Goal: Task Accomplishment & Management: Complete application form

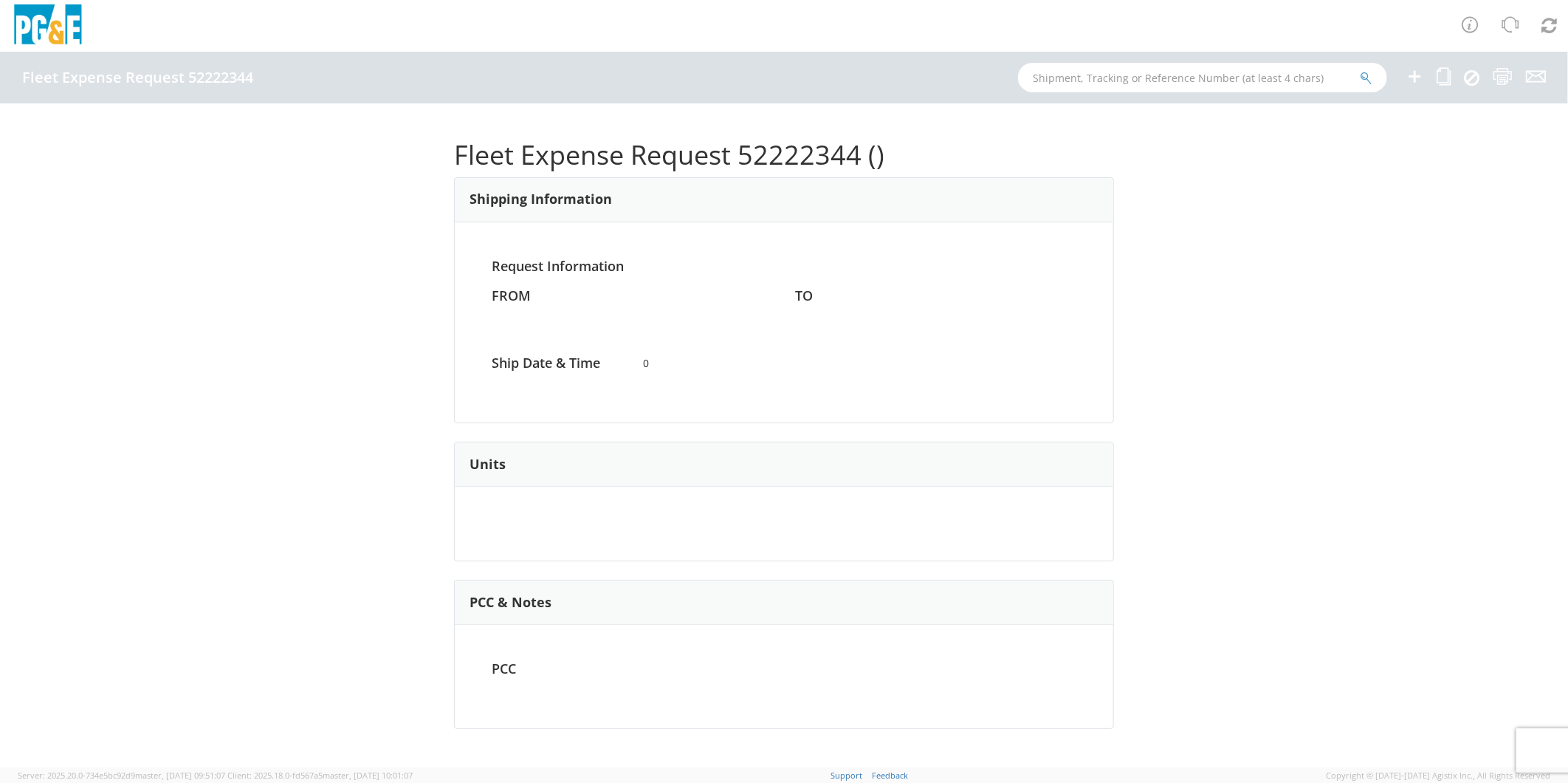
click at [1408, 74] on icon at bounding box center [1415, 76] width 18 height 18
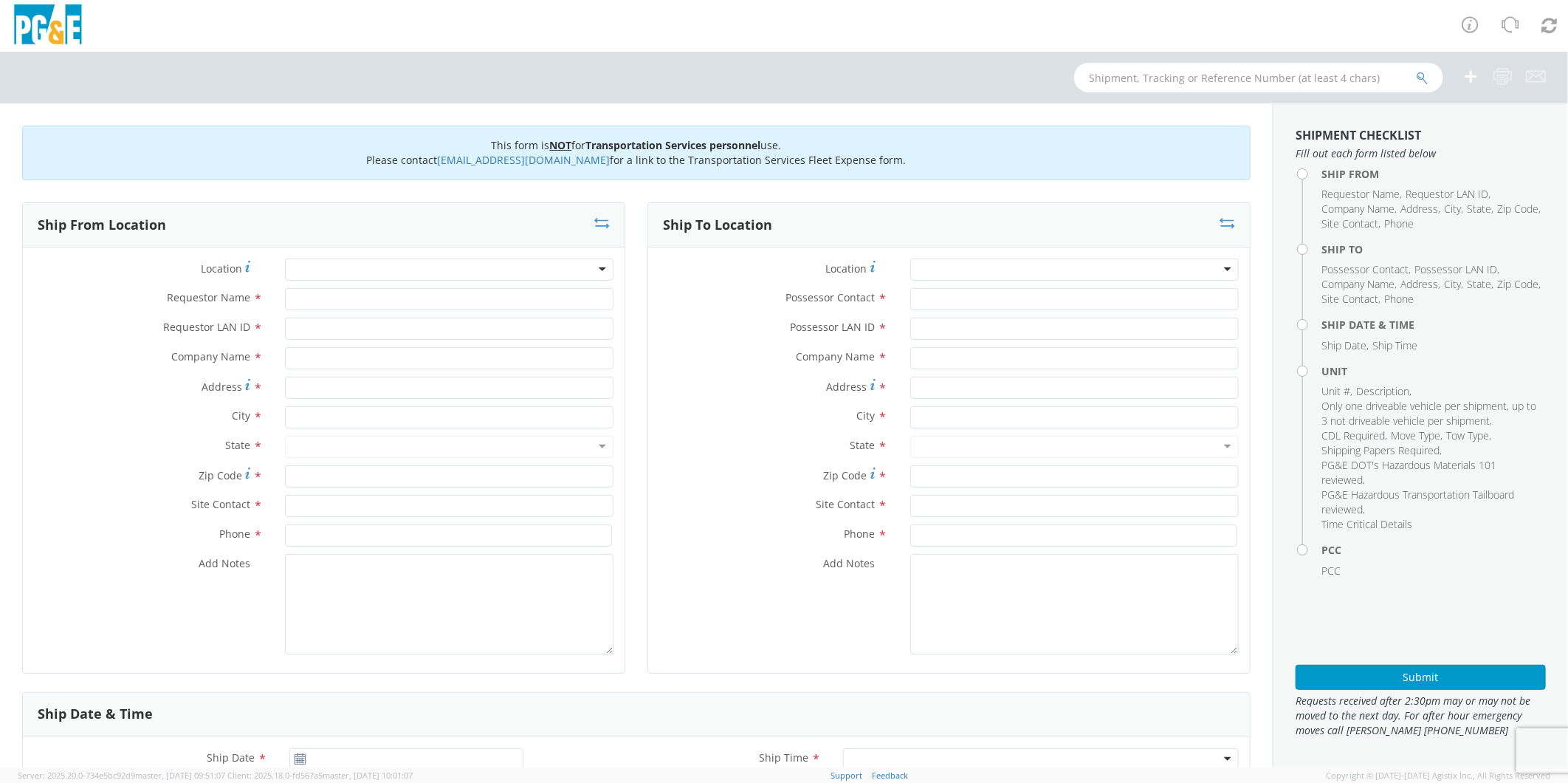
click at [1413, 78] on input "text" at bounding box center [1259, 77] width 369 height 29
click at [373, 269] on div at bounding box center [449, 269] width 329 height 22
click at [373, 270] on div at bounding box center [449, 269] width 329 height 22
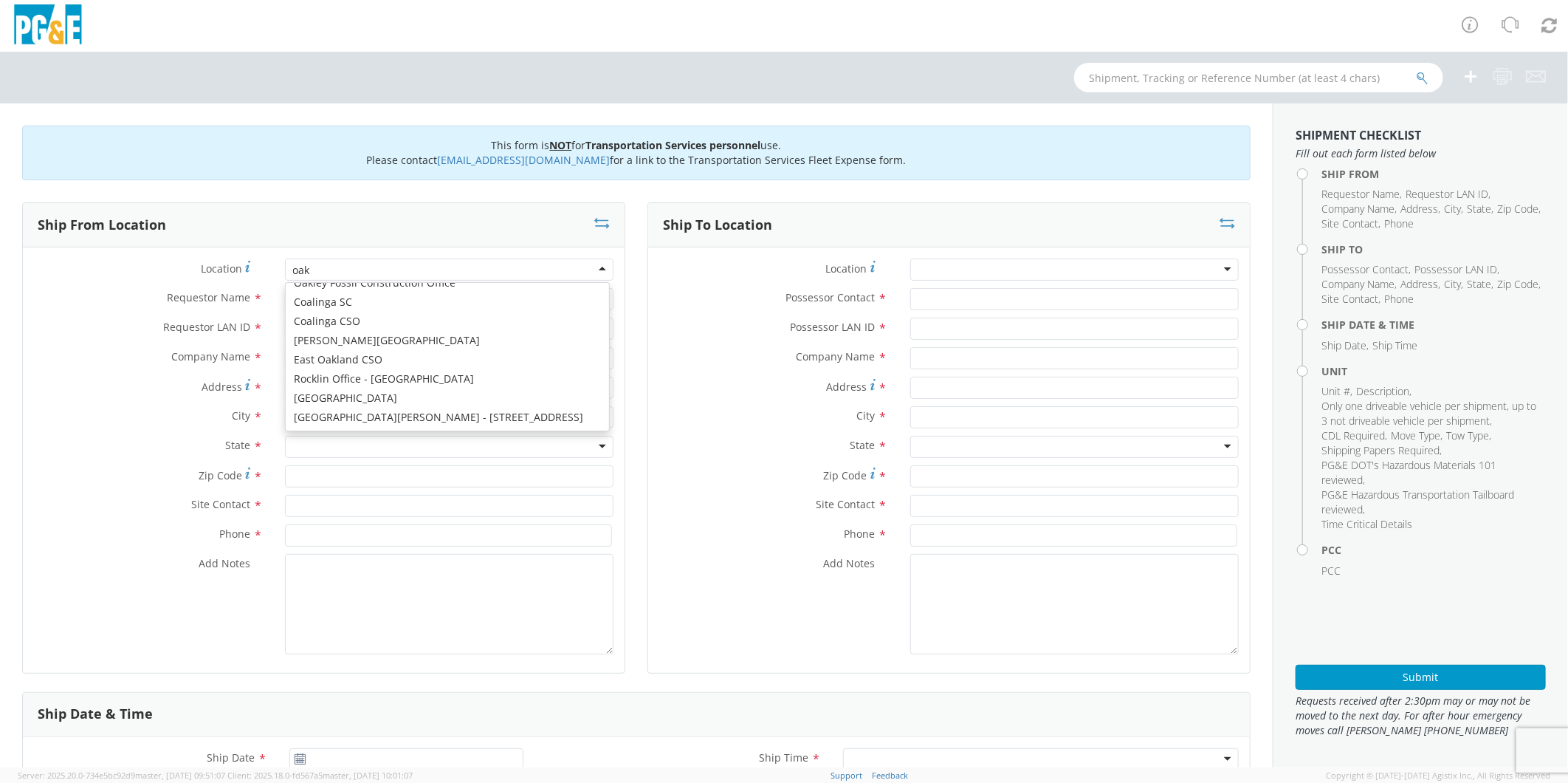
scroll to position [3, 0]
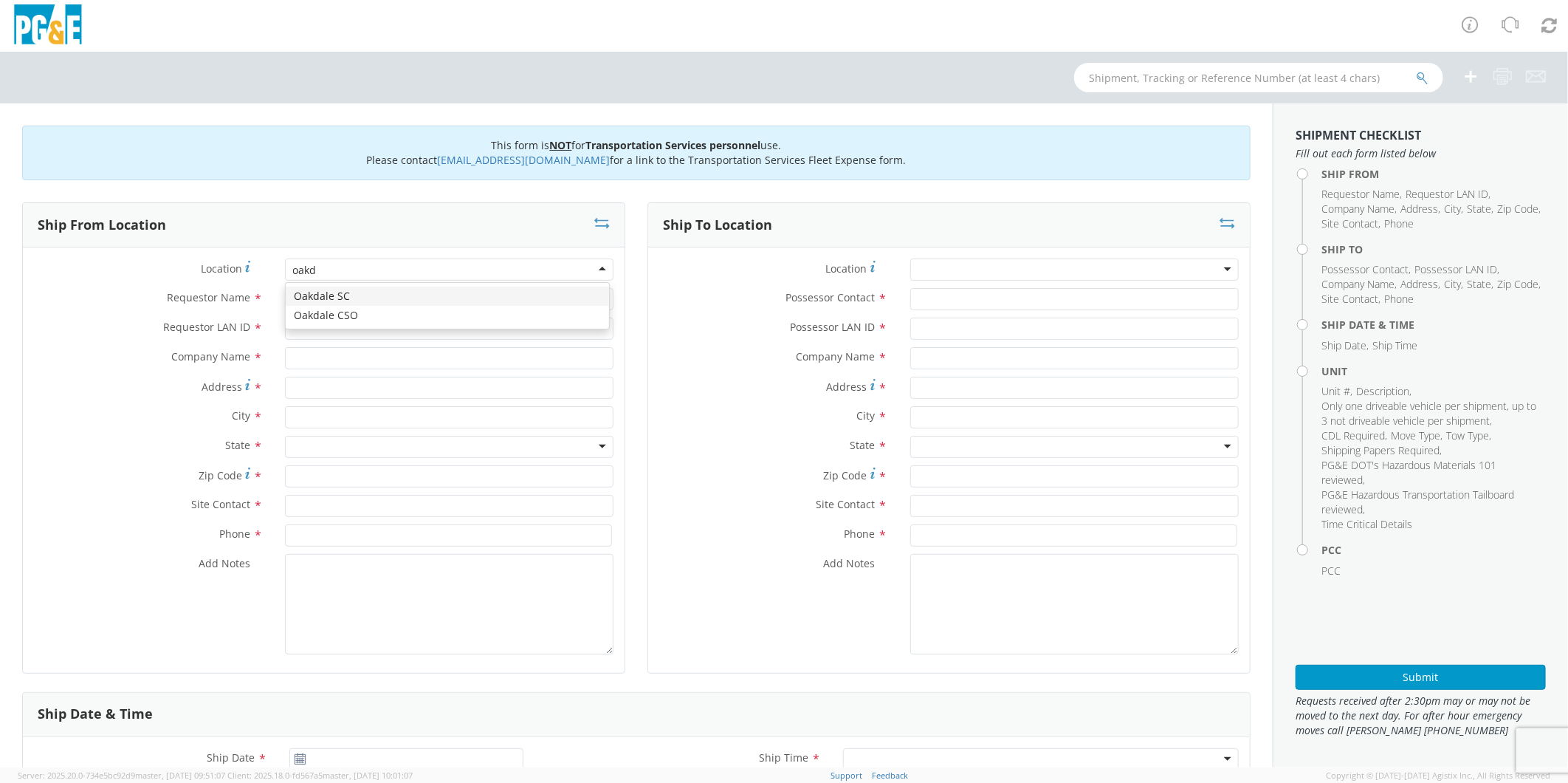
type input "oakda"
type input "PG&E"
type input "[STREET_ADDRESS][PERSON_NAME]"
type input "Oakdale"
type input "95361"
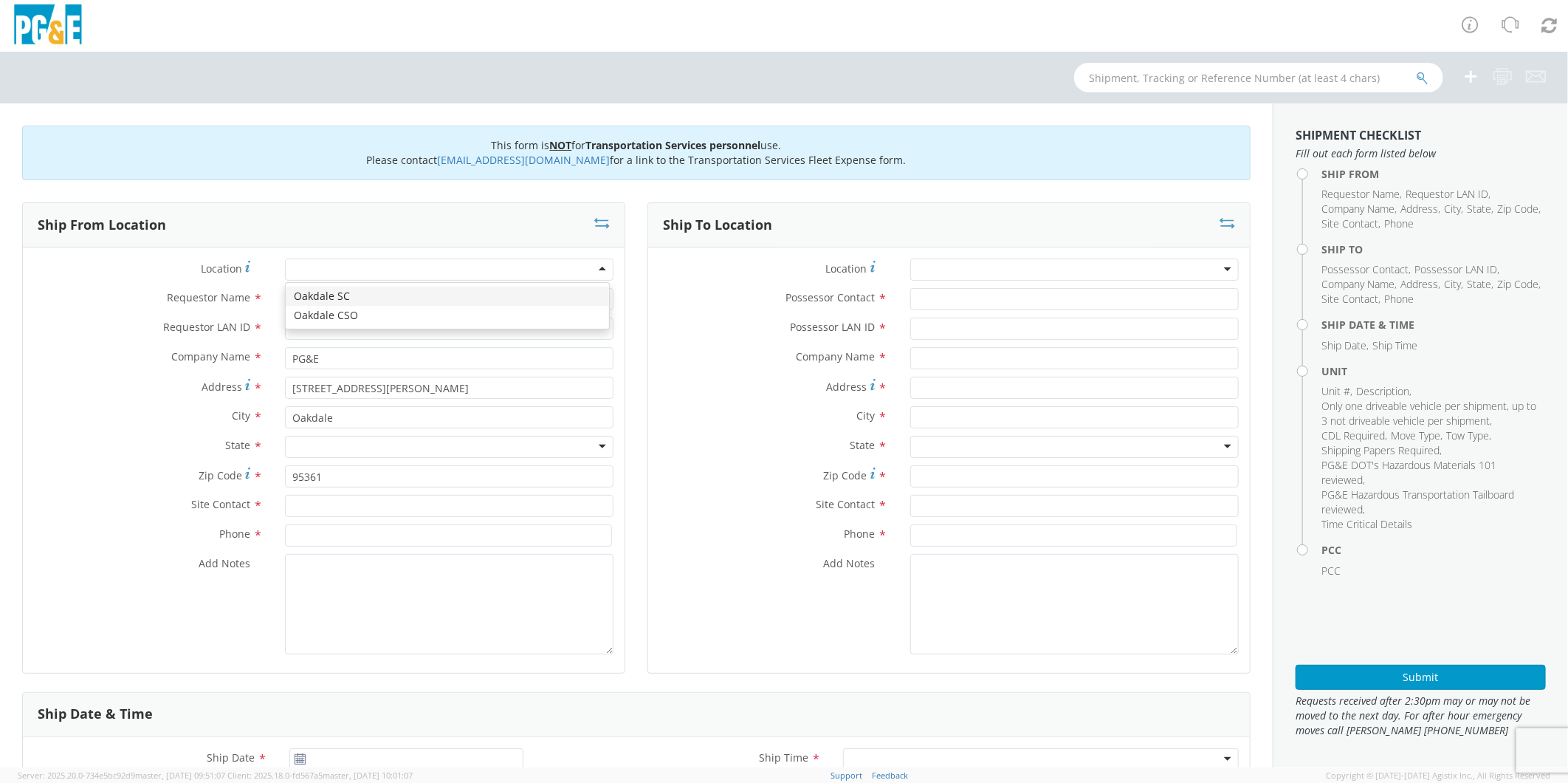
scroll to position [0, 0]
click at [369, 304] on input "Requestor Name *" at bounding box center [449, 298] width 329 height 22
type input "s"
type input "[PERSON_NAME]"
click at [371, 323] on input "Requestor LAN ID *" at bounding box center [449, 328] width 329 height 22
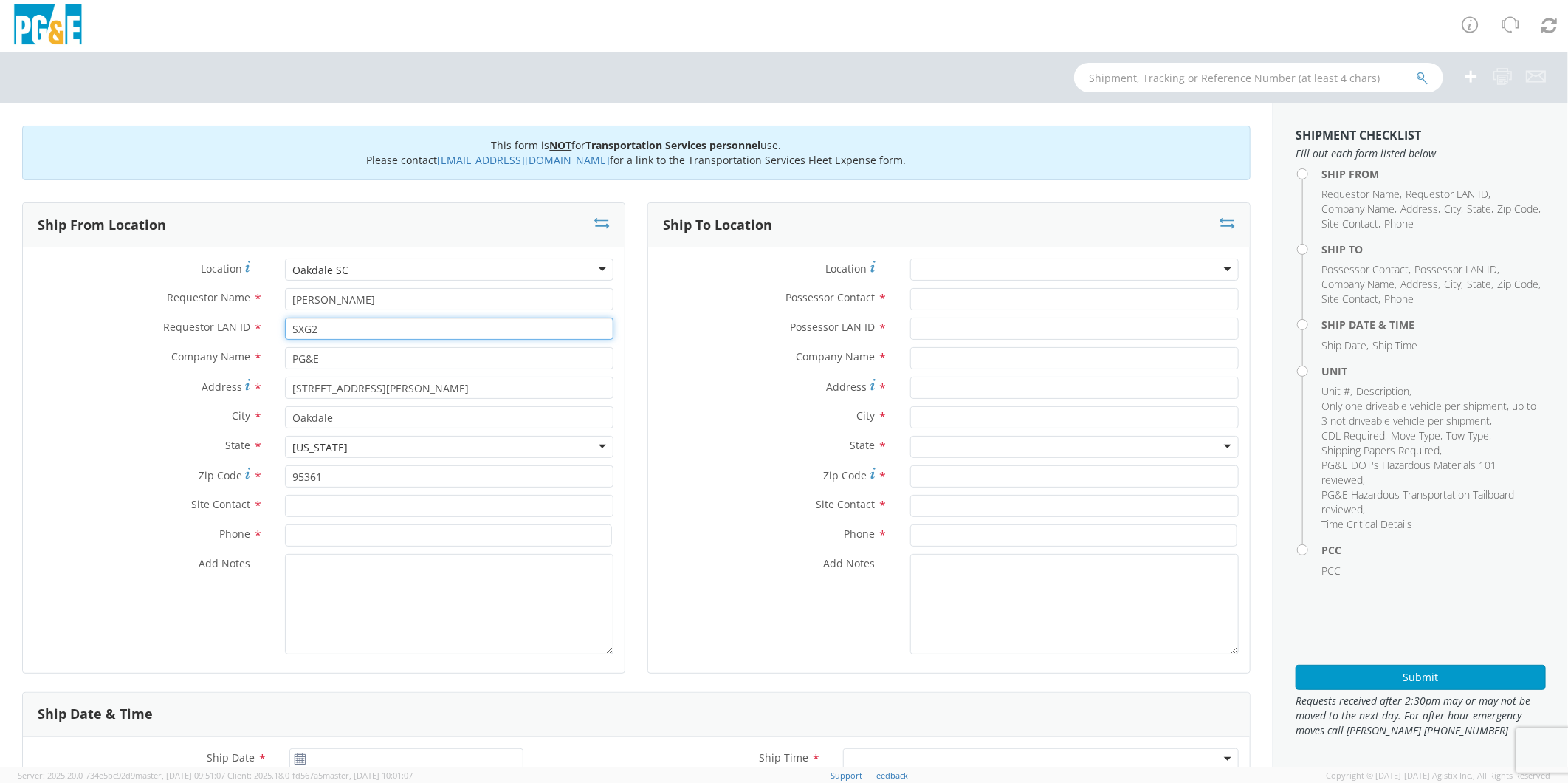
type input "SXG2"
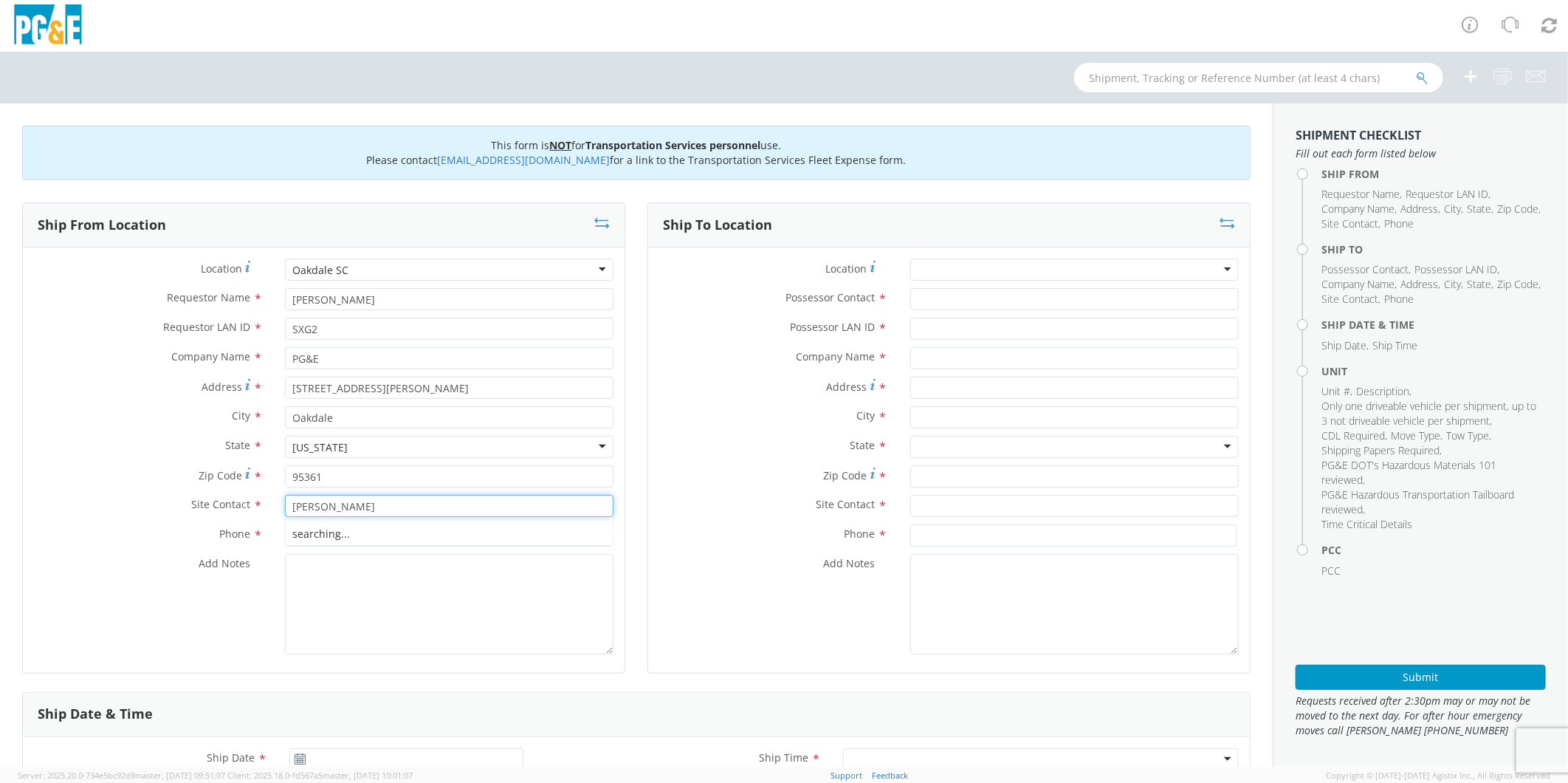
type input "[PERSON_NAME]"
type input "[PHONE_NUMBER]"
type textarea "PLEASE USE [PERSON_NAME] TO MAKE MOVE; PM 35633289"
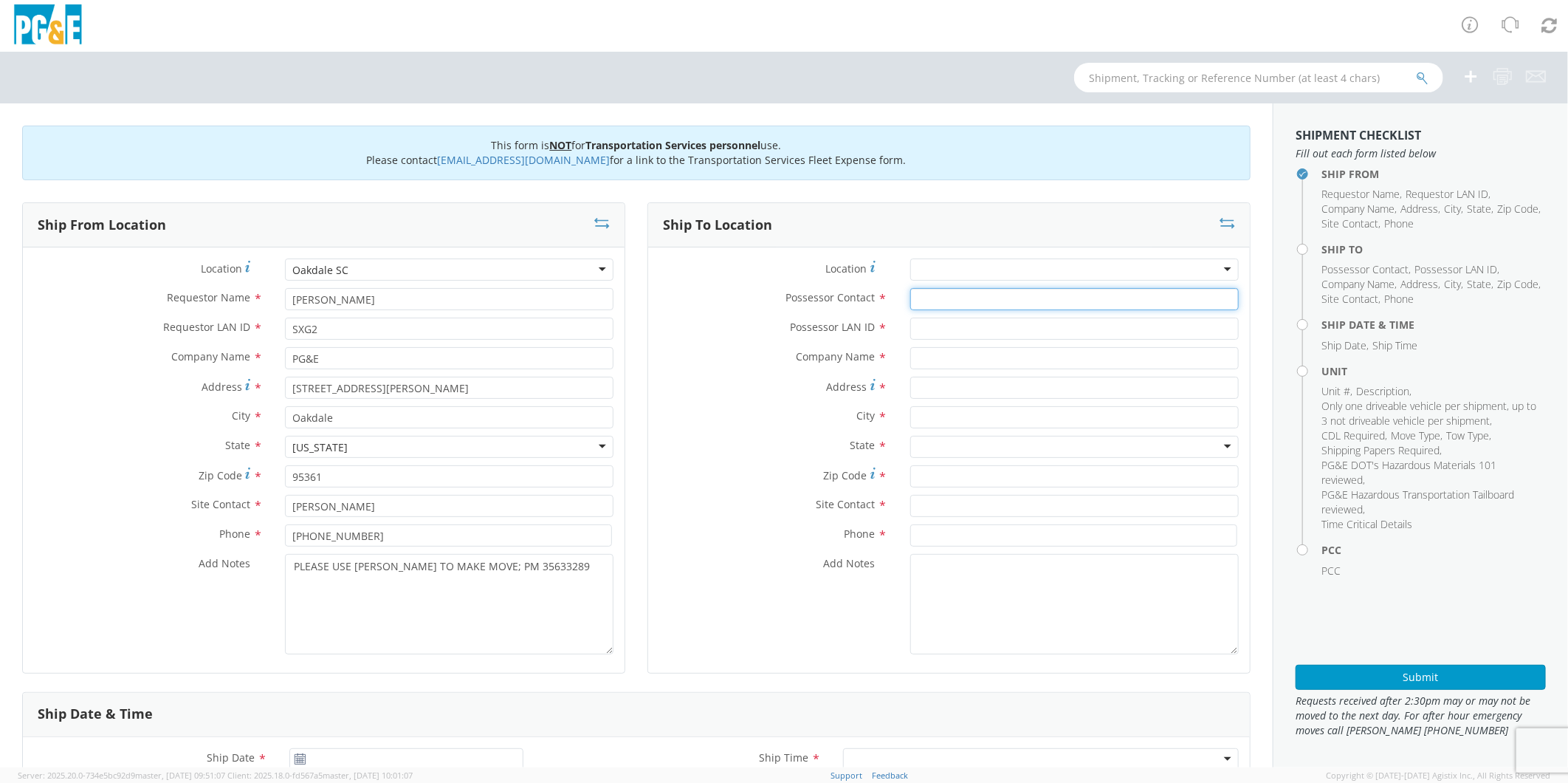
click at [957, 292] on input "Possessor Contact *" at bounding box center [1074, 298] width 329 height 22
type input "[PERSON_NAME]"
type input "SXG2"
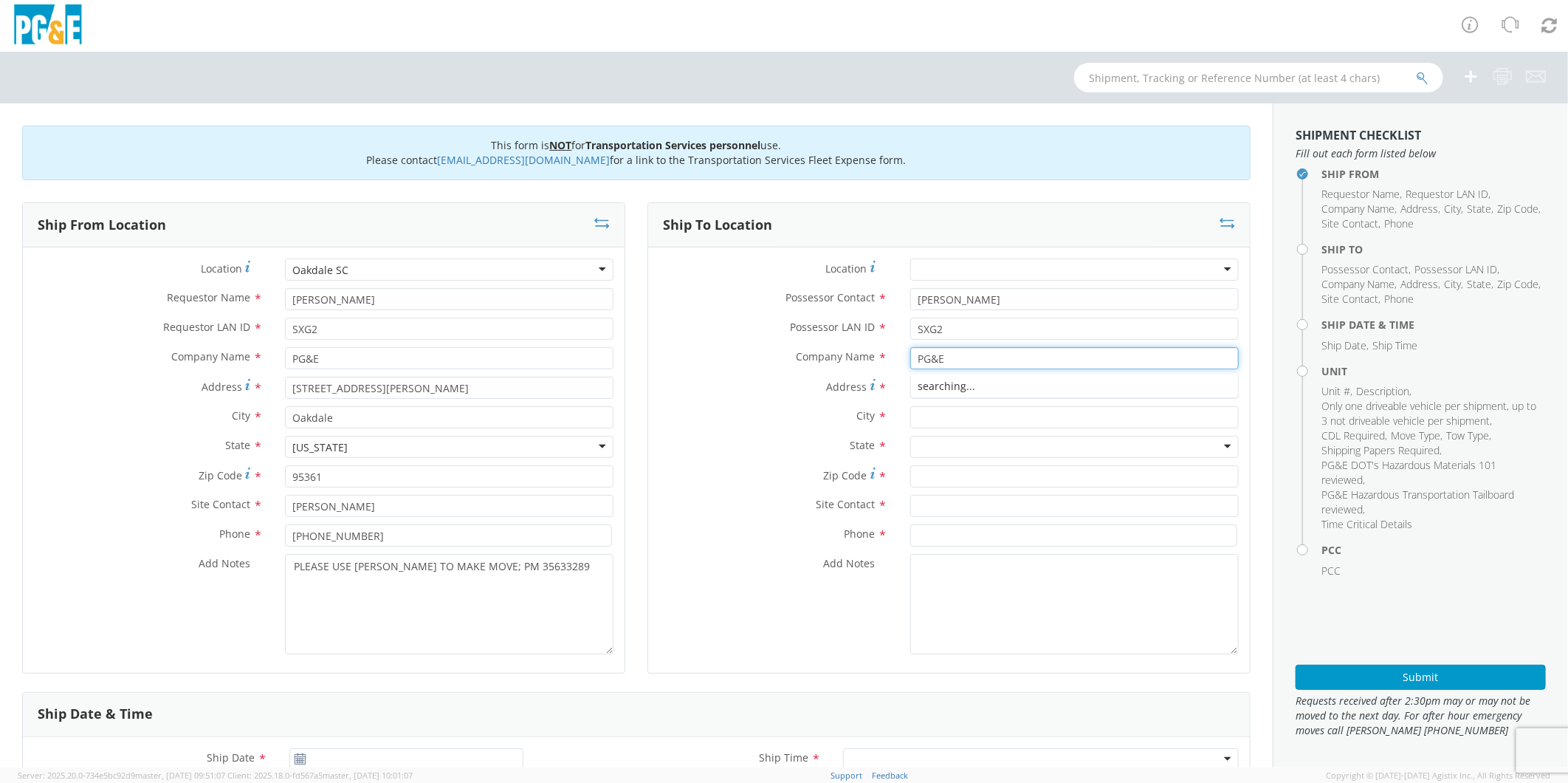
type input "PG&E"
type input "[STREET_ADDRESS][PERSON_NAME]"
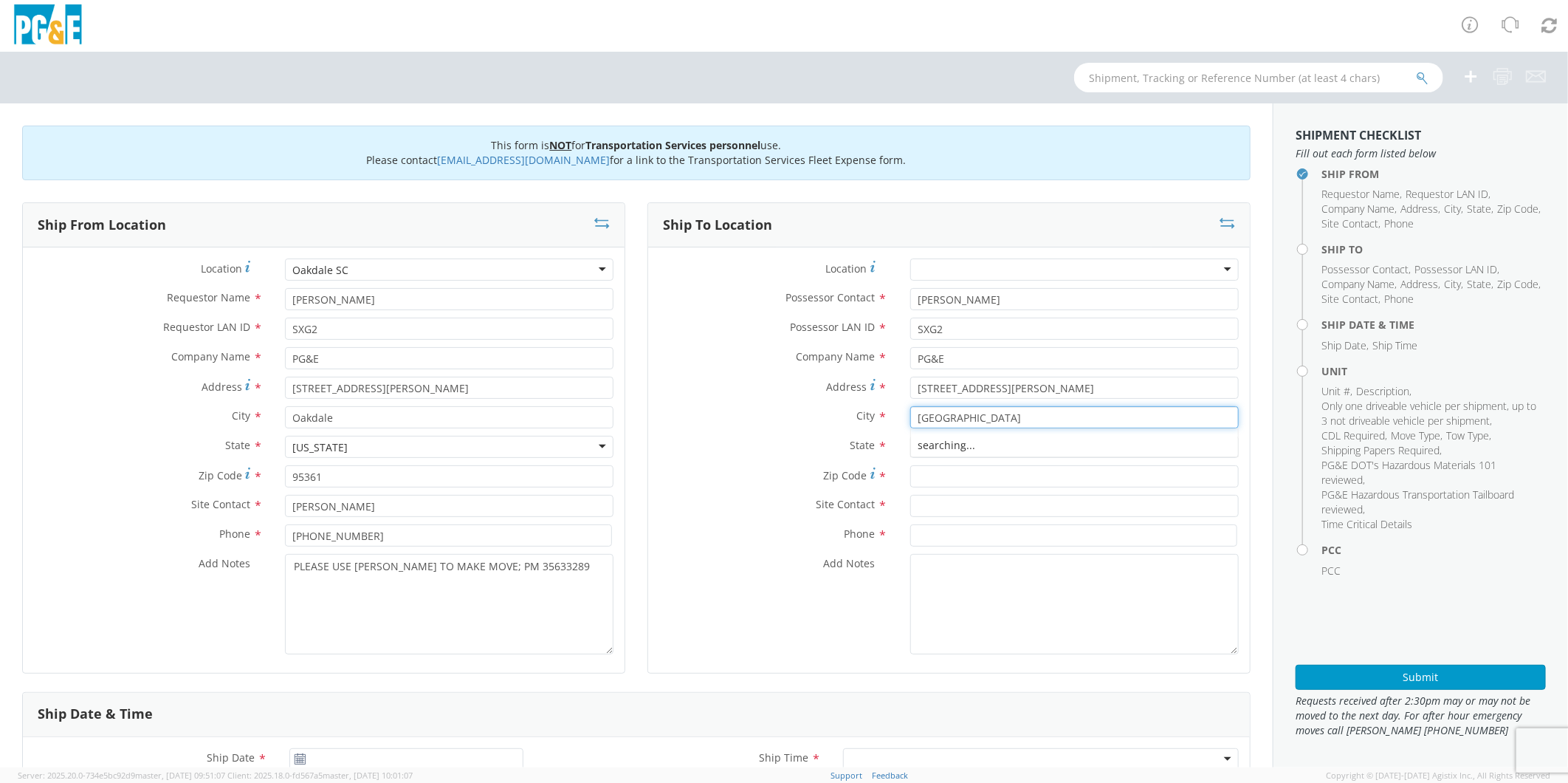
type input "[GEOGRAPHIC_DATA]"
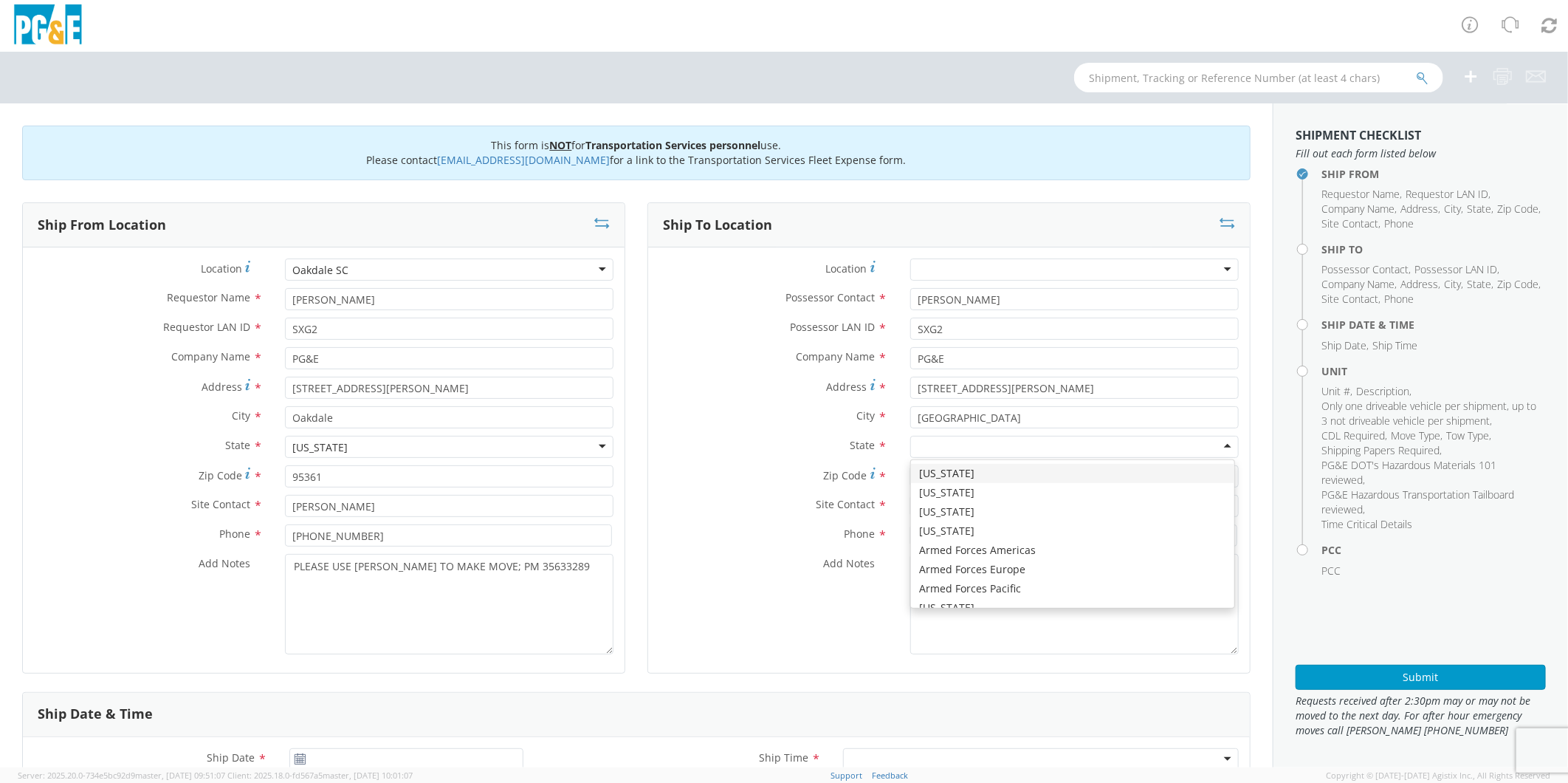
type input "C"
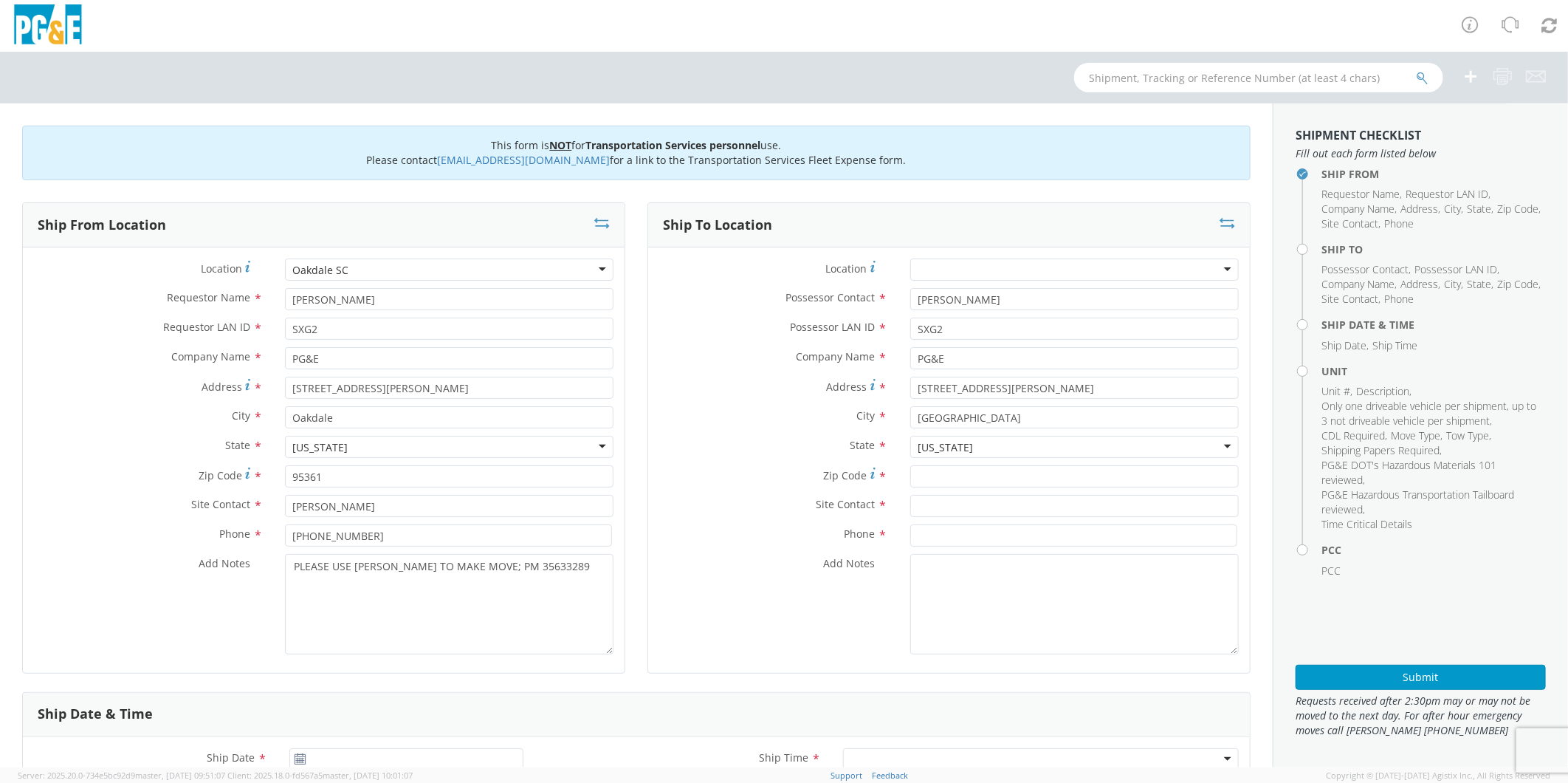
scroll to position [0, 0]
click at [987, 479] on input "Zip Code *" at bounding box center [1074, 476] width 329 height 22
type input "95327"
click at [990, 503] on input "text" at bounding box center [1074, 506] width 329 height 22
type input "[PERSON_NAME]"
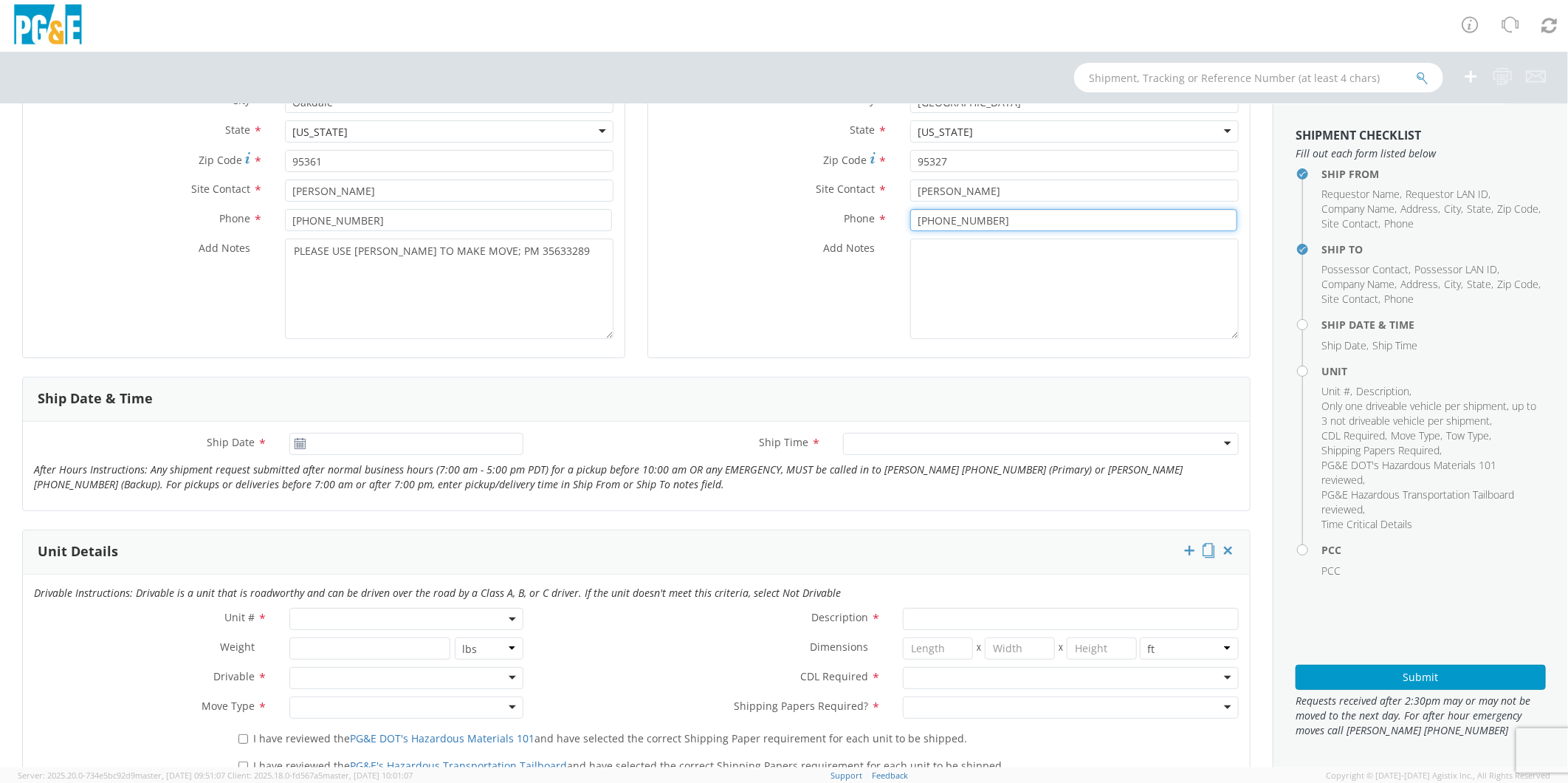
scroll to position [328, 0]
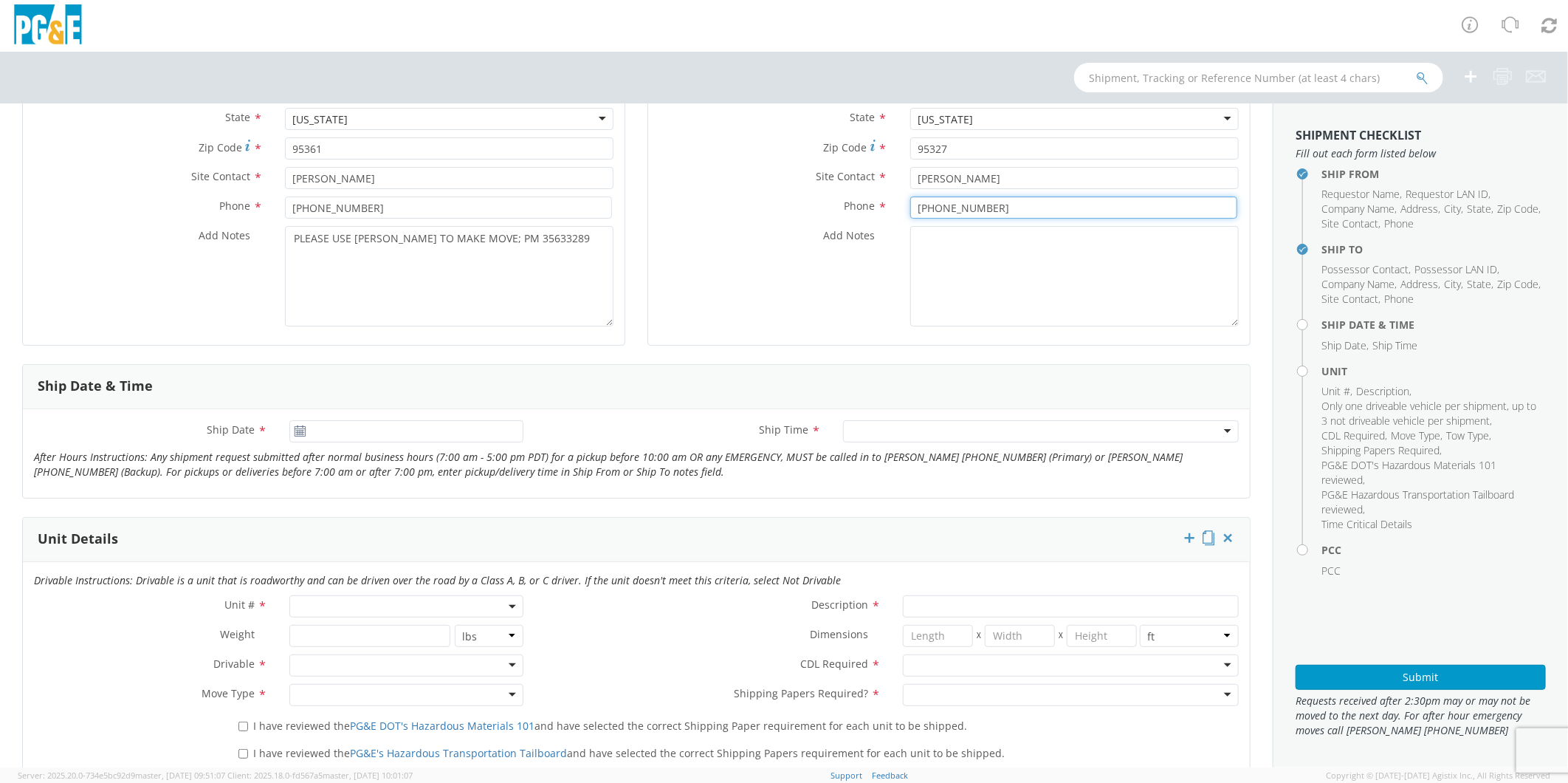
type input "[PHONE_NUMBER]"
click at [349, 428] on input "[DATE]" at bounding box center [406, 431] width 234 height 22
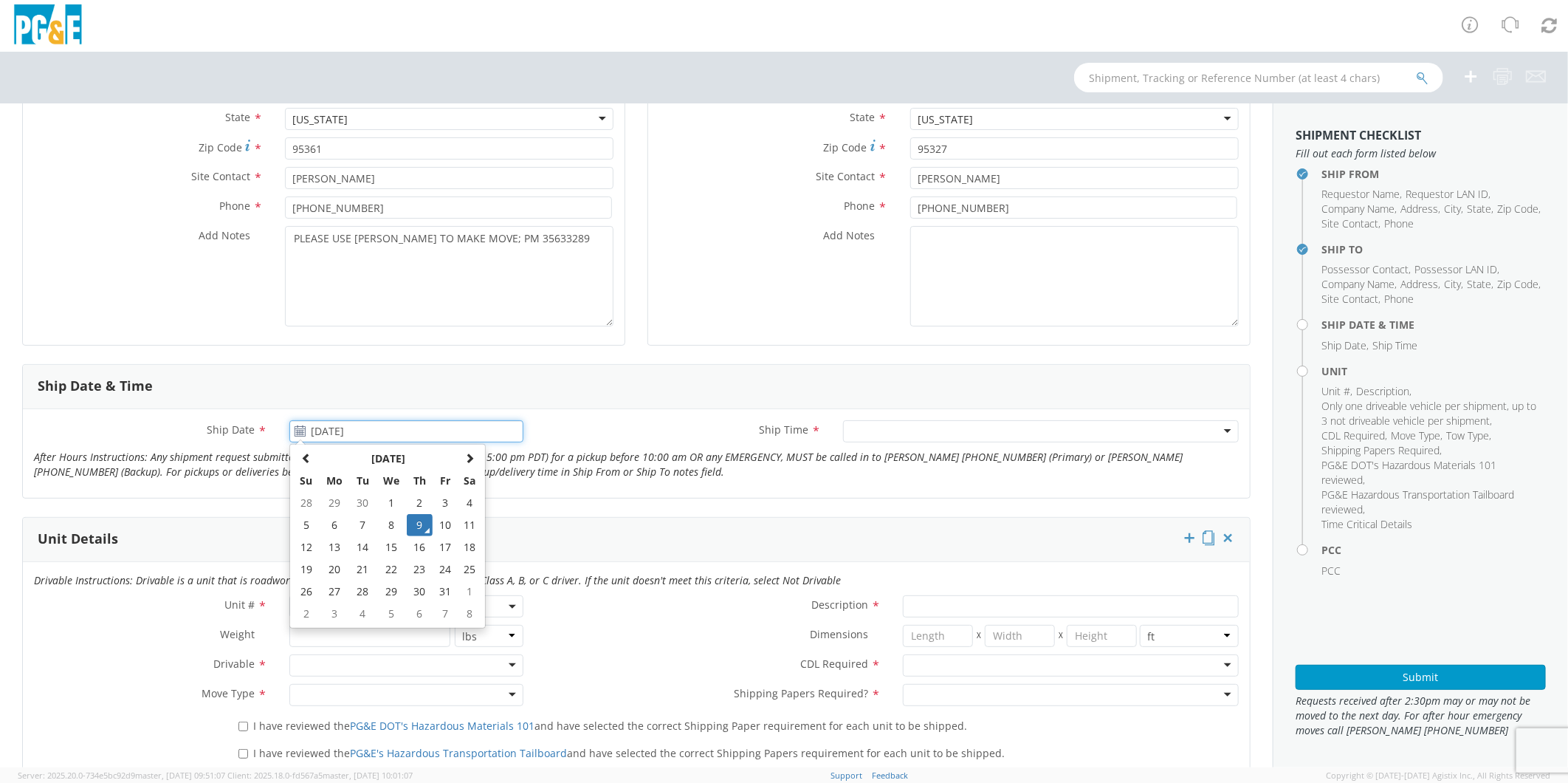
click at [439, 521] on td "10" at bounding box center [445, 525] width 25 height 22
type input "[DATE]"
click at [898, 425] on div at bounding box center [1041, 431] width 396 height 22
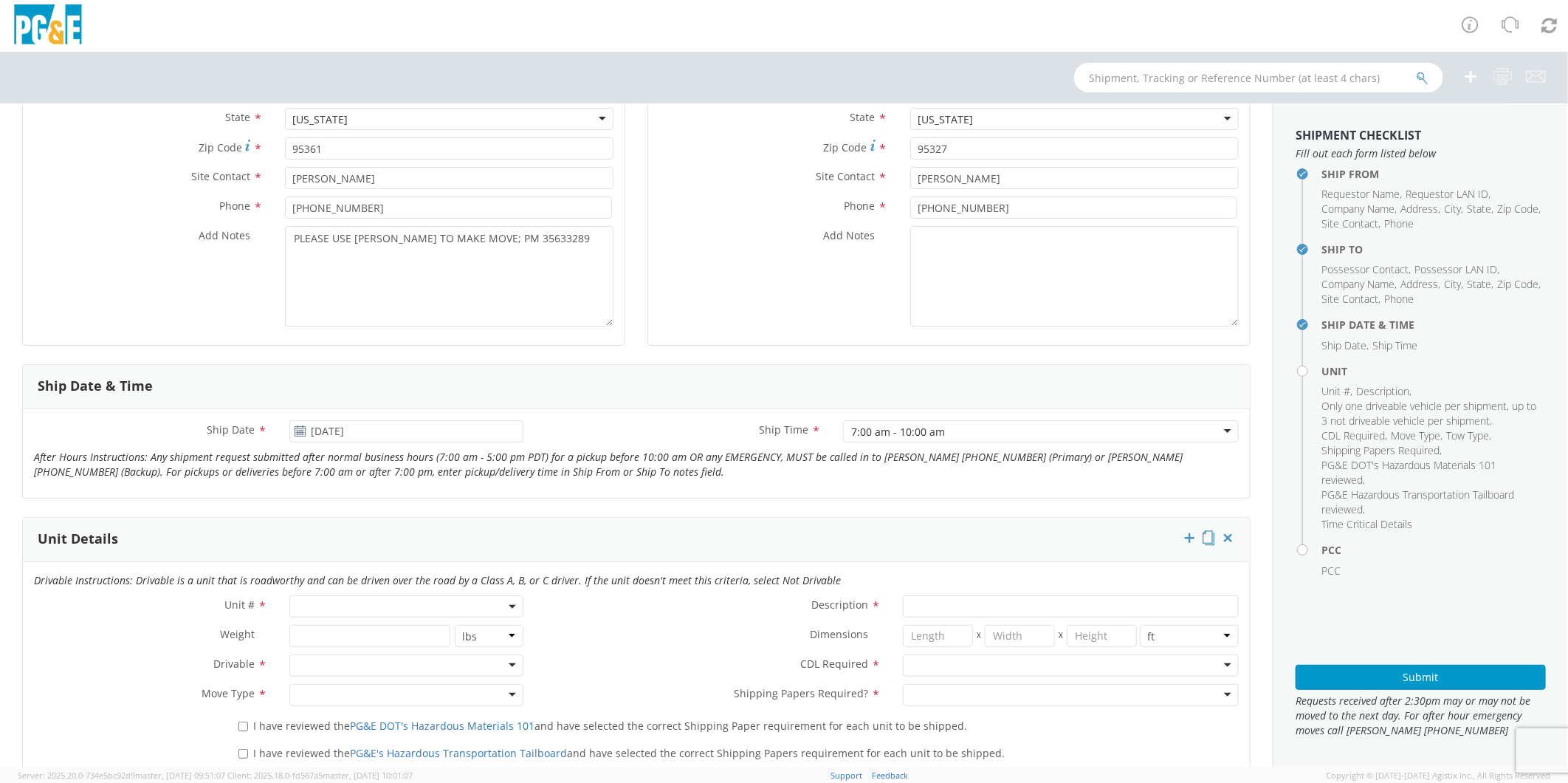
click at [899, 422] on div "7:00 am - 10:00 am" at bounding box center [1041, 431] width 396 height 22
click at [358, 601] on span at bounding box center [406, 606] width 234 height 22
click at [371, 638] on input "search" at bounding box center [405, 630] width 224 height 22
type input "OTHE"
select select "Other"
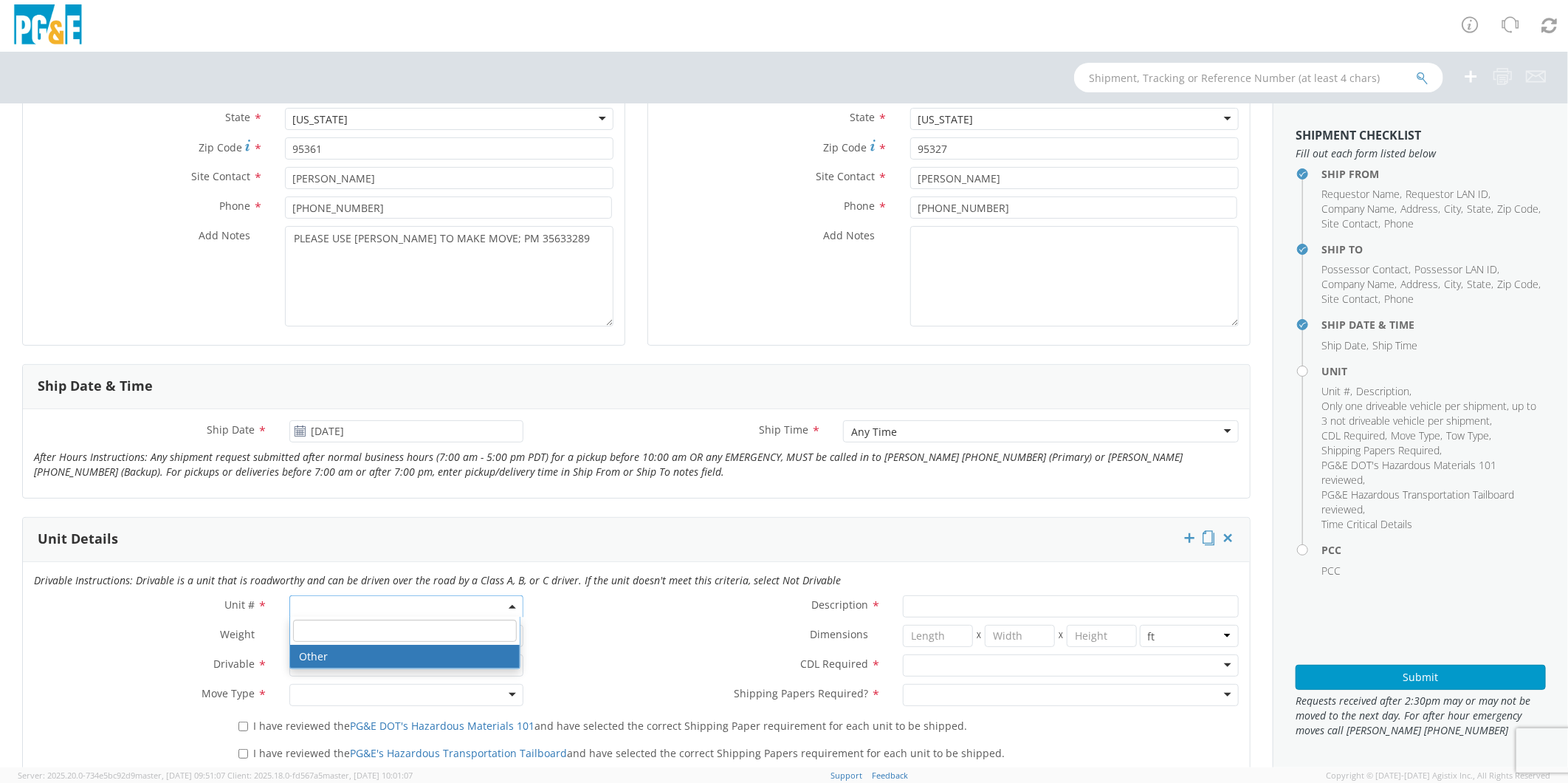
select select "? undefined:undefined ?"
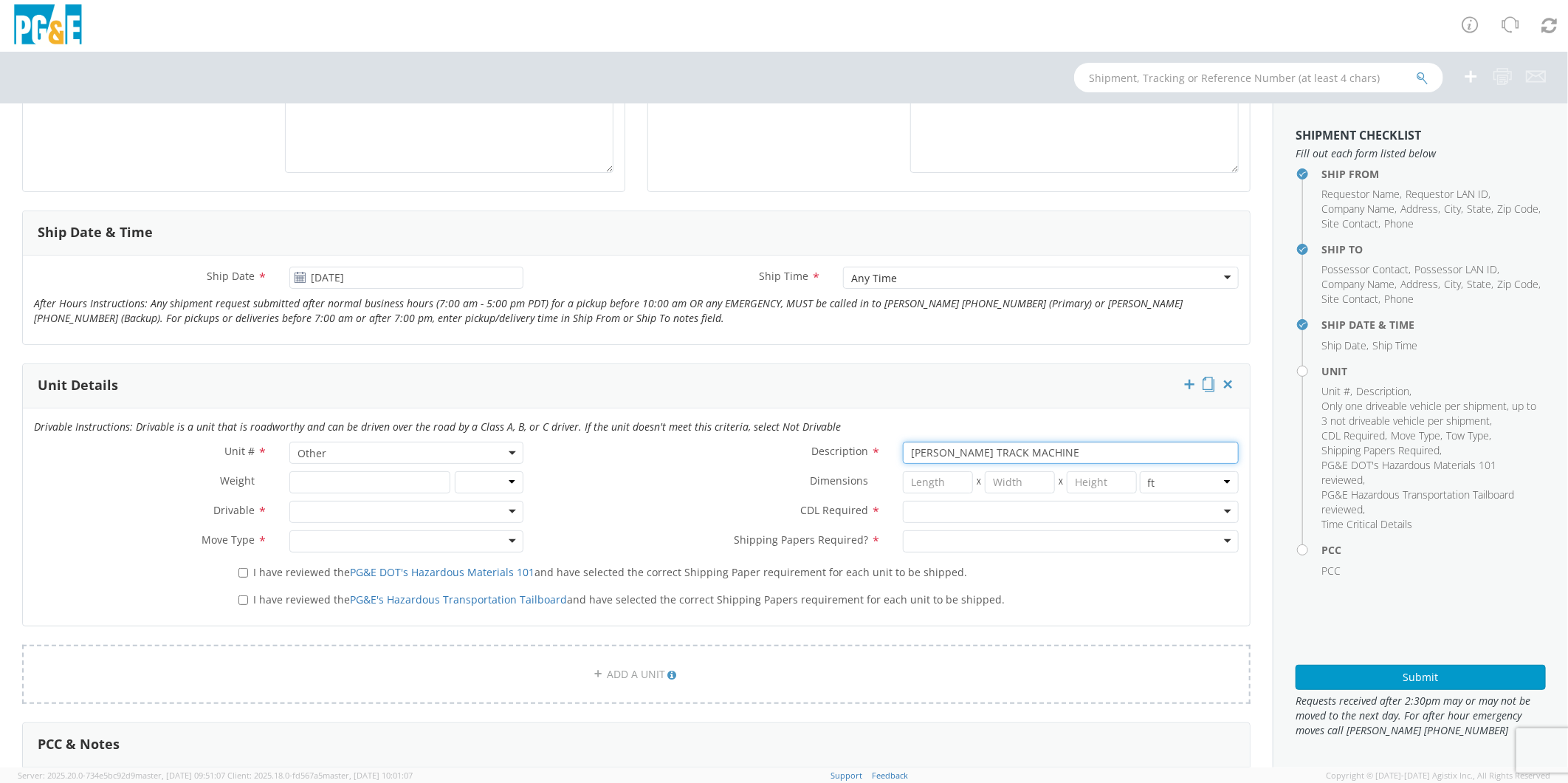
scroll to position [492, 0]
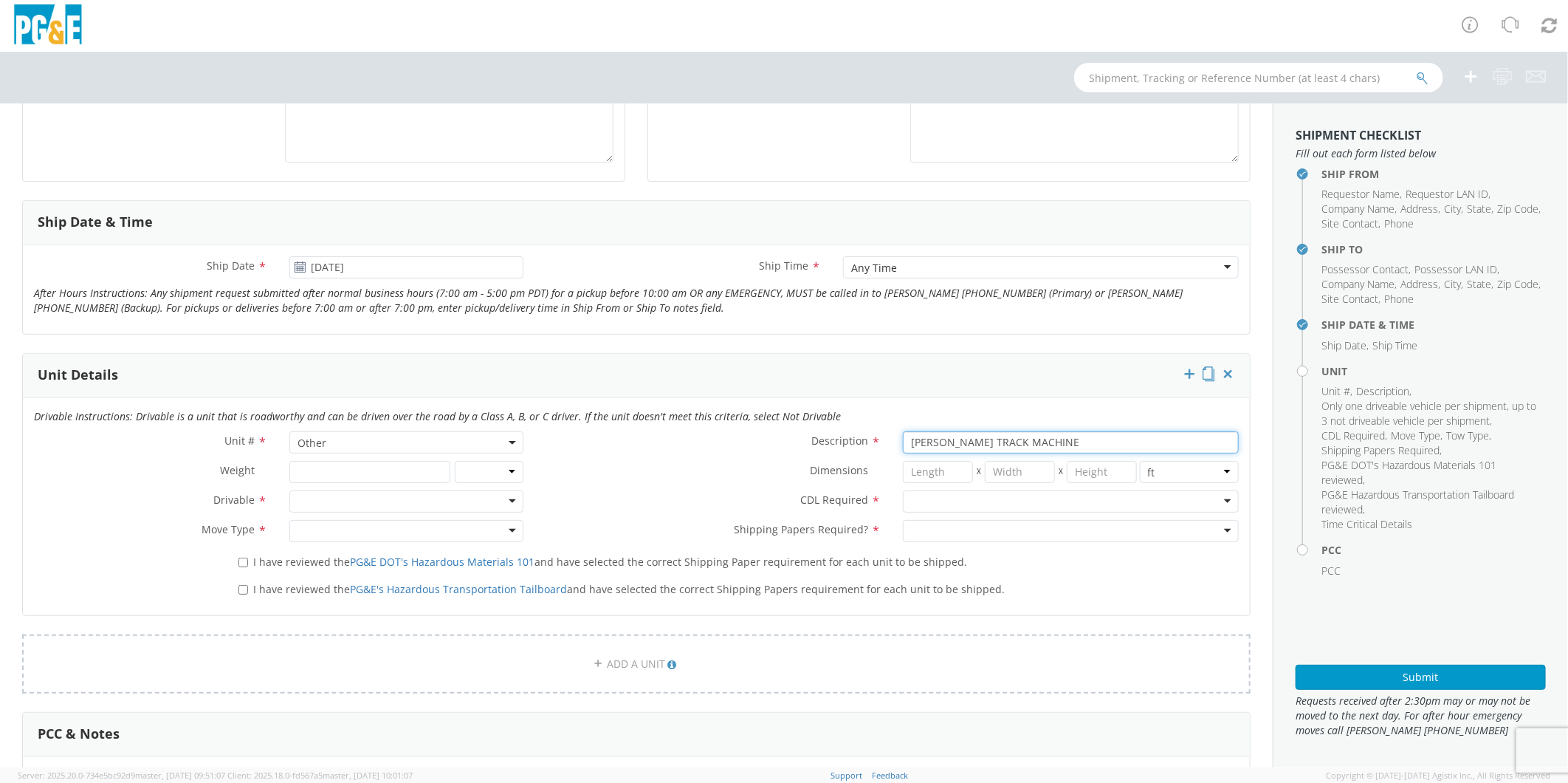
type input "[PERSON_NAME] TRACK MACHINE"
click at [313, 497] on div at bounding box center [406, 501] width 234 height 22
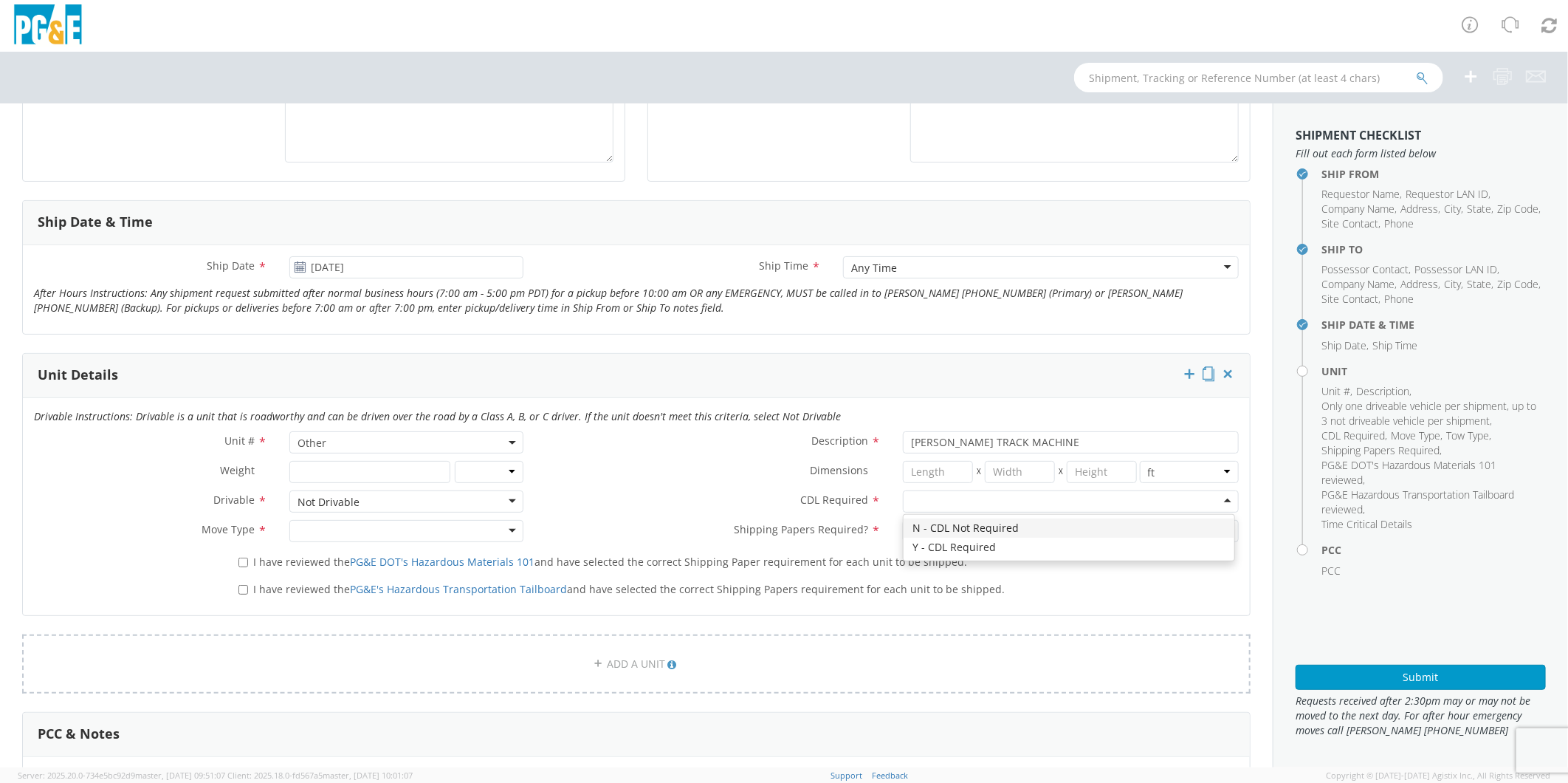
click at [934, 503] on div at bounding box center [1071, 501] width 336 height 22
click at [382, 525] on div at bounding box center [406, 531] width 234 height 22
click at [955, 535] on div at bounding box center [1071, 531] width 336 height 22
click at [240, 561] on input "I have reviewed the PG&E DOT's Hazardous Materials 101 and have selected the co…" at bounding box center [243, 562] width 10 height 10
checkbox input "true"
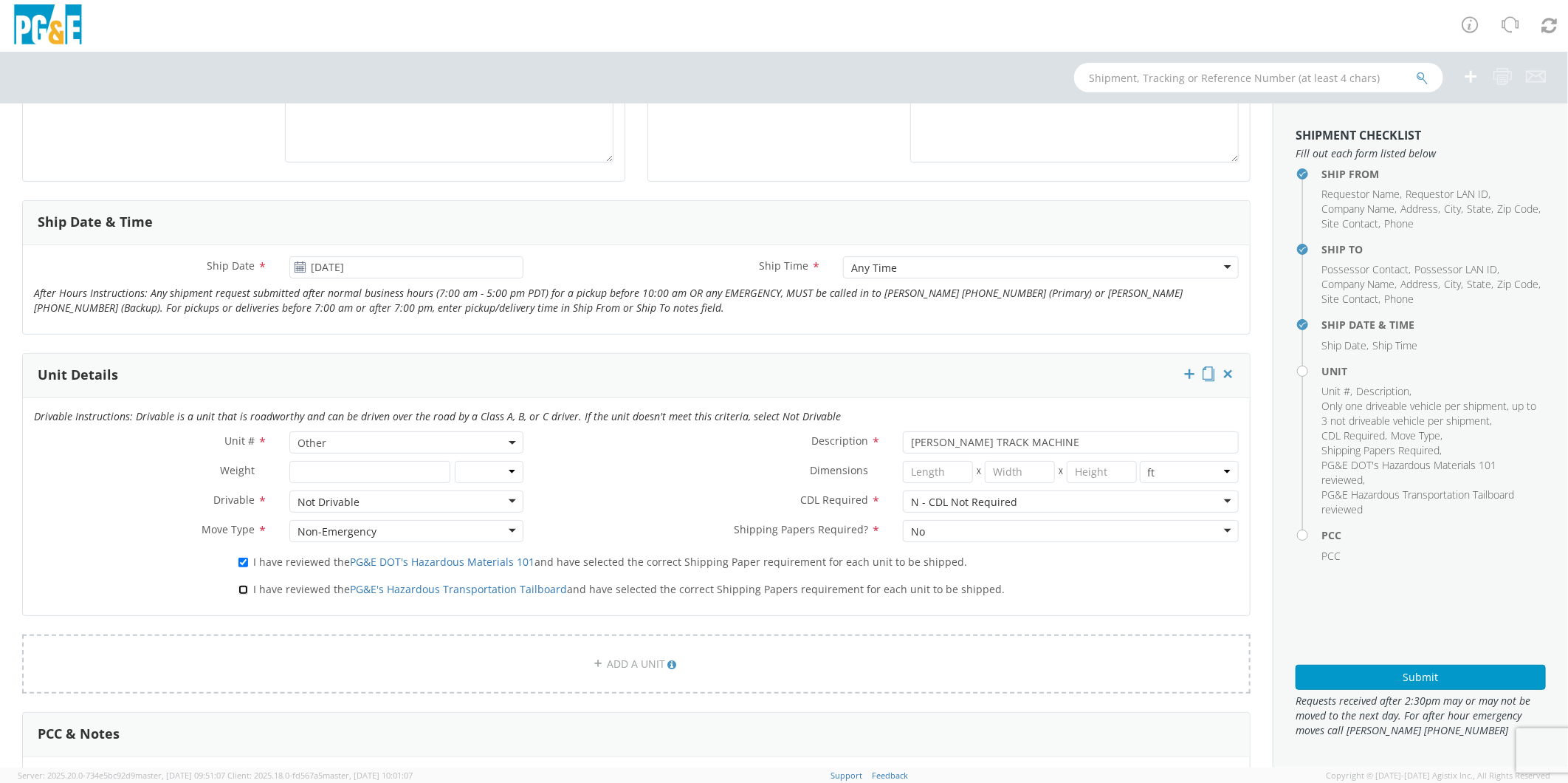
click at [240, 591] on input "I have reviewed the PG&E's Hazardous Transportation Tailboard and have selected…" at bounding box center [243, 589] width 10 height 10
checkbox input "true"
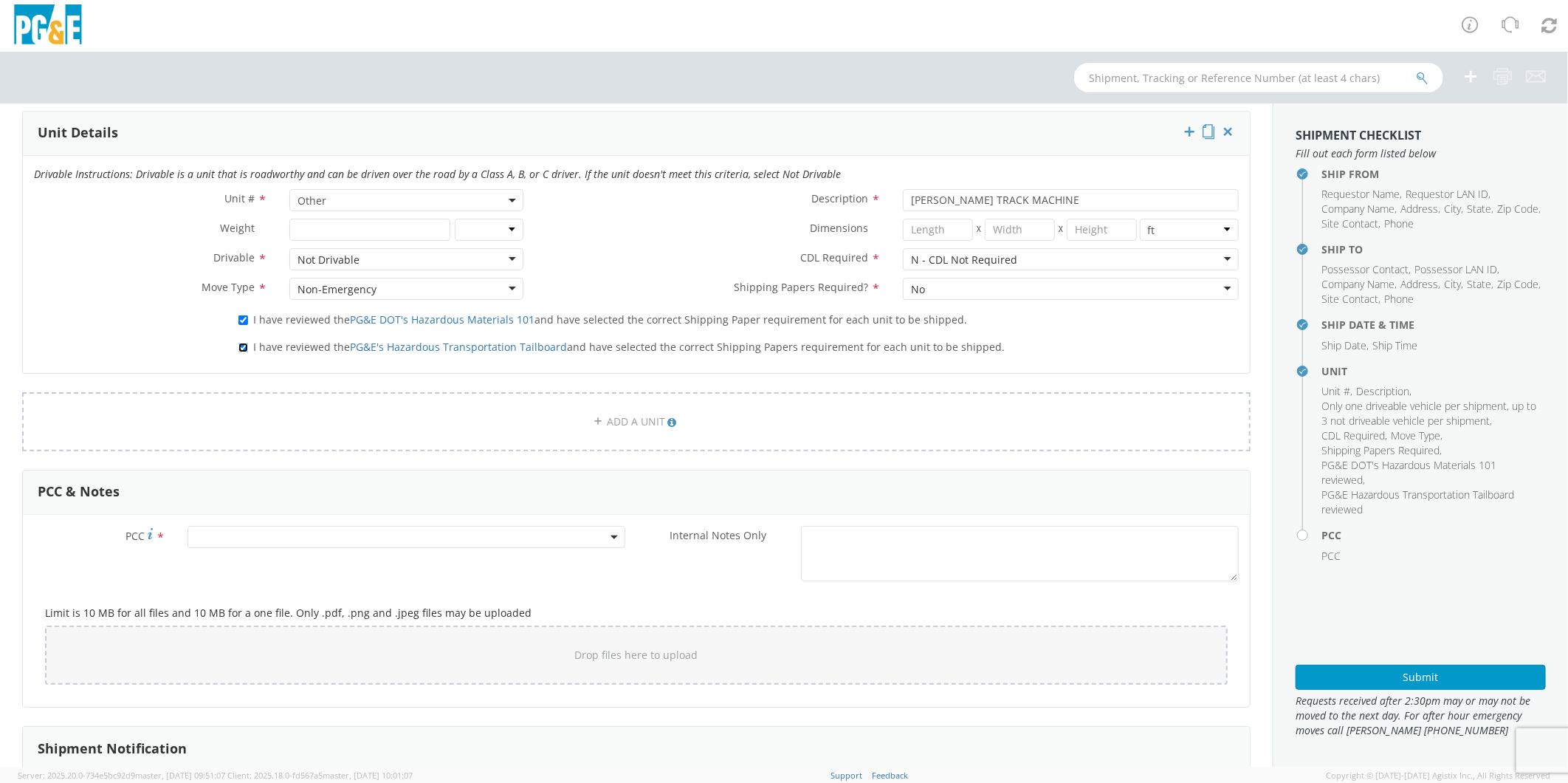
scroll to position [739, 0]
click at [249, 532] on span at bounding box center [406, 532] width 438 height 22
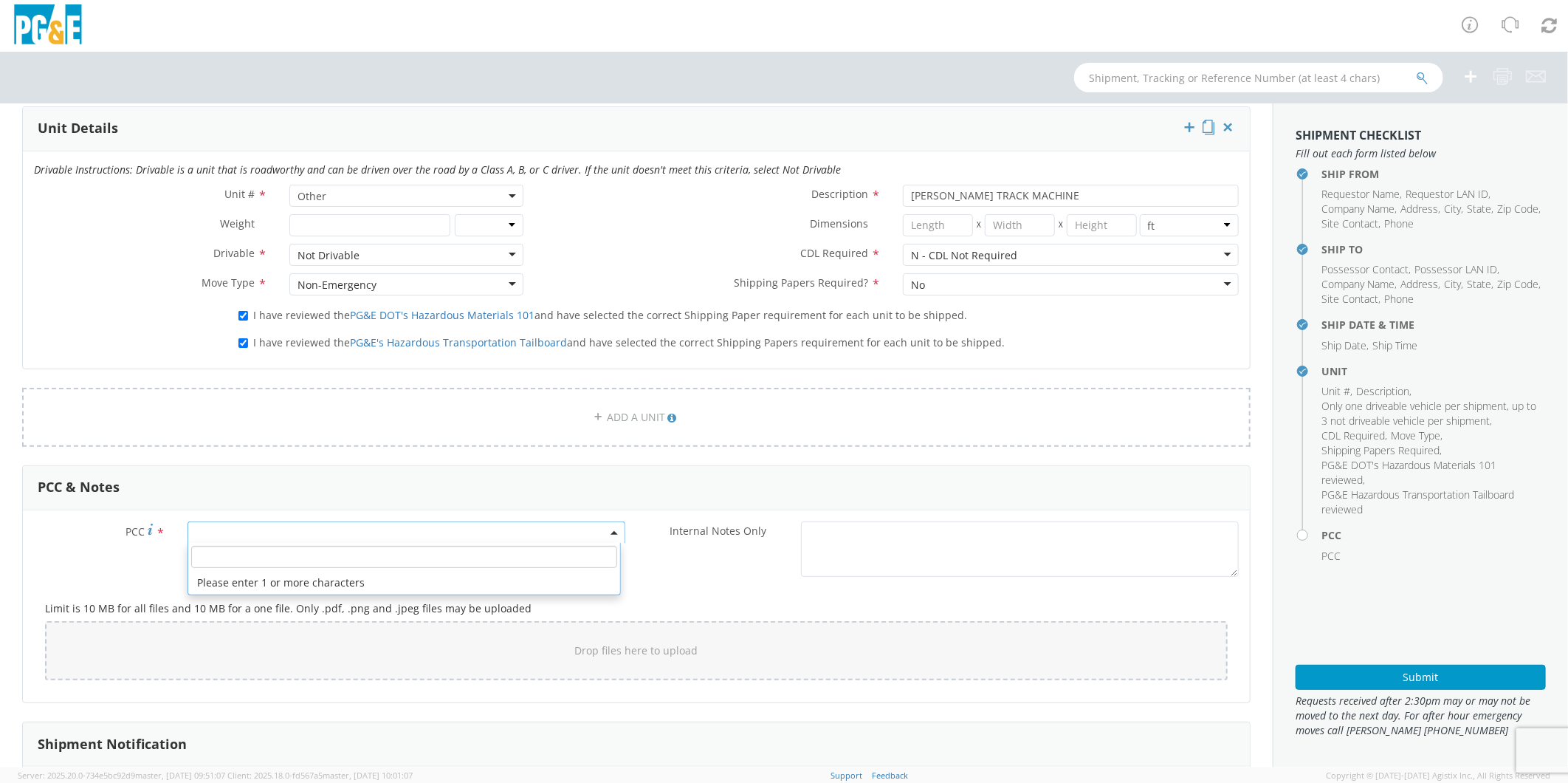
click at [245, 564] on input "number" at bounding box center [404, 556] width 426 height 22
type input "12086"
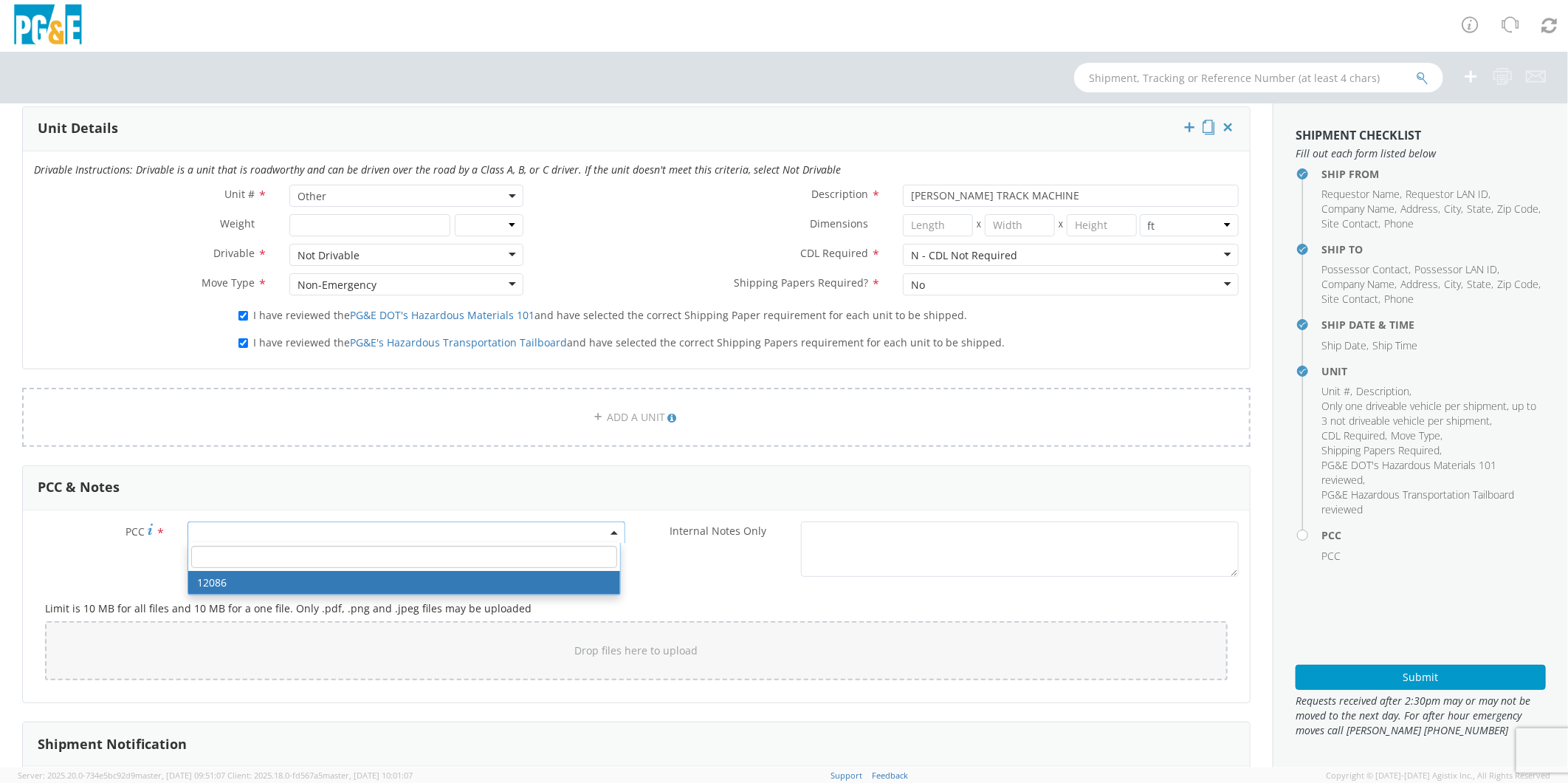
select select "12086"
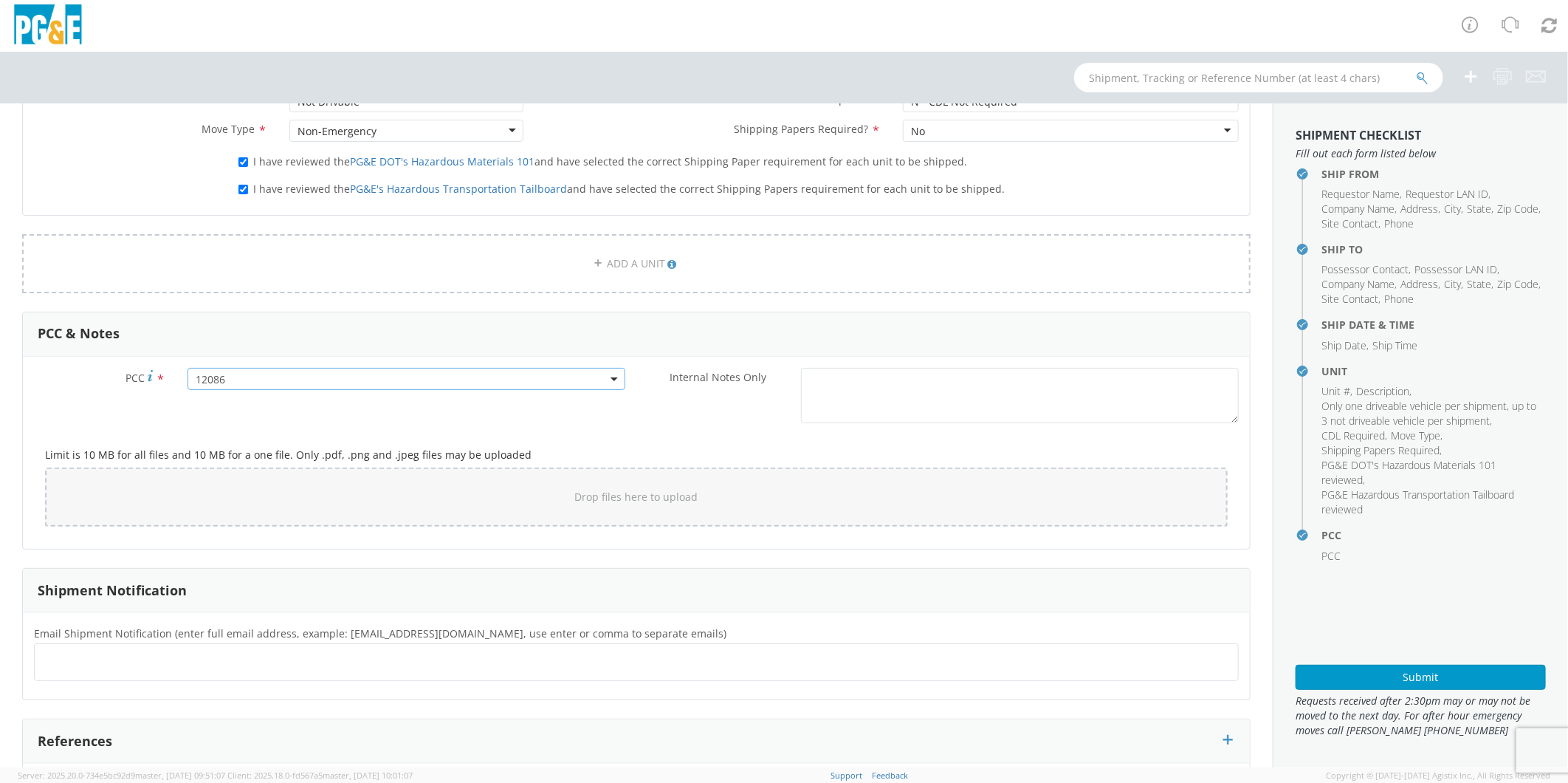
scroll to position [984, 0]
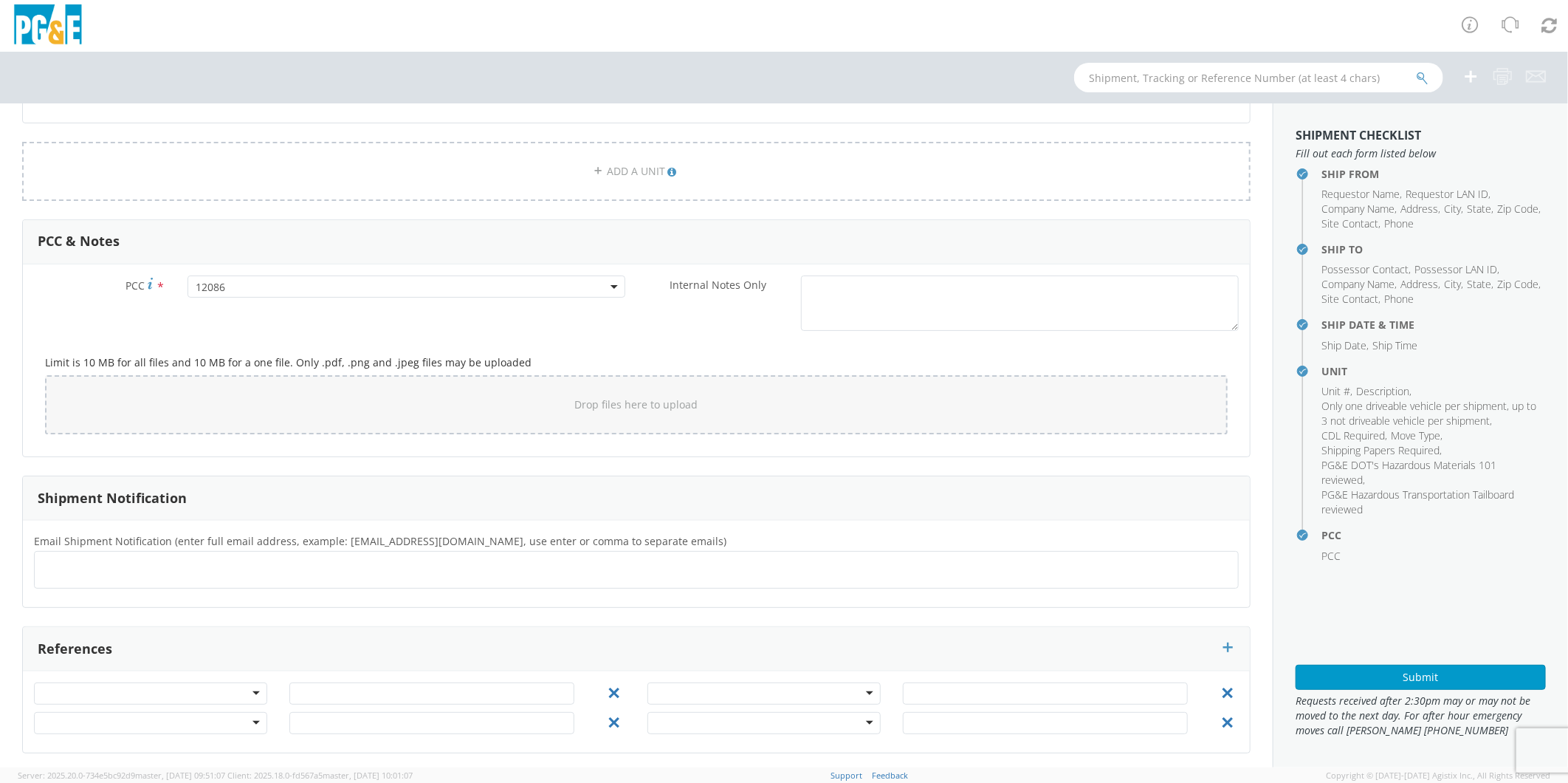
click at [211, 567] on ul at bounding box center [637, 570] width 1192 height 24
type input "[EMAIL_ADDRESS][DOMAIN_NAME]"
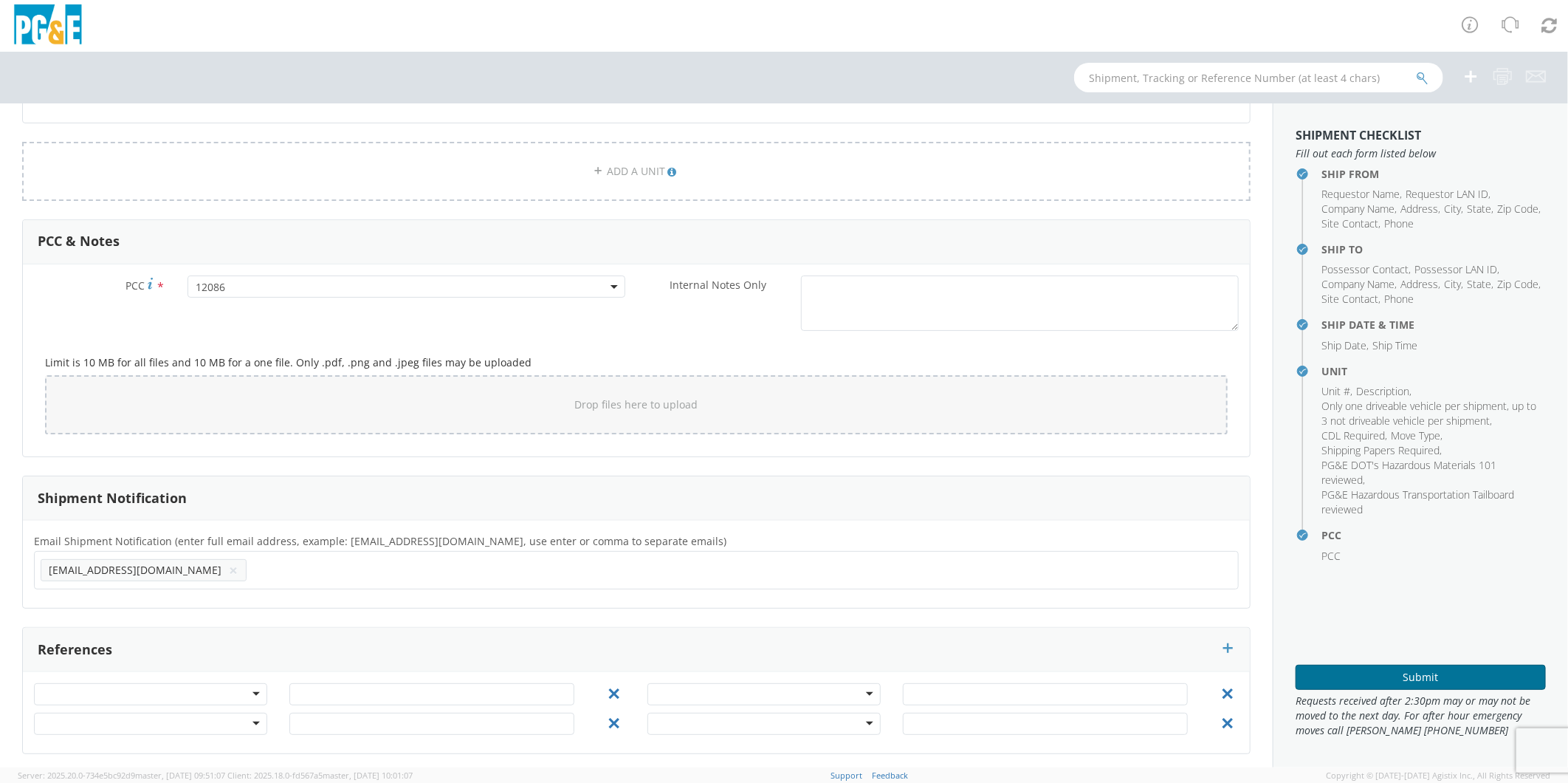
click at [1406, 675] on button "Submit" at bounding box center [1421, 677] width 250 height 25
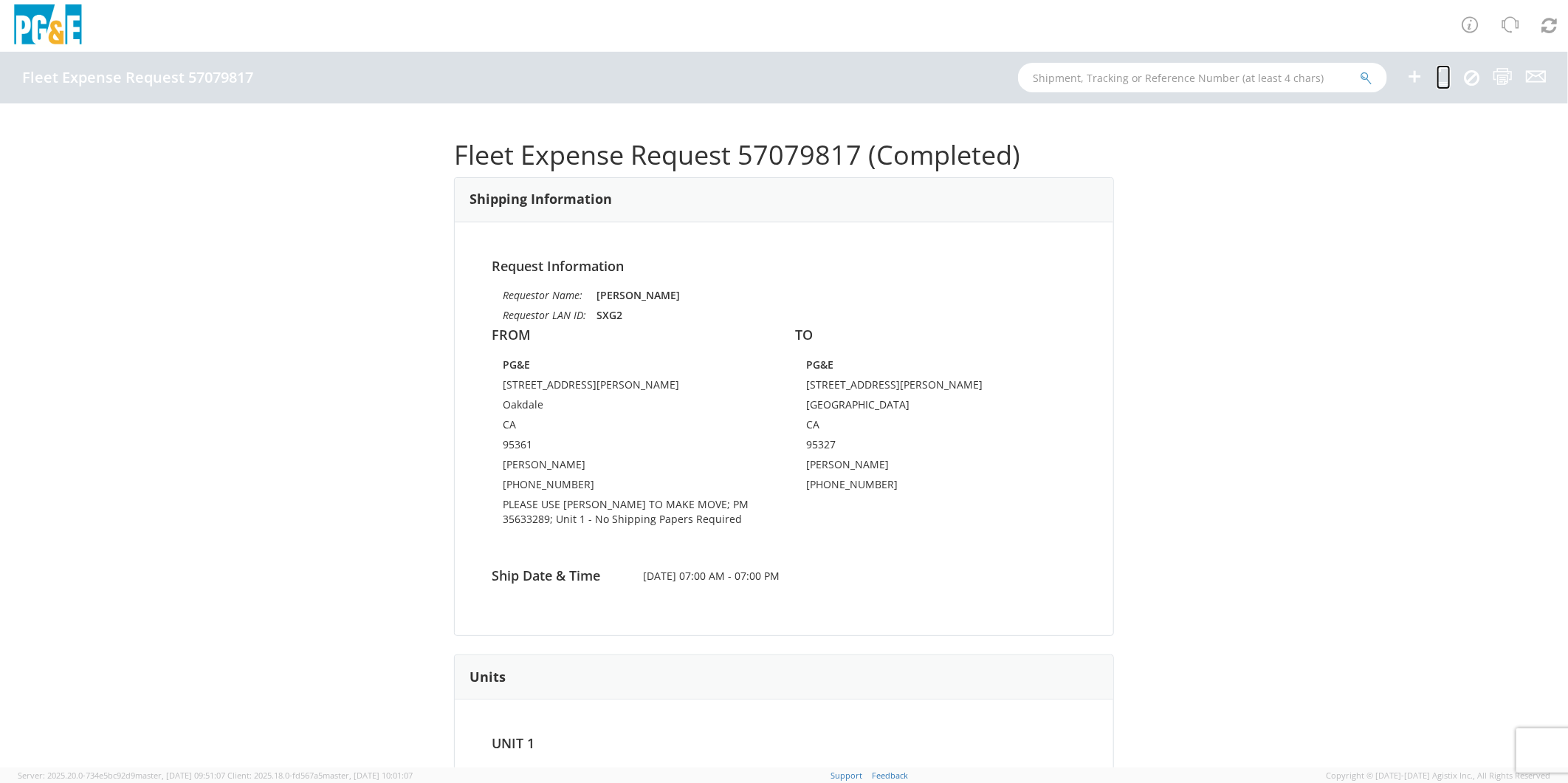
click at [1442, 75] on icon at bounding box center [1444, 76] width 14 height 18
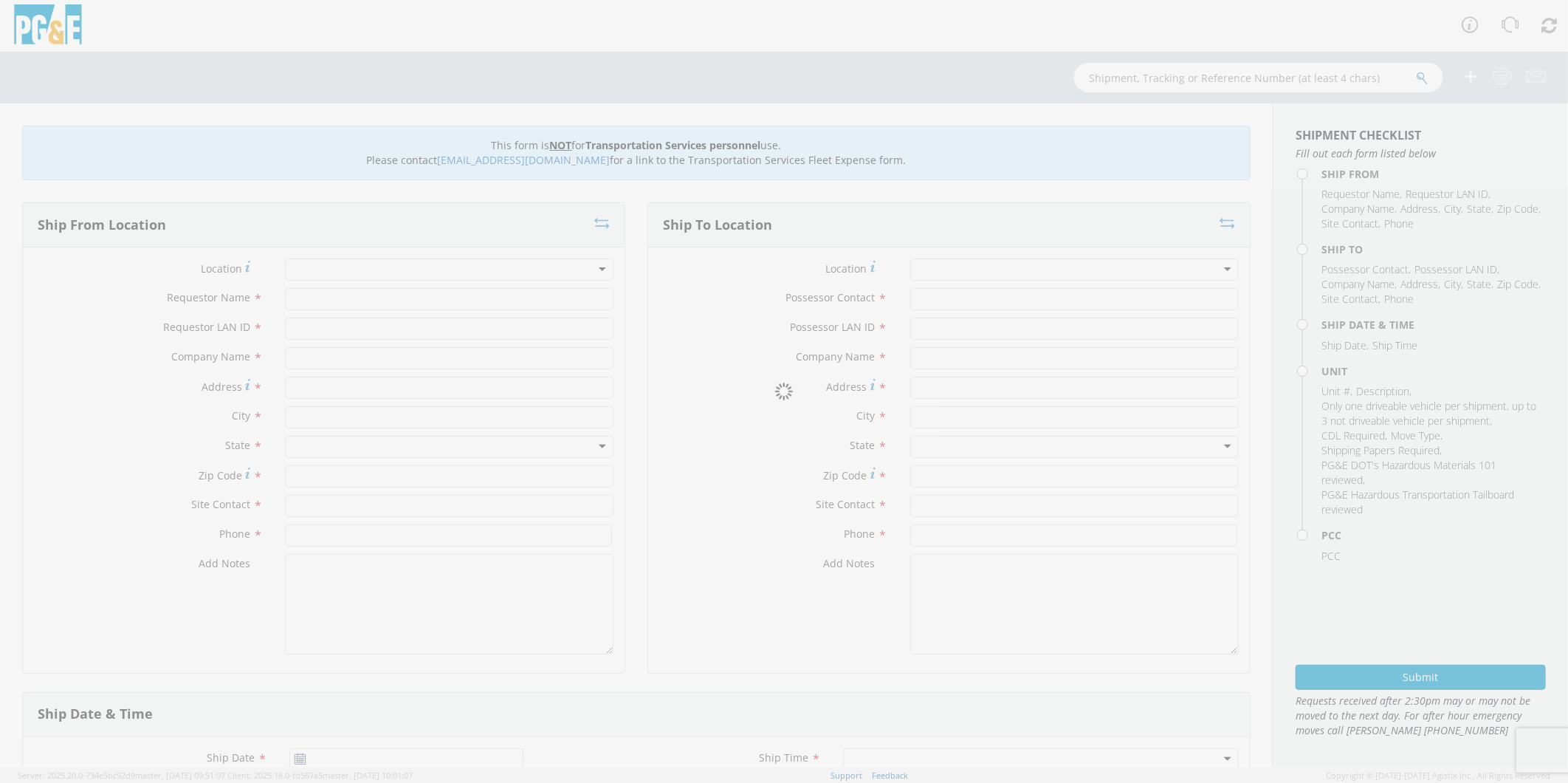
type input "[PERSON_NAME]"
type input "SXG2"
type input "PG&E"
type input "[STREET_ADDRESS][PERSON_NAME]"
type input "Oakdale"
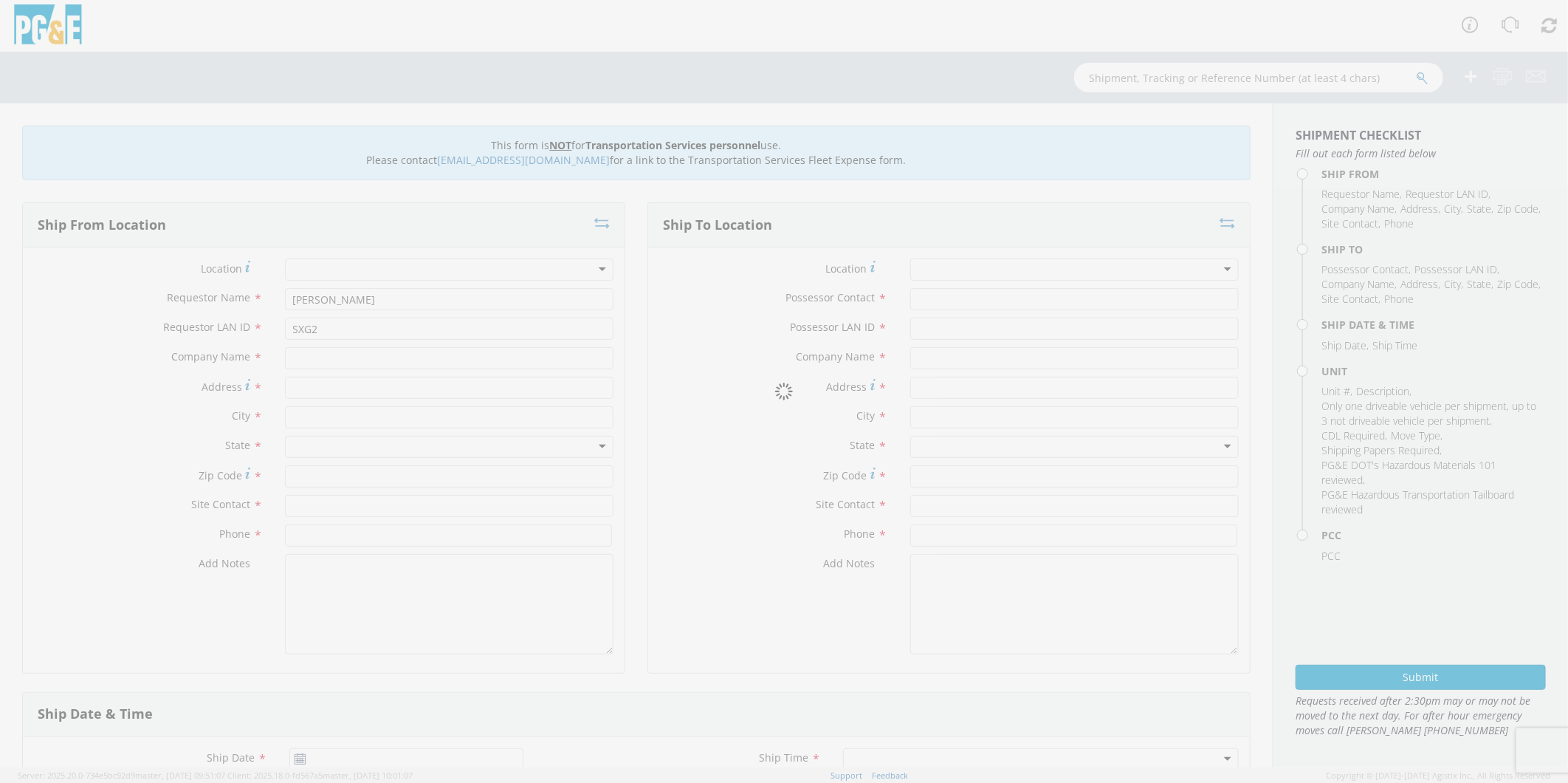
type input "95361"
type input "[PERSON_NAME]"
type input "[PHONE_NUMBER]"
type input "[PERSON_NAME]"
type input "SXG2"
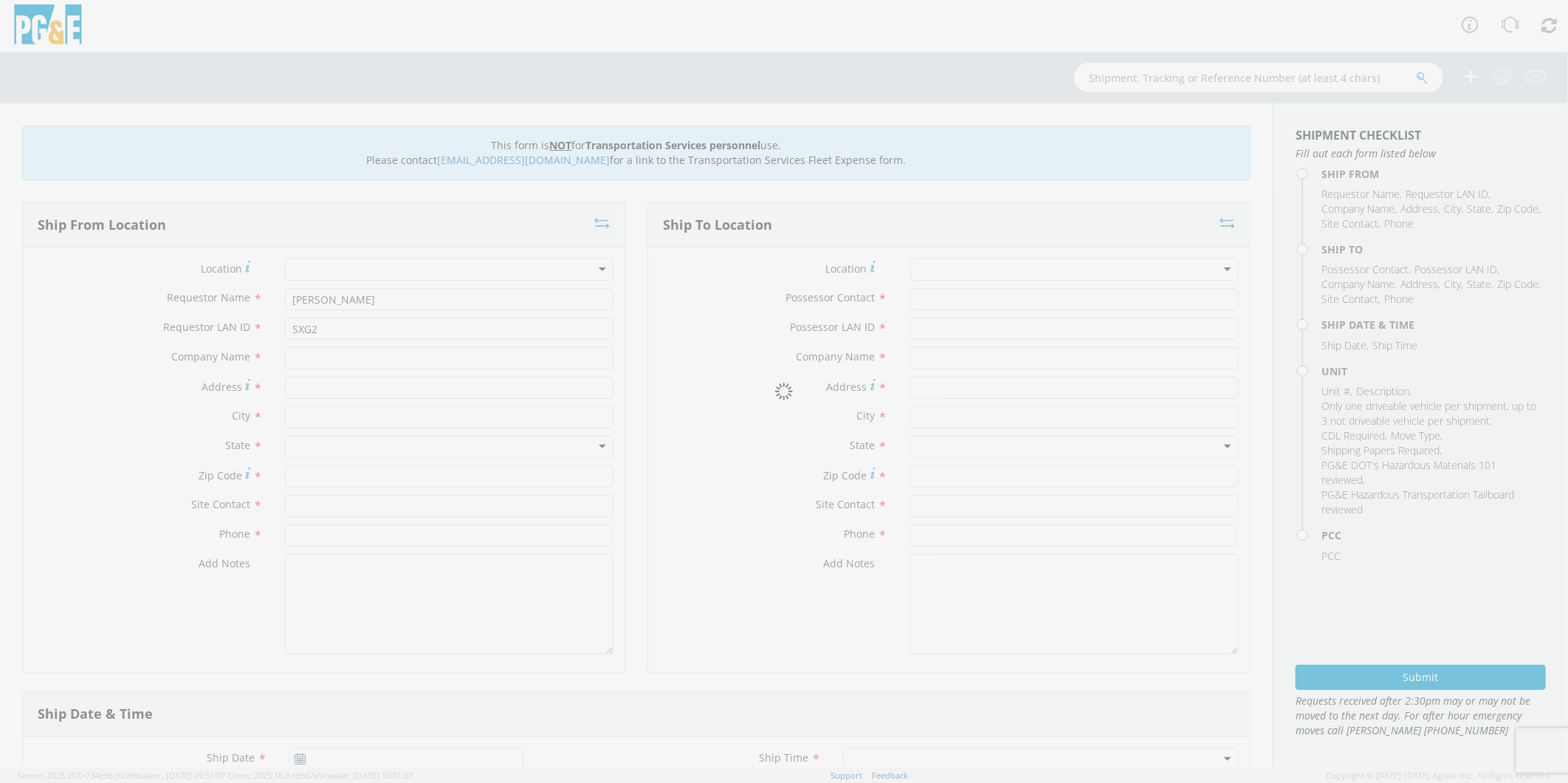
type input "PG&E"
type input "[STREET_ADDRESS][PERSON_NAME]"
type input "[GEOGRAPHIC_DATA]"
type input "95327"
type input "[PERSON_NAME]"
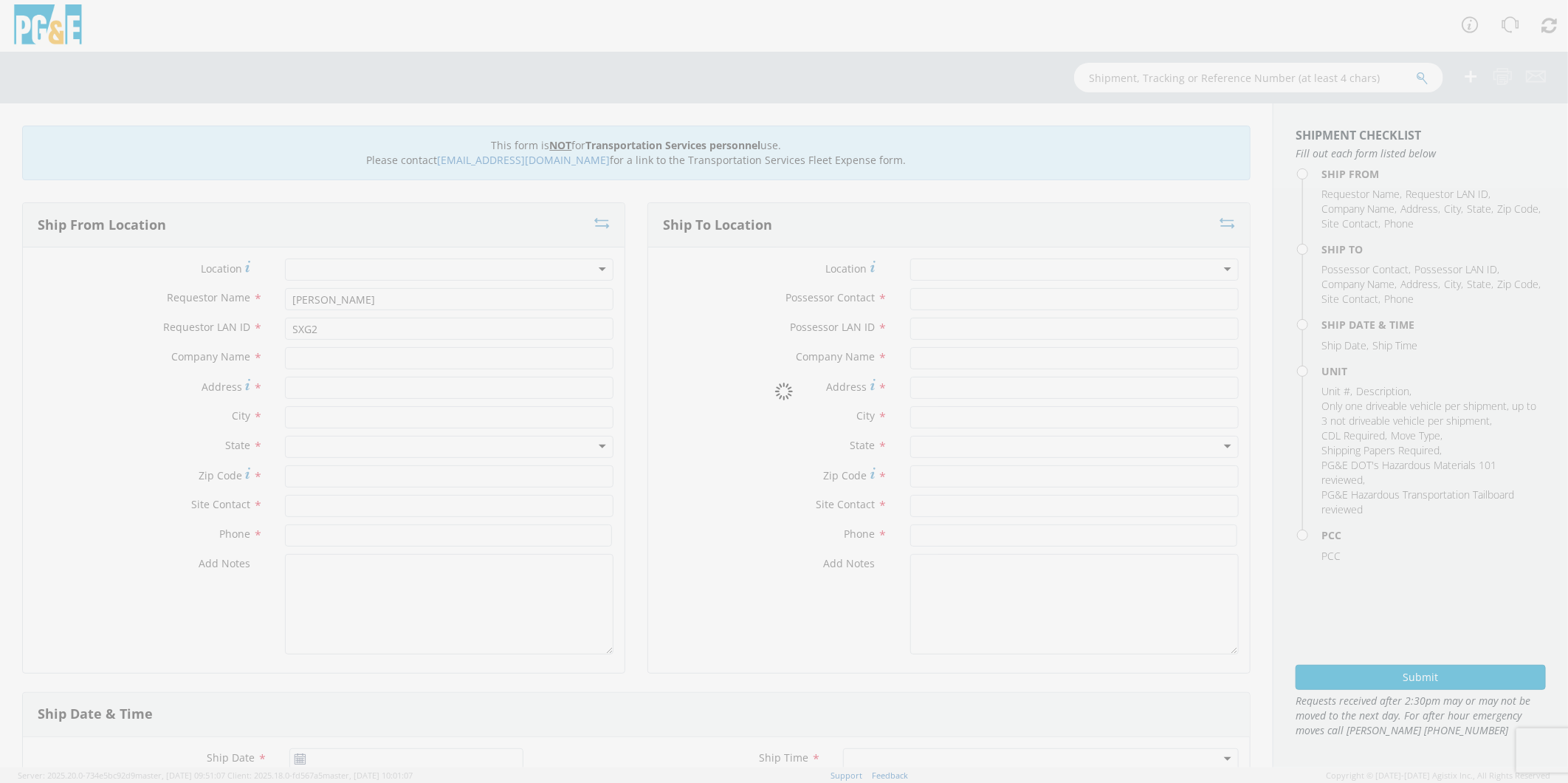
type input "[PHONE_NUMBER]"
type input "[DATE]"
type input "[PERSON_NAME] TRACK MACHINE"
type input "0"
select select "12086"
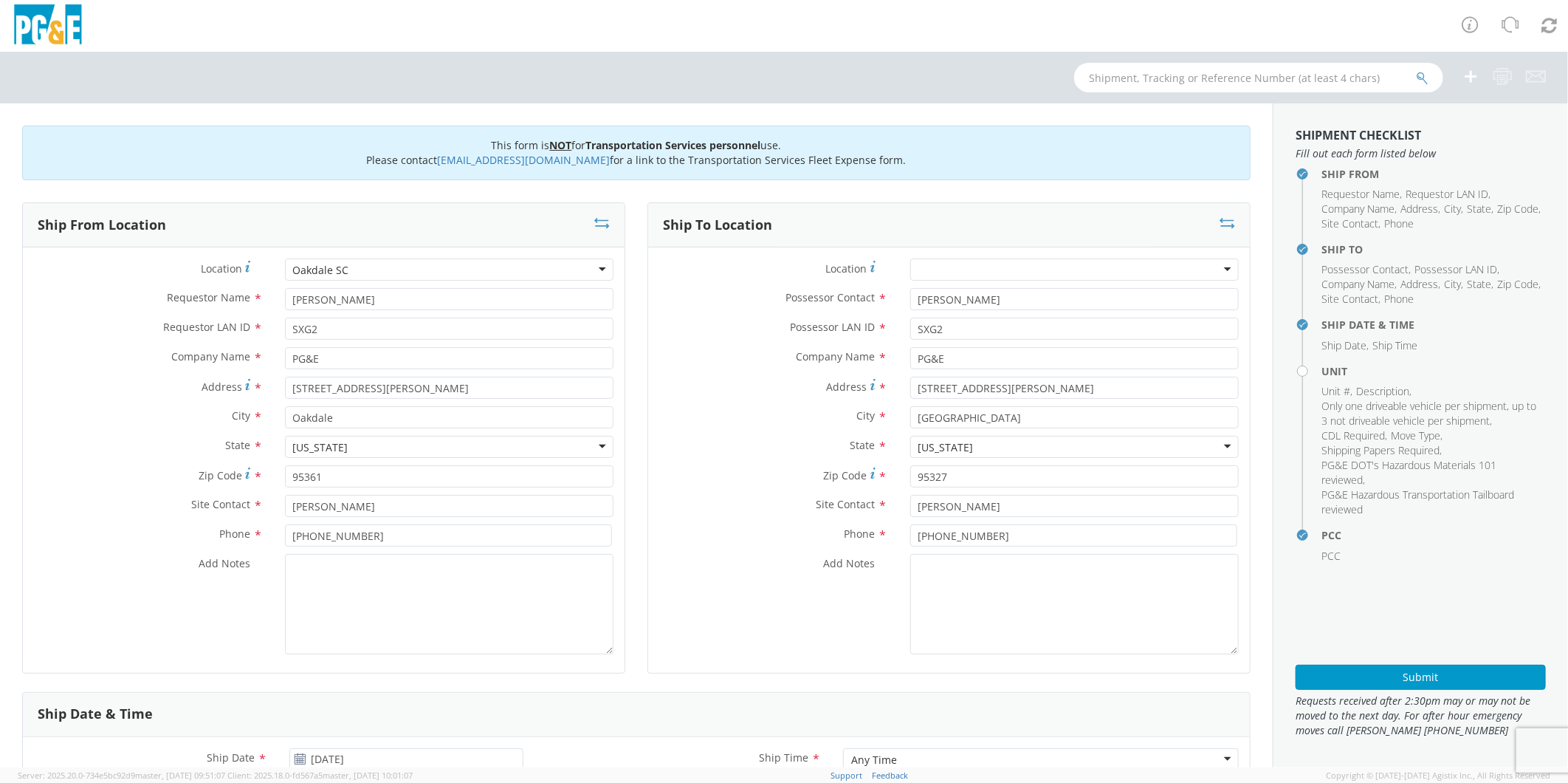
select select "Other"
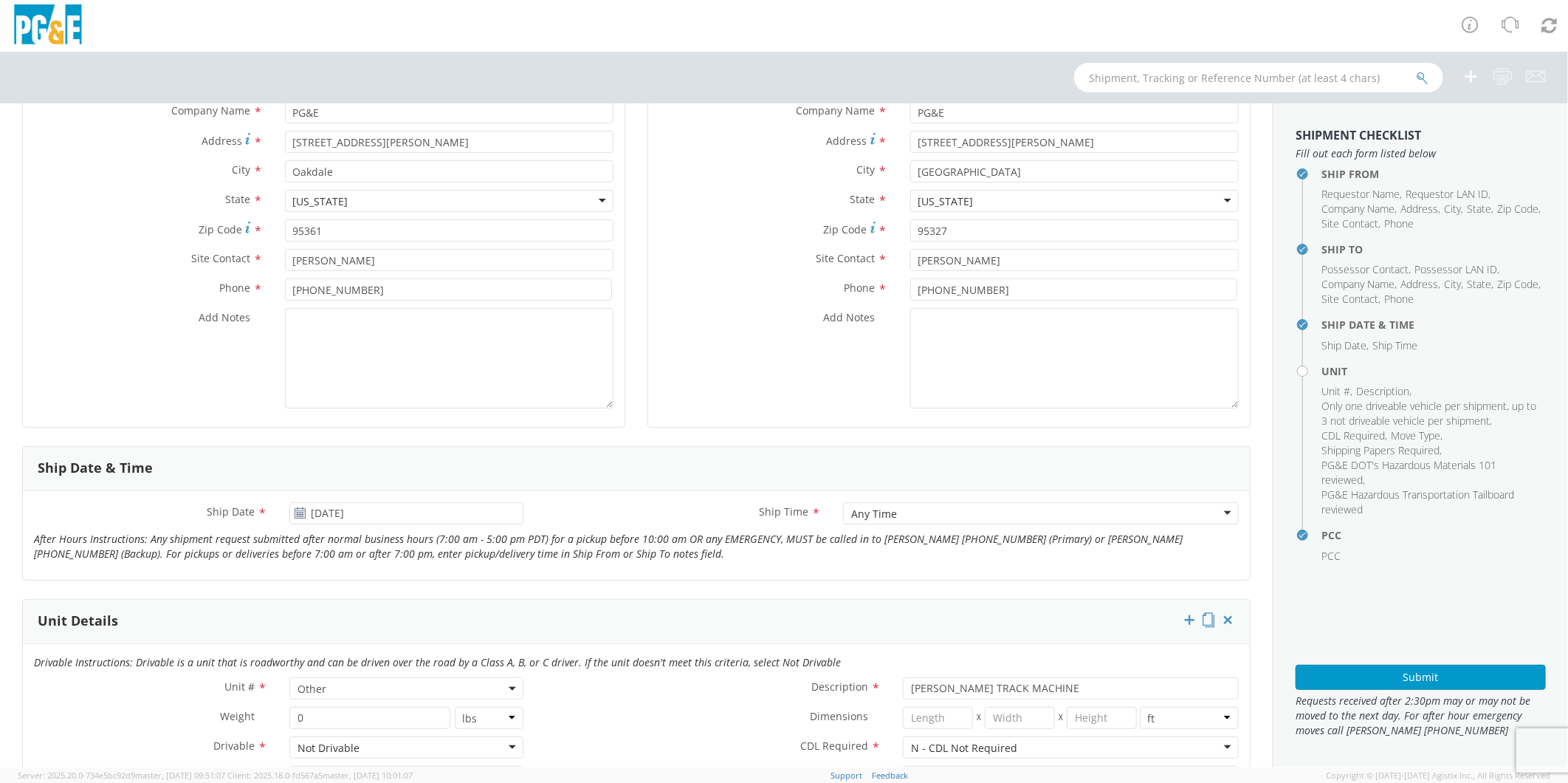
scroll to position [82, 0]
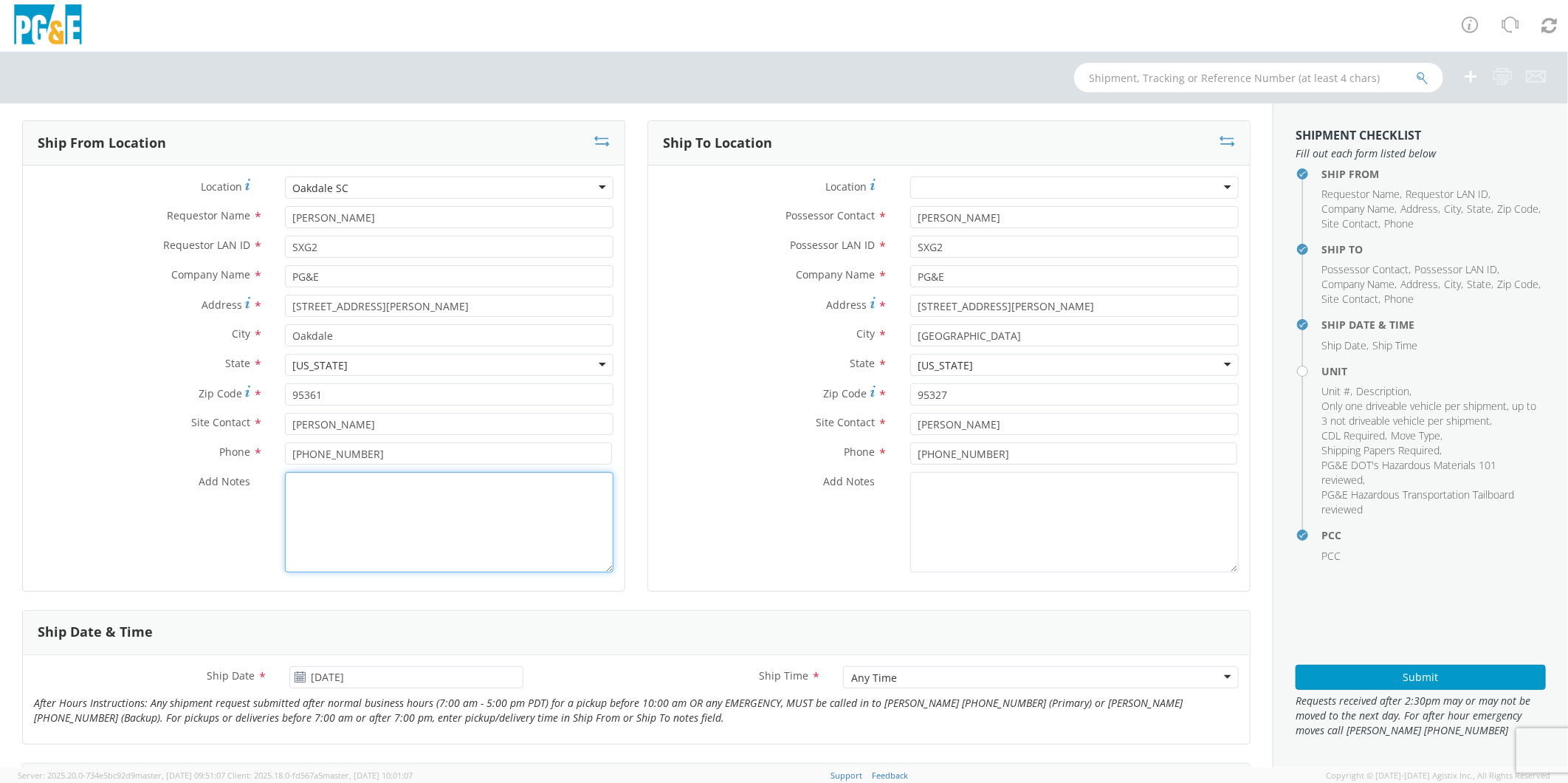
click at [440, 546] on textarea "Add Notes *" at bounding box center [449, 521] width 329 height 100
paste textarea "PLEASE USE [PERSON_NAME] TO MAKE MOVE; PM 35633289"
type textarea "PLEASE USE [PERSON_NAME] TO MAKE MOVE; PM 35633292"
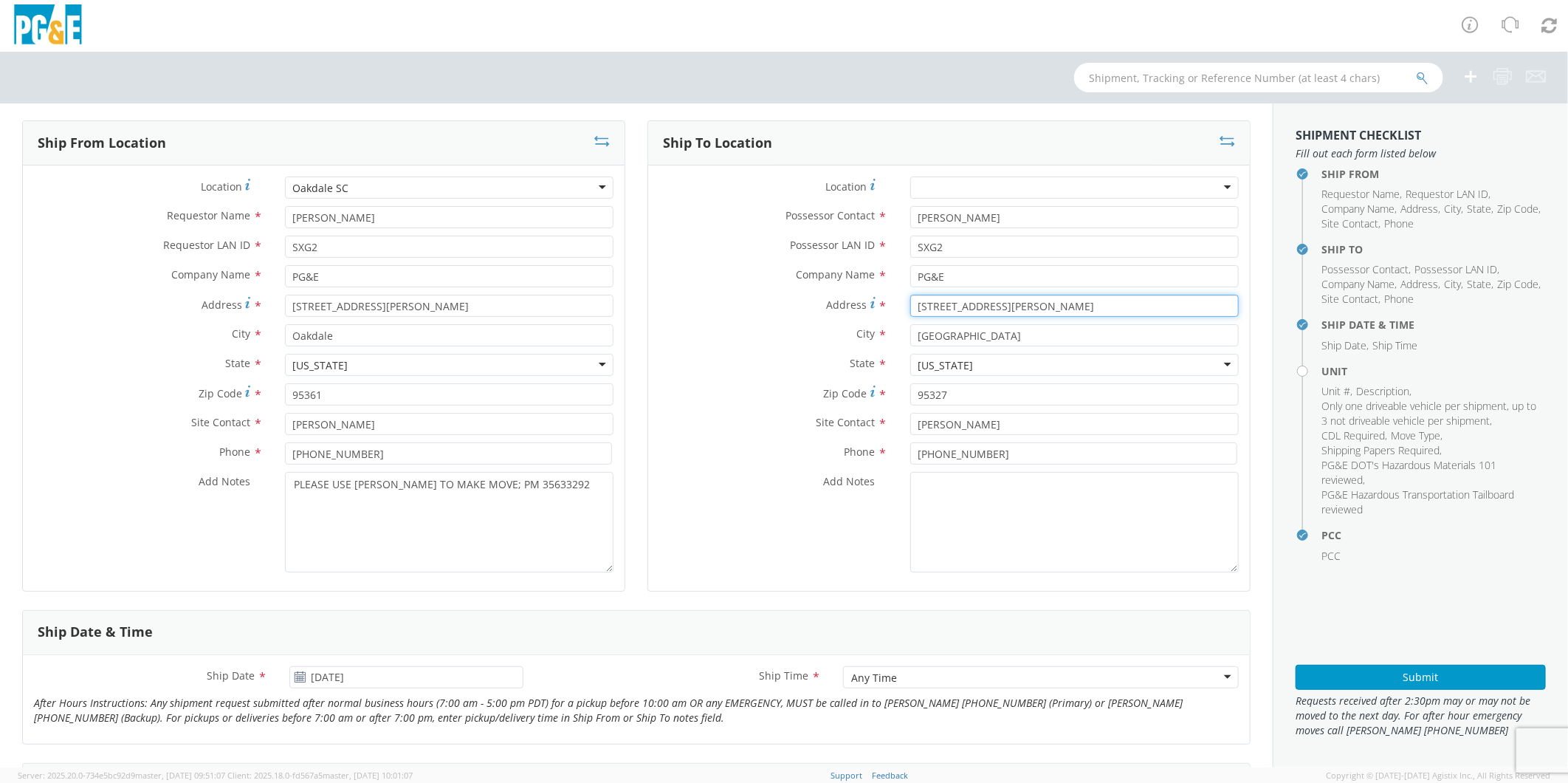
drag, startPoint x: 1012, startPoint y: 314, endPoint x: 873, endPoint y: 304, distance: 139.4
click at [875, 304] on div "Address * [STREET_ADDRESS][PERSON_NAME]" at bounding box center [949, 305] width 602 height 22
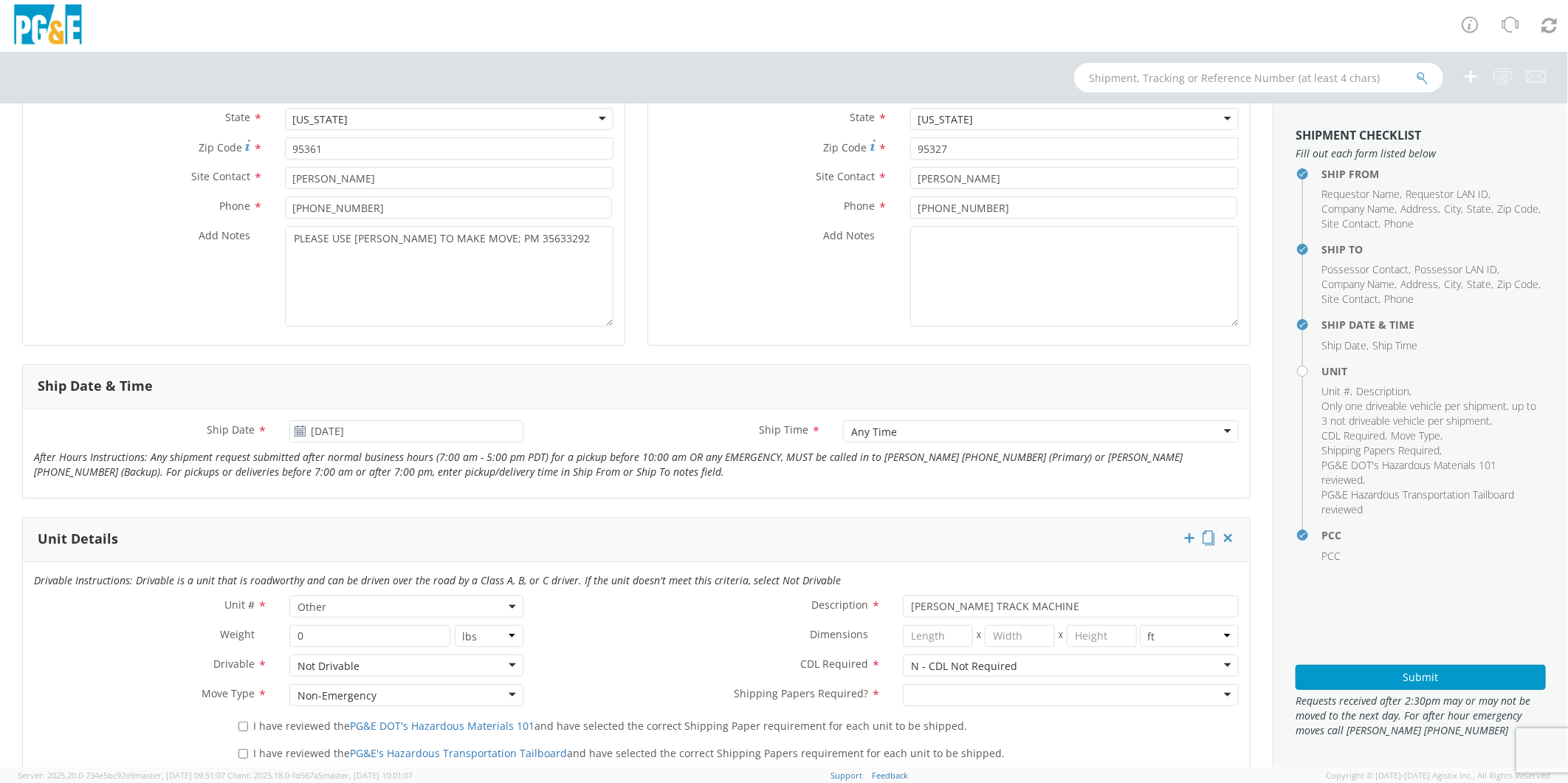
scroll to position [410, 0]
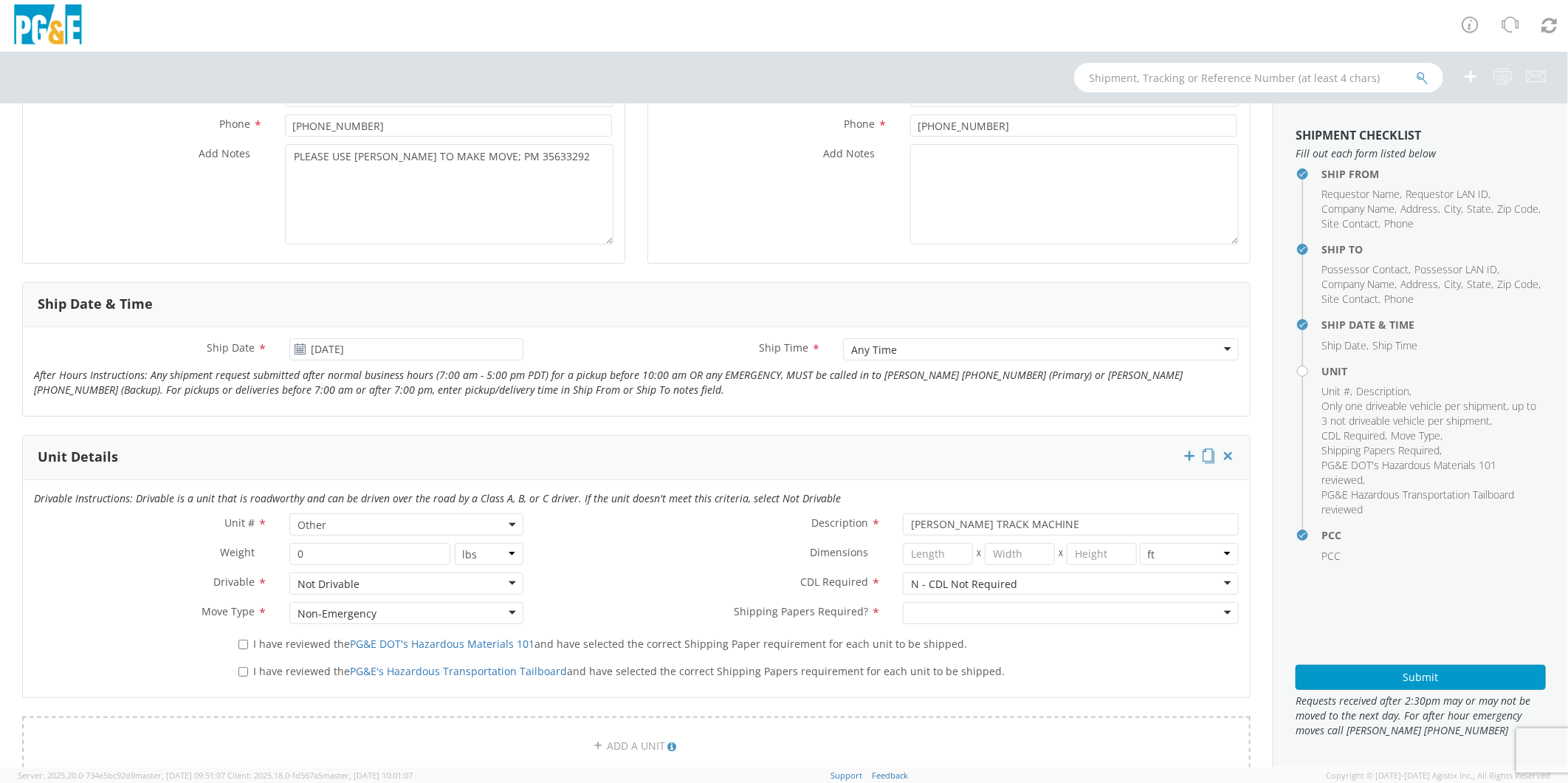
type input "9995 [GEOGRAPHIC_DATA]"
click at [964, 610] on div at bounding box center [1071, 613] width 336 height 22
click at [240, 641] on input "I have reviewed the PG&E DOT's Hazardous Materials 101 and have selected the co…" at bounding box center [243, 644] width 10 height 10
checkbox input "true"
click at [240, 672] on input "I have reviewed the PG&E's Hazardous Transportation Tailboard and have selected…" at bounding box center [243, 671] width 10 height 10
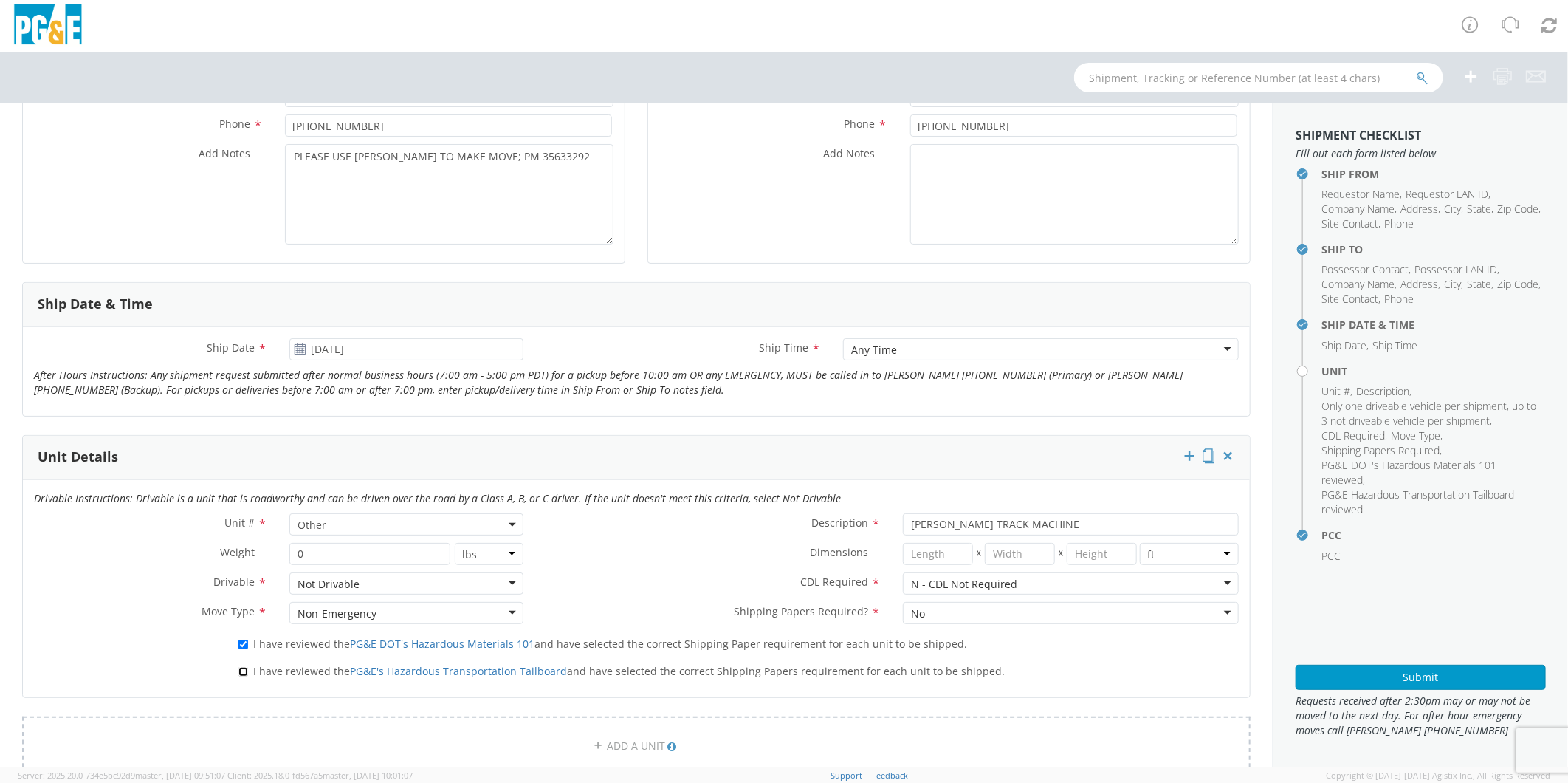
checkbox input "true"
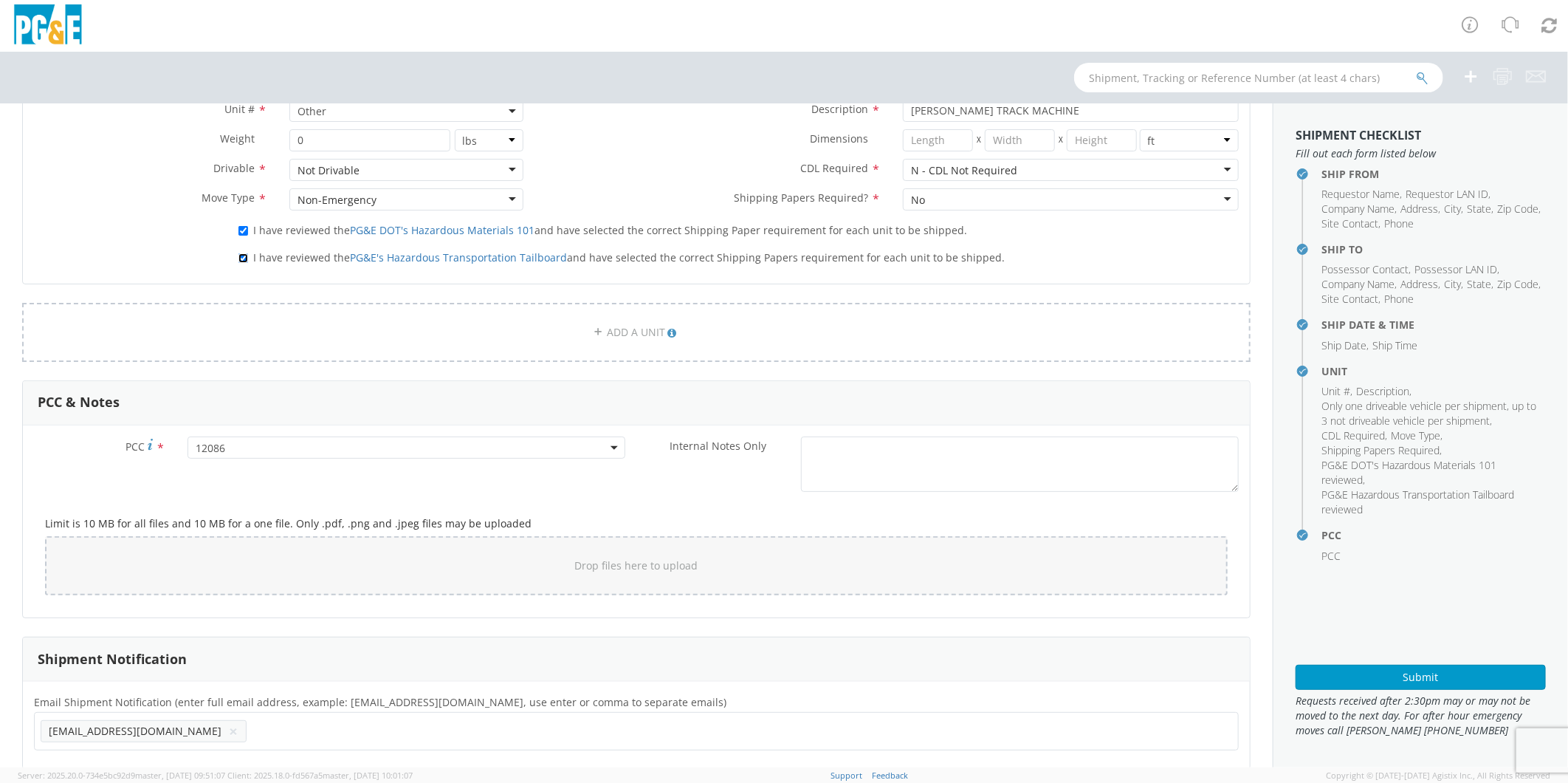
scroll to position [825, 0]
click at [1362, 681] on button "Submit" at bounding box center [1421, 677] width 250 height 25
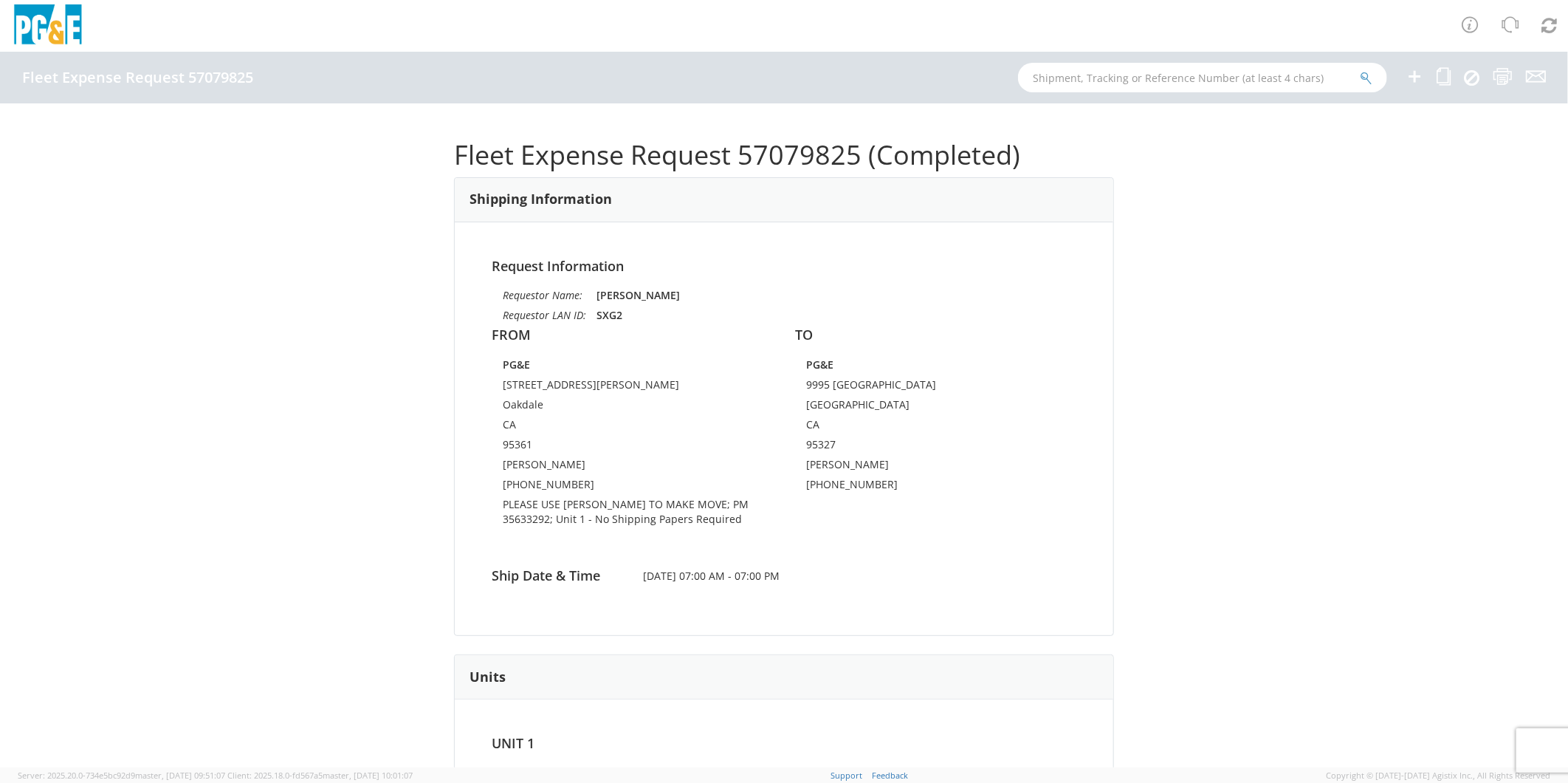
click at [1420, 79] on icon at bounding box center [1415, 76] width 18 height 18
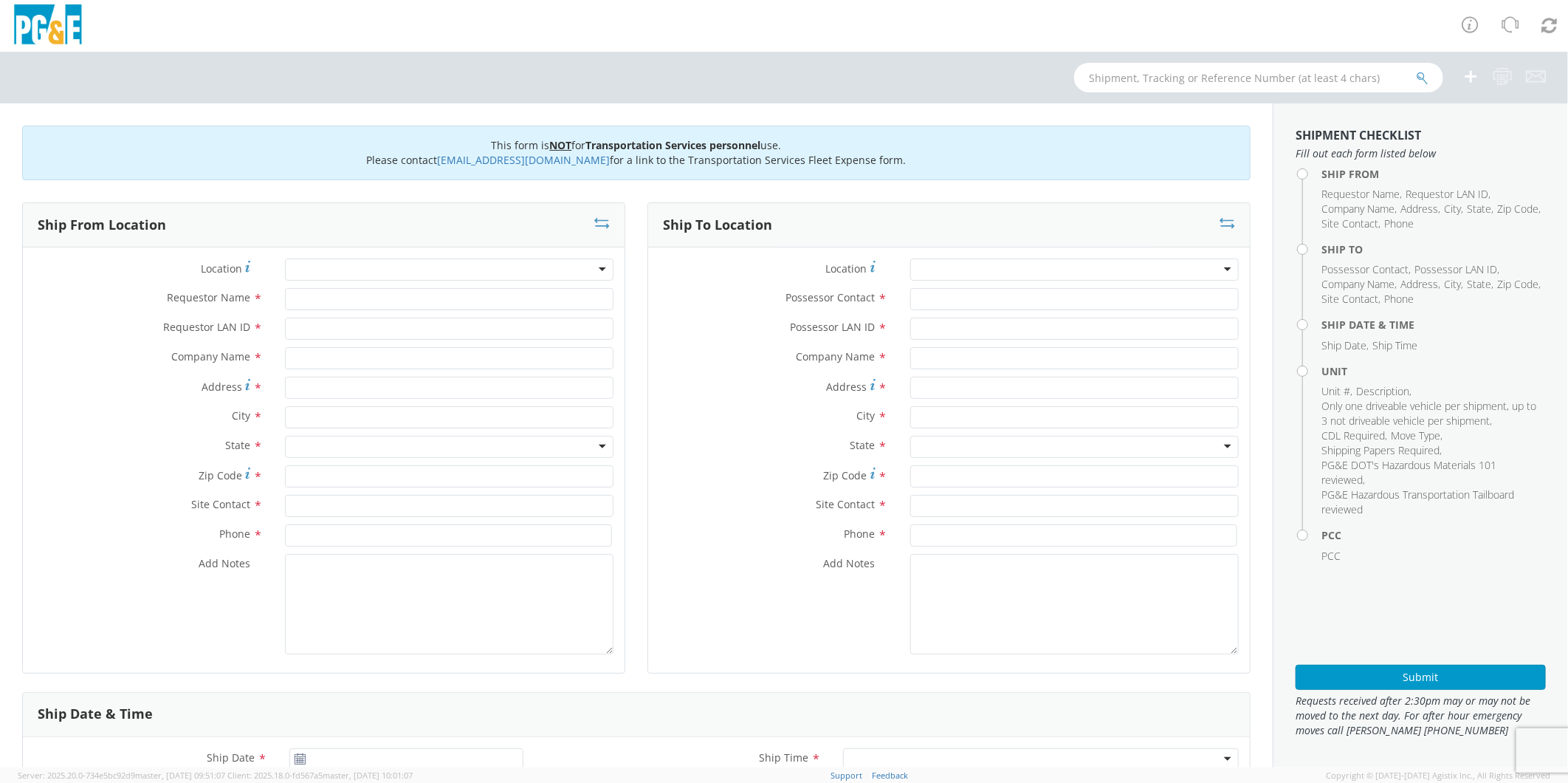
click at [369, 262] on div at bounding box center [449, 269] width 329 height 22
type input "OAKH"
type input "PG&E"
type input "50150 ROAD 426"
type input "OAKHURST"
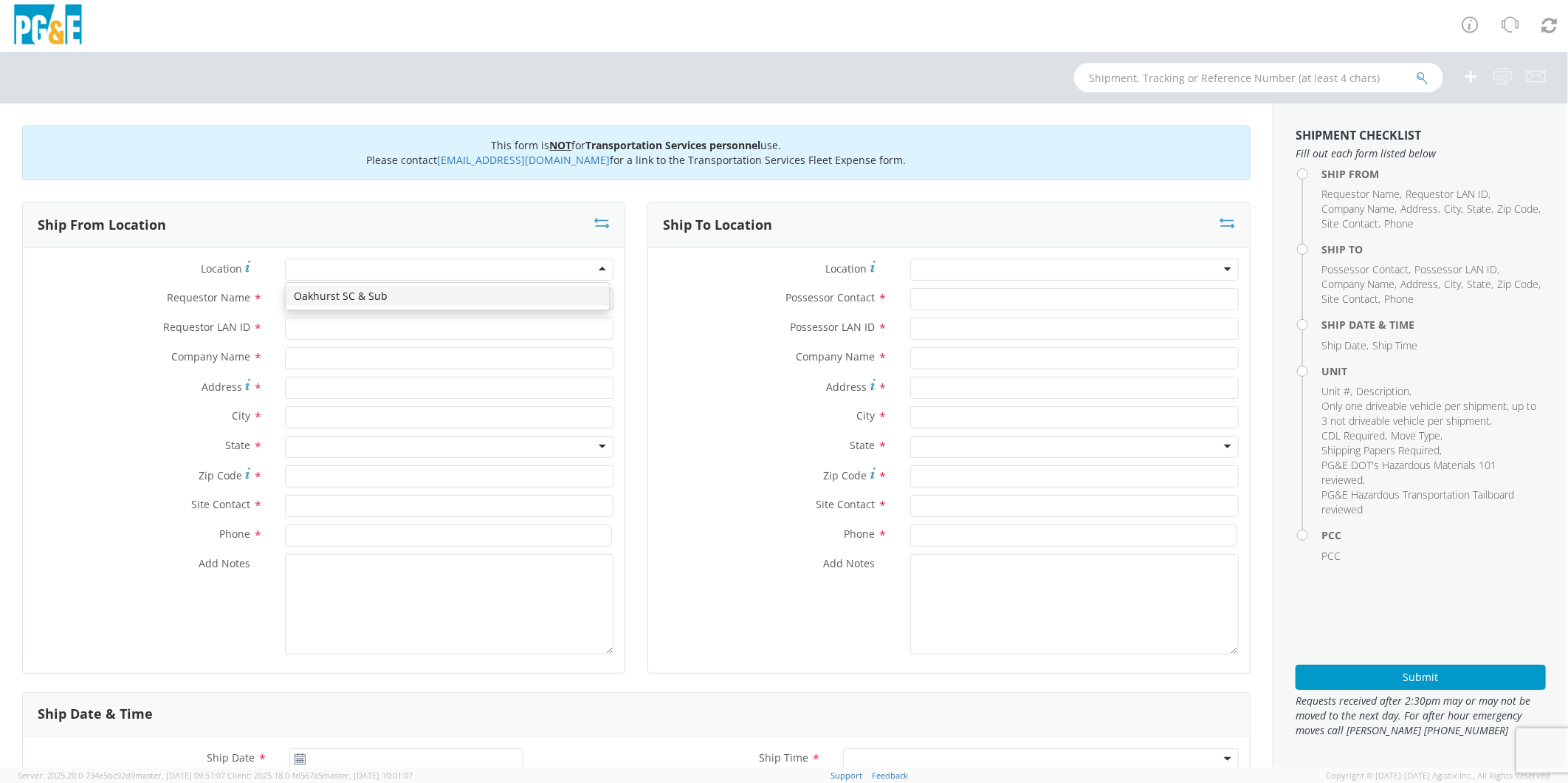
type input "93644"
type input "[PERSON_NAME]"
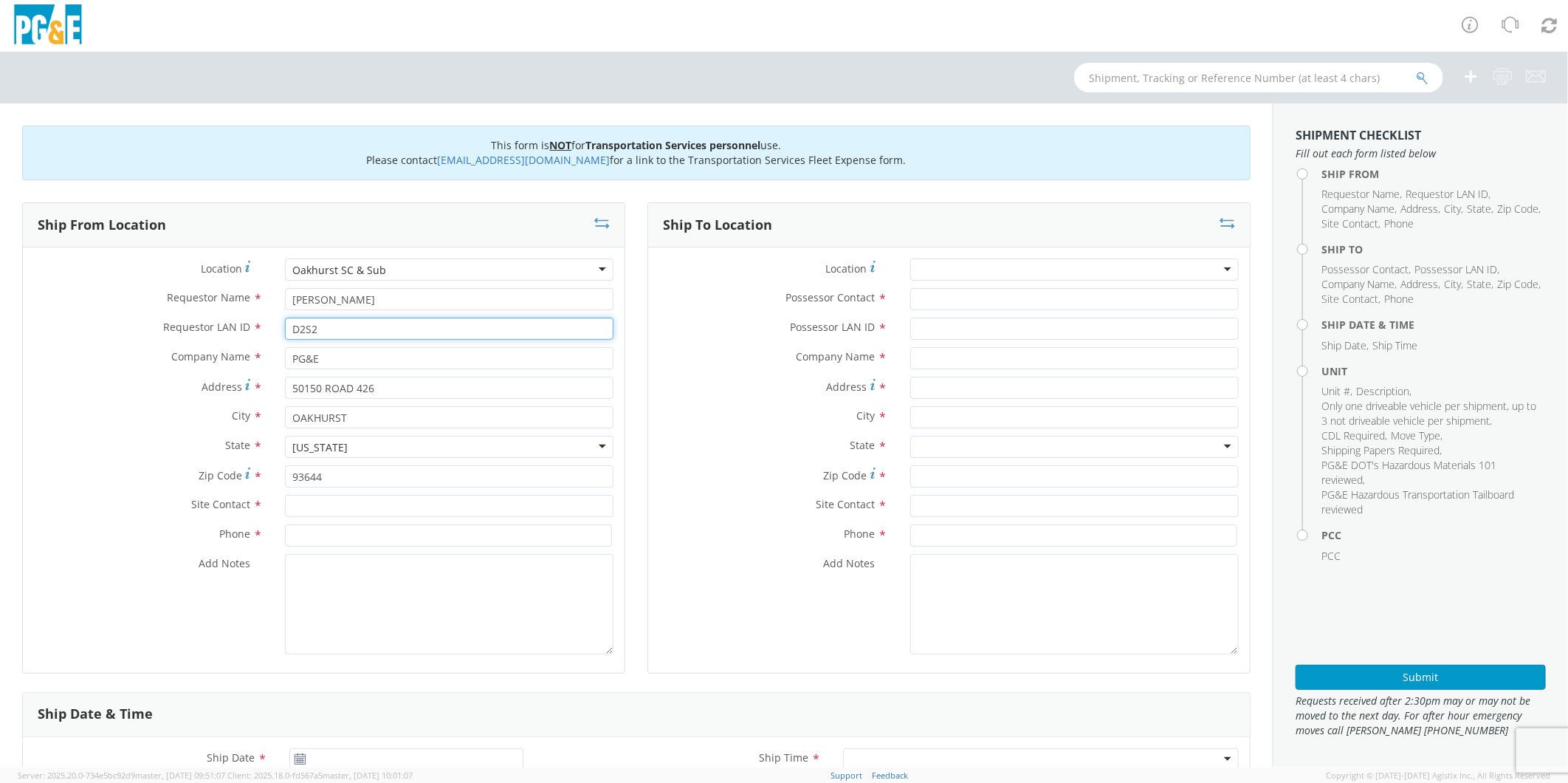
type input "D2S2"
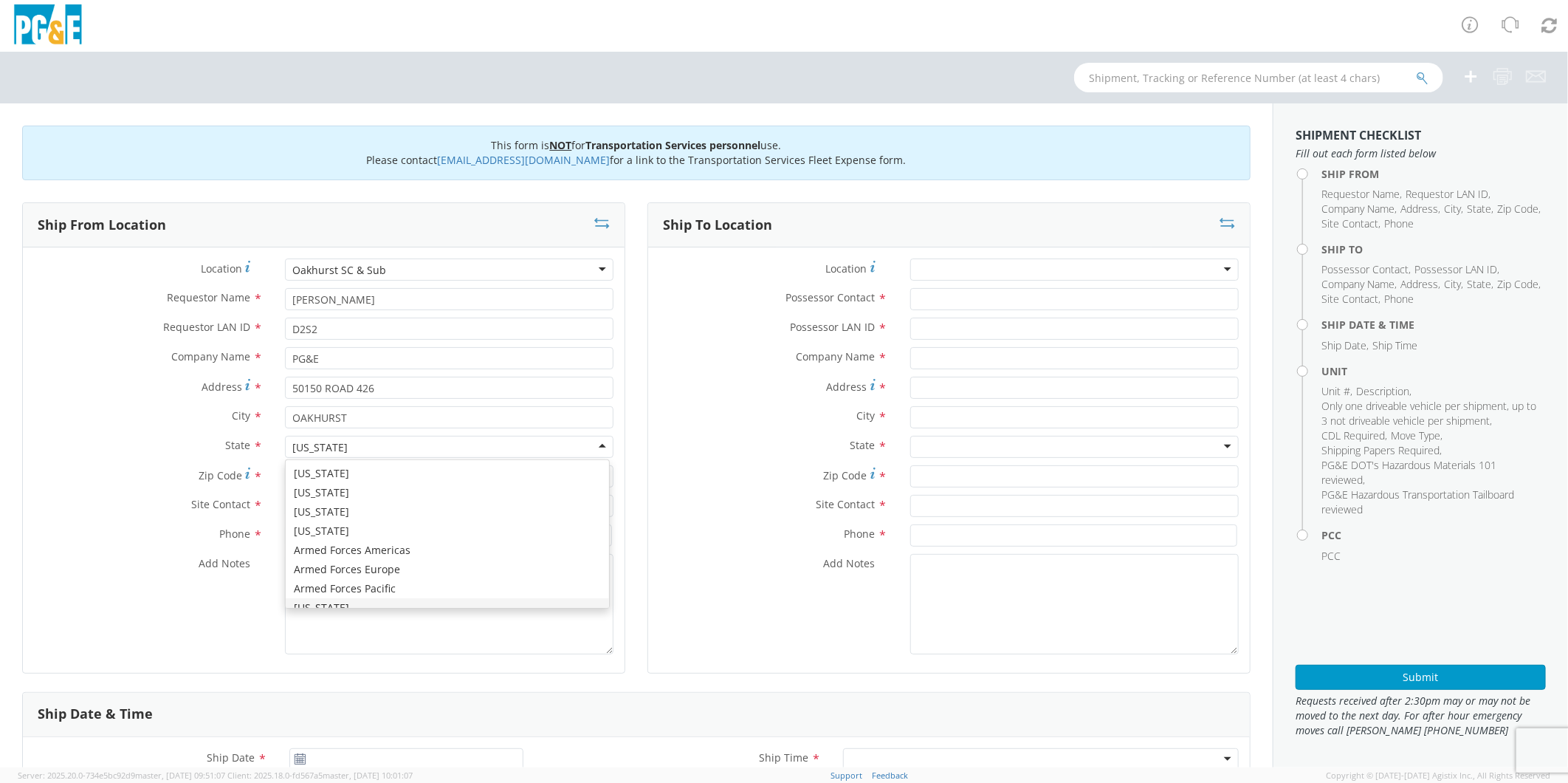
scroll to position [17, 0]
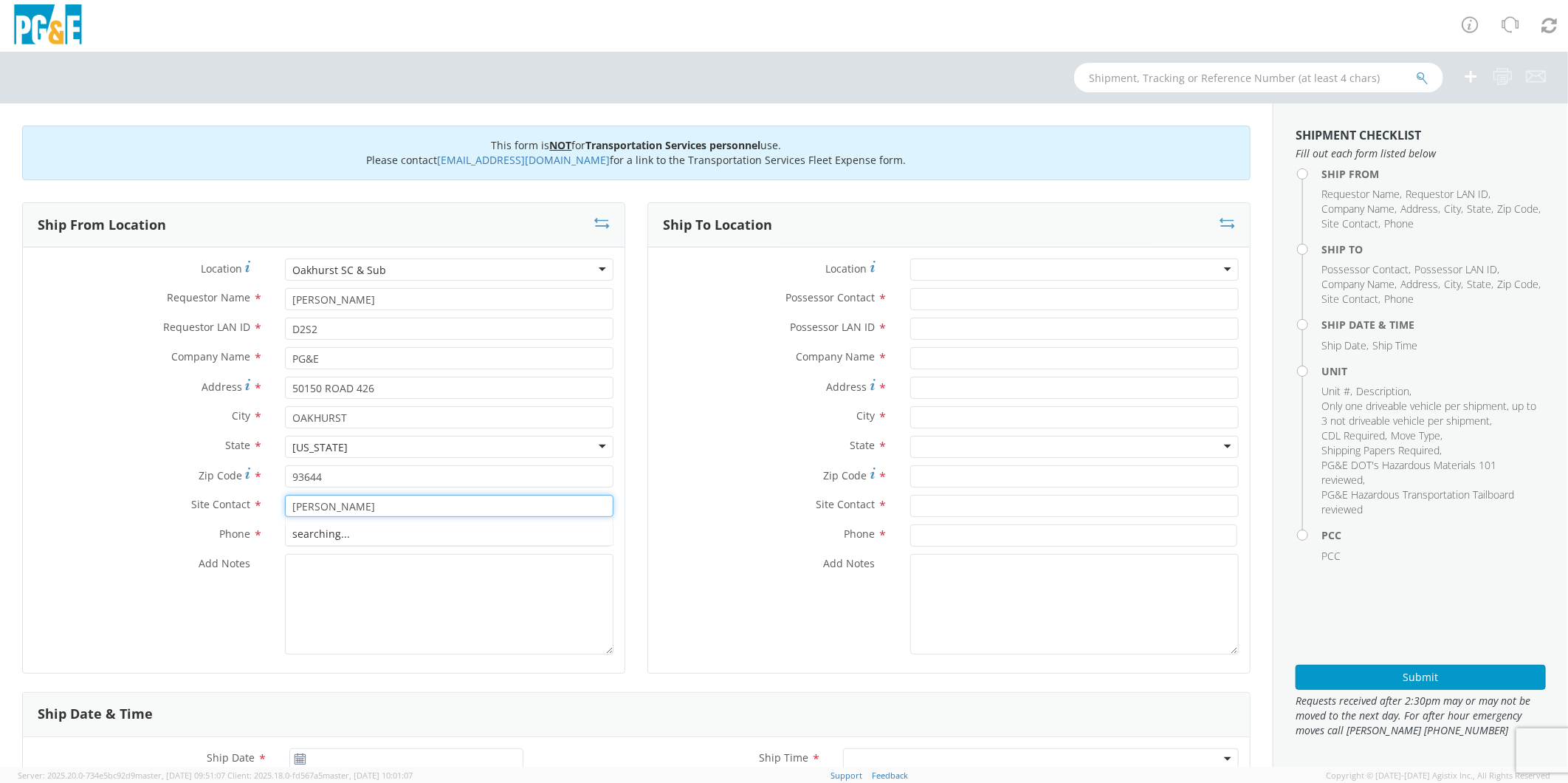
type input "[PERSON_NAME]"
type input "[PHONE_NUMBER]"
paste textarea "PLEASE USE [PERSON_NAME] TO MAKE MOVE; PM 35633289"
type textarea "PLEASE USE [PERSON_NAME] TO MAKE MOVE; PM 31699461"
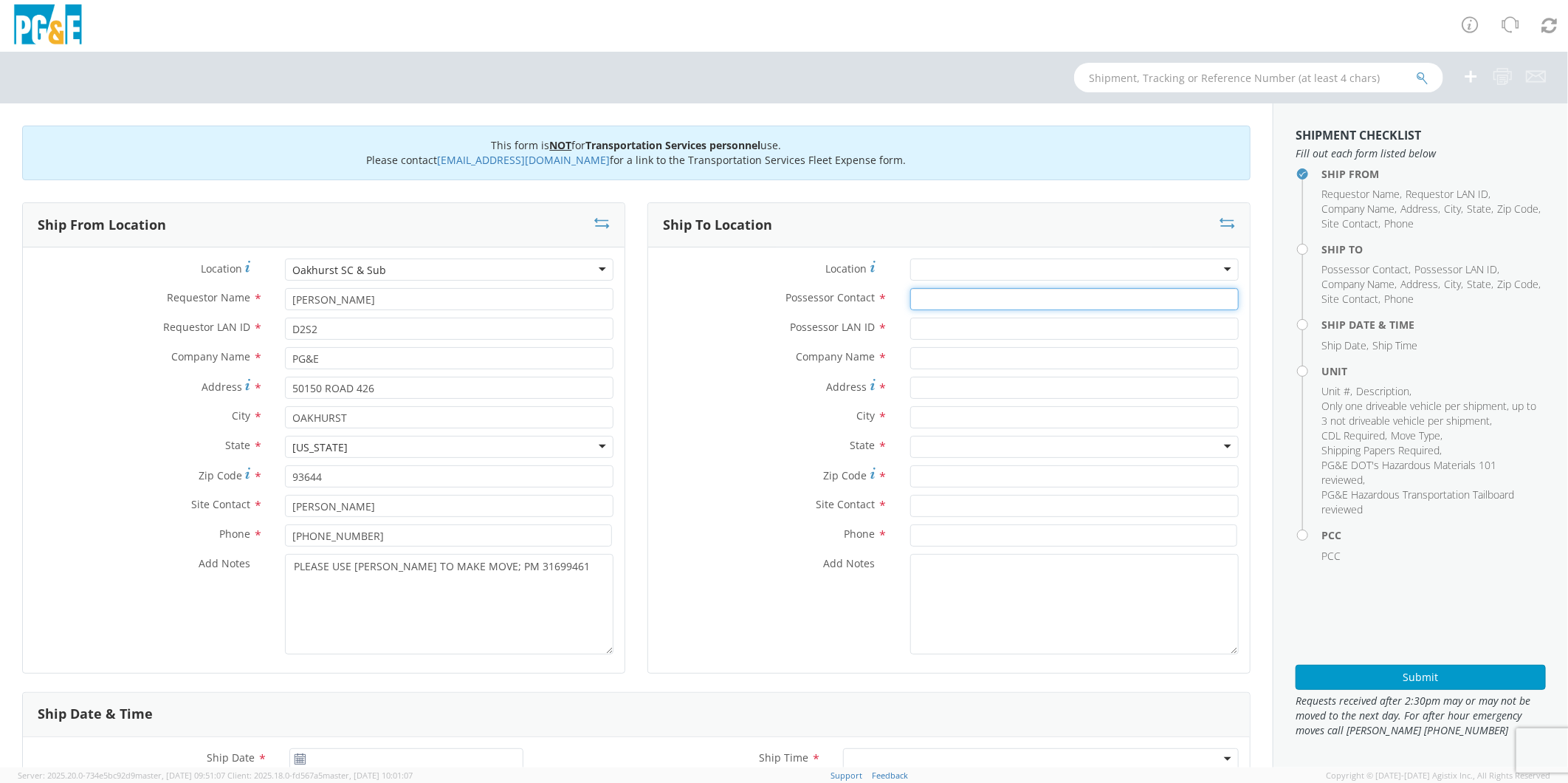
click at [949, 300] on input "Possessor Contact *" at bounding box center [1074, 298] width 329 height 22
type input "[PERSON_NAME]"
type input "D2S2"
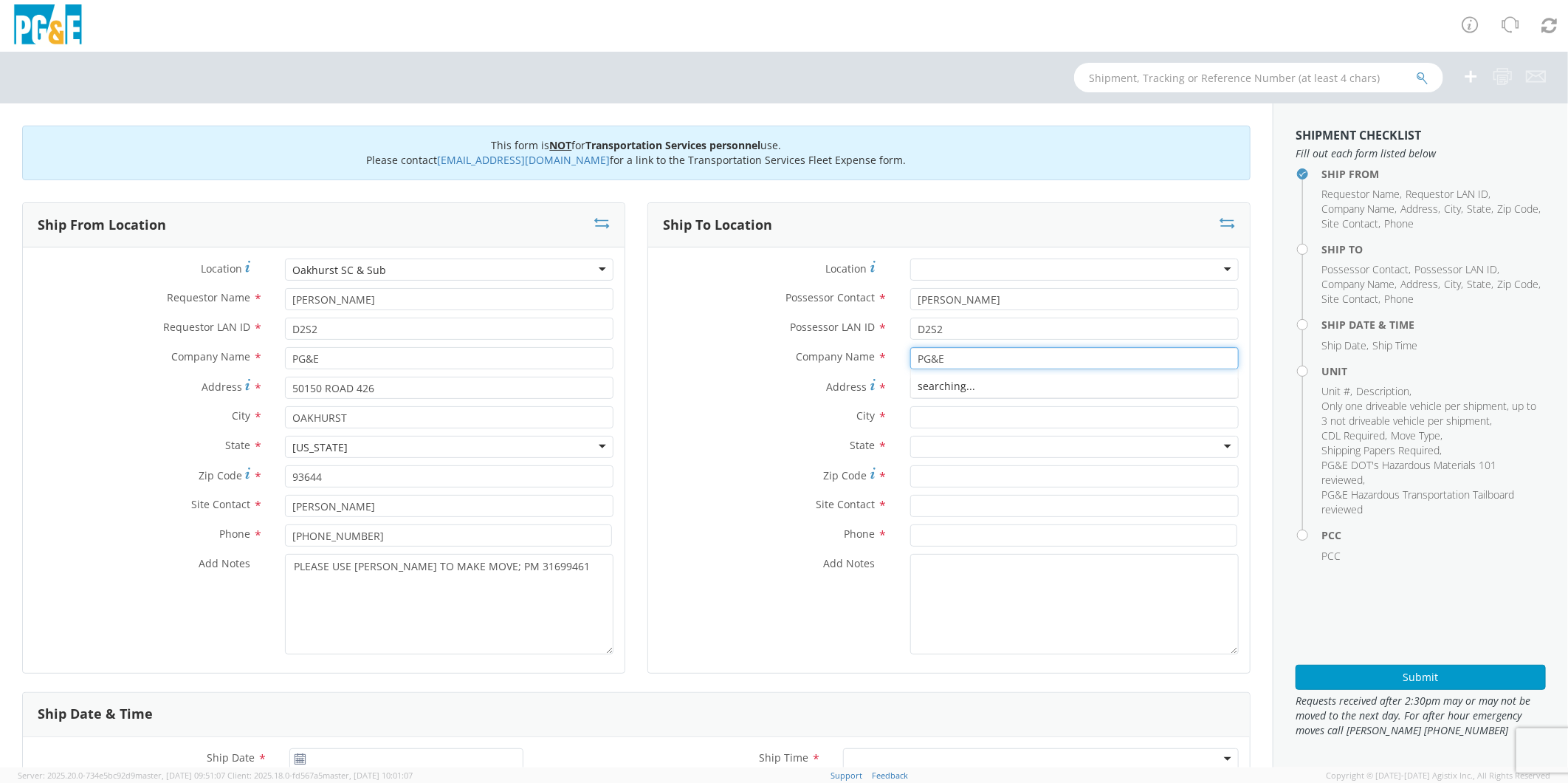
type input "PG&E"
type input "[STREET_ADDRESS]"
type input "COARSEGOLD"
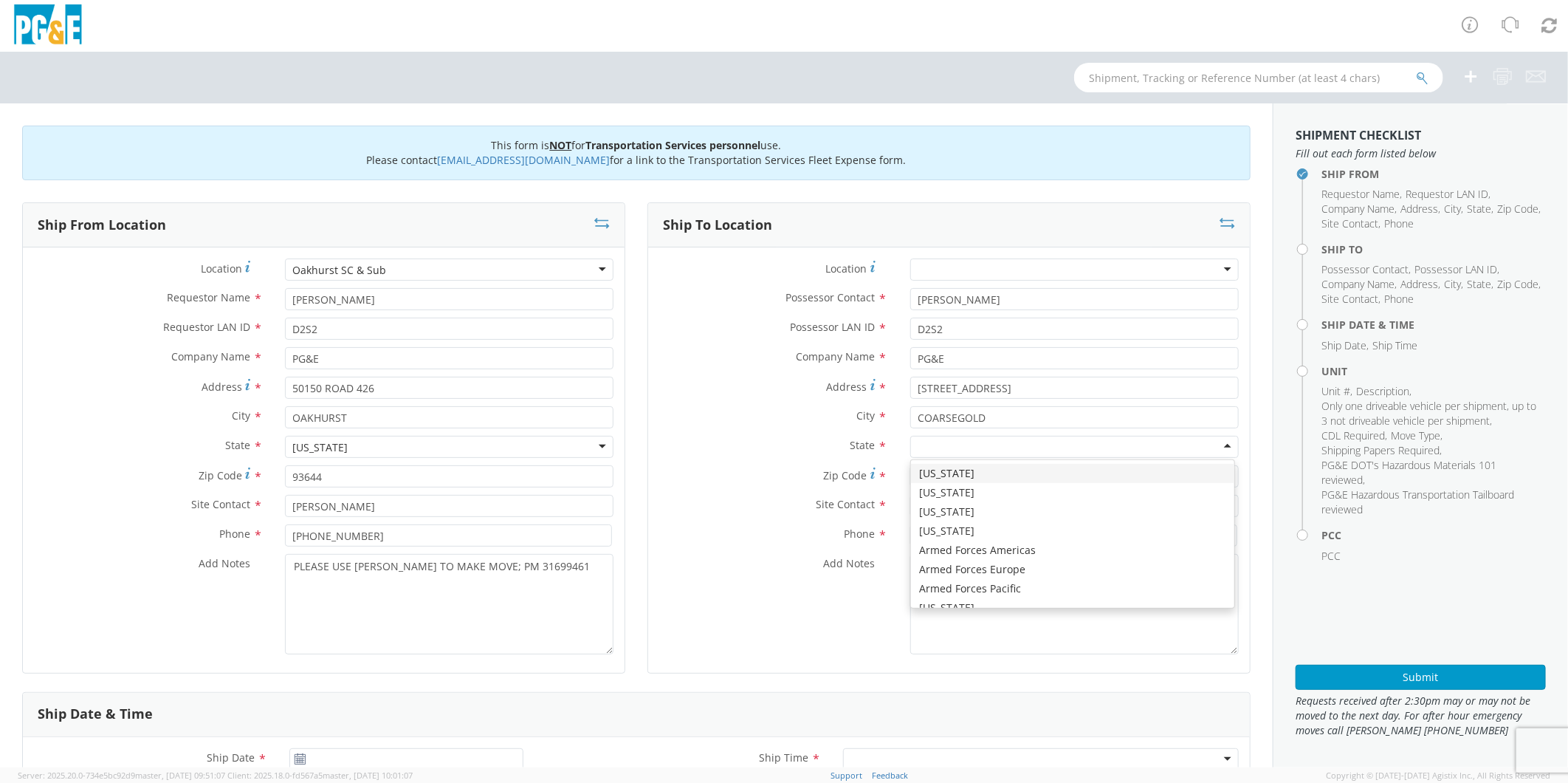
type input "C"
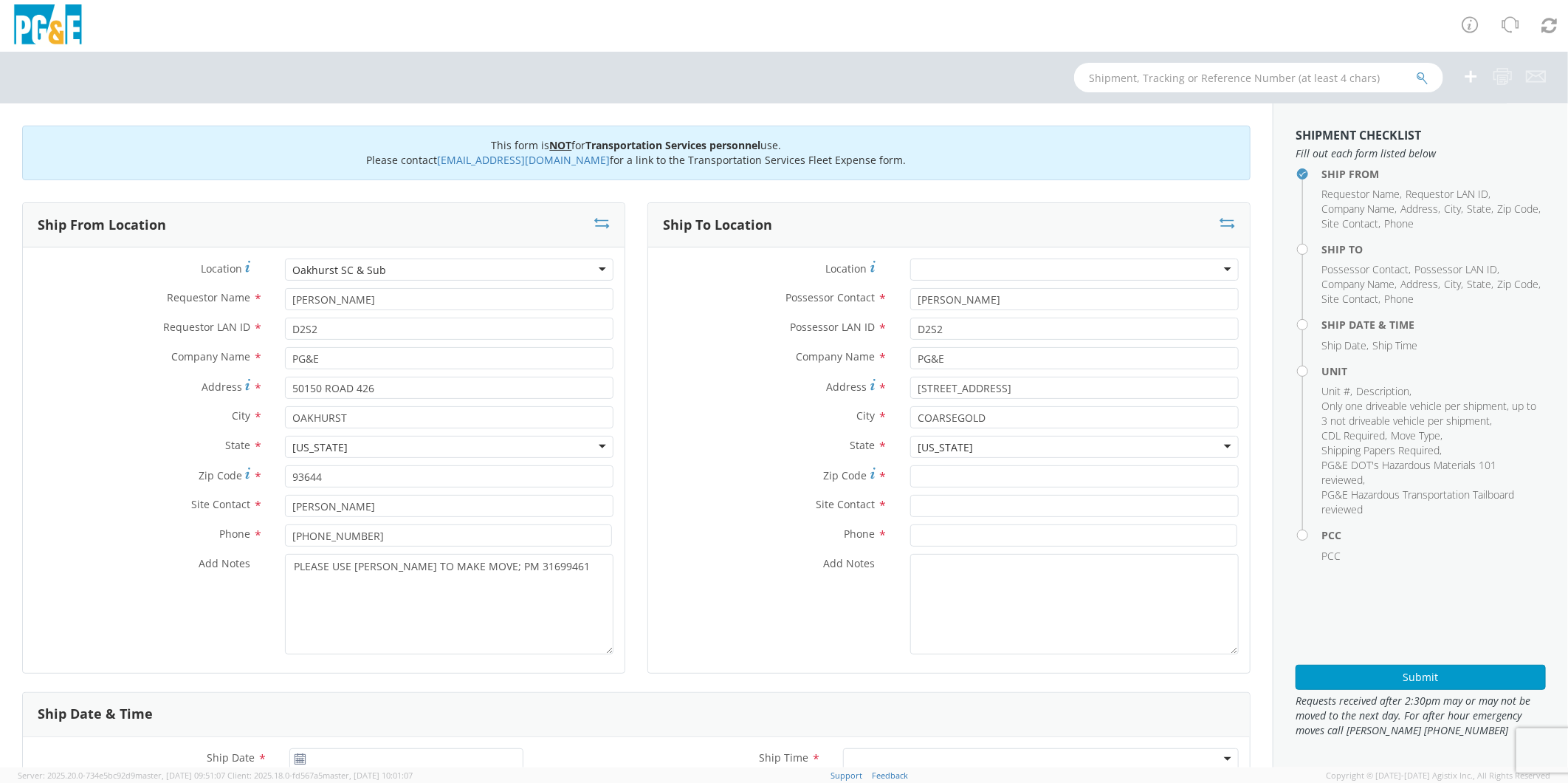
scroll to position [0, 0]
click at [941, 471] on input "Zip Code *" at bounding box center [1074, 476] width 329 height 22
type input "93614"
type input "[PERSON_NAME]"
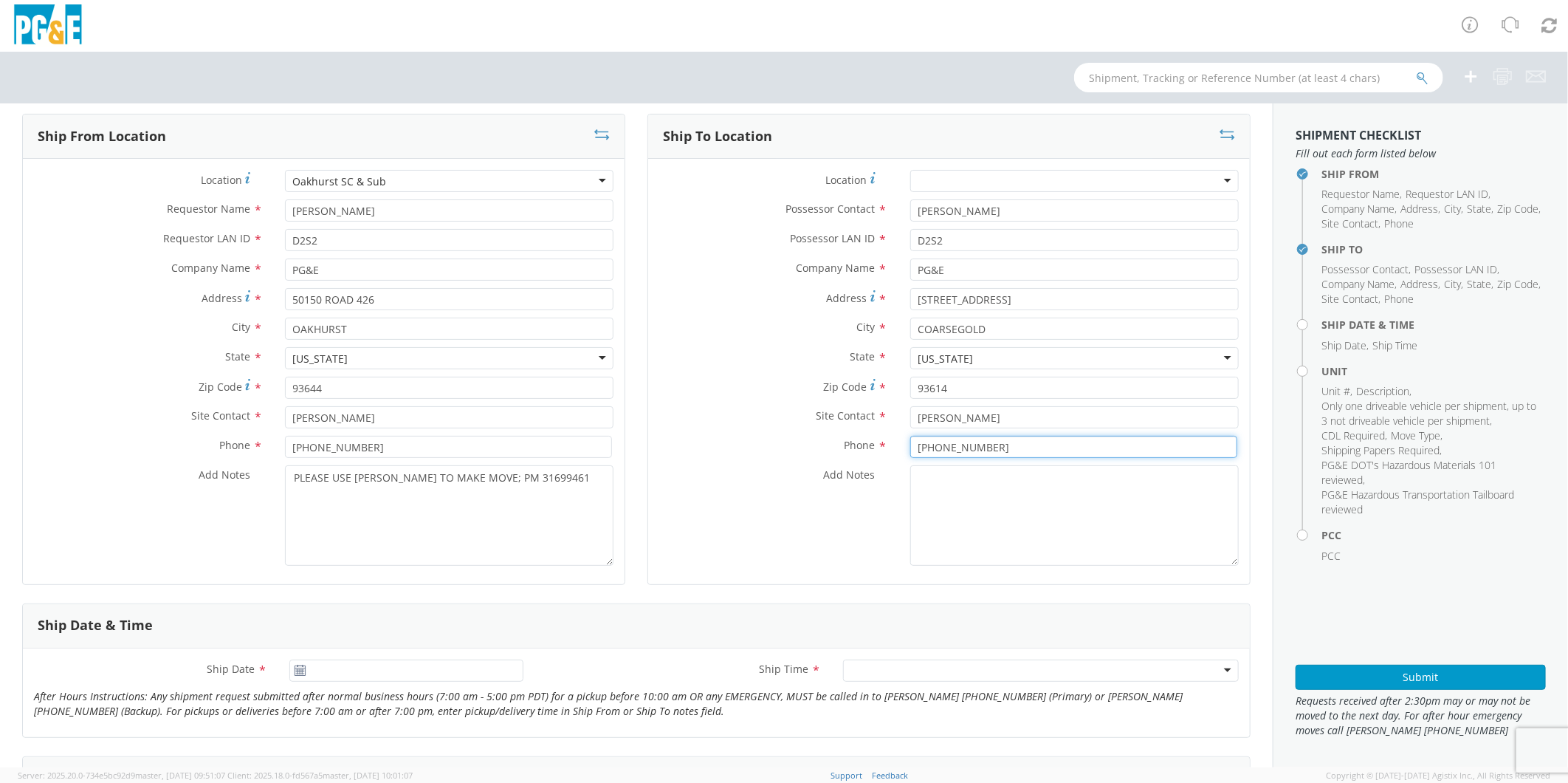
scroll to position [82, 0]
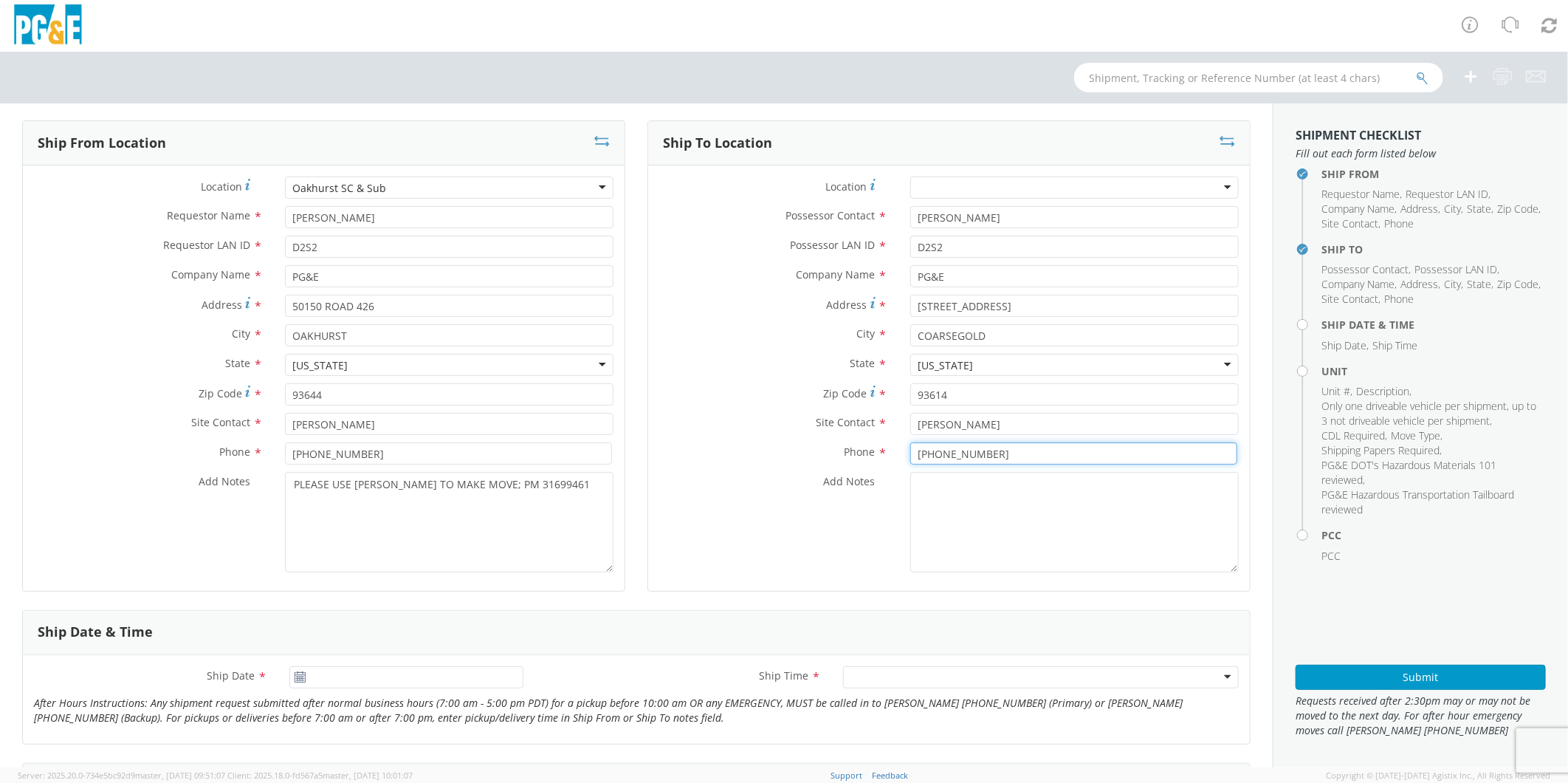
type input "[PHONE_NUMBER]"
click at [359, 682] on input "[DATE]" at bounding box center [406, 677] width 234 height 22
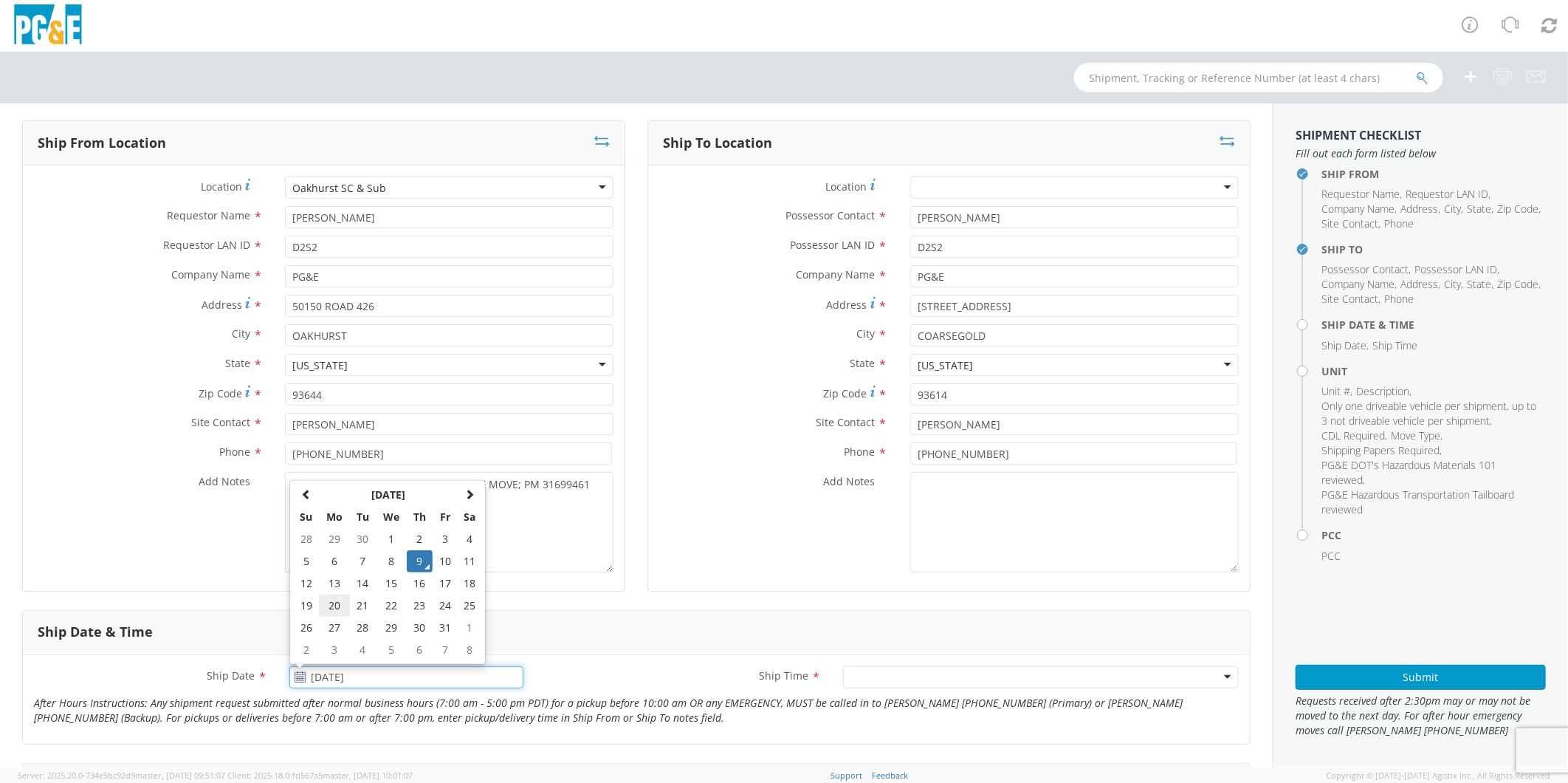
click at [332, 601] on td "20" at bounding box center [334, 605] width 31 height 22
type input "[DATE]"
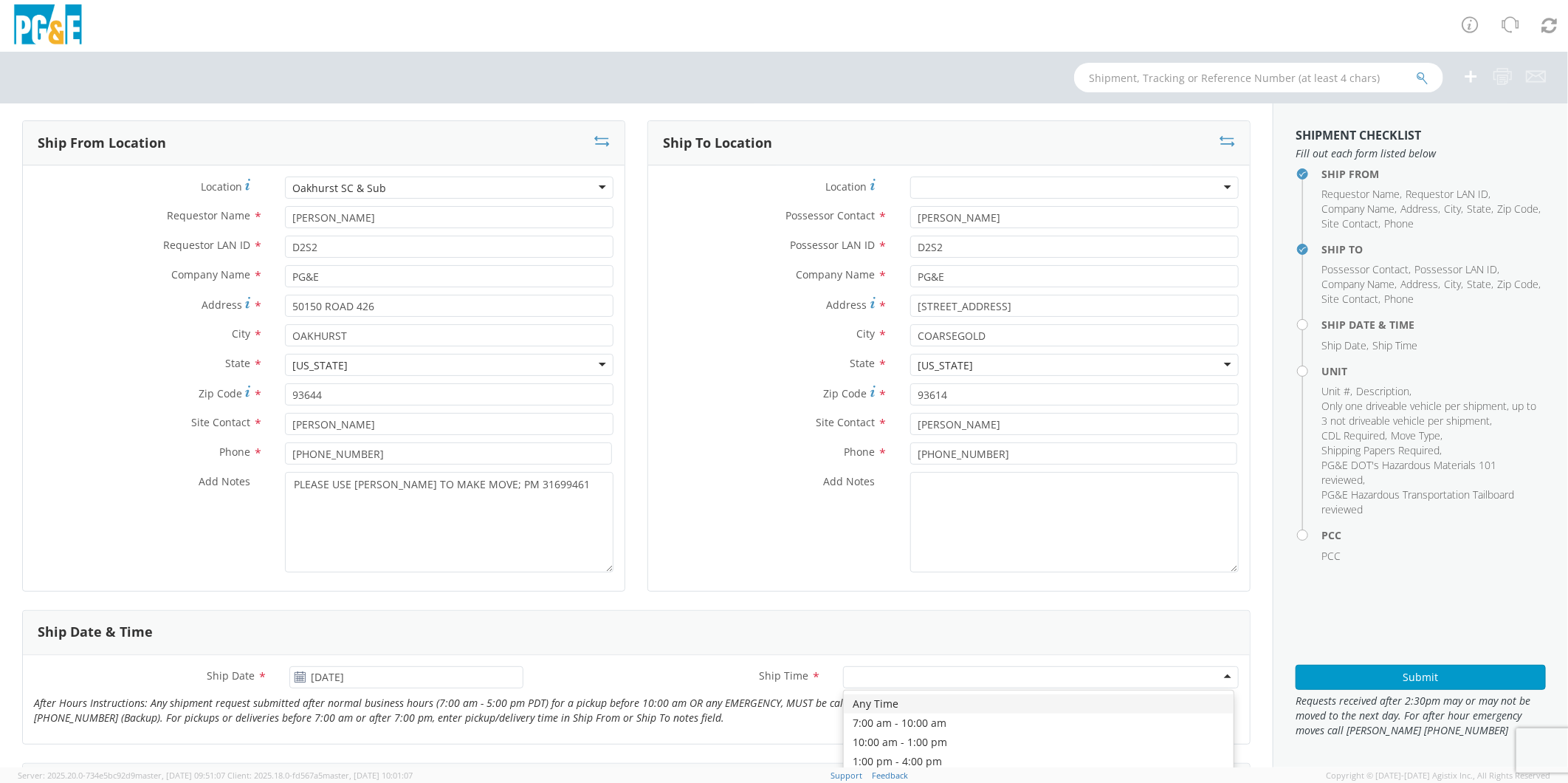
click at [873, 675] on div at bounding box center [1041, 677] width 396 height 22
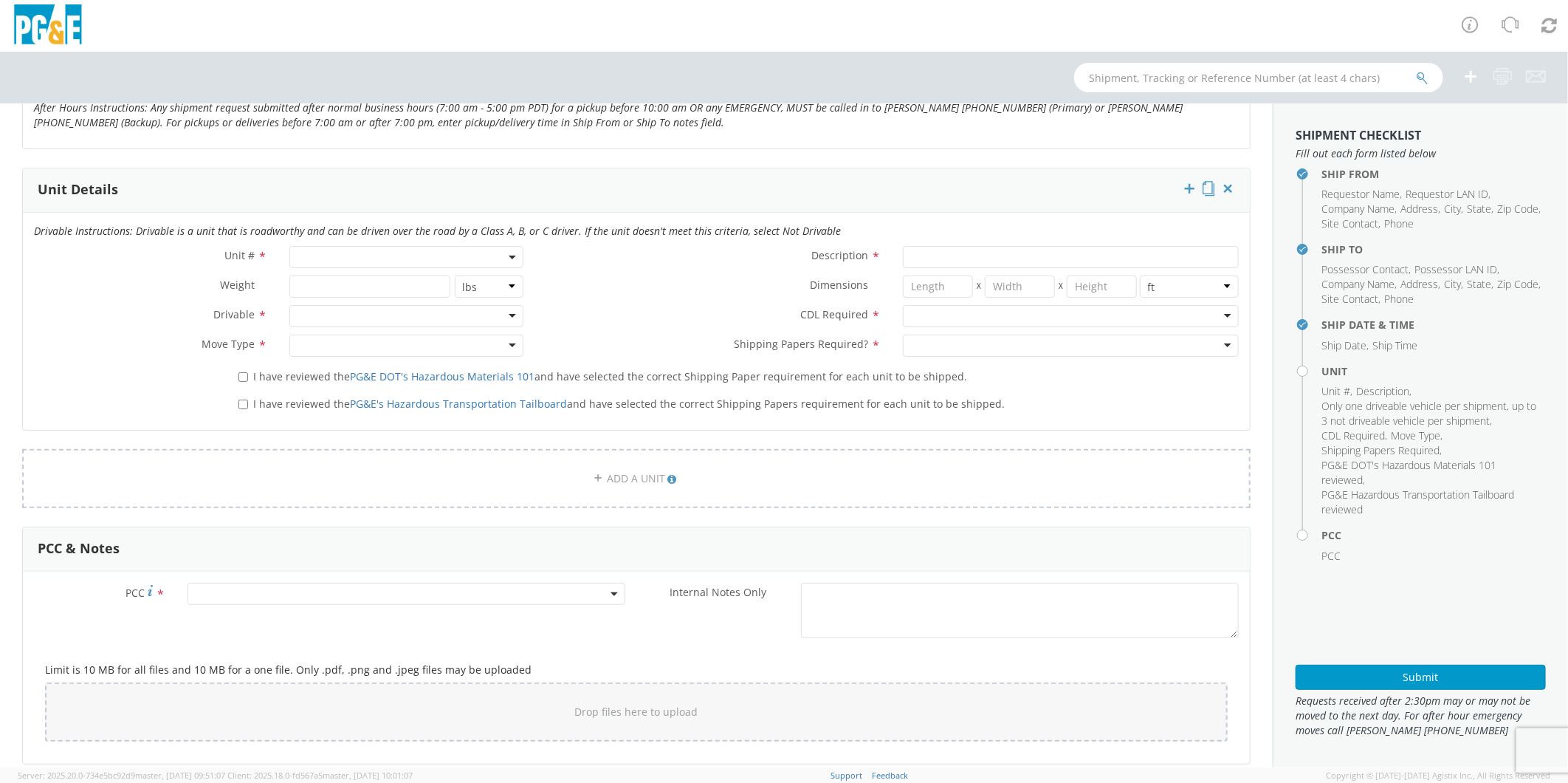
scroll to position [656, 0]
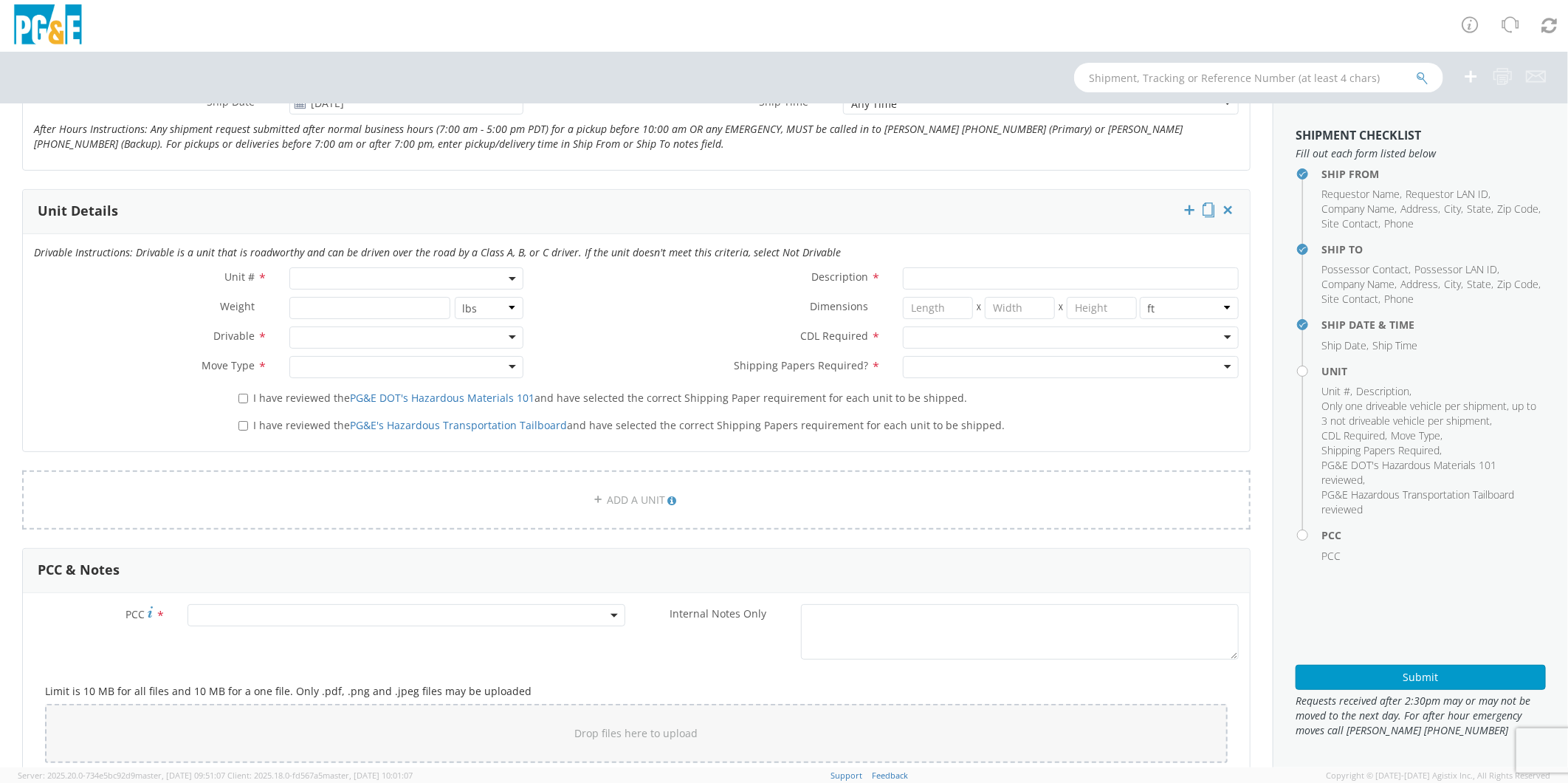
click at [346, 275] on span at bounding box center [406, 278] width 234 height 22
click at [351, 303] on input "search" at bounding box center [405, 302] width 224 height 22
type input "OTHE"
select select "Other"
select select "? undefined:undefined ?"
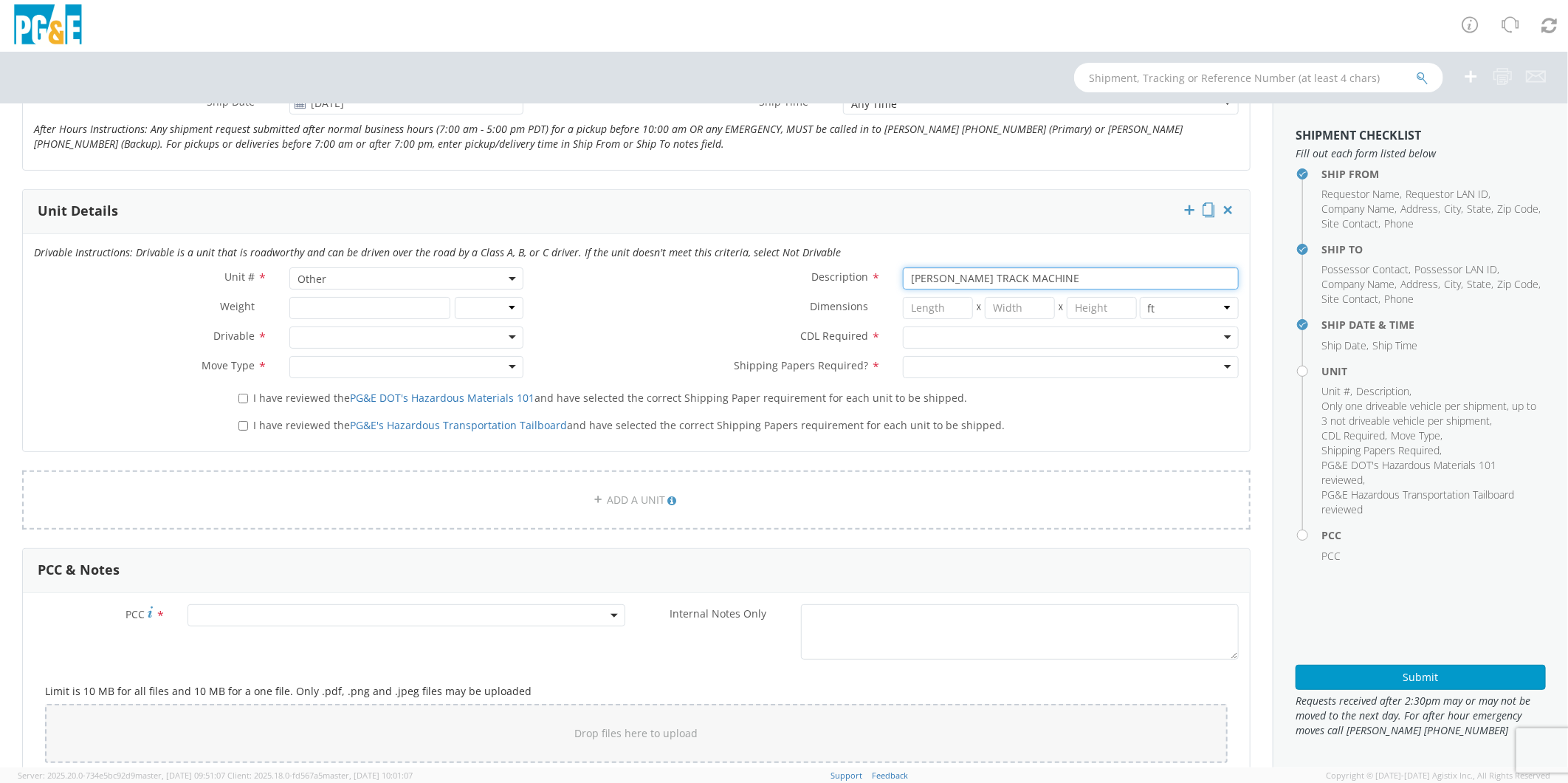
type input "[PERSON_NAME] TRACK MACHINE"
click at [319, 338] on div at bounding box center [406, 337] width 234 height 22
click at [934, 338] on div at bounding box center [1071, 337] width 336 height 22
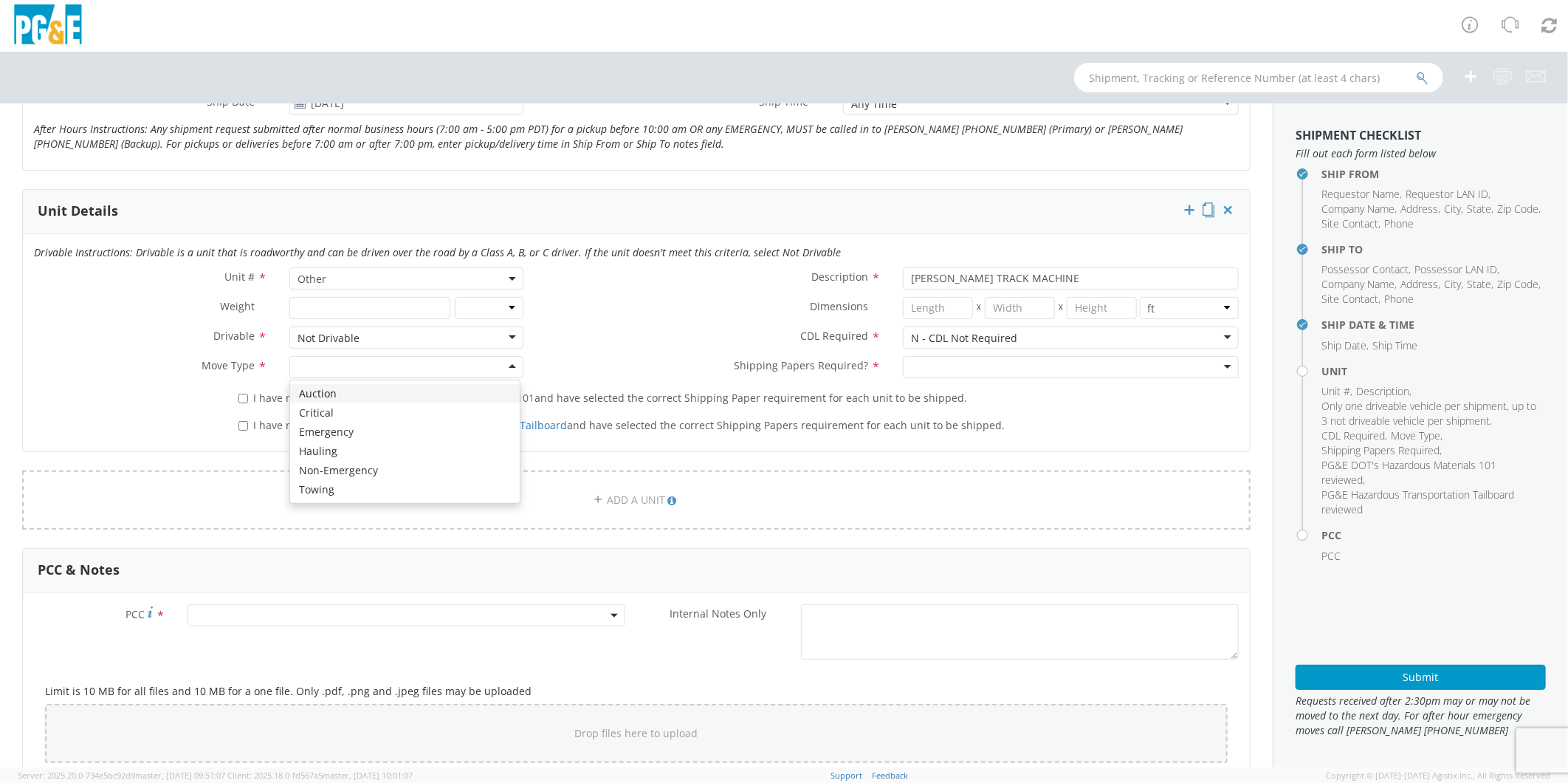
click at [321, 366] on div at bounding box center [406, 366] width 234 height 22
click at [938, 356] on div at bounding box center [1071, 366] width 336 height 22
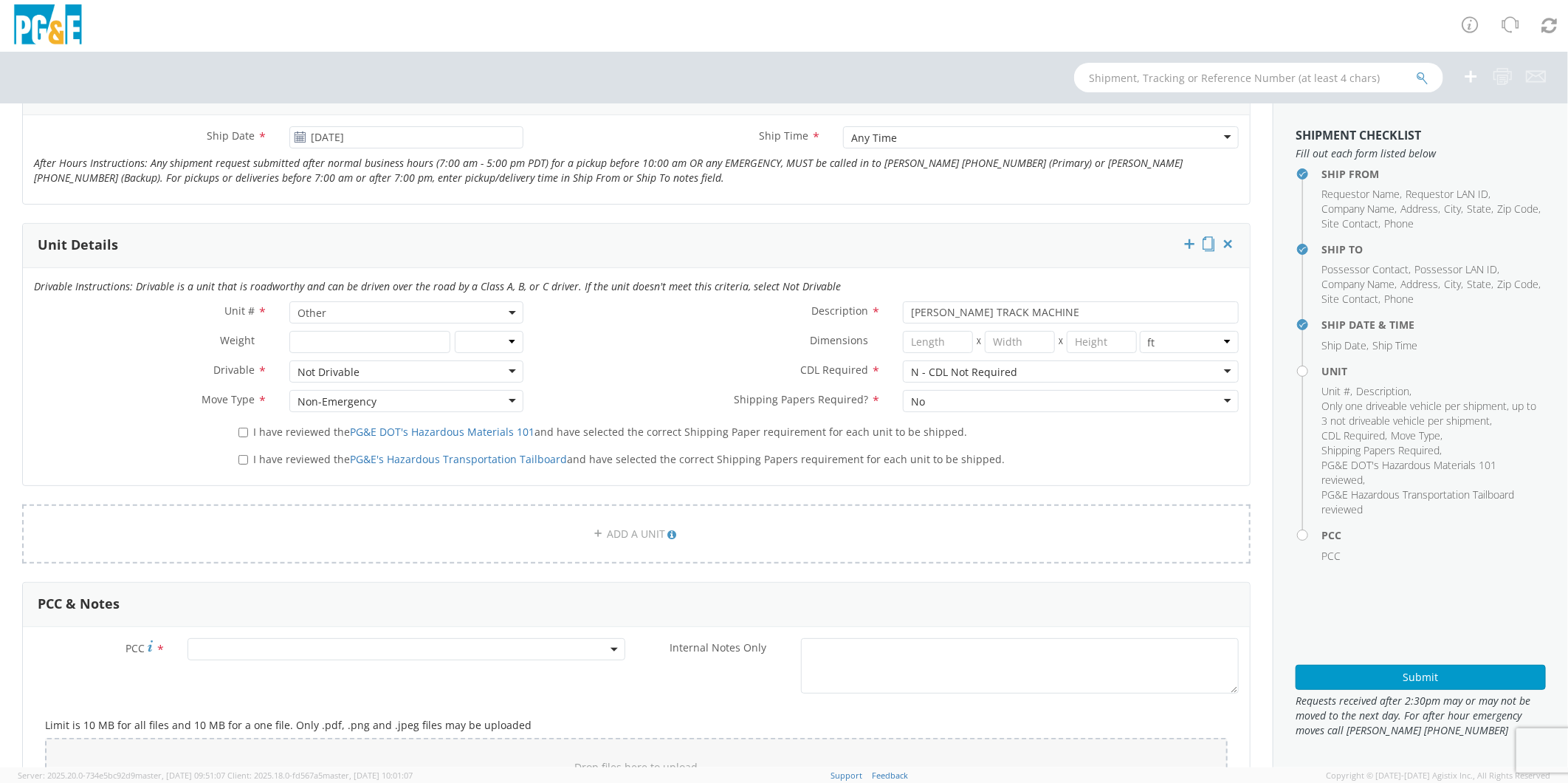
scroll to position [573, 0]
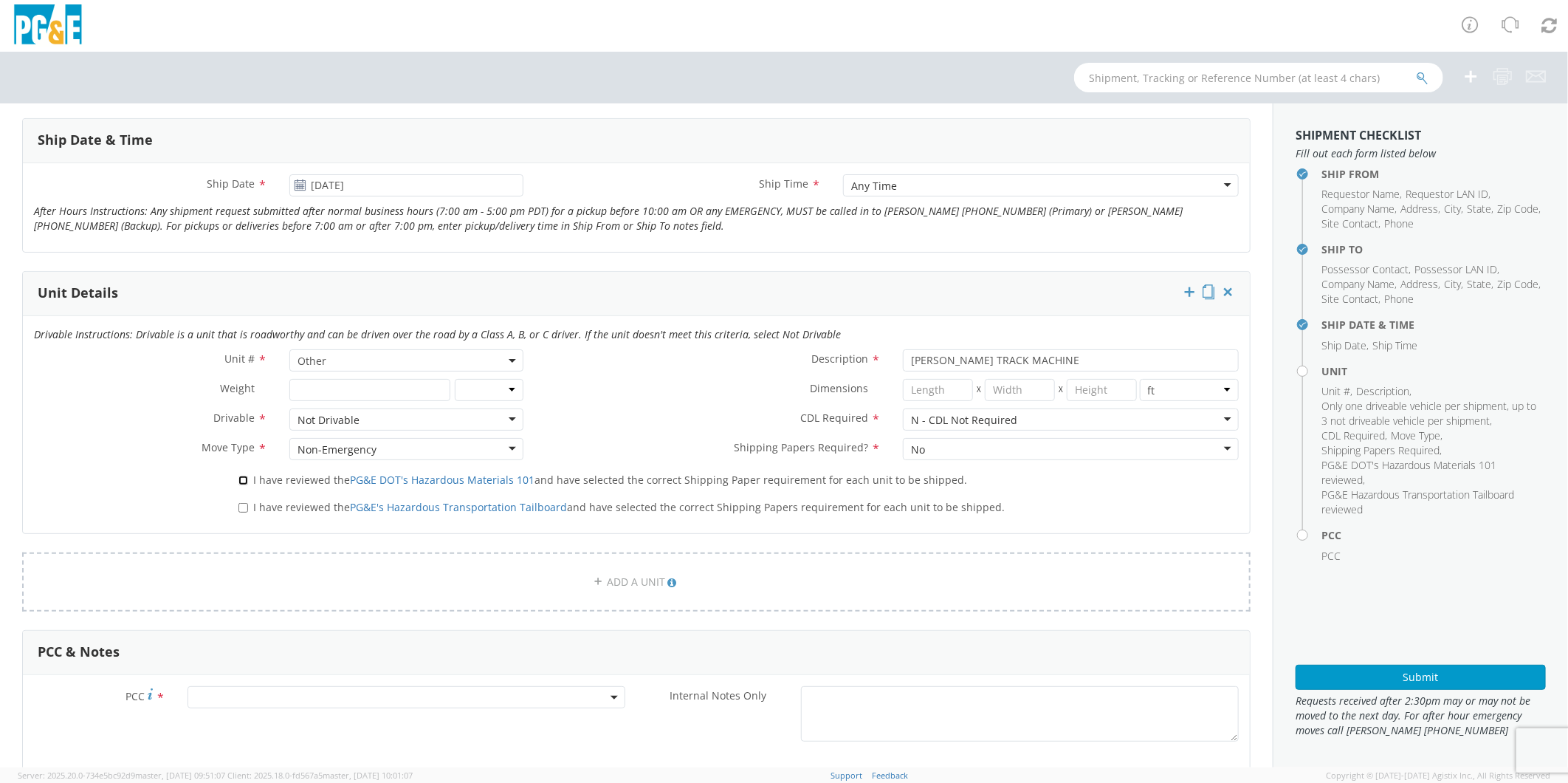
click at [240, 479] on input "I have reviewed the PG&E DOT's Hazardous Materials 101 and have selected the co…" at bounding box center [243, 480] width 10 height 10
checkbox input "true"
click at [240, 506] on input "I have reviewed the PG&E's Hazardous Transportation Tailboard and have selected…" at bounding box center [243, 507] width 10 height 10
checkbox input "true"
click at [297, 702] on span at bounding box center [406, 696] width 438 height 22
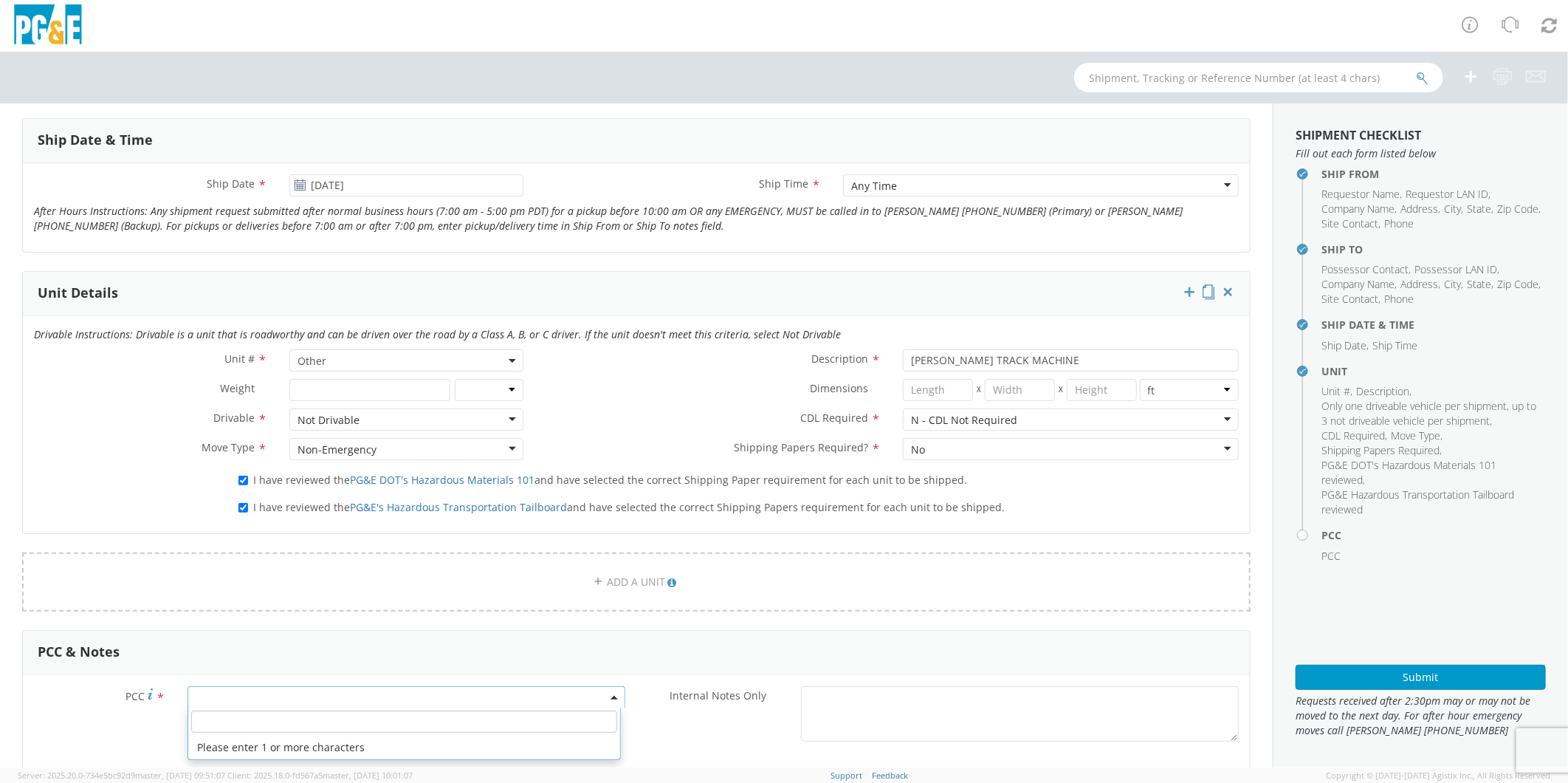
click at [299, 720] on input "number" at bounding box center [404, 721] width 426 height 22
type input "12086"
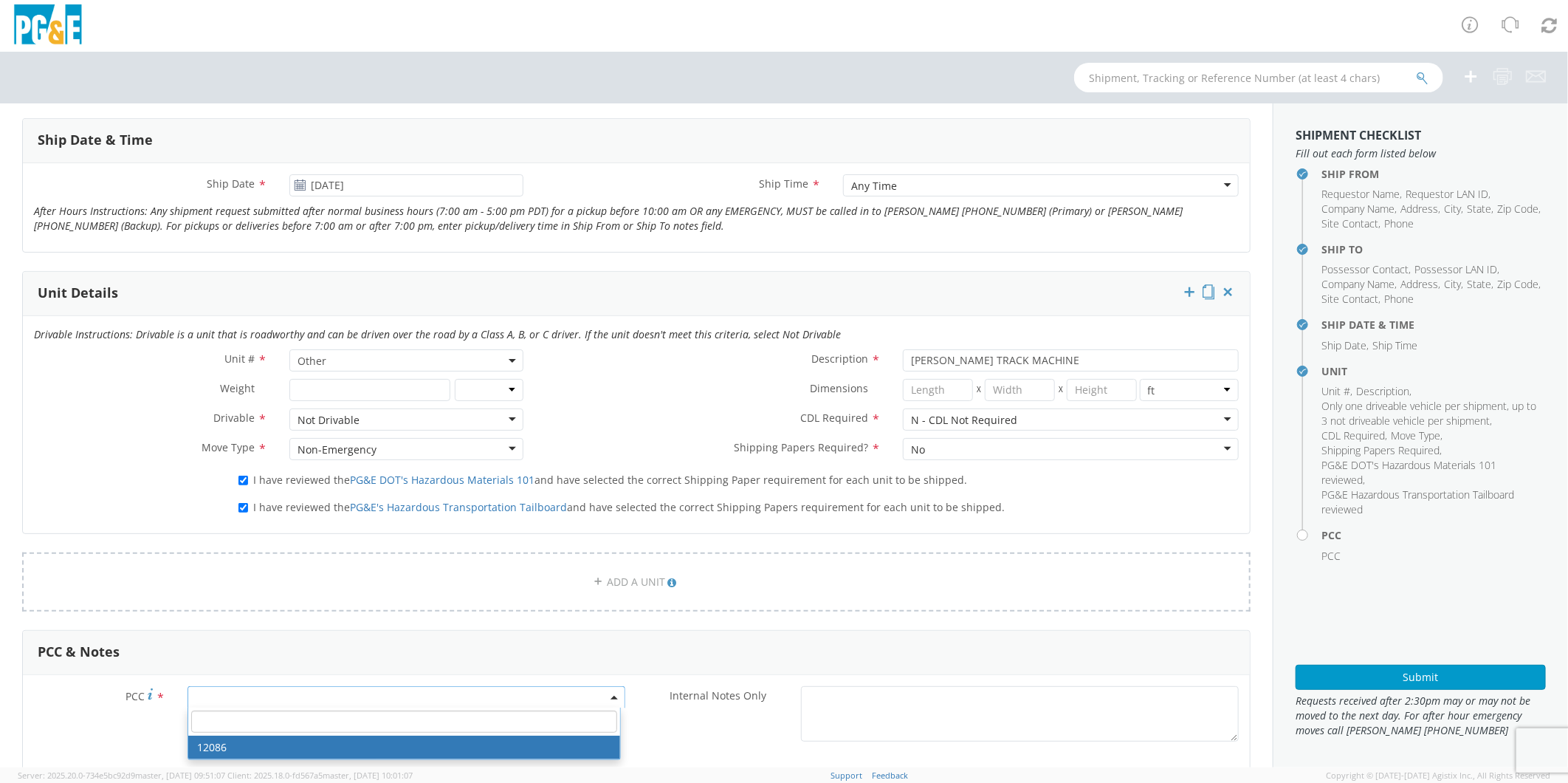
select select "12086"
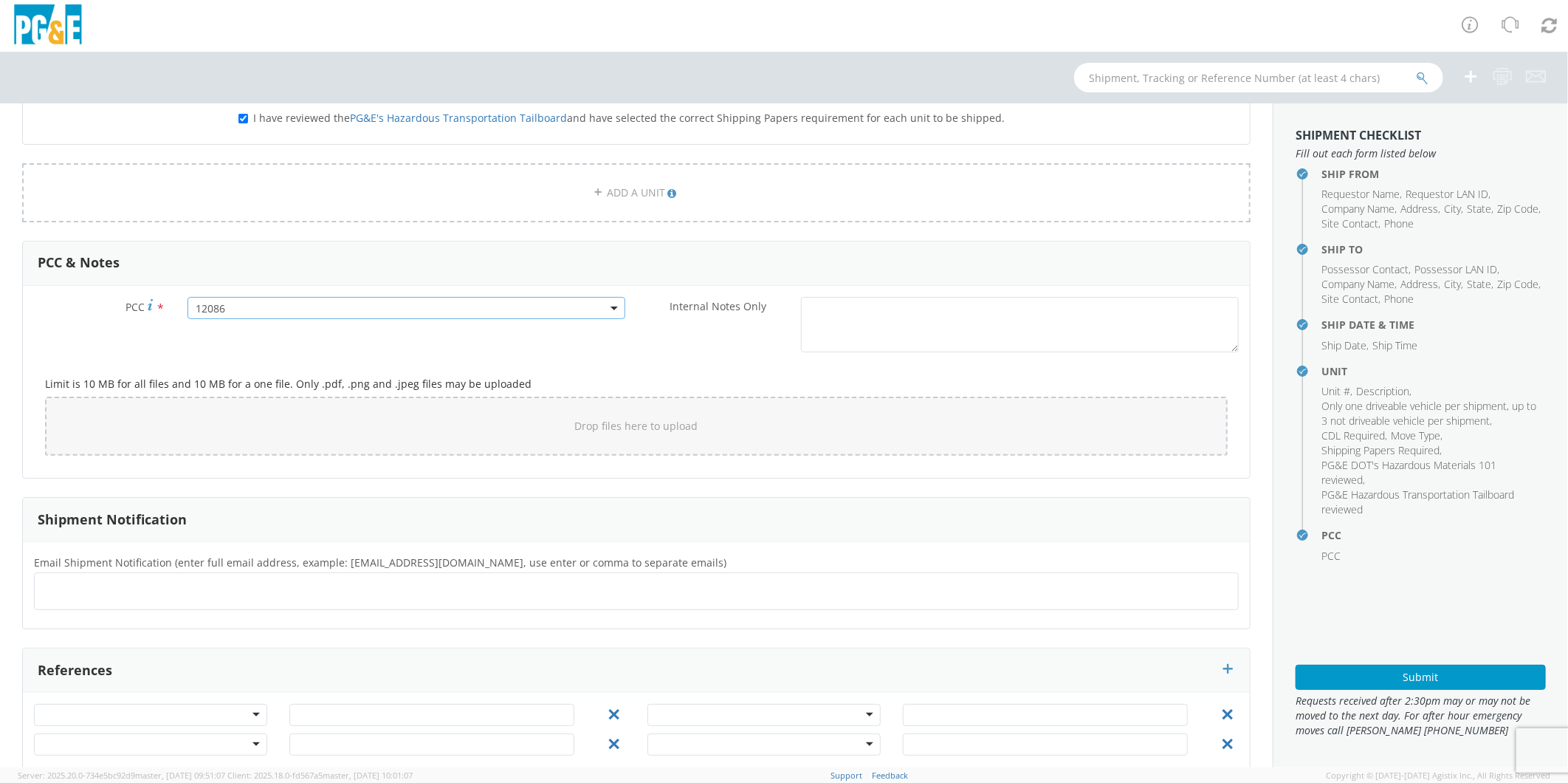
scroll to position [988, 0]
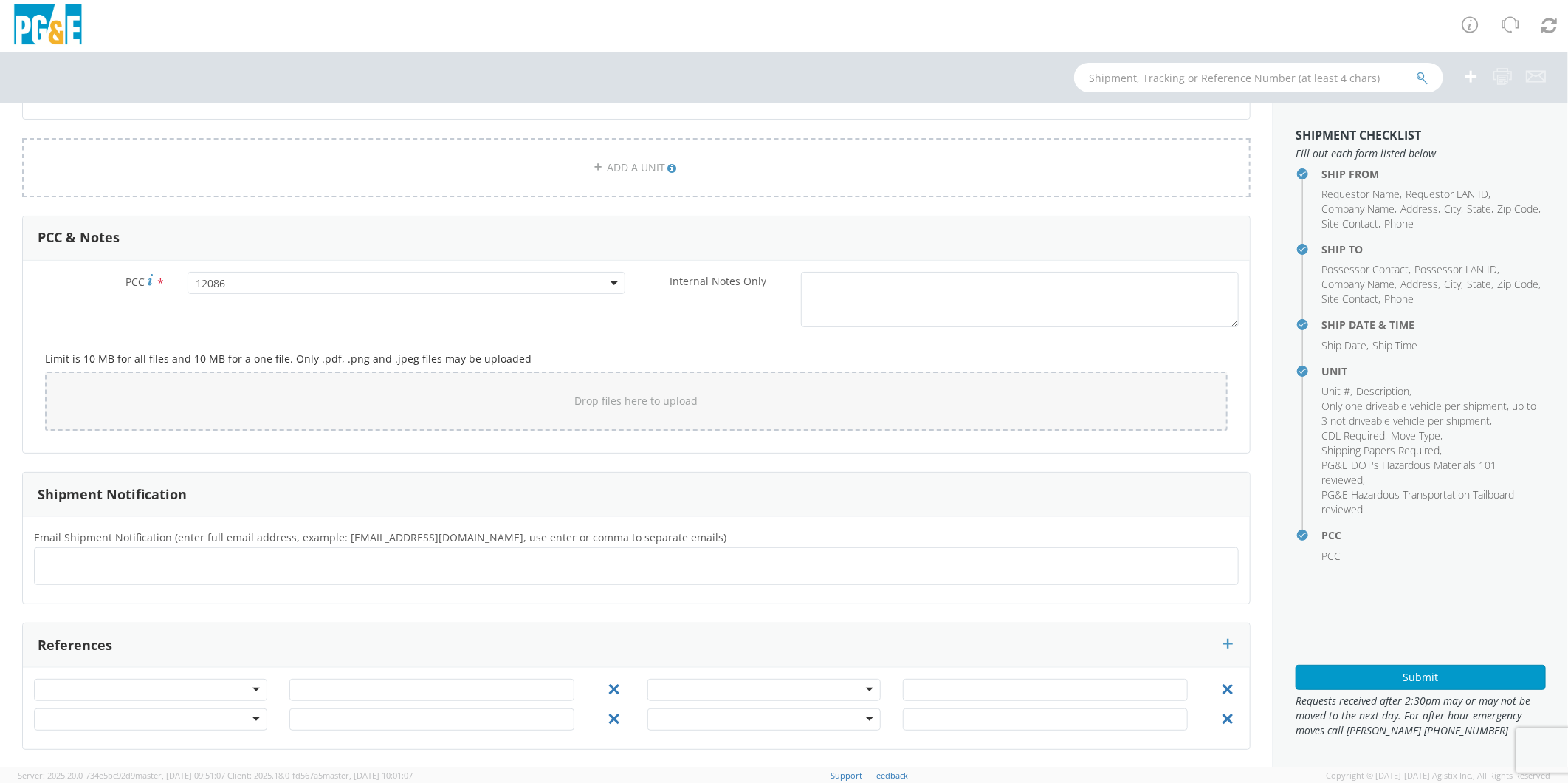
click at [157, 567] on ul at bounding box center [637, 566] width 1192 height 24
type input "[EMAIL_ADDRESS][DOMAIN_NAME]"
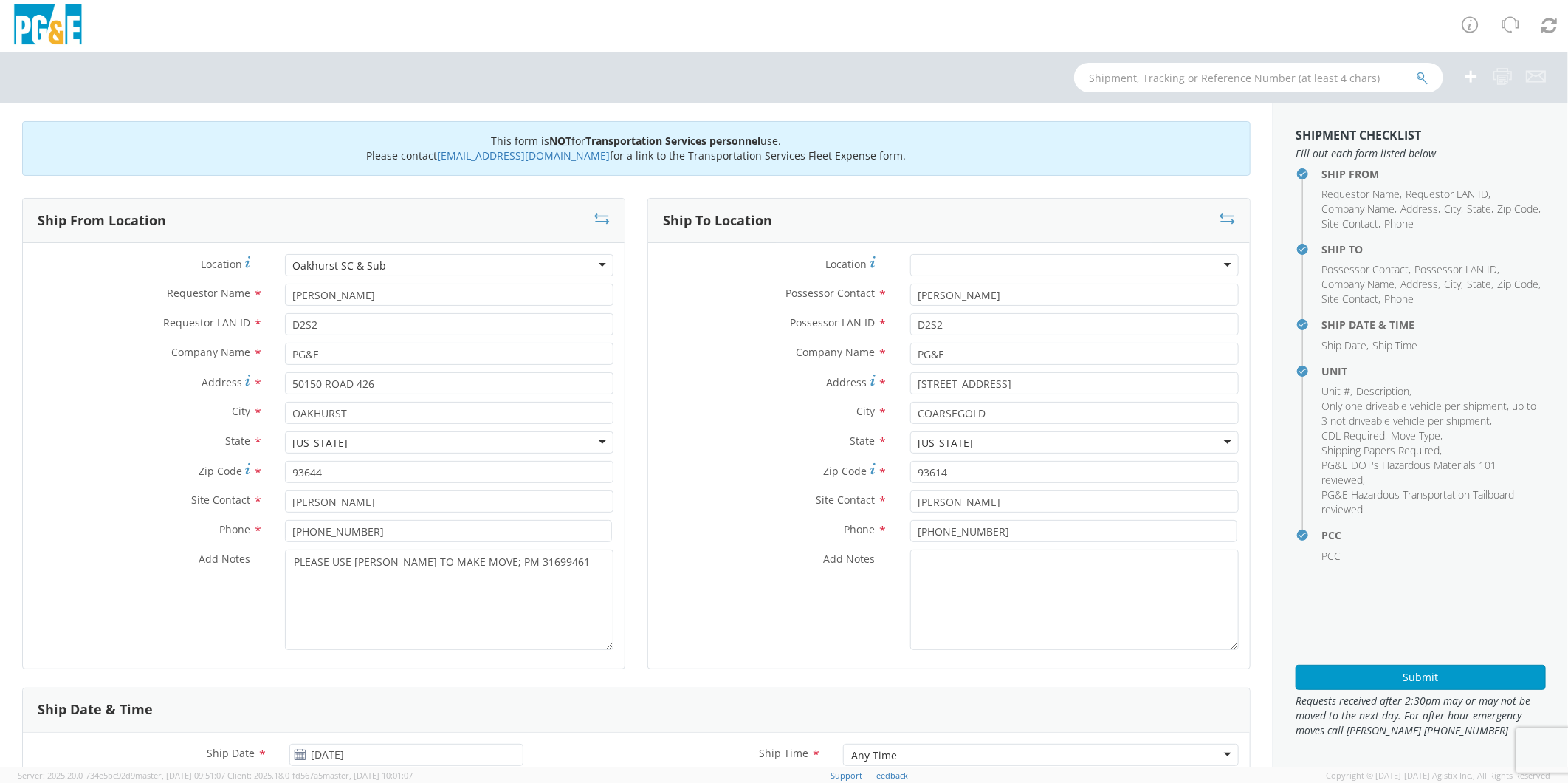
scroll to position [0, 0]
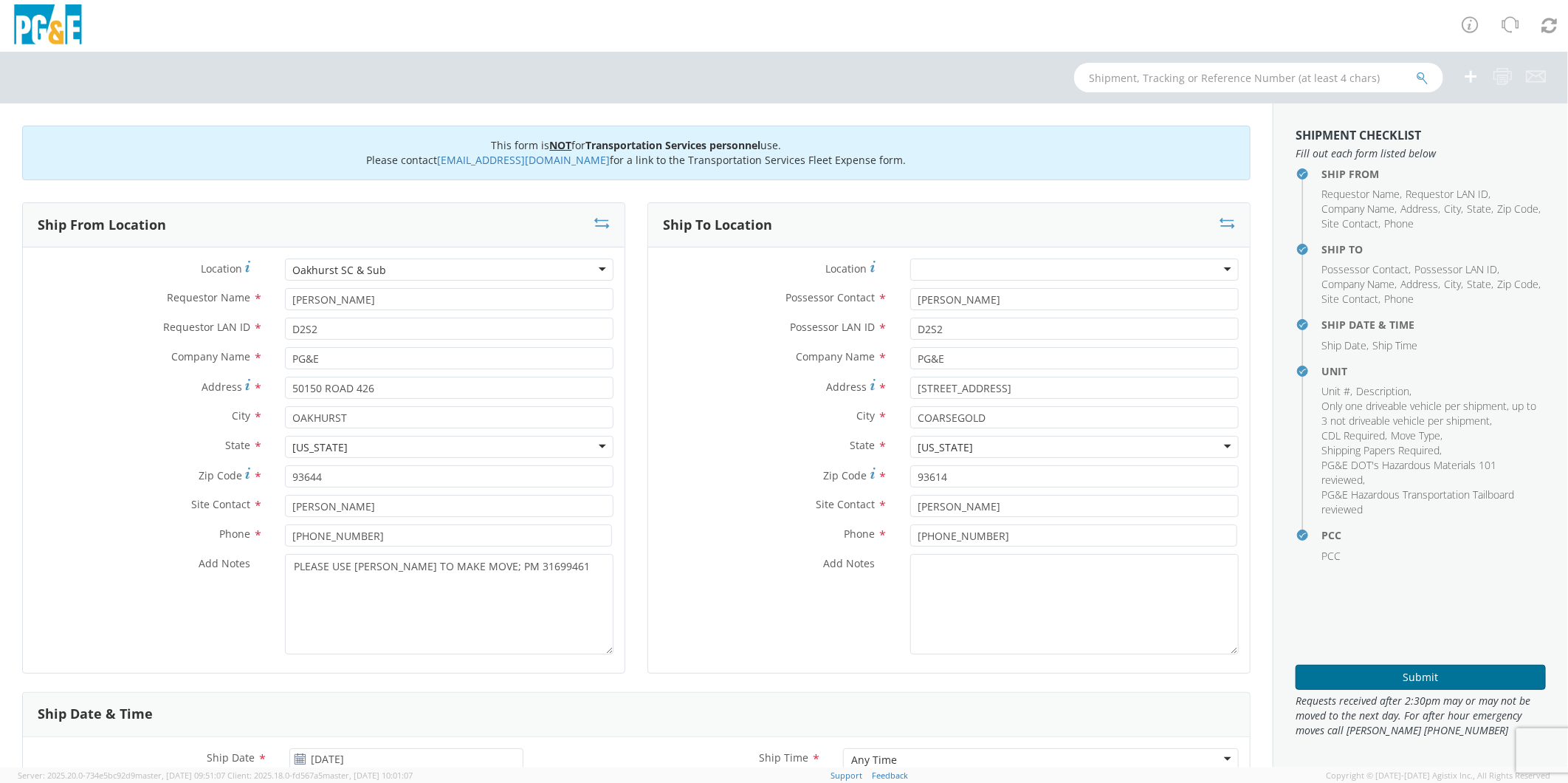
click at [1383, 674] on button "Submit" at bounding box center [1421, 677] width 250 height 25
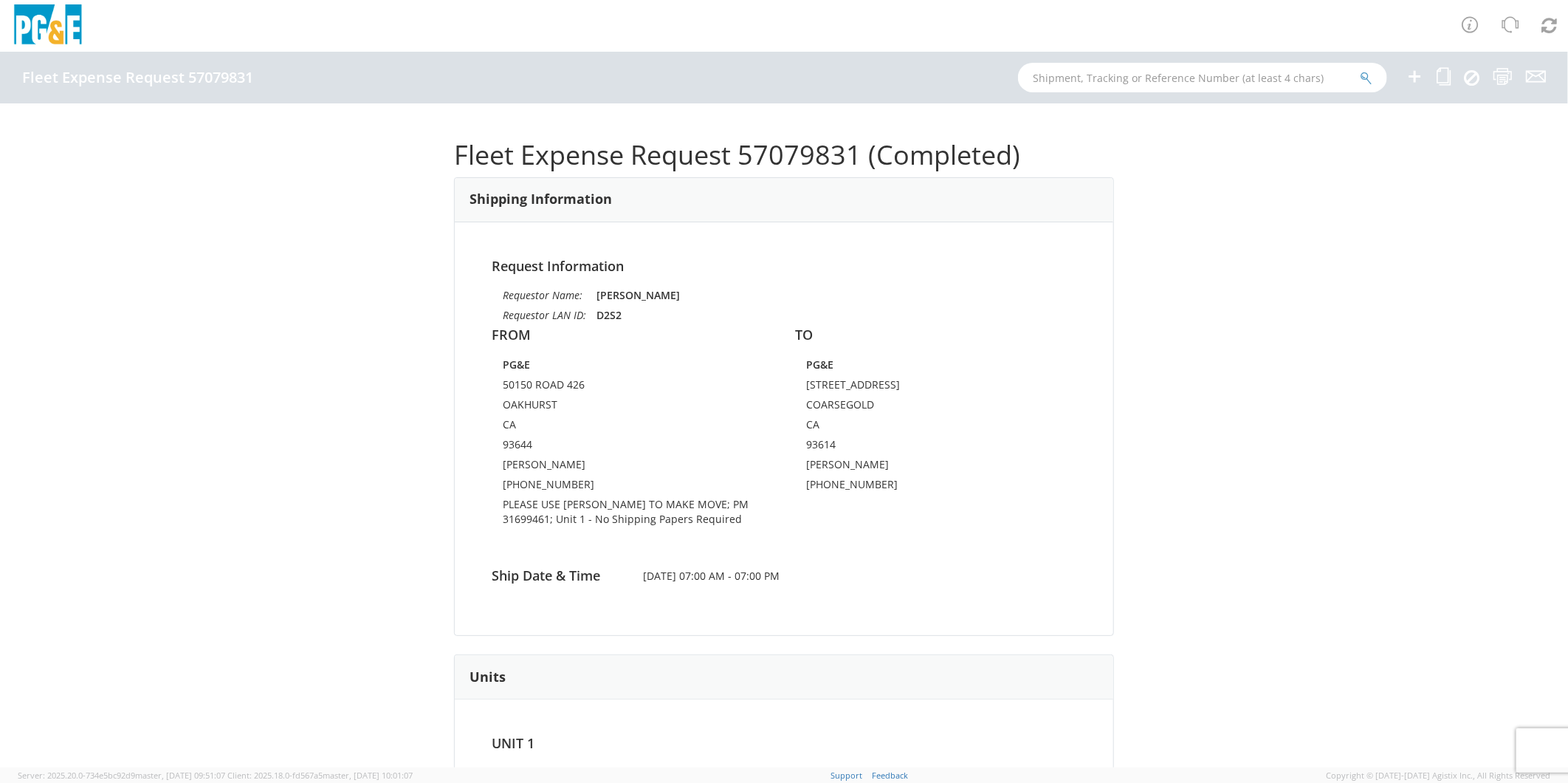
click at [1414, 78] on icon at bounding box center [1415, 76] width 18 height 18
click at [1444, 78] on icon at bounding box center [1444, 76] width 14 height 18
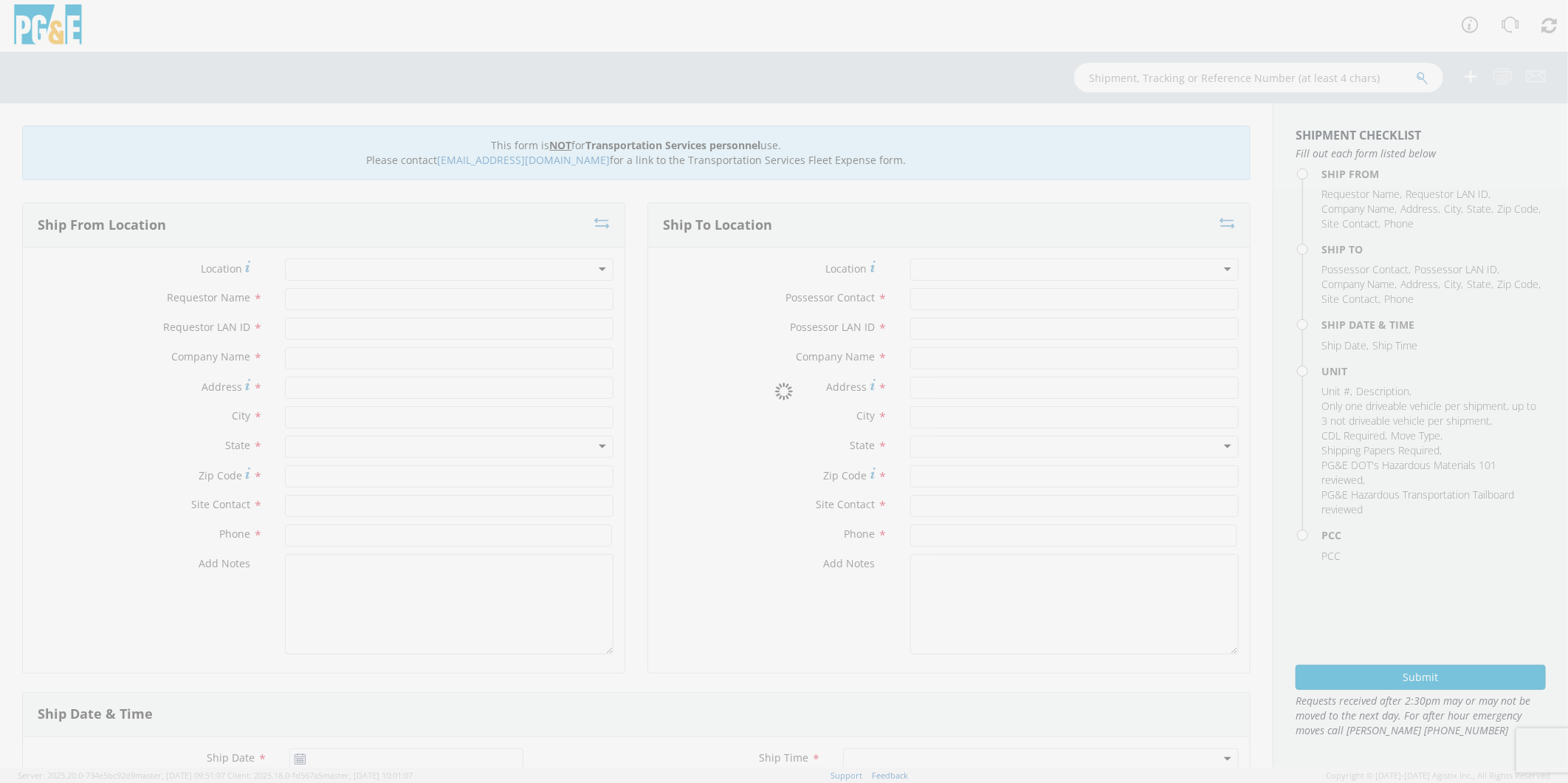
type input "[PERSON_NAME]"
type input "D2S2"
type input "PG&E"
type input "50150 ROAD 426"
type input "OAKHURST"
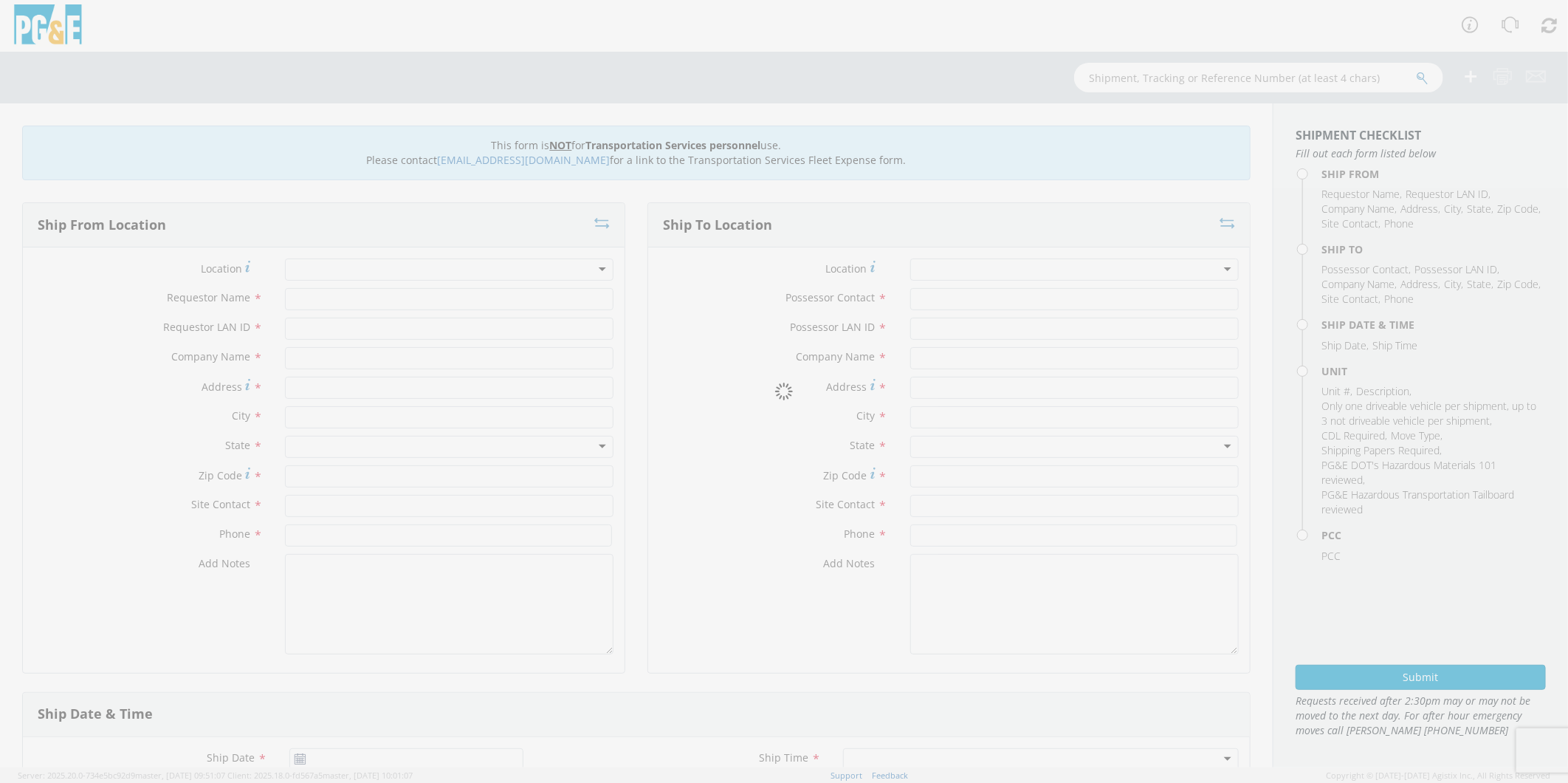
type input "93644"
type input "[PERSON_NAME]"
type input "[PHONE_NUMBER]"
type input "[PERSON_NAME]"
type input "D2S2"
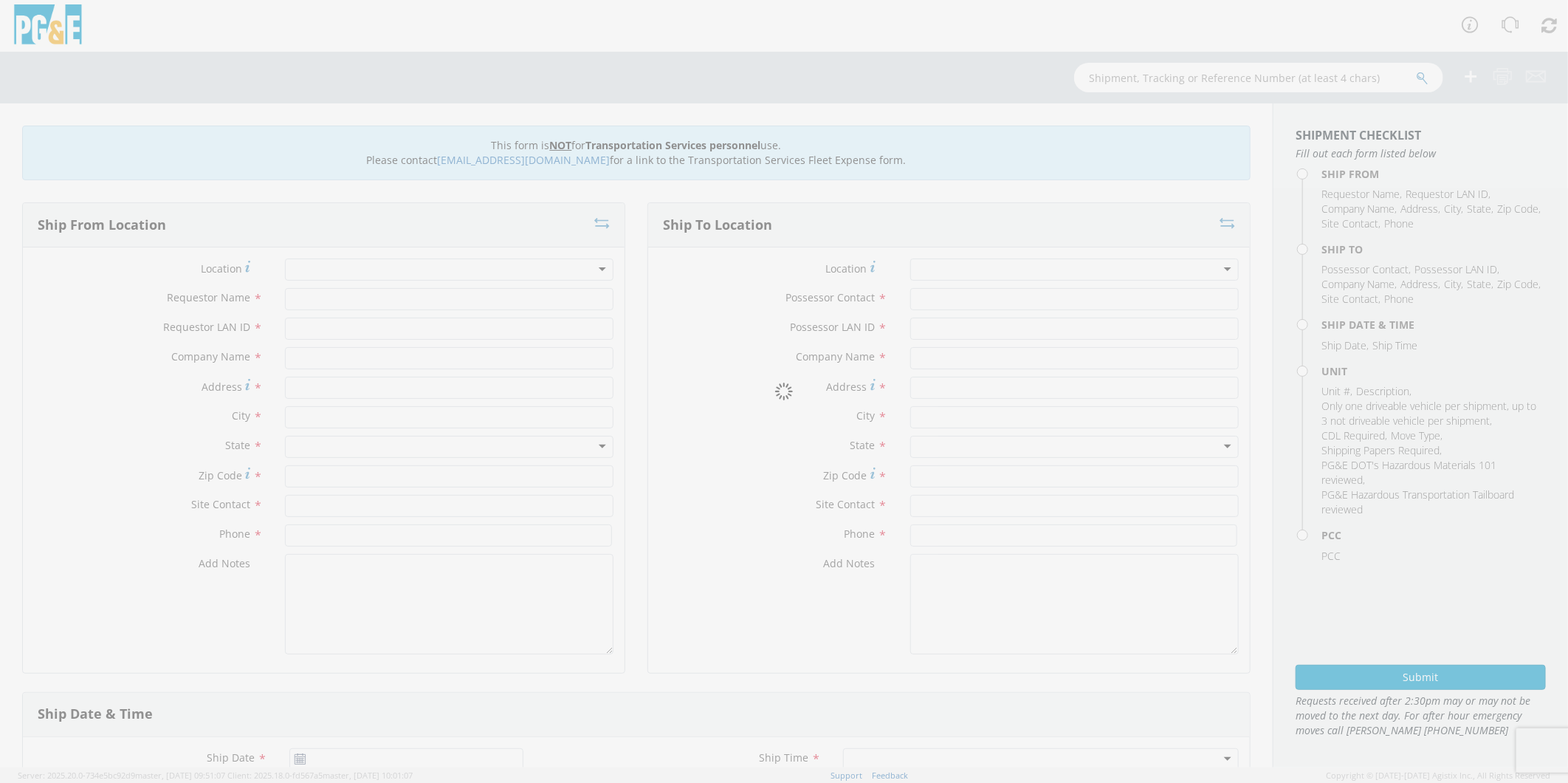
type input "PG&E"
type input "[STREET_ADDRESS]"
type input "COARSEGOLD"
type input "93614"
type input "[PERSON_NAME]"
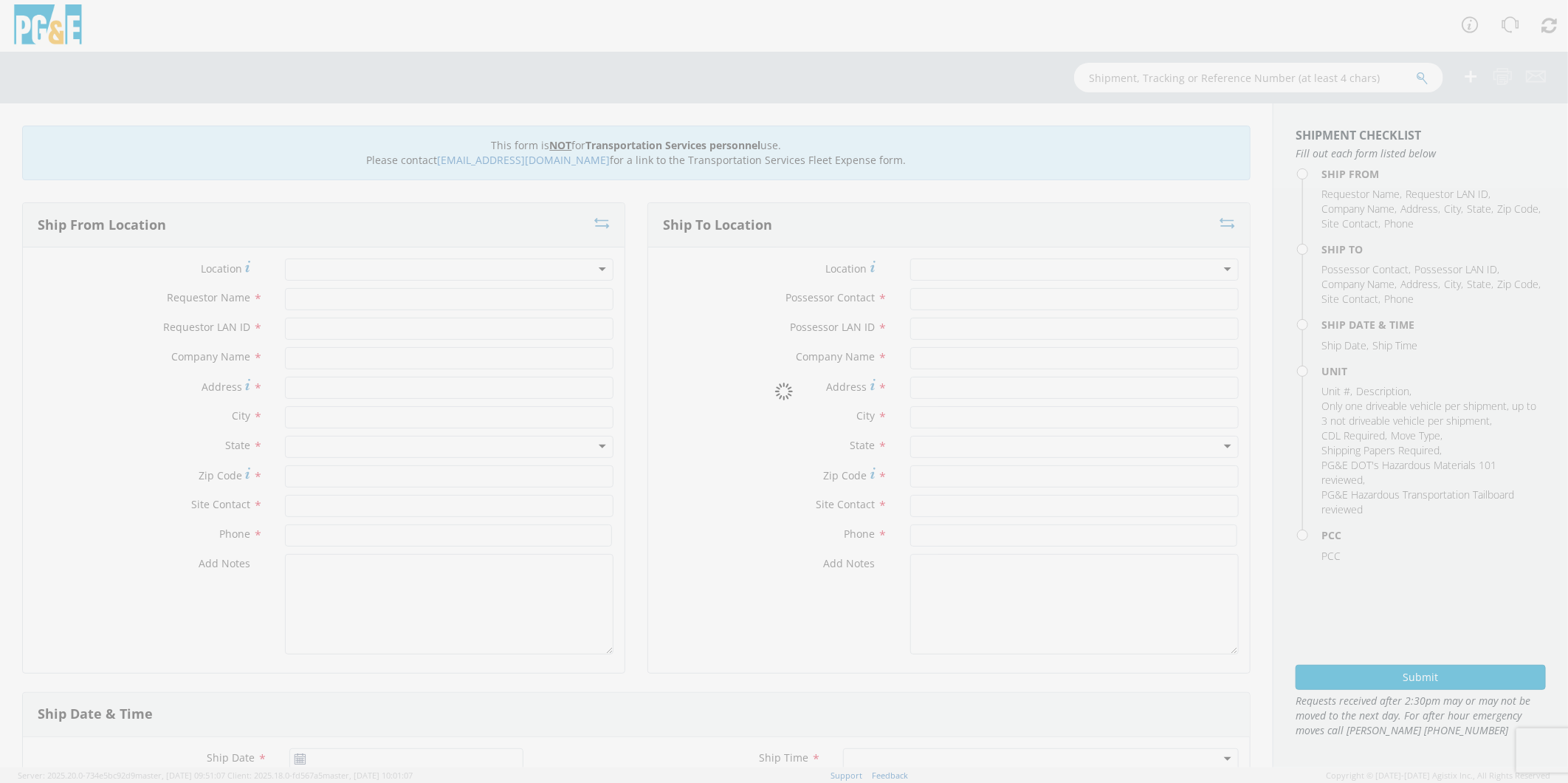
type input "[PHONE_NUMBER]"
type input "[DATE]"
type input "[PERSON_NAME] TRACK MACHINE"
type input "0"
select select "Other"
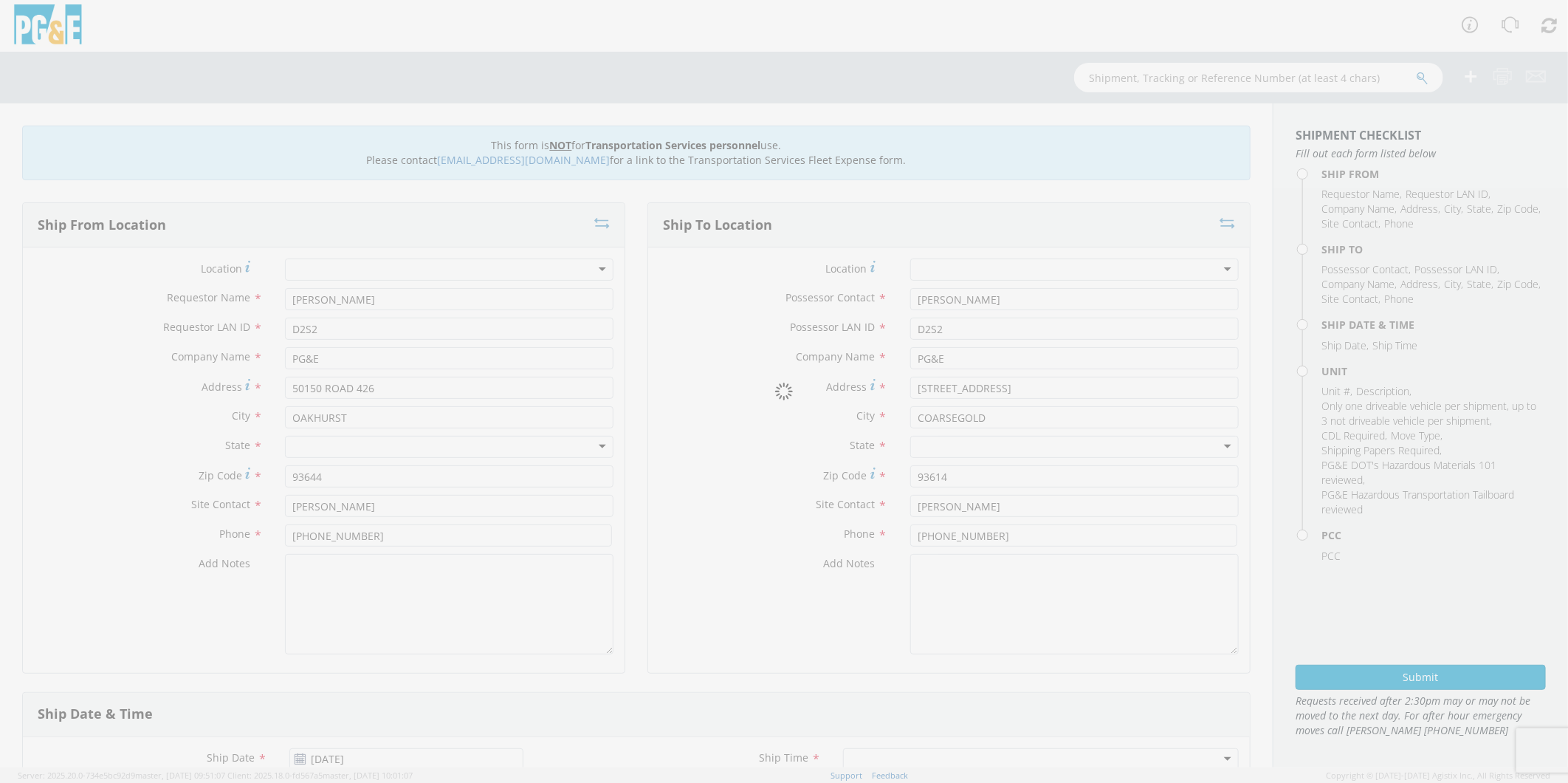
select select "12086"
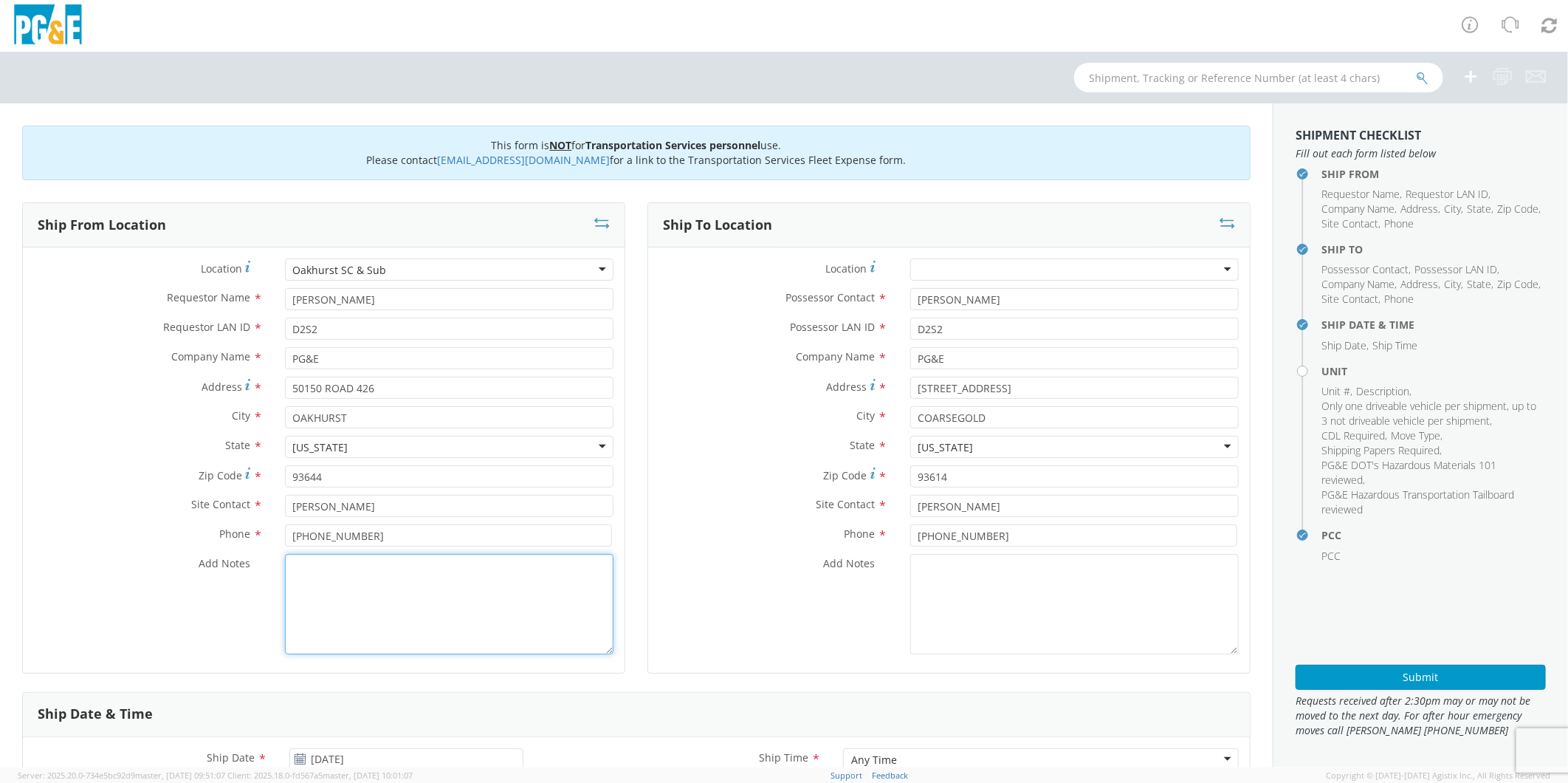
click at [410, 616] on textarea "Add Notes *" at bounding box center [449, 604] width 329 height 100
paste textarea "PLEASE USE [PERSON_NAME] TO MAKE MOVE; PM 35633289"
type textarea "PLEASE USE [PERSON_NAME] TO MAKE MOVE; PM 31745665"
drag, startPoint x: 1025, startPoint y: 390, endPoint x: 741, endPoint y: 379, distance: 284.2
click at [741, 379] on div "Address * [STREET_ADDRESS]" at bounding box center [949, 387] width 602 height 22
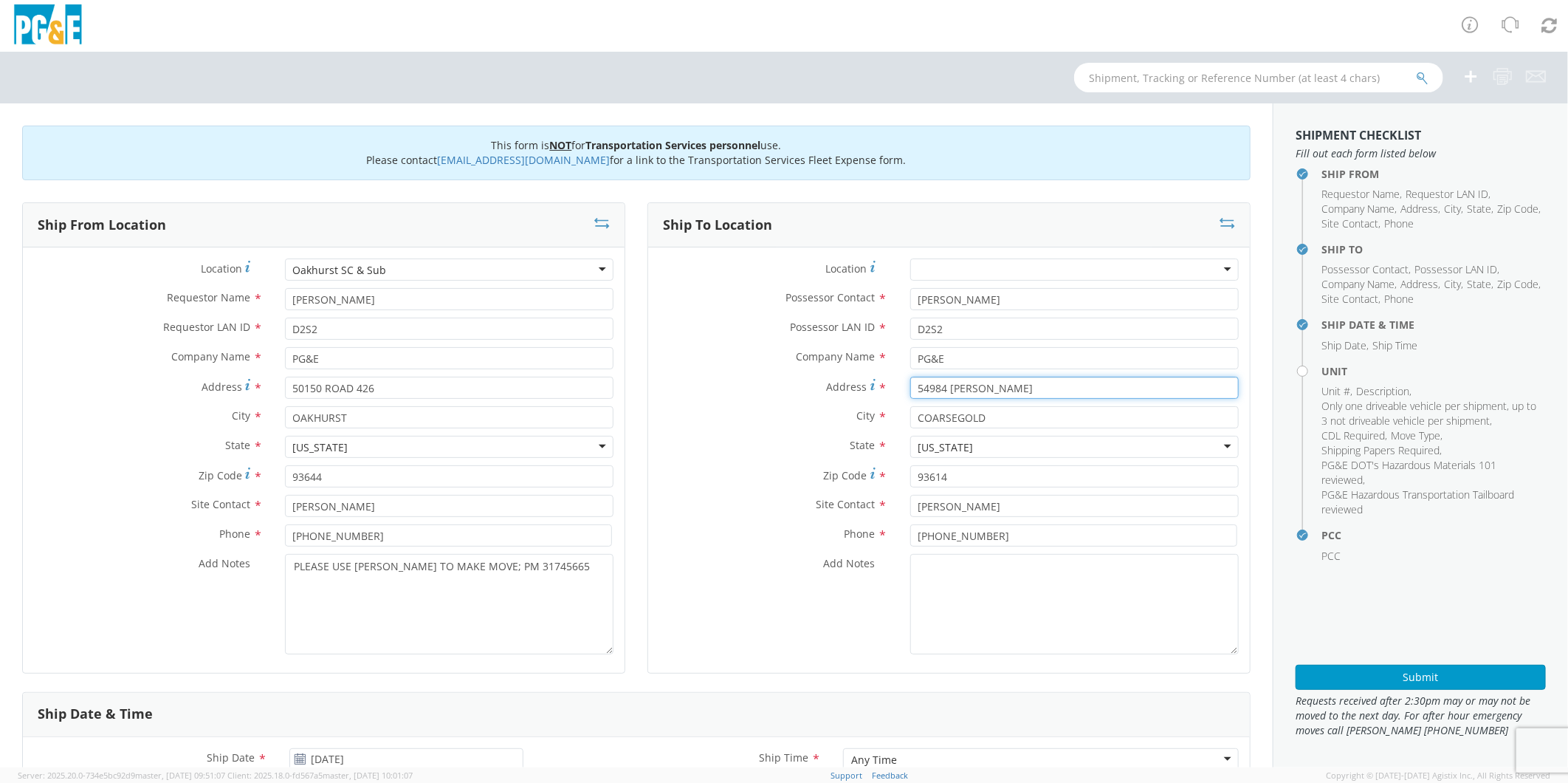
type input "54984 [PERSON_NAME]"
type input "S"
type input "[PERSON_NAME]"
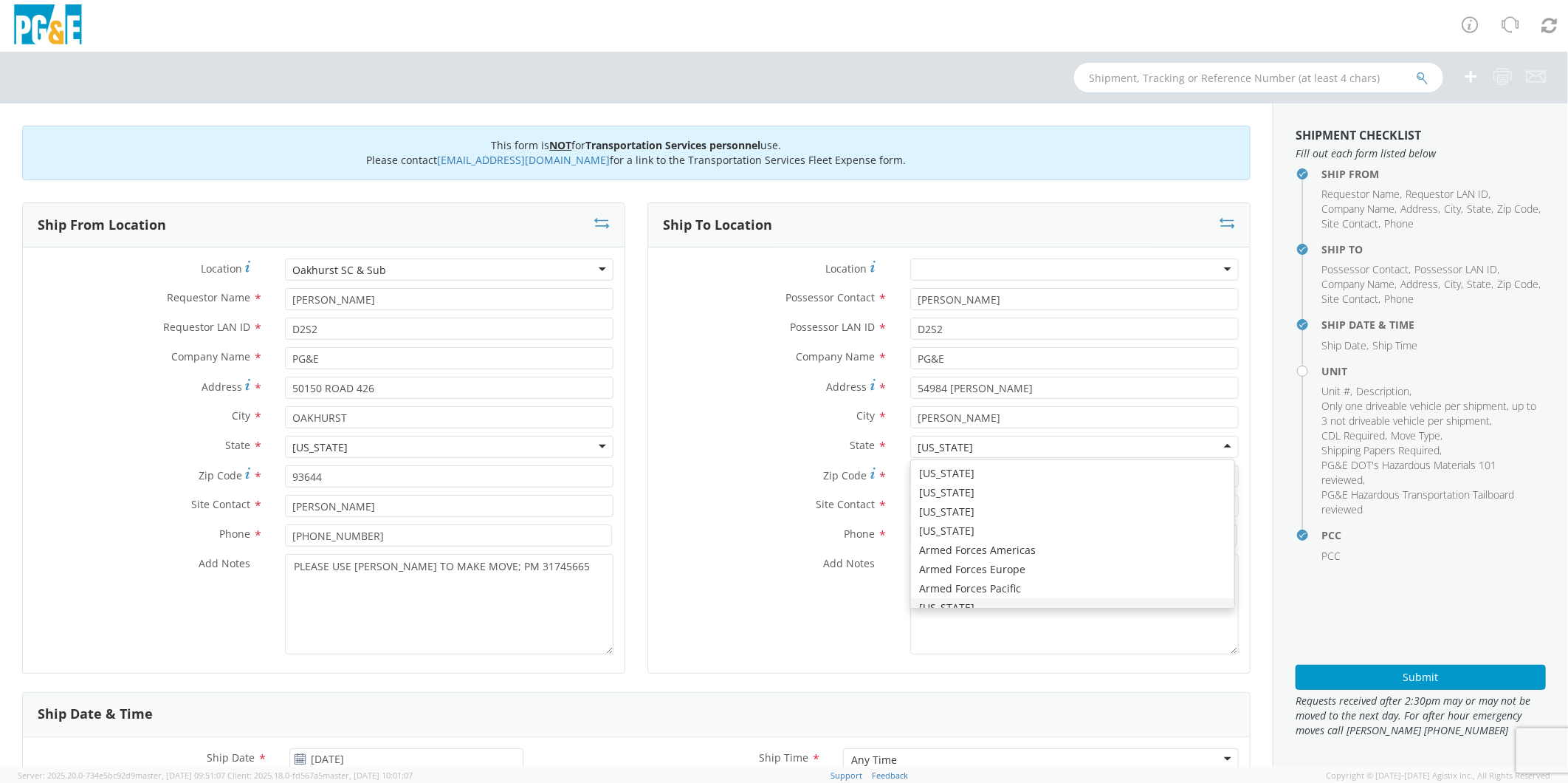
scroll to position [17, 0]
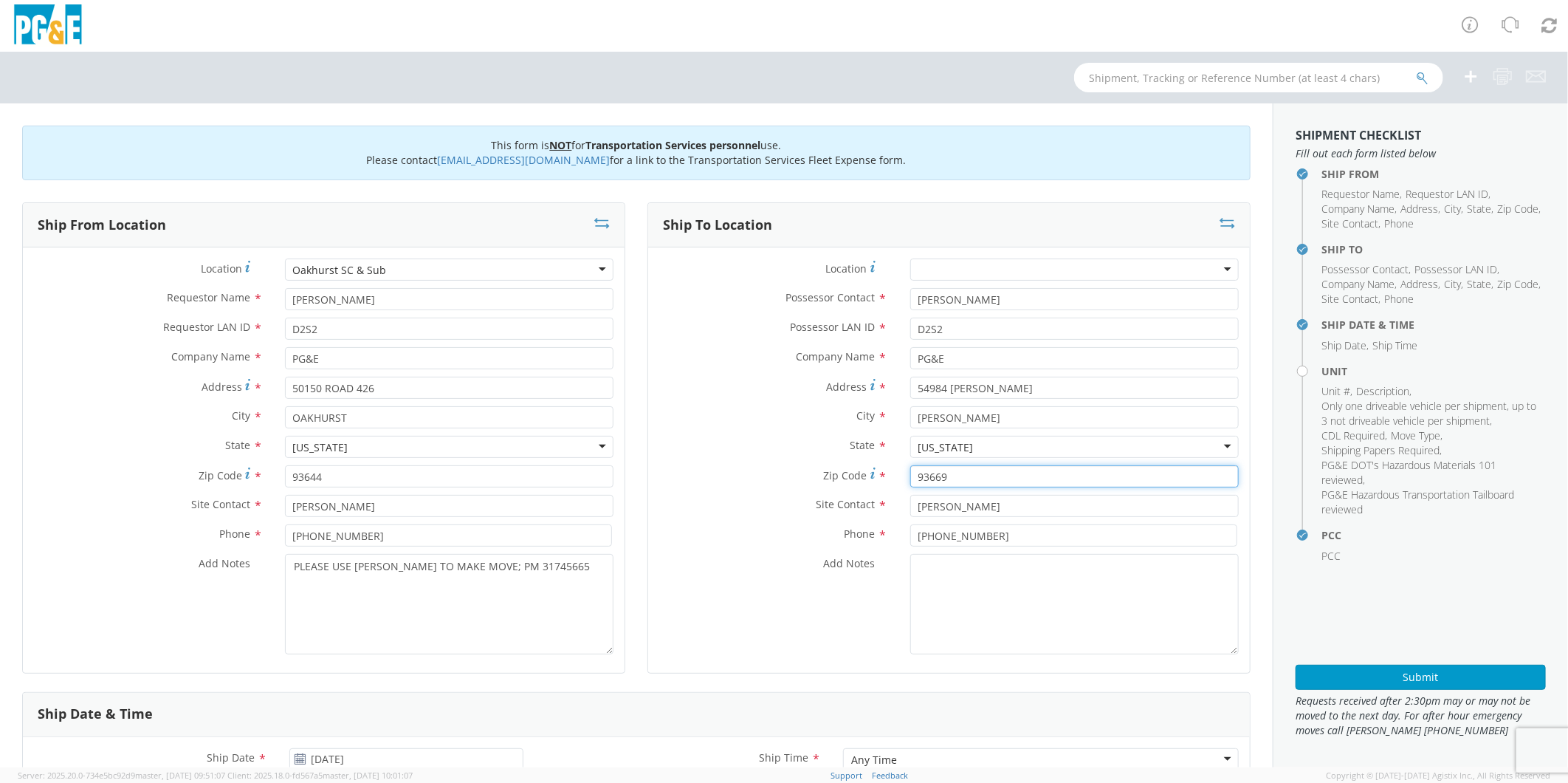
type input "93669"
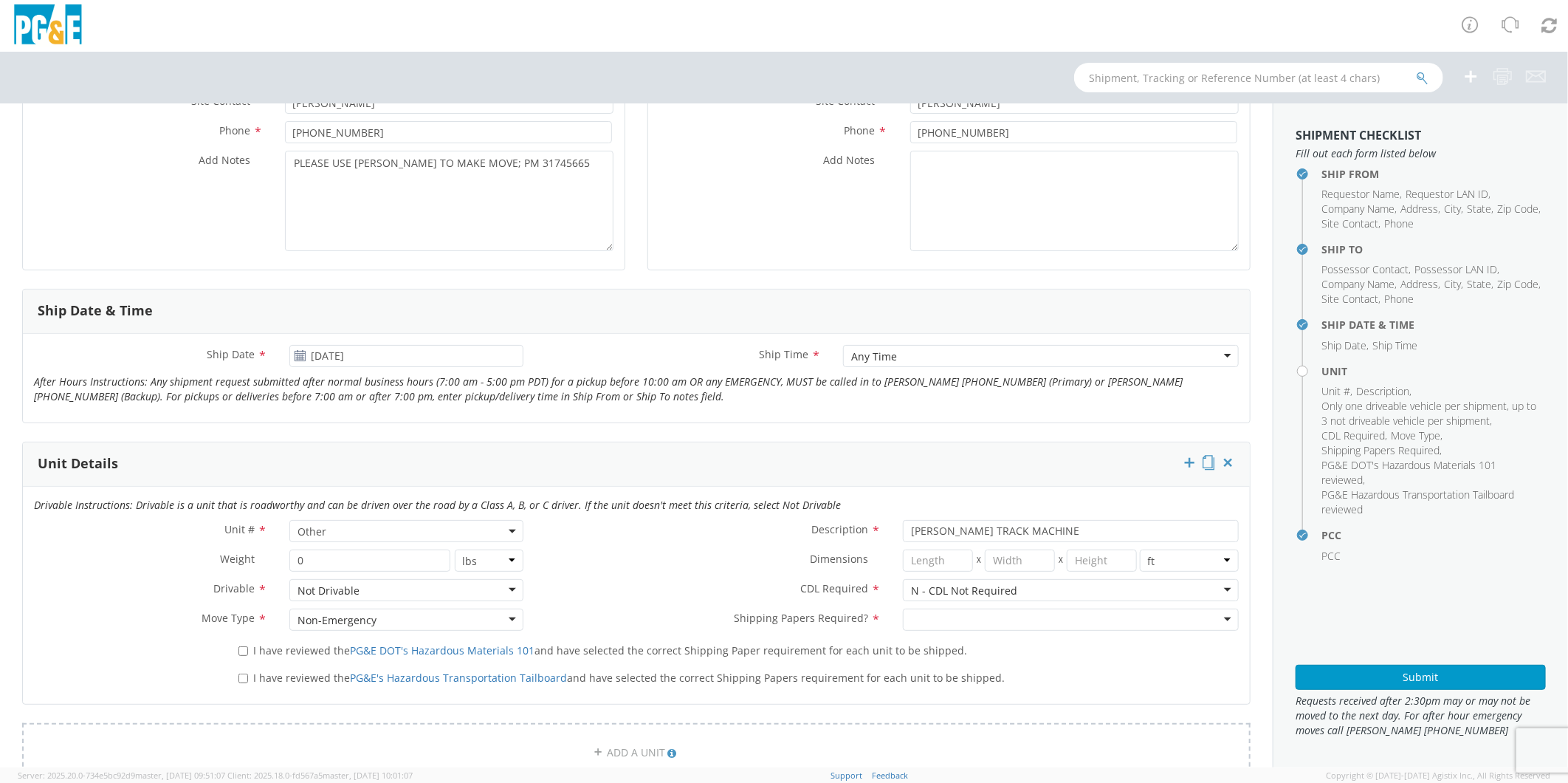
scroll to position [410, 0]
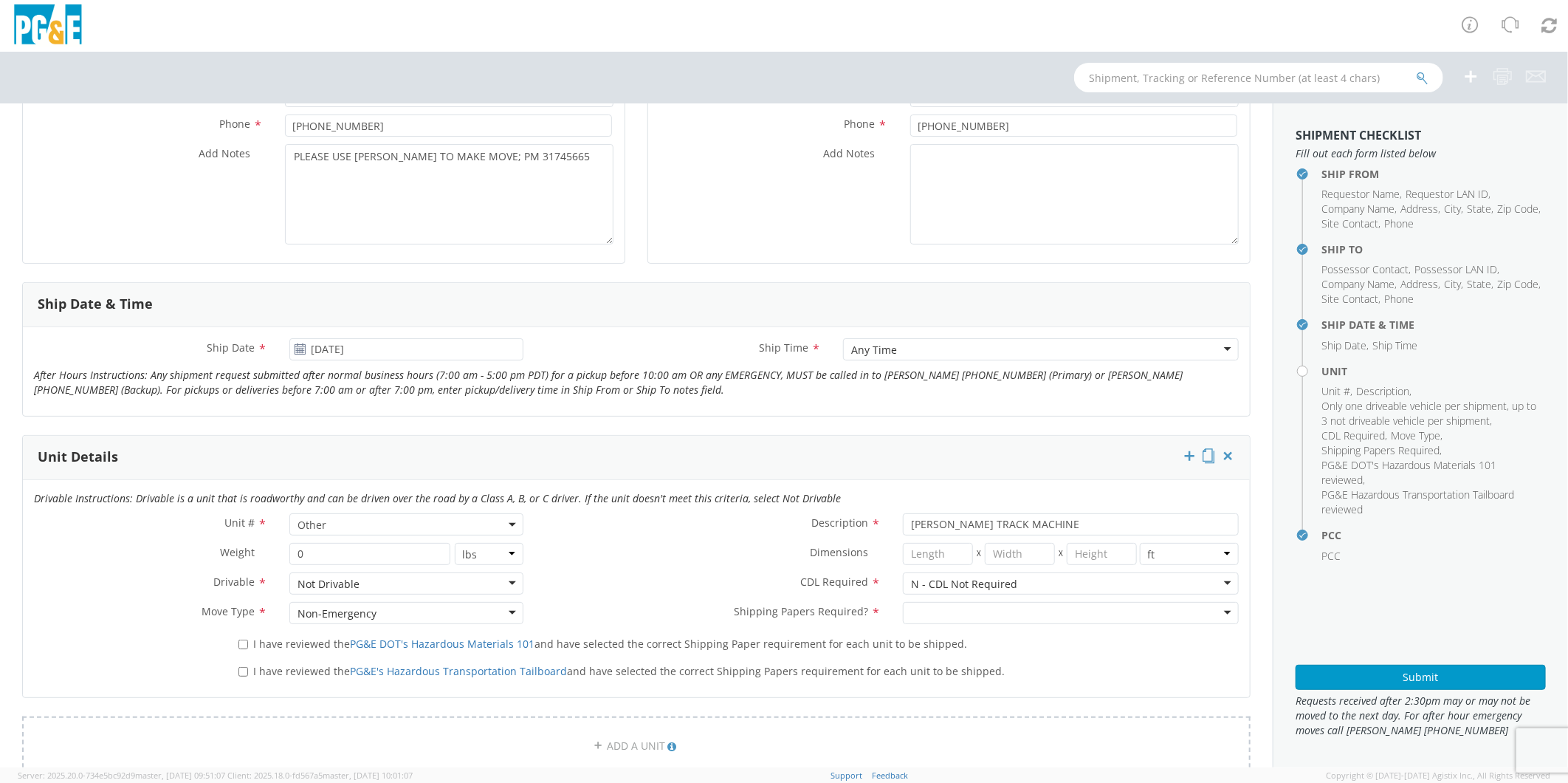
click at [947, 615] on div at bounding box center [1071, 613] width 336 height 22
click at [243, 640] on input "I have reviewed the PG&E DOT's Hazardous Materials 101 and have selected the co…" at bounding box center [243, 644] width 10 height 10
checkbox input "true"
click at [242, 682] on div "I have reviewed the PG&E's Hazardous Transportation Tailboard and have selected…" at bounding box center [738, 672] width 1022 height 27
click at [241, 667] on input "I have reviewed the PG&E's Hazardous Transportation Tailboard and have selected…" at bounding box center [243, 671] width 10 height 10
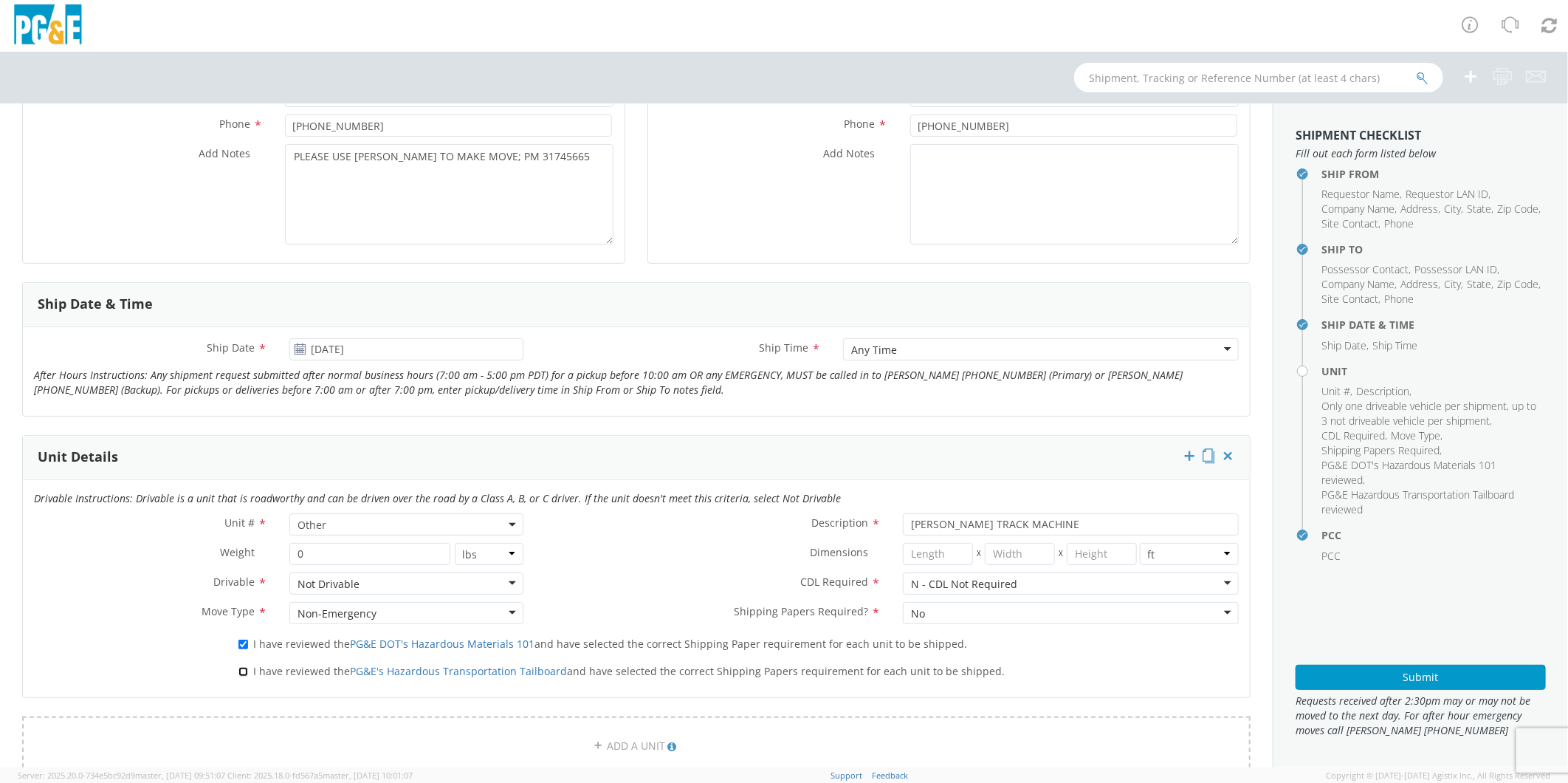
checkbox input "true"
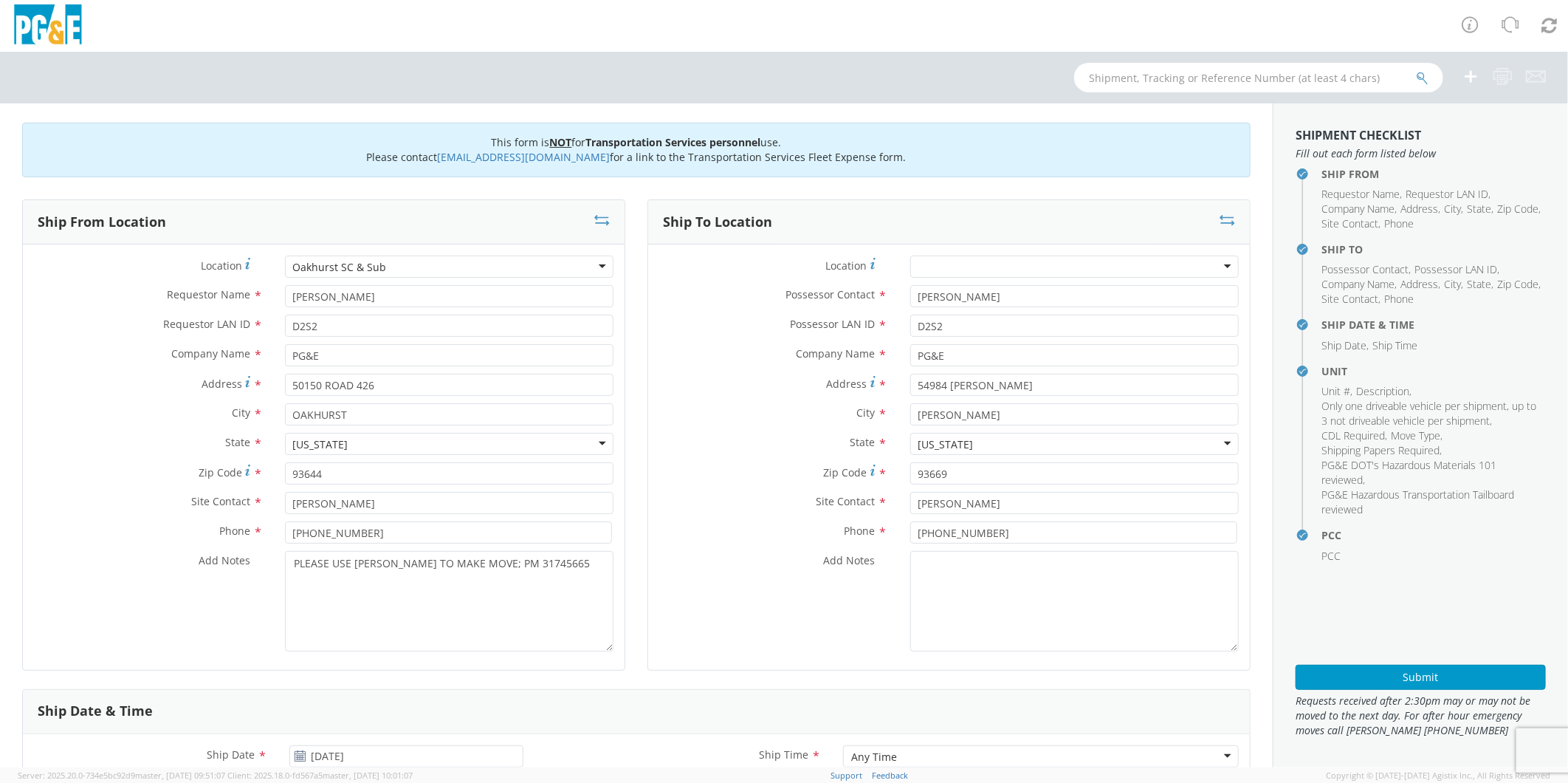
scroll to position [0, 0]
click at [1058, 395] on input "54984 [PERSON_NAME]" at bounding box center [1074, 387] width 329 height 22
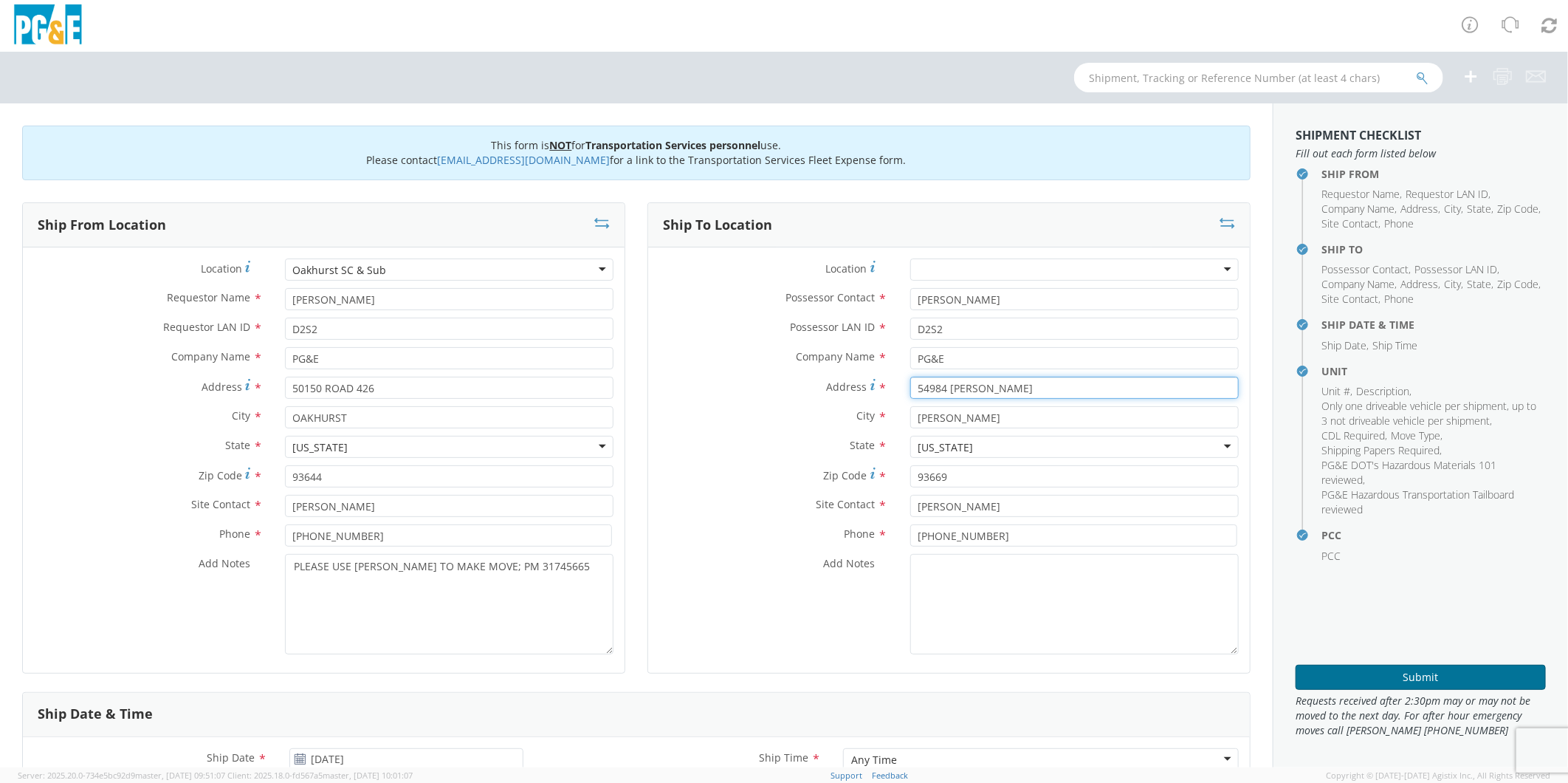
type input "54984 [PERSON_NAME]"
click at [1434, 674] on button "Submit" at bounding box center [1421, 677] width 250 height 25
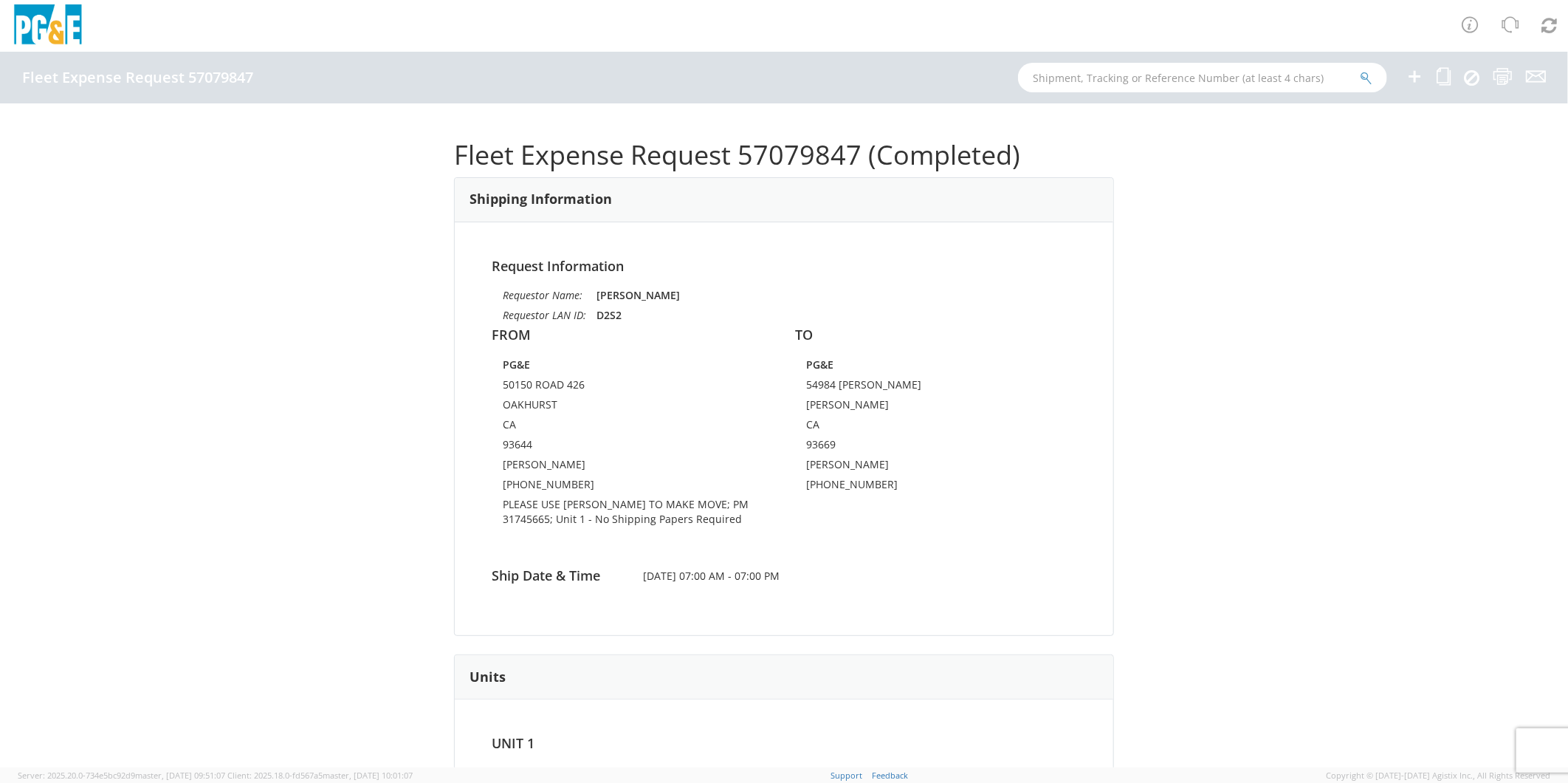
click at [1411, 78] on icon at bounding box center [1415, 76] width 18 height 18
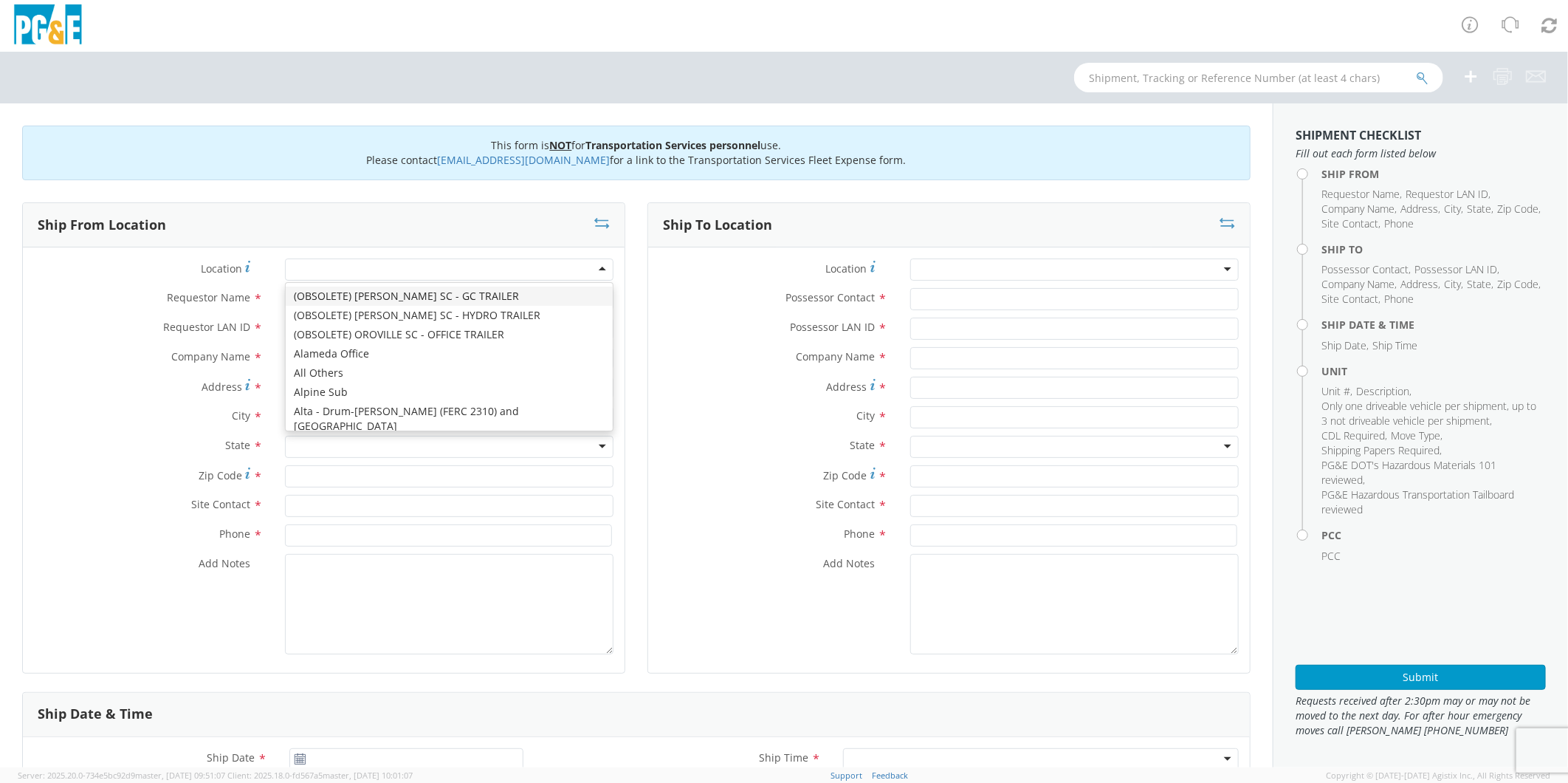
click at [354, 272] on div at bounding box center [449, 269] width 329 height 22
type input "MAD"
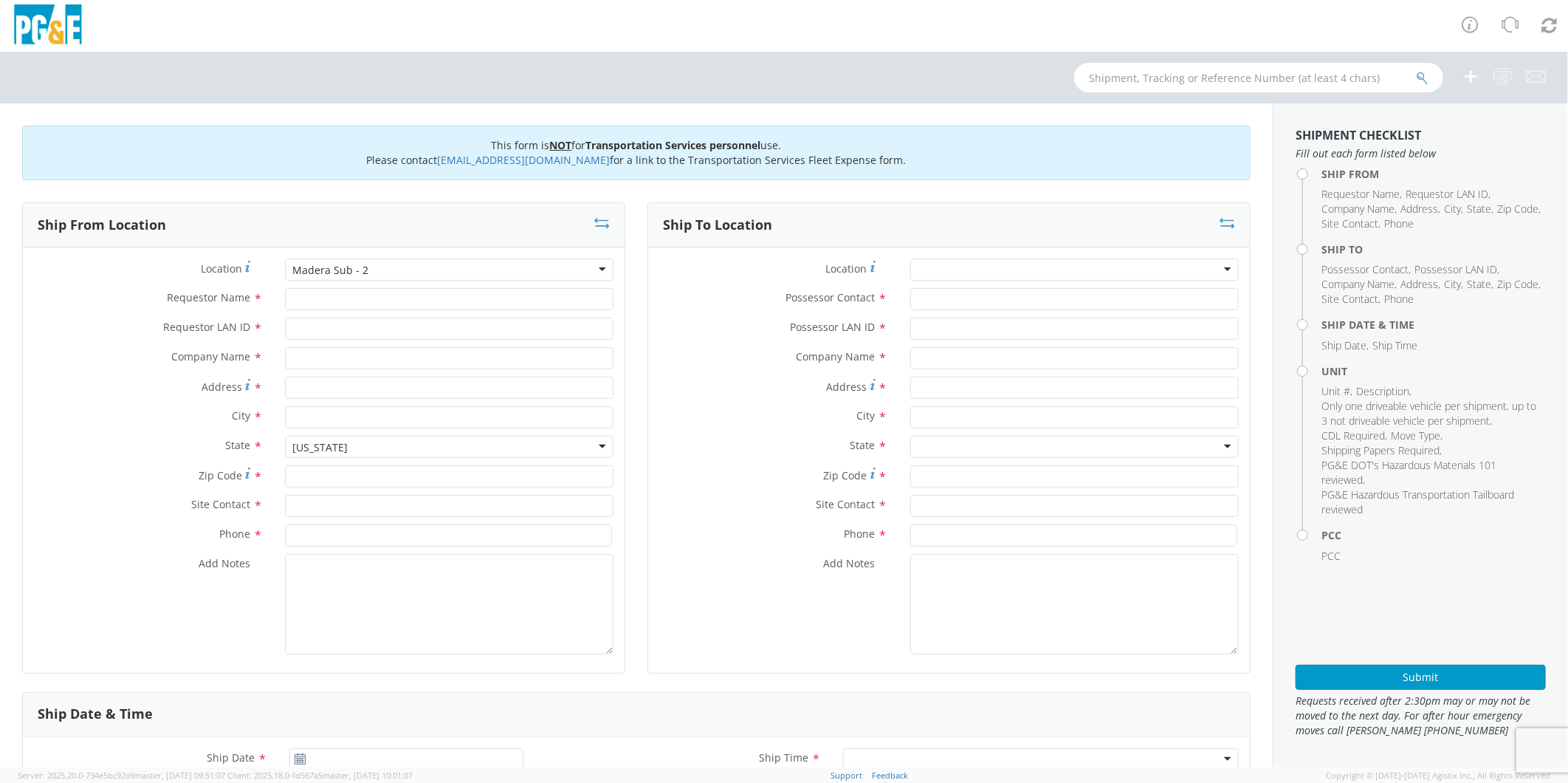
type input "PG&E"
type input "[STREET_ADDRESS]"
type input "Madera"
type input "93636"
type input "[PERSON_NAME]"
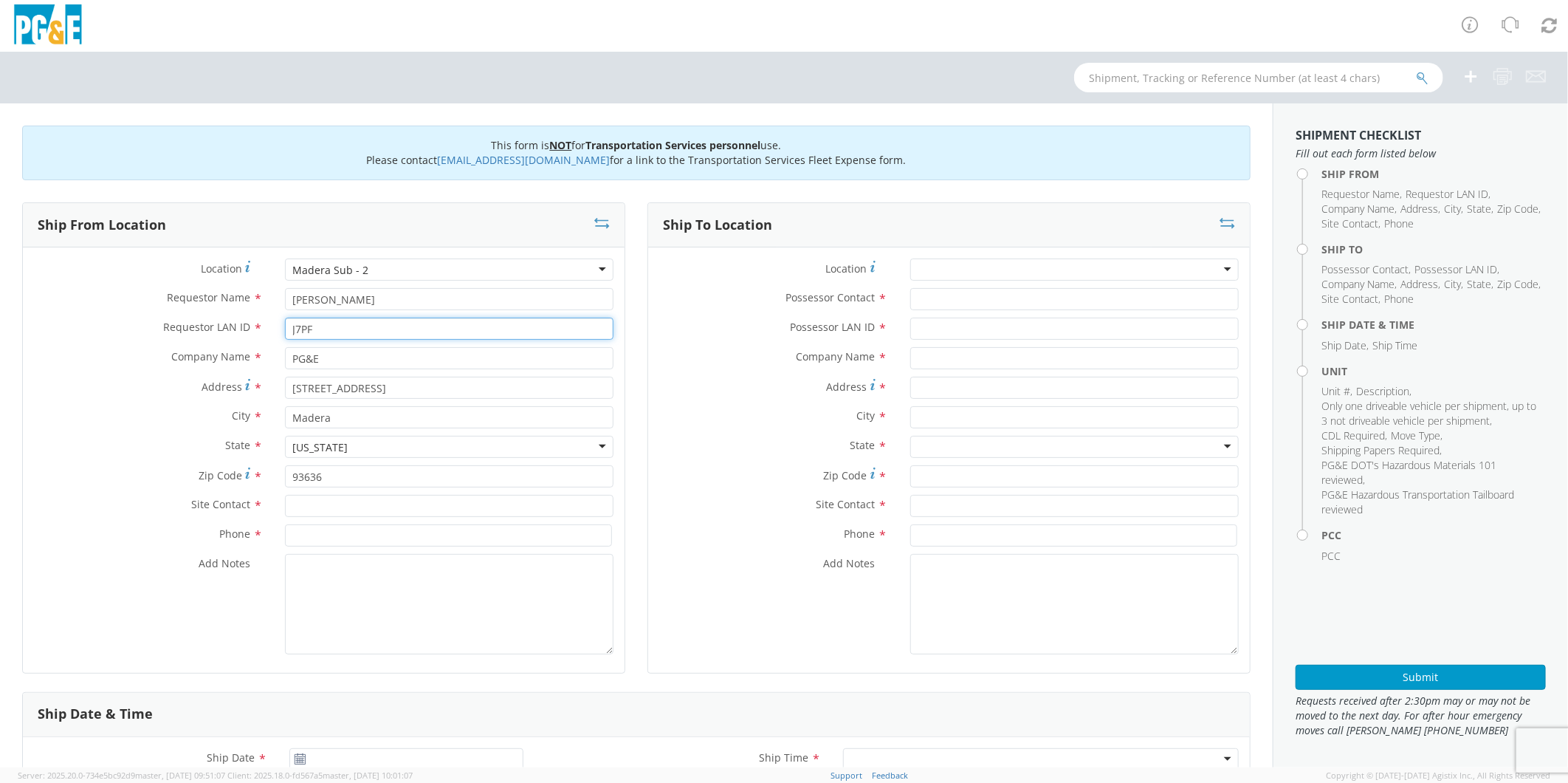
type input "J7PF"
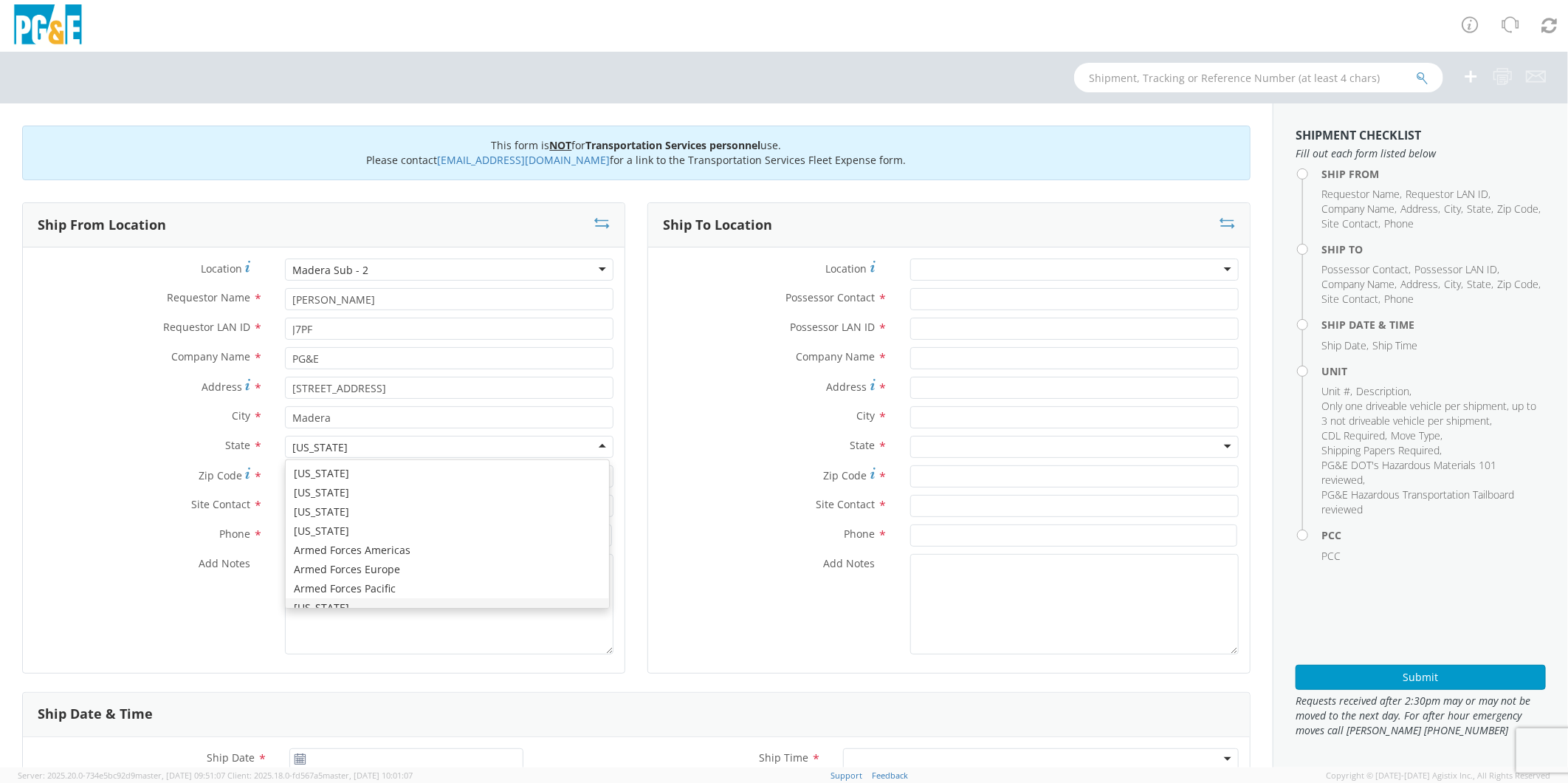
scroll to position [17, 0]
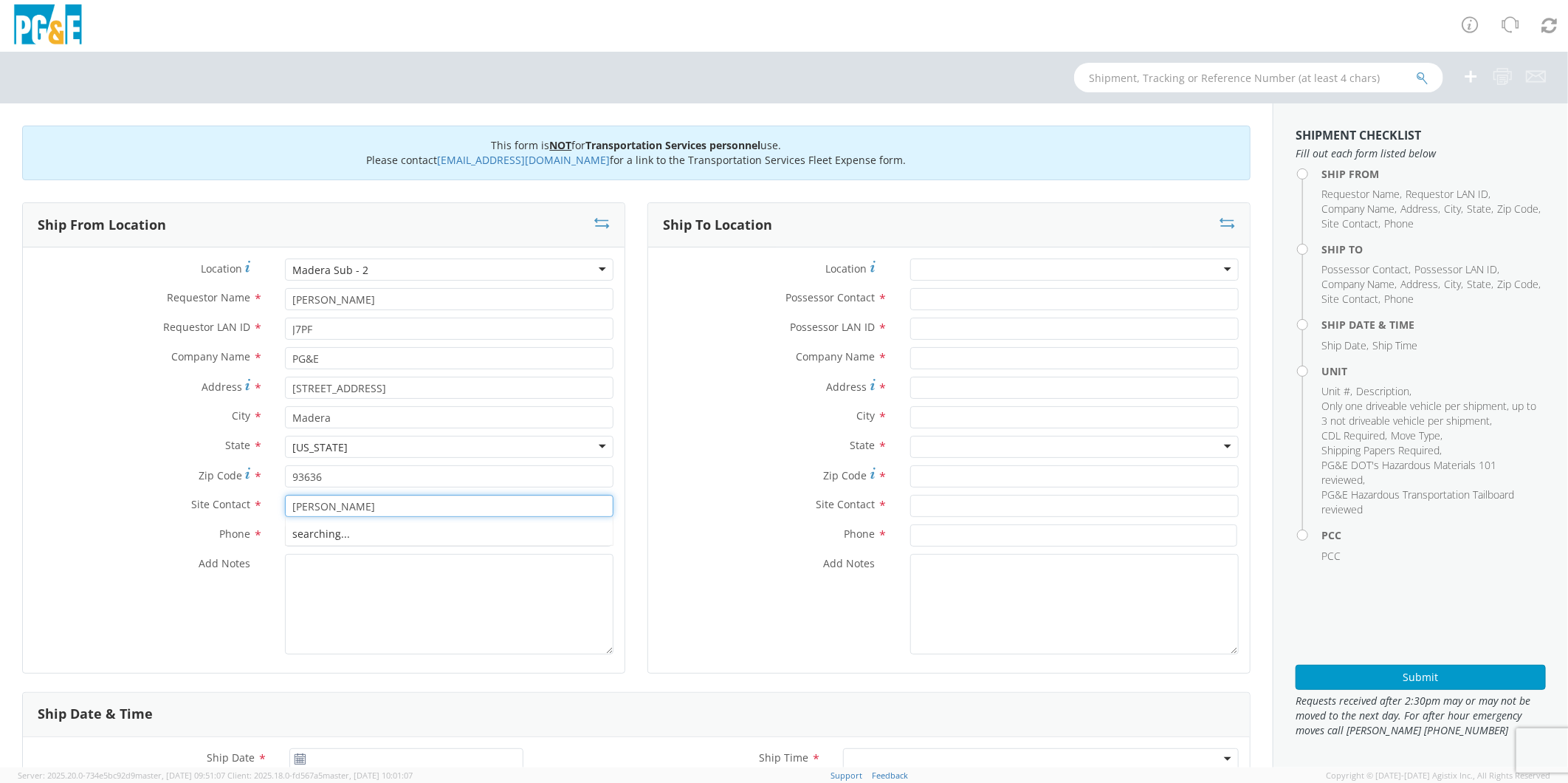
type input "[PERSON_NAME]"
type input "[PHONE_NUMBER]"
paste textarea "PLEASE USE [PERSON_NAME] TO MAKE MOVE; PM 35633289"
type textarea "PLEASE USE [PERSON_NAME] TO MAKE MOVE; PM 35179348"
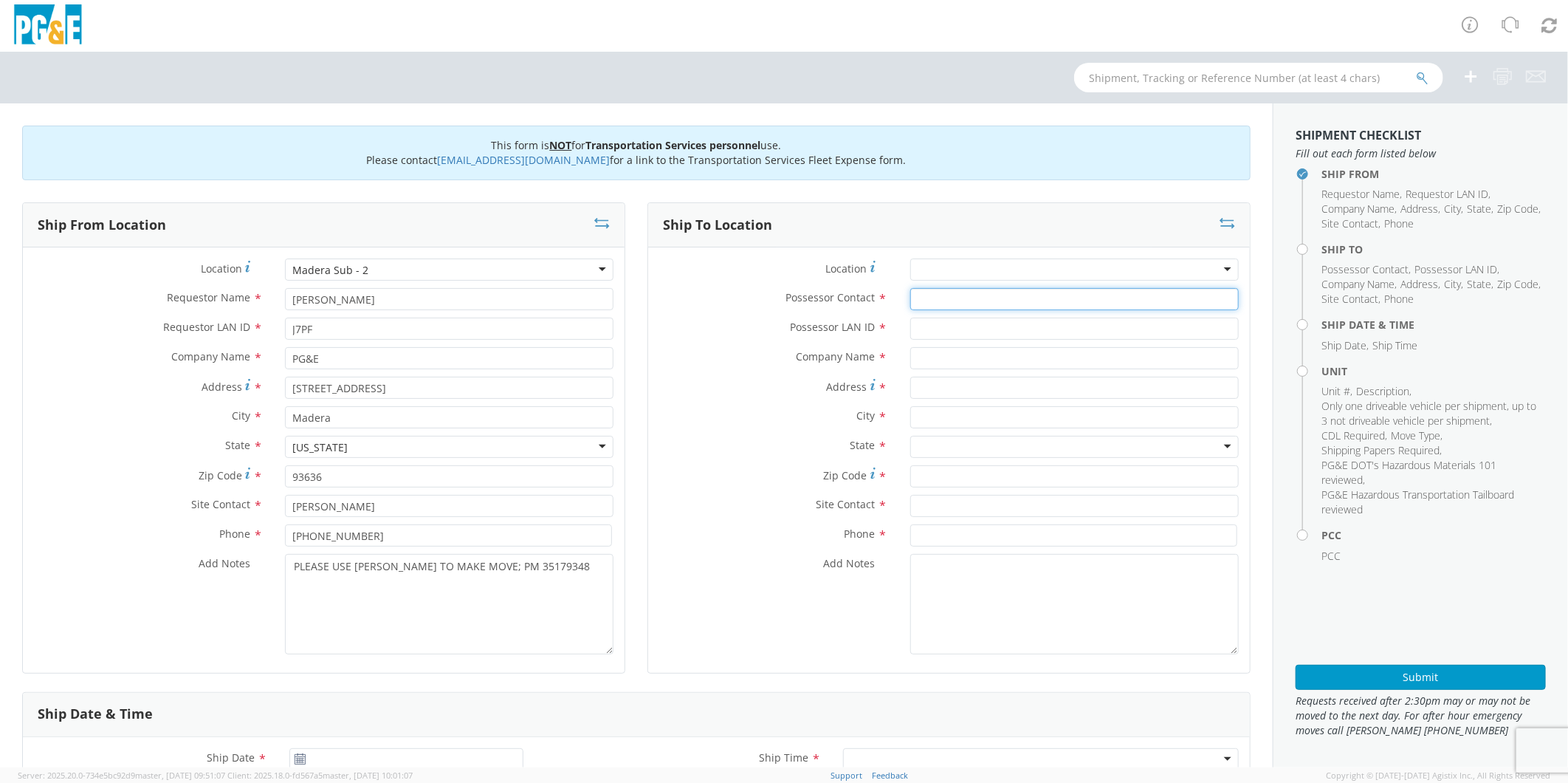
click at [928, 292] on input "Possessor Contact *" at bounding box center [1074, 298] width 329 height 22
type input "[PERSON_NAME]"
type input "J7PF"
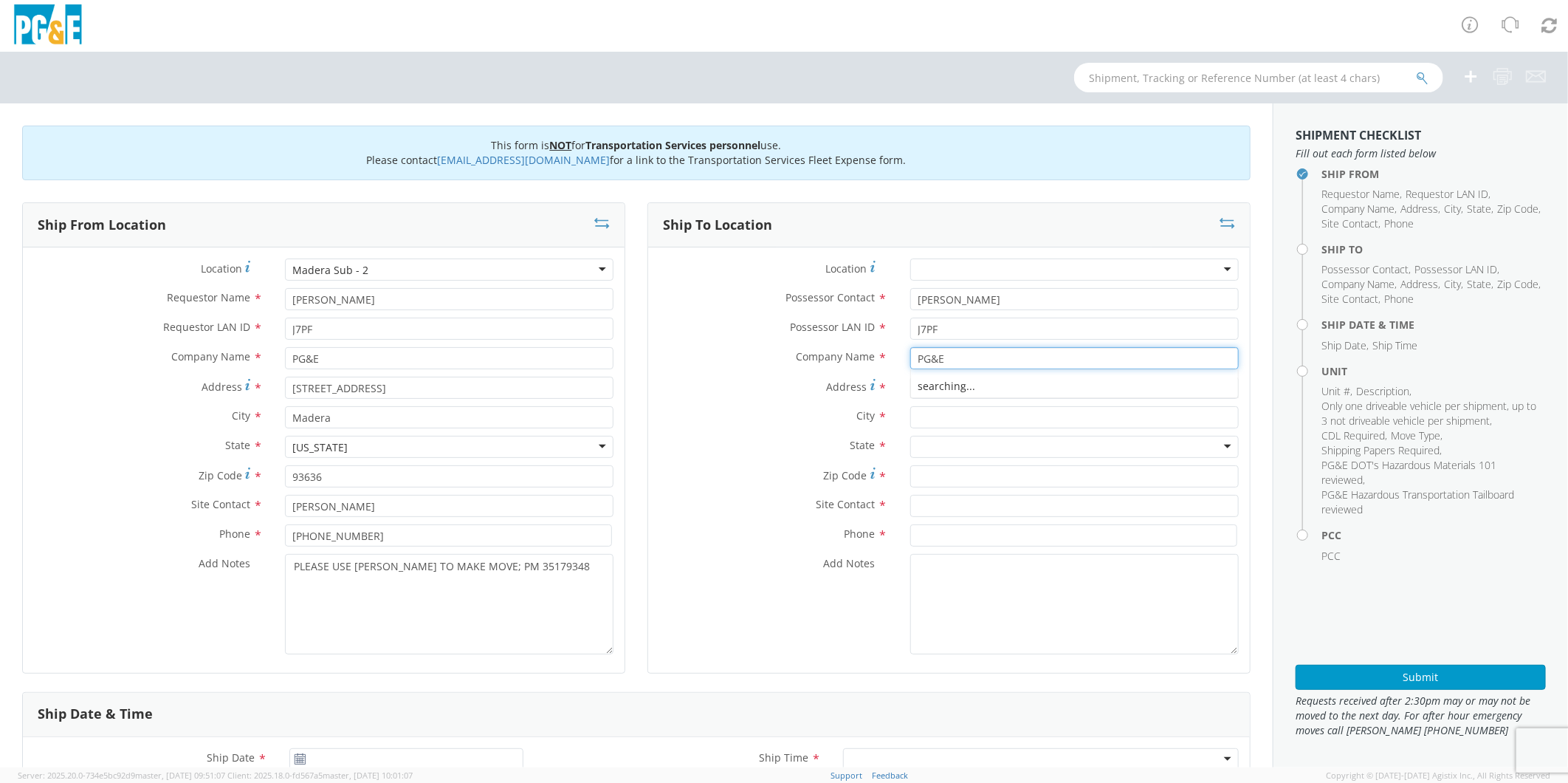
type input "PG&E"
type input "26134 MALTA LN"
type input "GUSTINE"
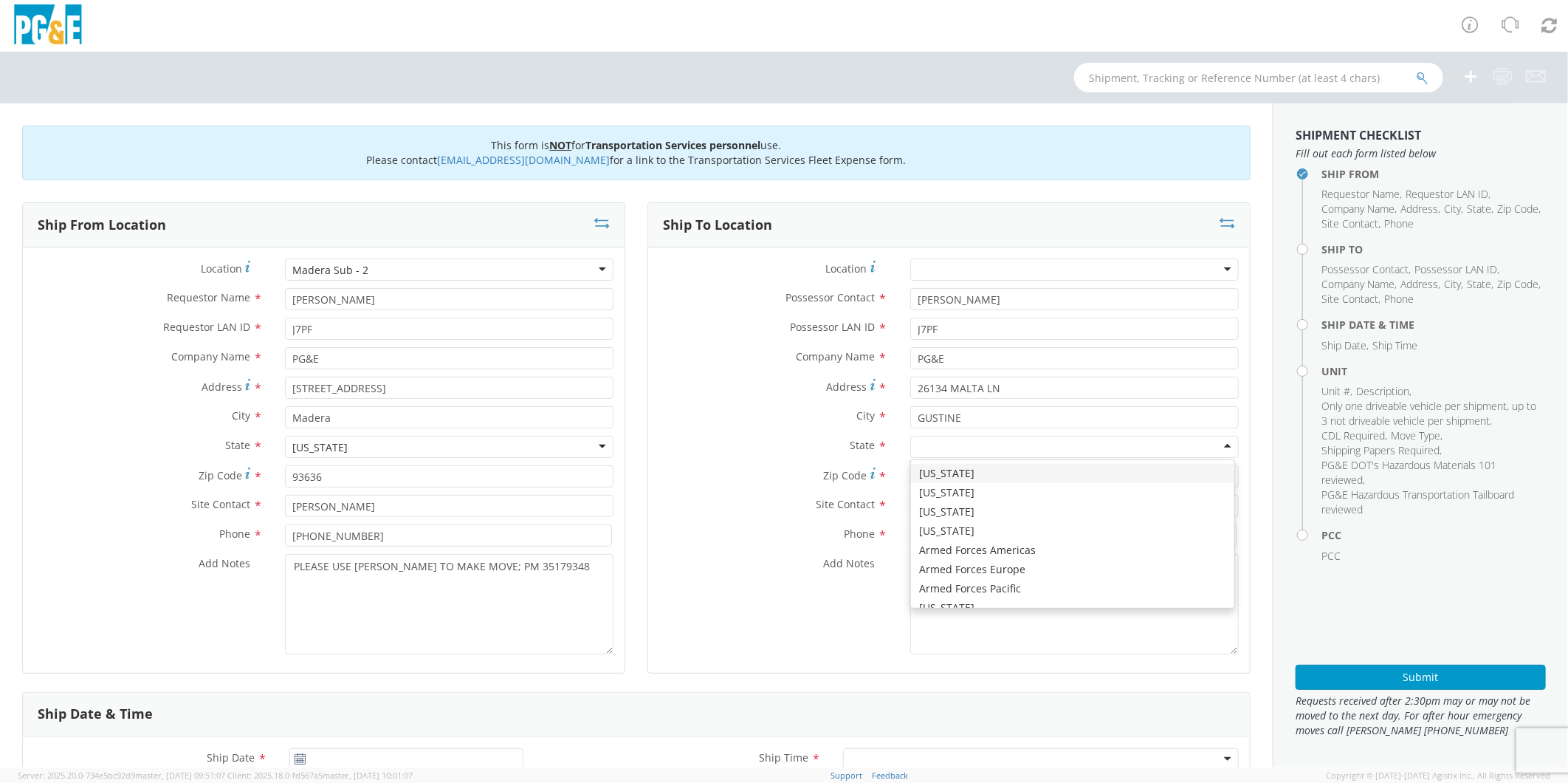
type input "C"
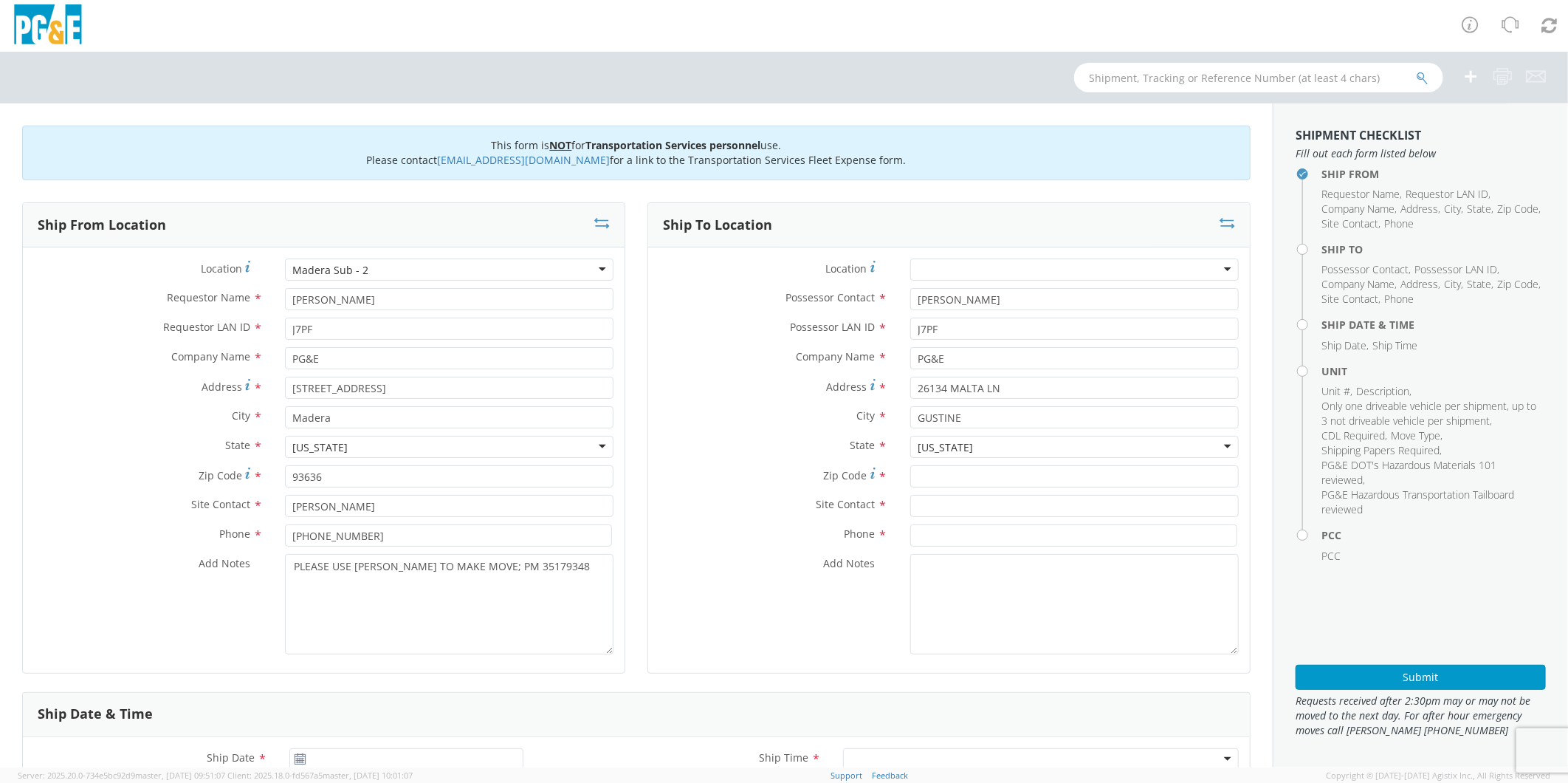
scroll to position [0, 0]
click at [965, 476] on input "Zip Code *" at bounding box center [1074, 476] width 329 height 22
type input "95322"
click at [1021, 385] on input "26134 MALTA LN" at bounding box center [1074, 387] width 329 height 22
type input "[STREET_ADDRESS]"
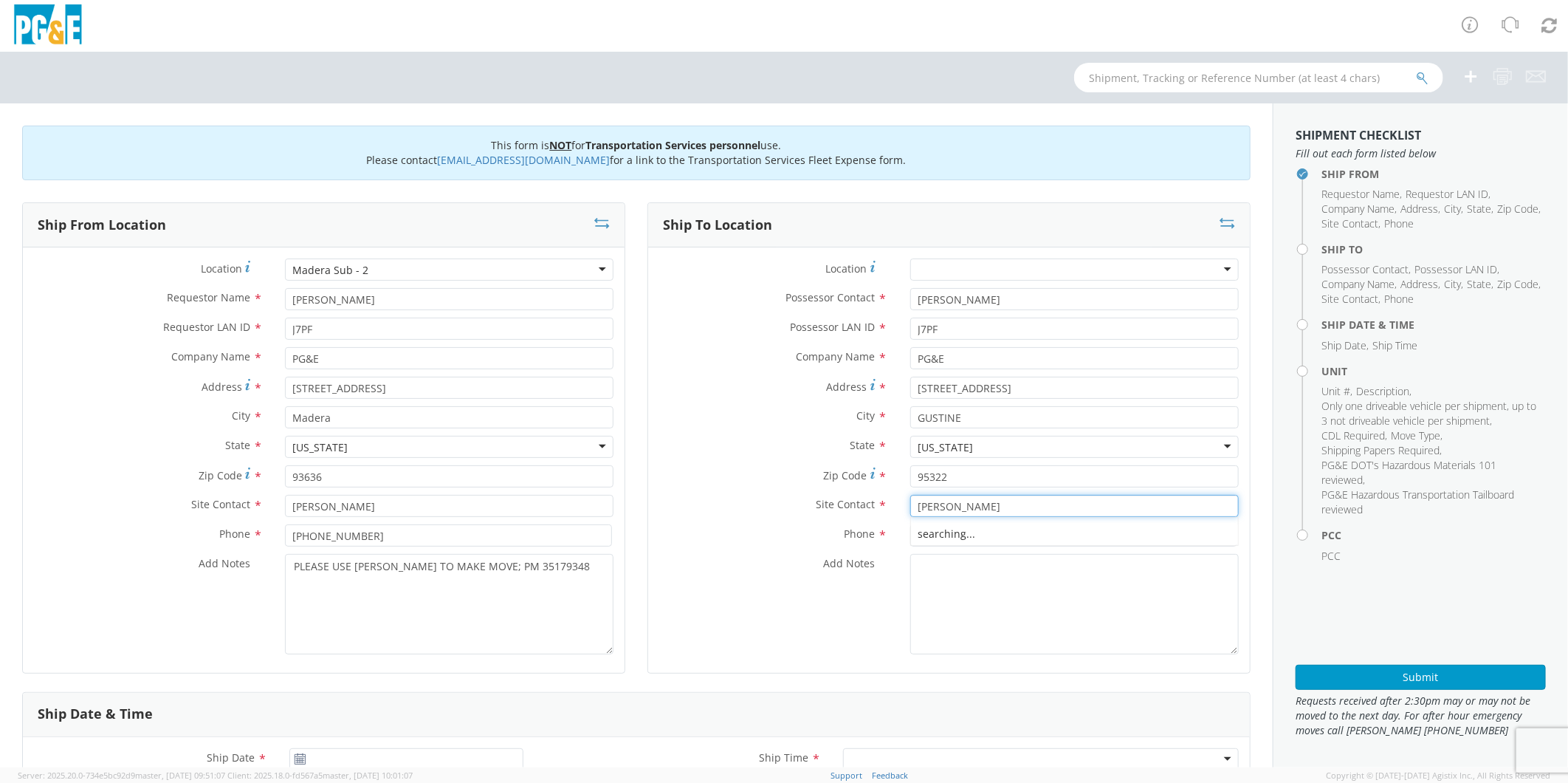
type input "[PERSON_NAME]"
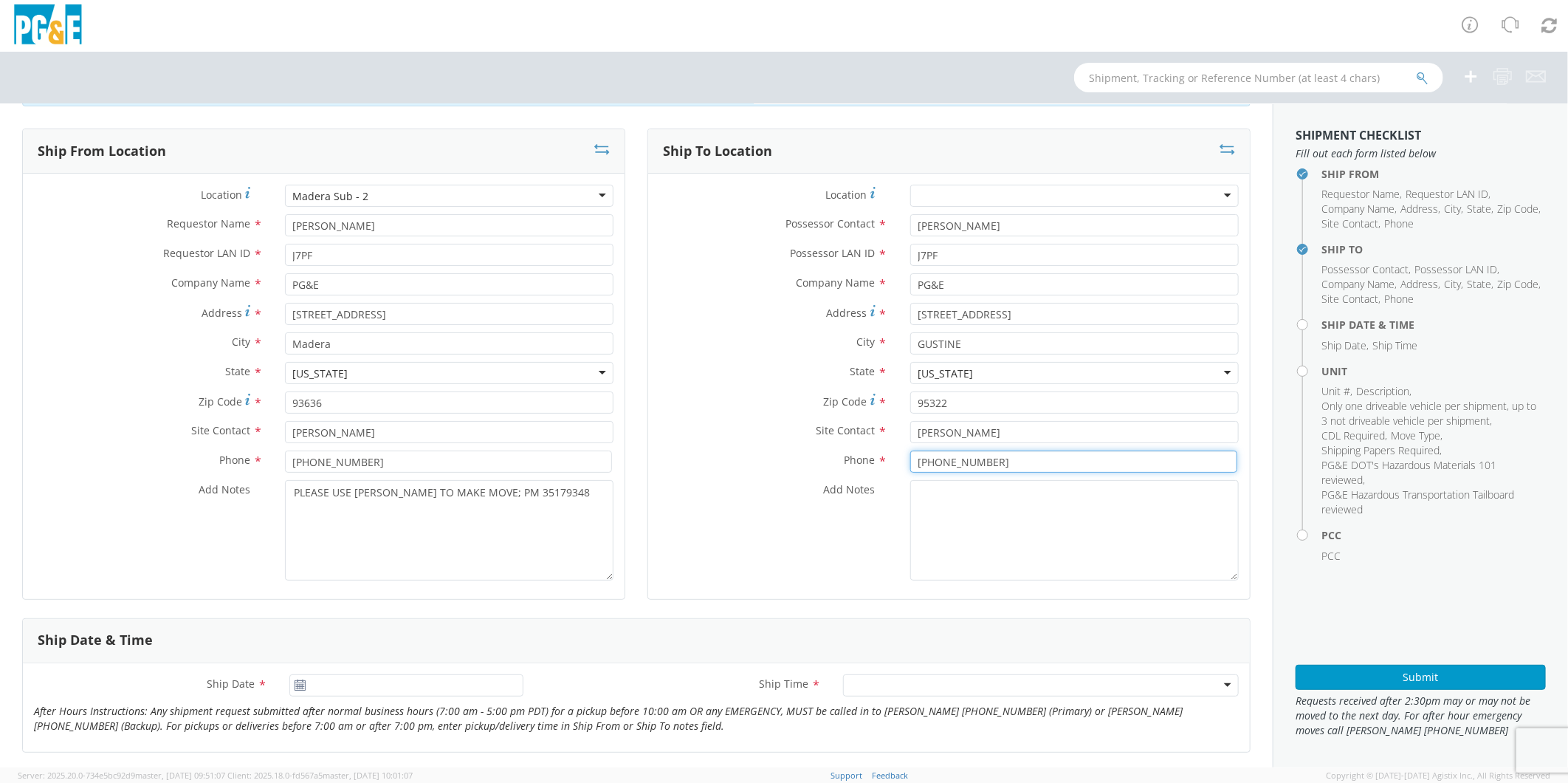
scroll to position [164, 0]
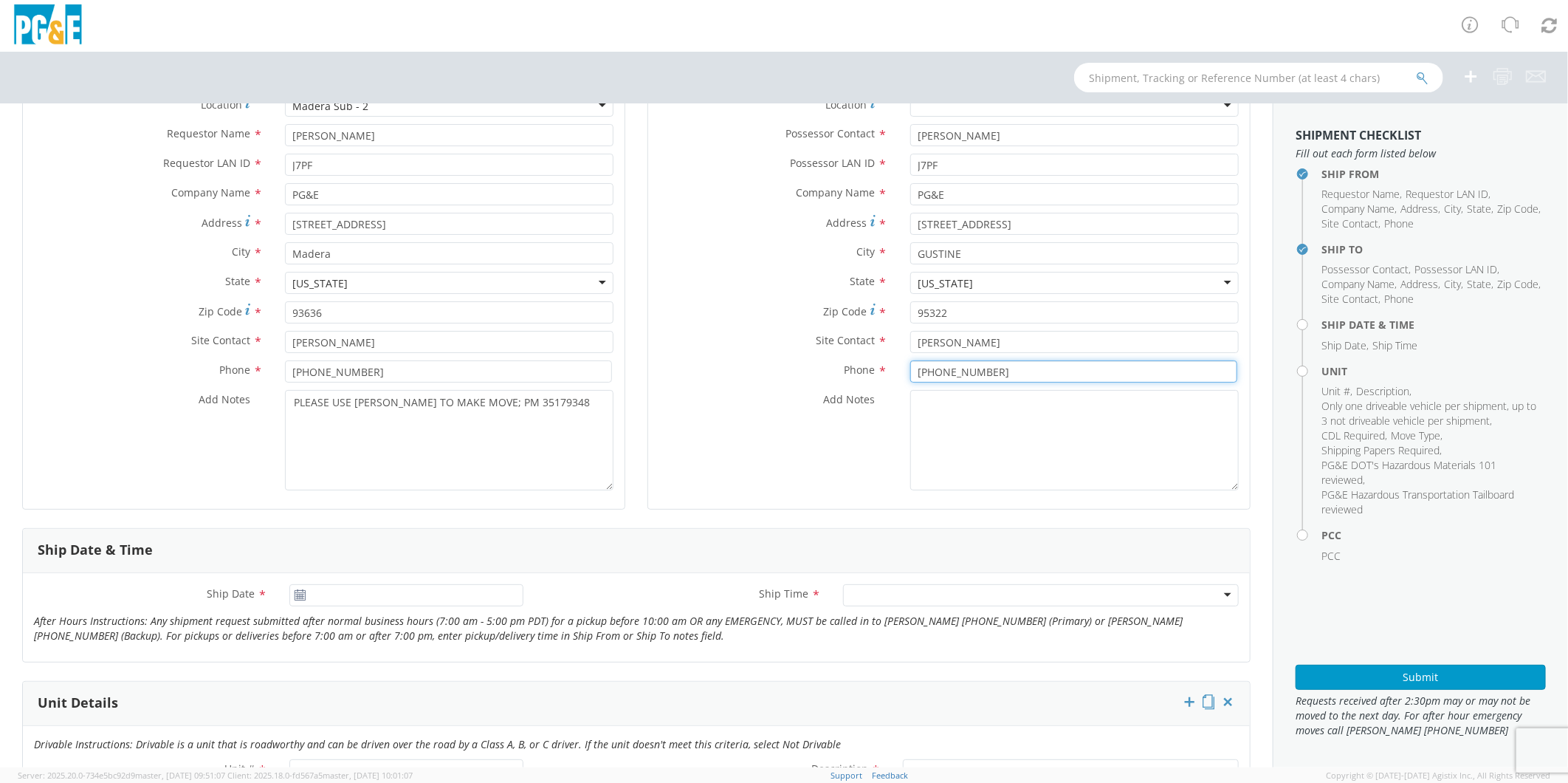
type input "[PHONE_NUMBER]"
click at [382, 601] on input "[DATE]" at bounding box center [406, 595] width 234 height 22
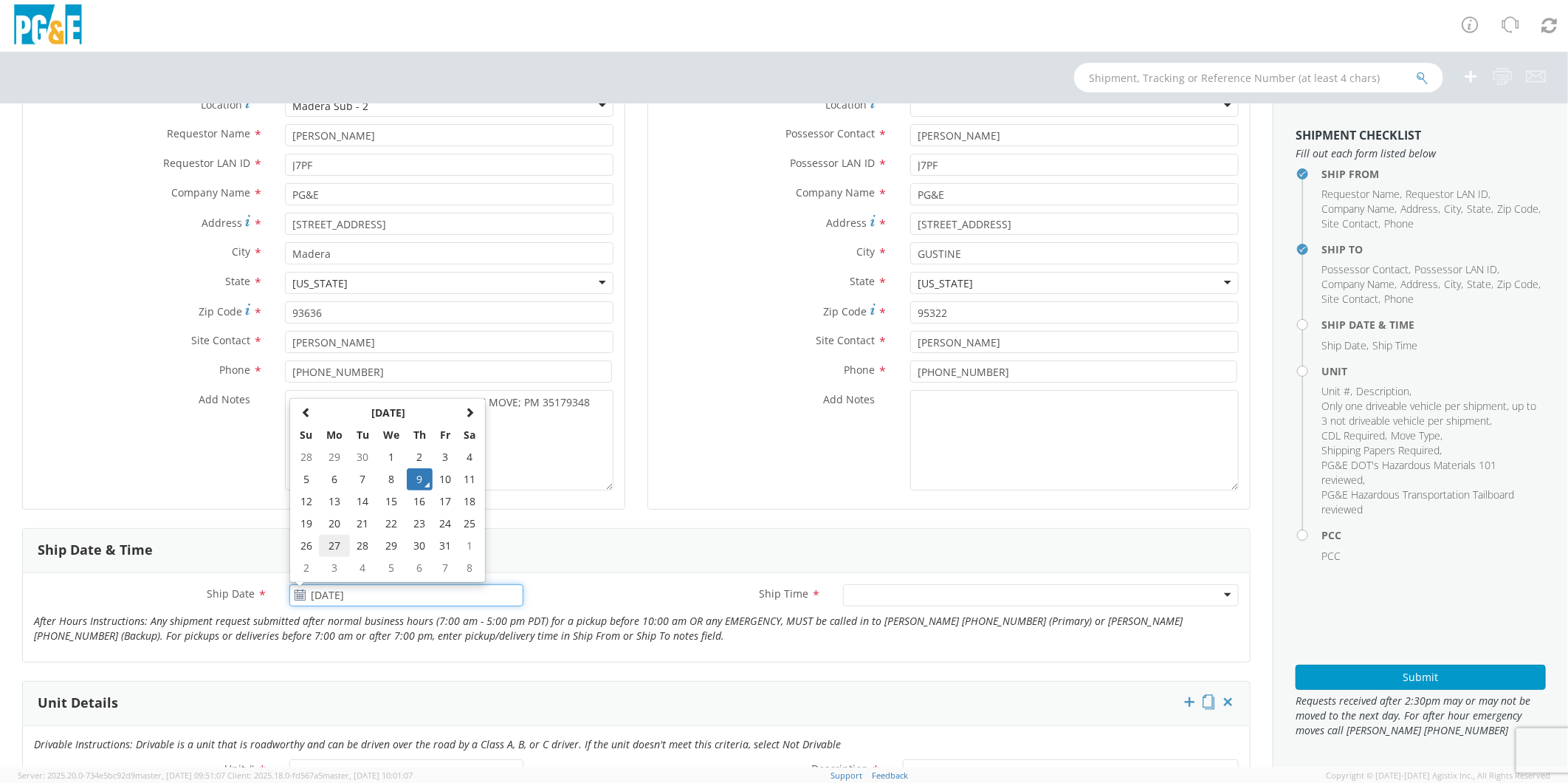
click at [329, 543] on td "27" at bounding box center [334, 545] width 31 height 22
click at [359, 595] on input "[DATE]" at bounding box center [406, 595] width 234 height 22
click at [395, 540] on td "29" at bounding box center [391, 545] width 31 height 22
type input "[DATE]"
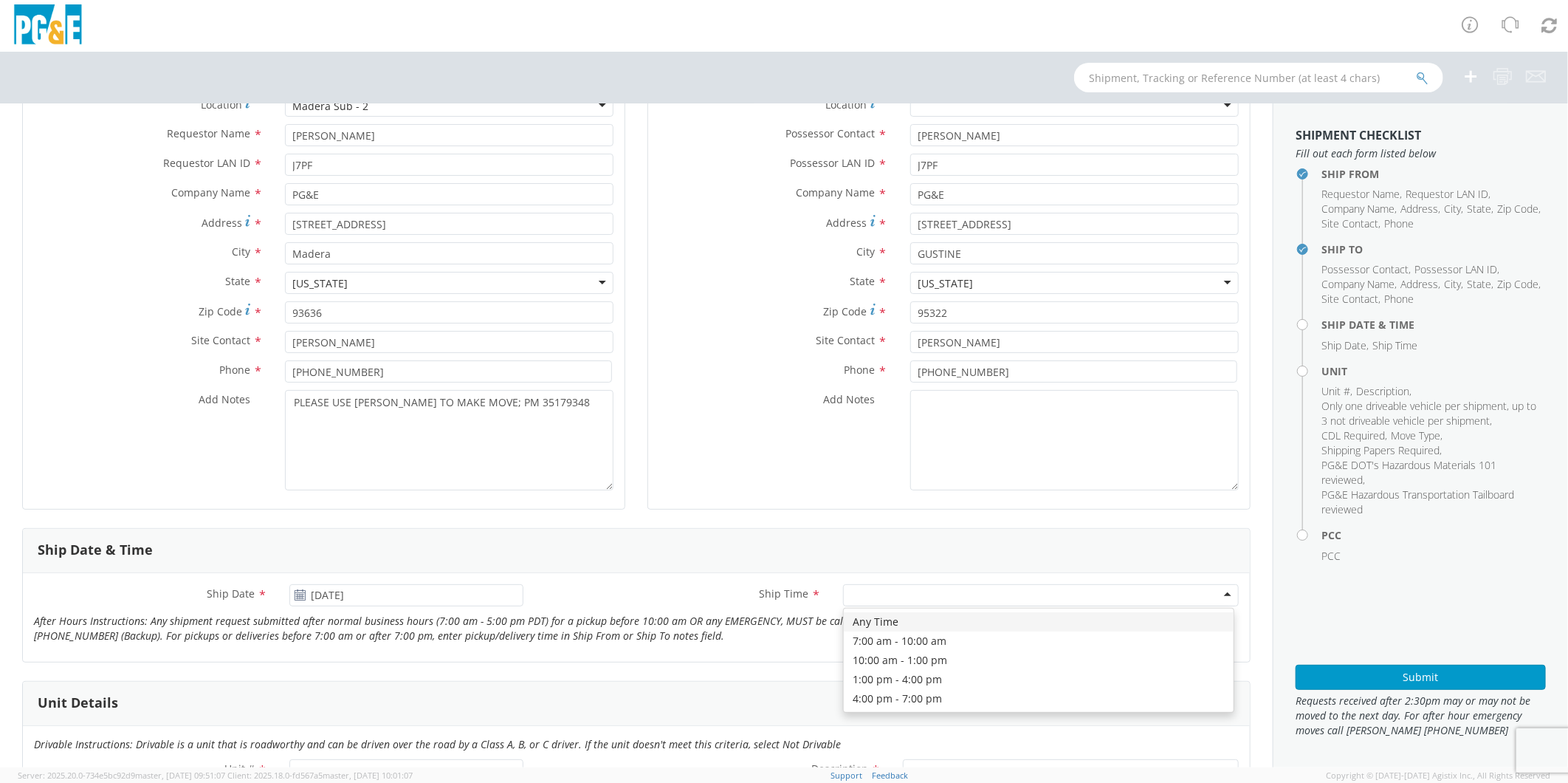
click at [908, 589] on div at bounding box center [1041, 595] width 396 height 22
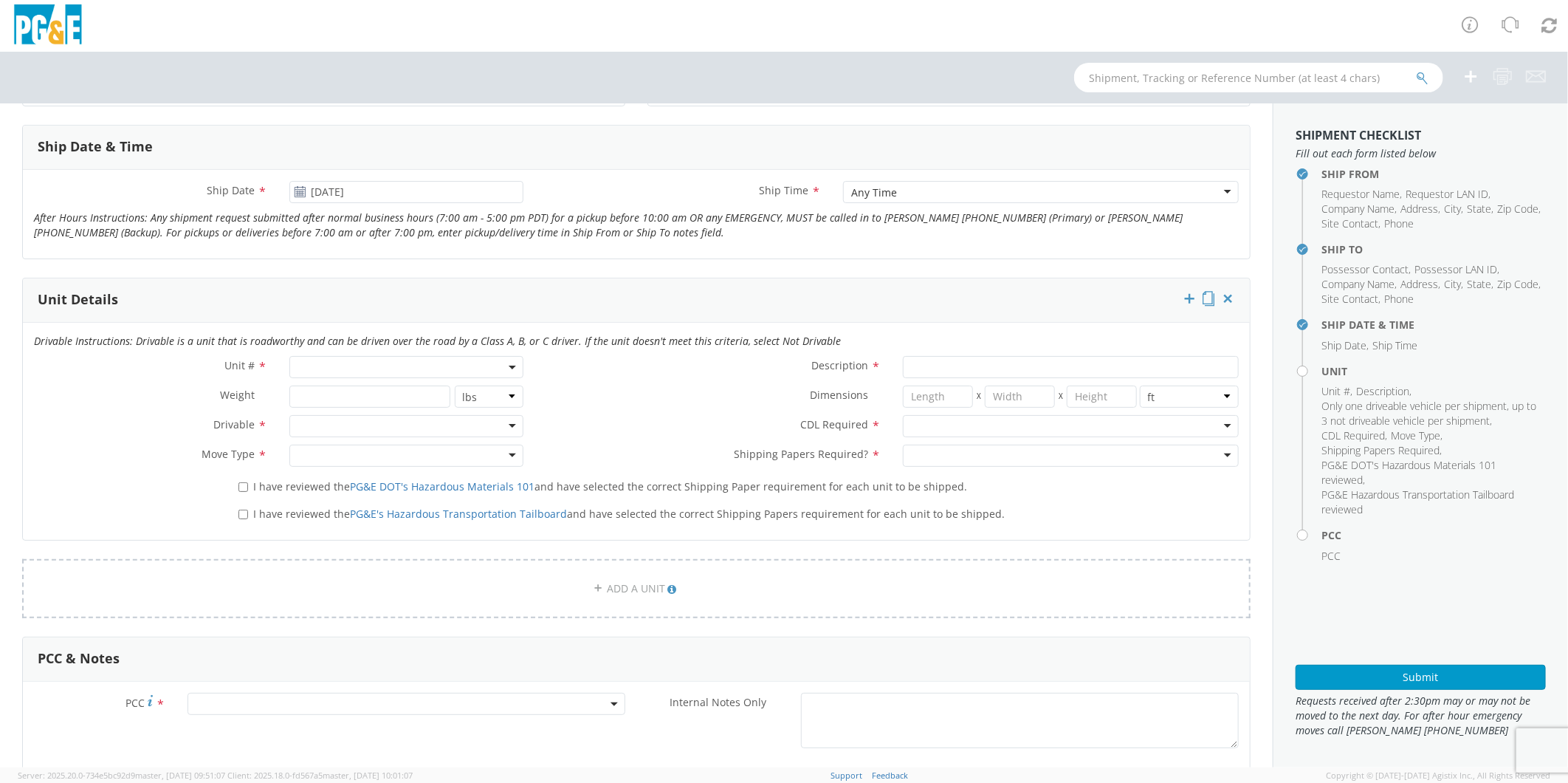
scroll to position [573, 0]
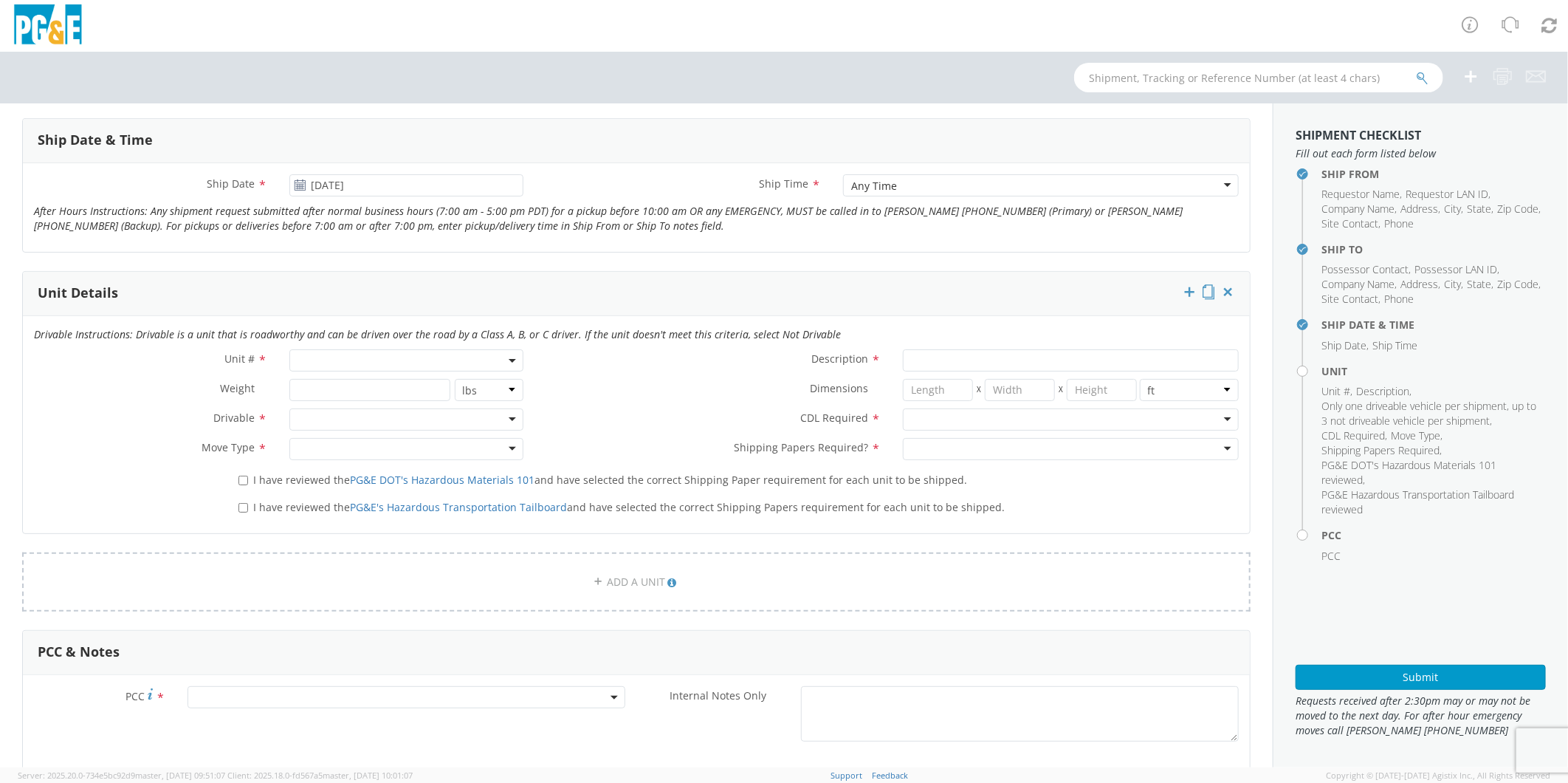
click at [319, 357] on span at bounding box center [406, 359] width 234 height 22
click at [326, 382] on input "search" at bounding box center [405, 384] width 224 height 22
type input "OTHER"
select select "Other"
select select "? undefined:undefined ?"
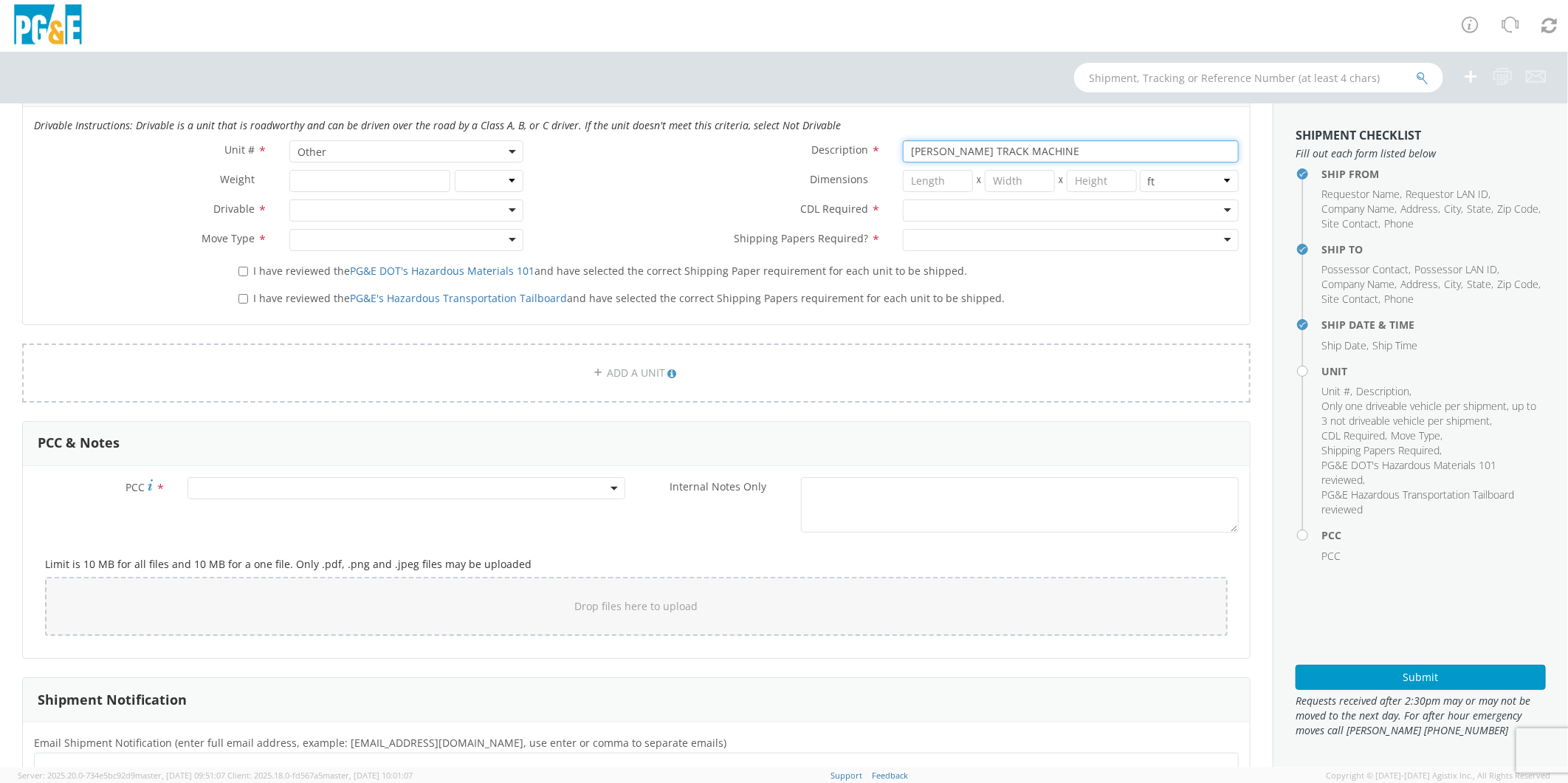
scroll to position [656, 0]
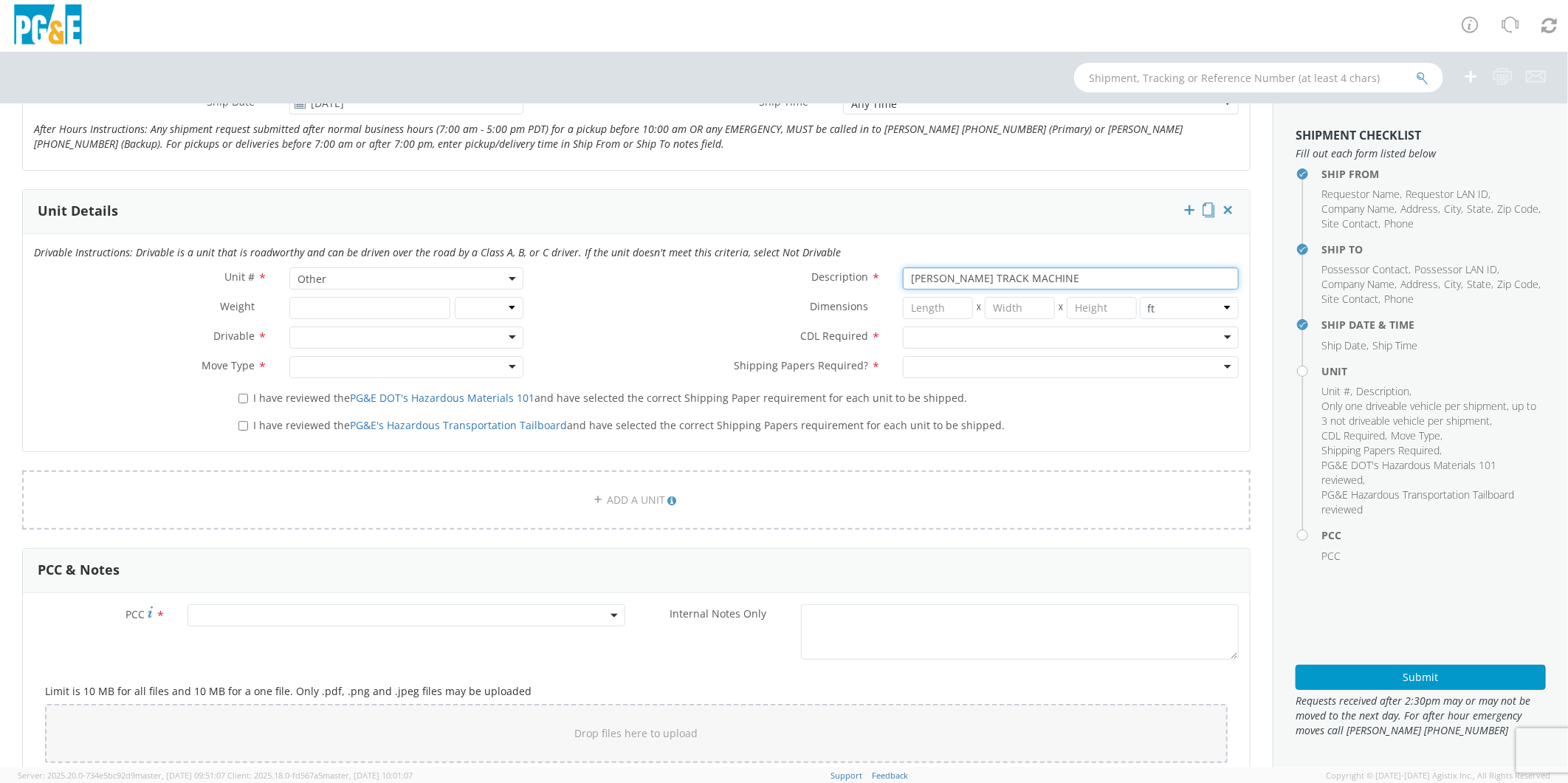
type input "[PERSON_NAME] TRACK MACHINE"
click at [330, 337] on div at bounding box center [406, 337] width 234 height 22
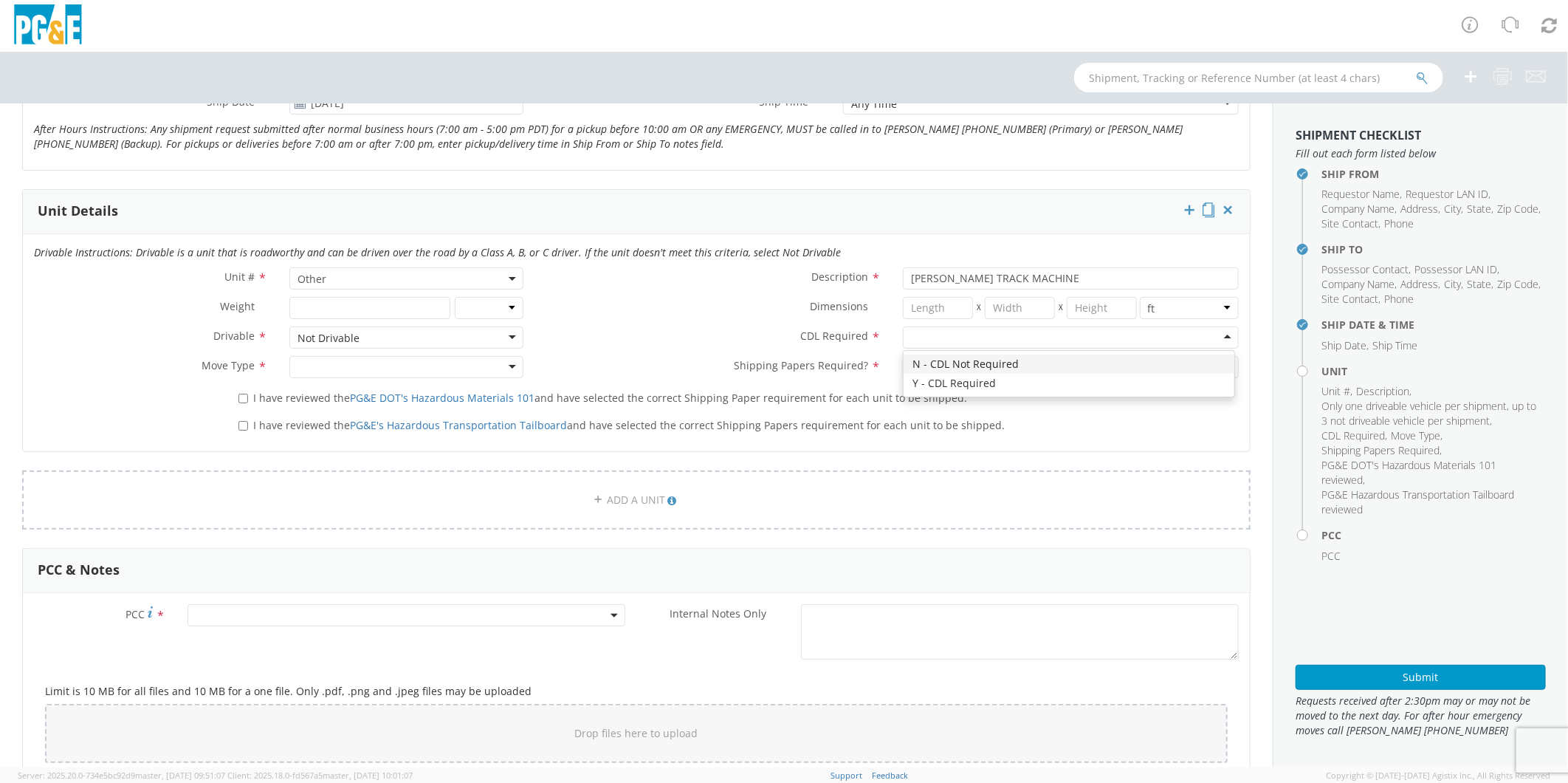
click at [932, 341] on div at bounding box center [1071, 337] width 336 height 22
click at [312, 362] on div at bounding box center [406, 366] width 234 height 22
click at [935, 359] on div at bounding box center [1071, 366] width 336 height 22
click at [244, 395] on input "I have reviewed the PG&E DOT's Hazardous Materials 101 and have selected the co…" at bounding box center [243, 398] width 10 height 10
checkbox input "true"
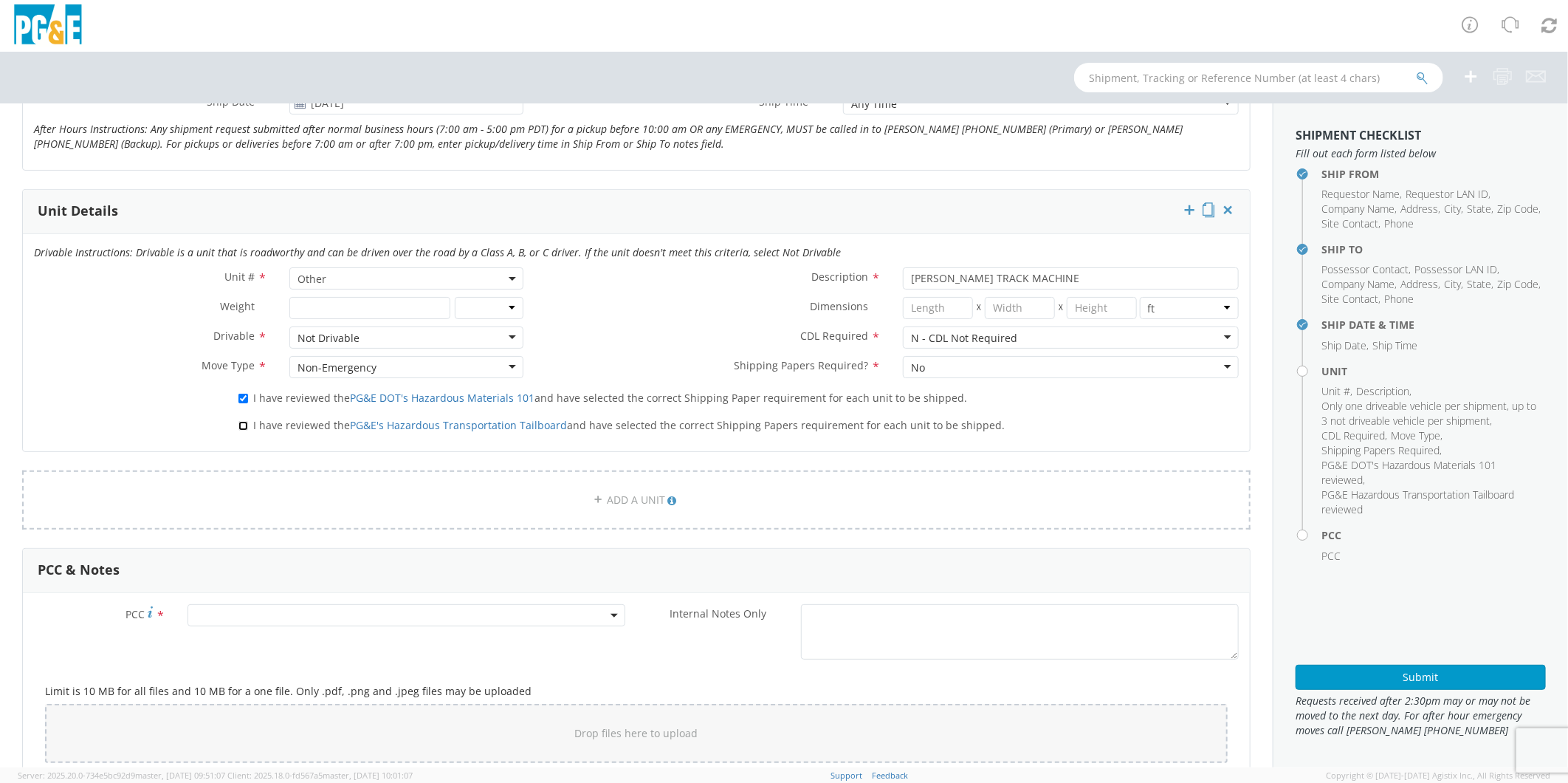
click at [241, 429] on input "I have reviewed the PG&E's Hazardous Transportation Tailboard and have selected…" at bounding box center [243, 426] width 10 height 10
checkbox input "true"
click at [279, 616] on span at bounding box center [406, 615] width 438 height 22
click at [290, 644] on input "number" at bounding box center [404, 639] width 426 height 22
click at [311, 638] on input "number" at bounding box center [404, 639] width 426 height 22
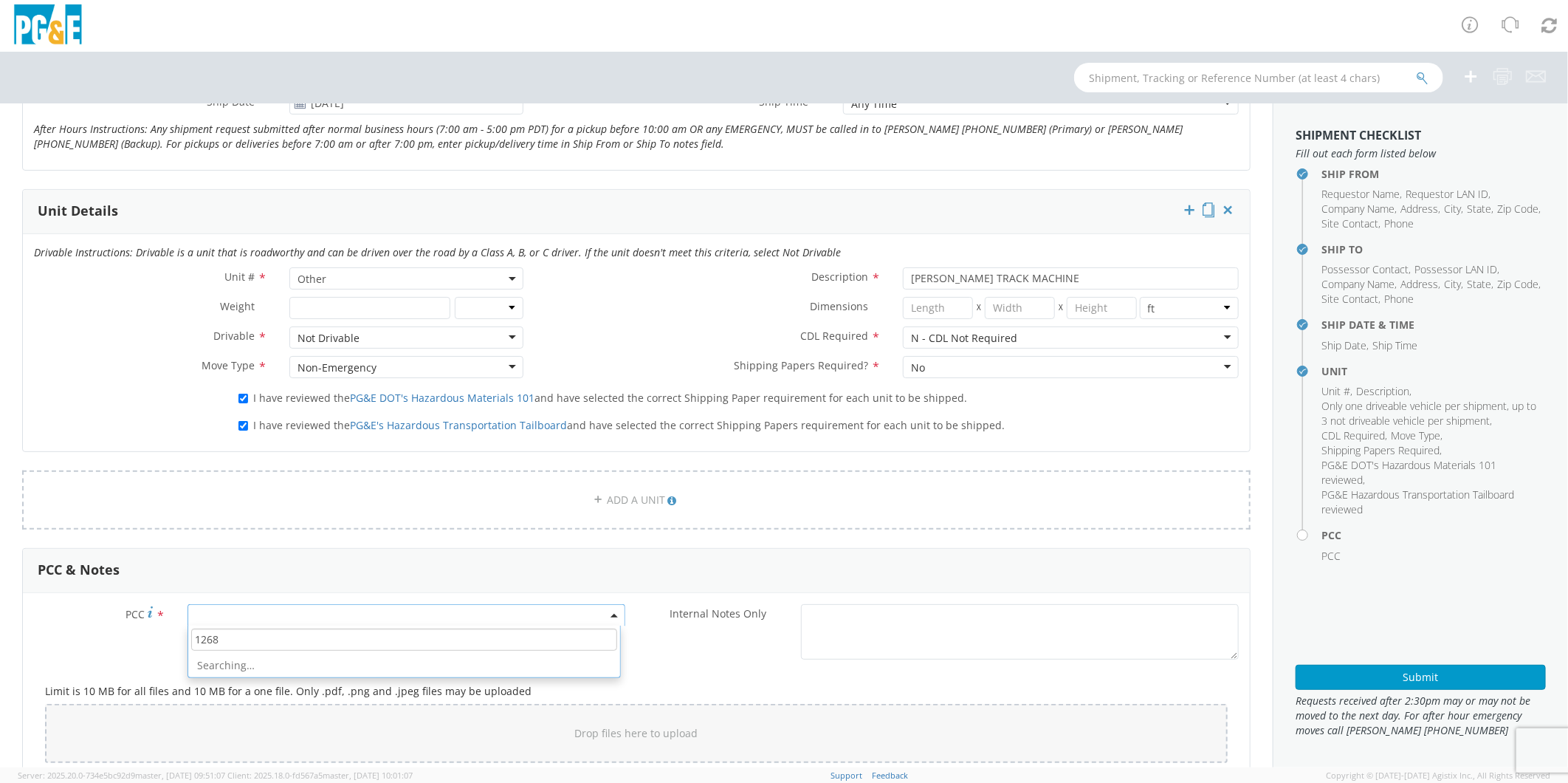
type input "12685"
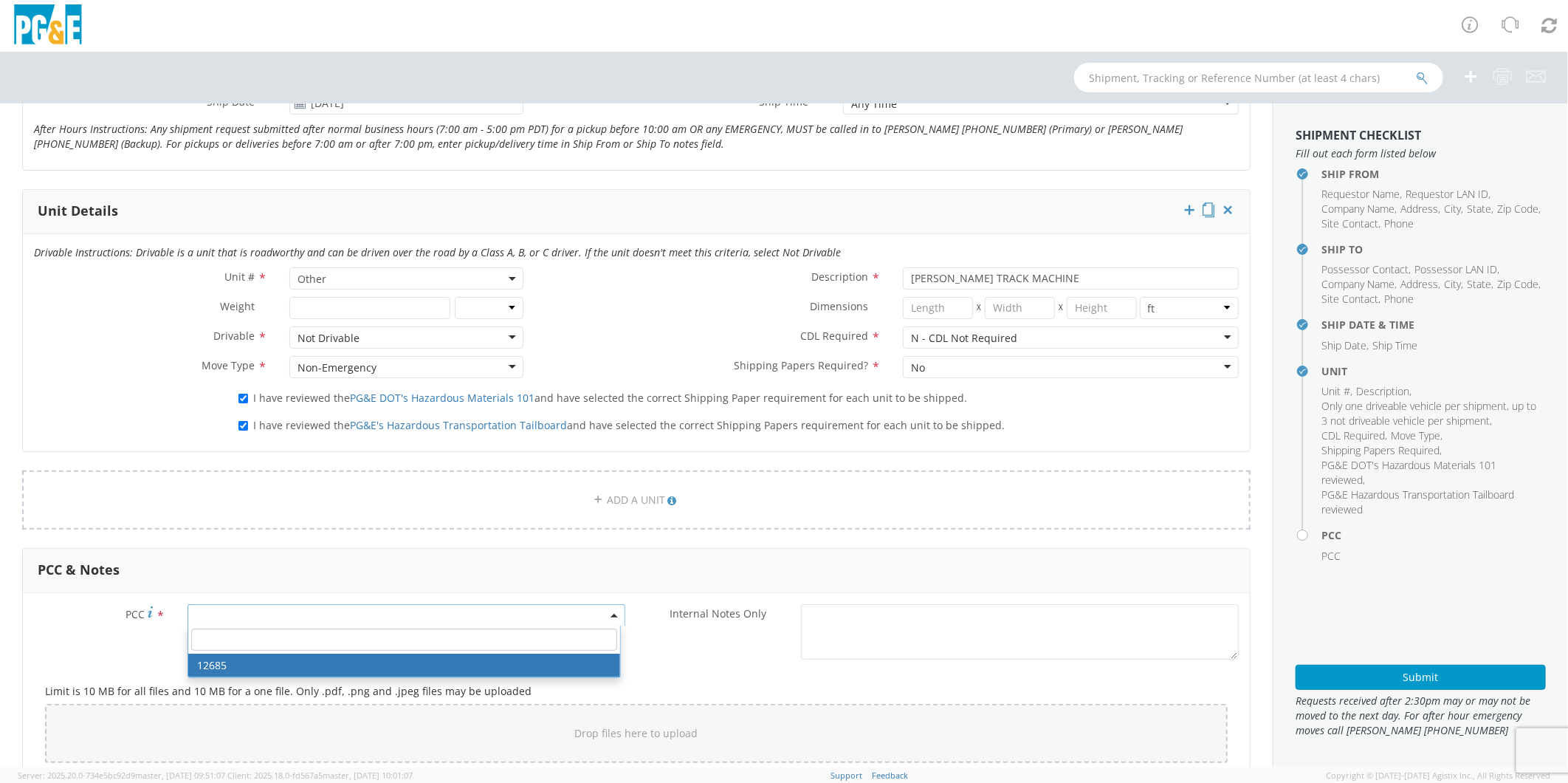
select select "12685"
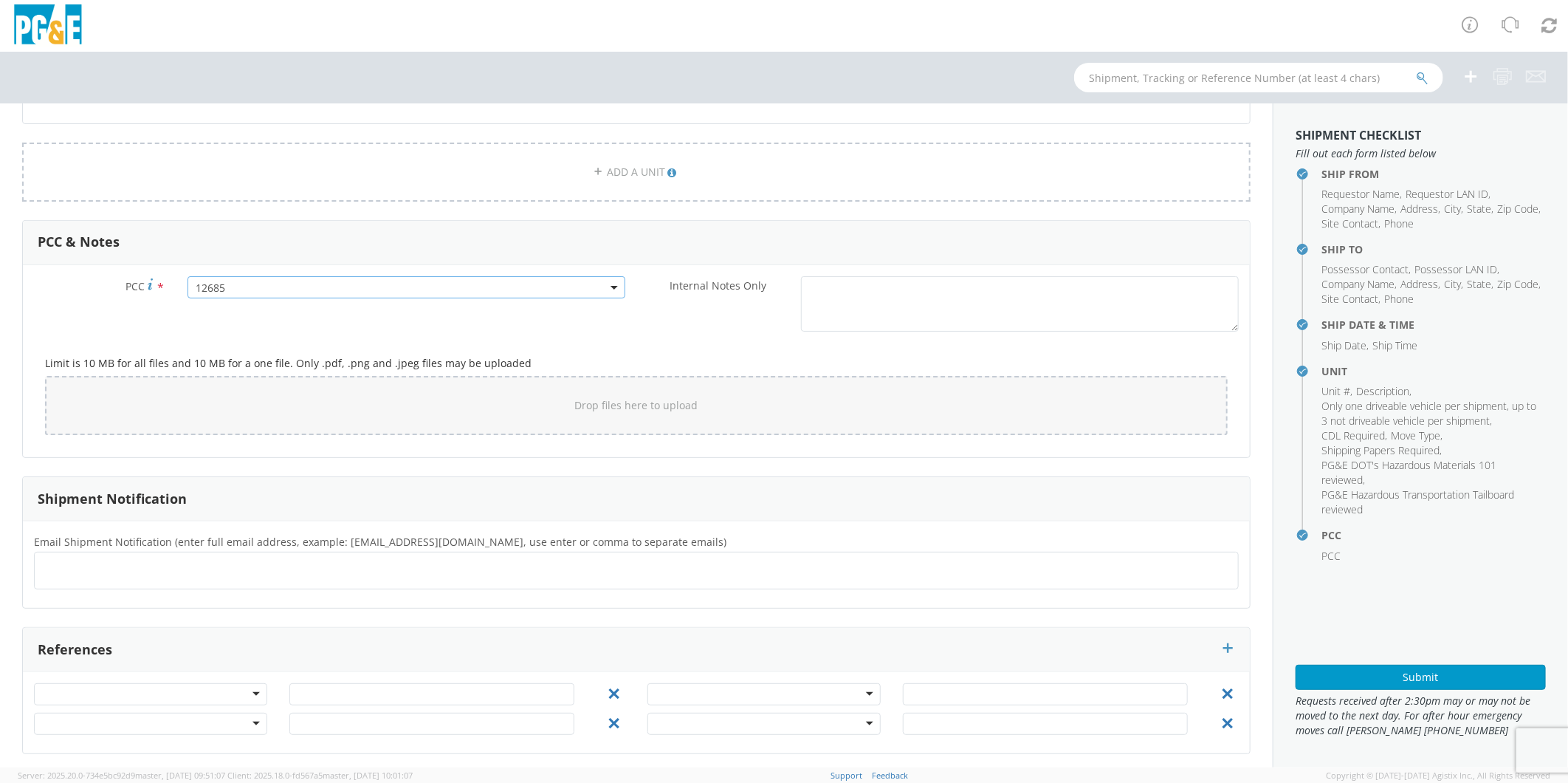
scroll to position [984, 0]
click at [276, 569] on ul at bounding box center [637, 570] width 1192 height 24
type input "[EMAIL_ADDRESS][DOMAIN_NAME]"
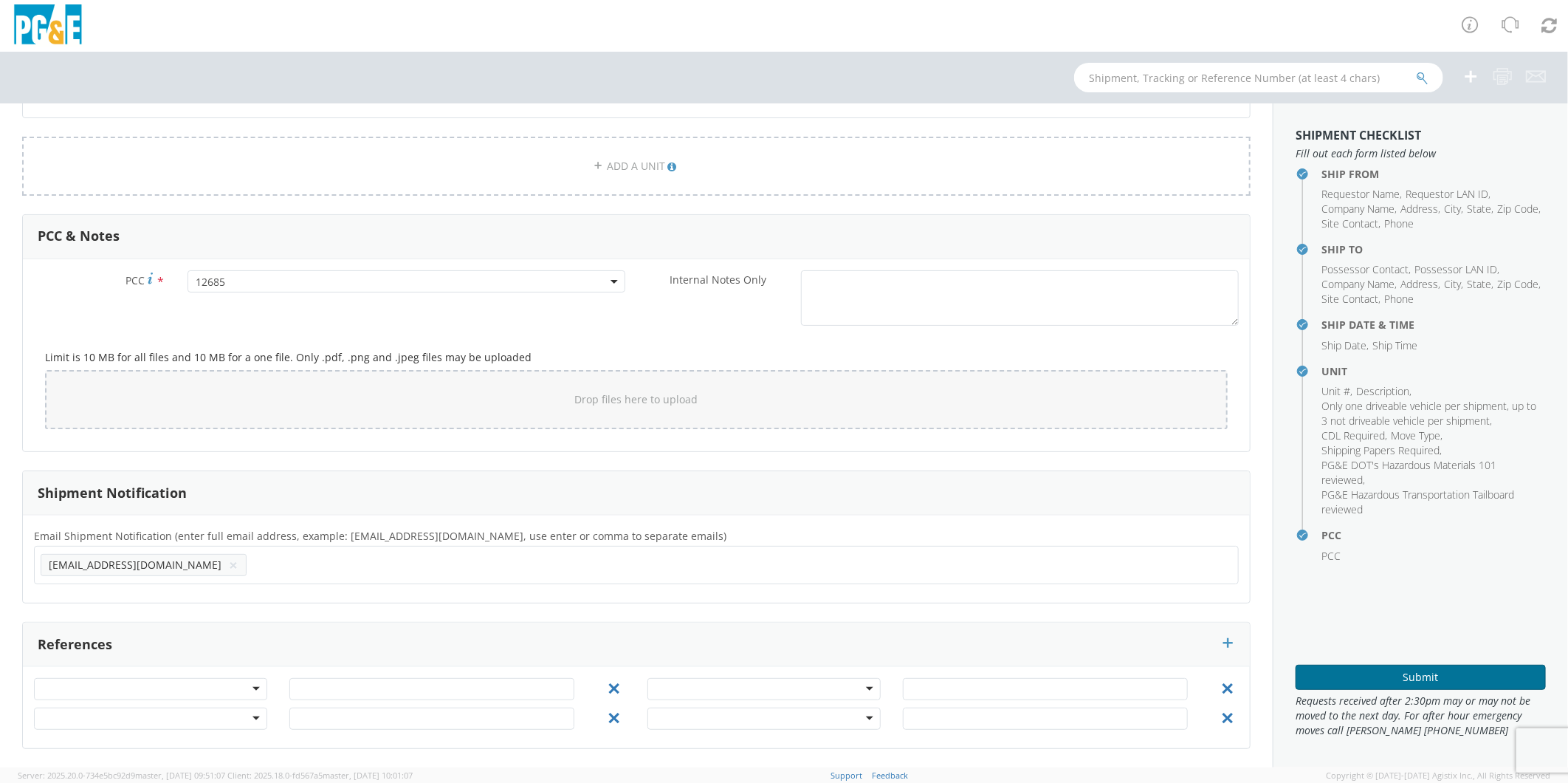
click at [1352, 675] on button "Submit" at bounding box center [1421, 677] width 250 height 25
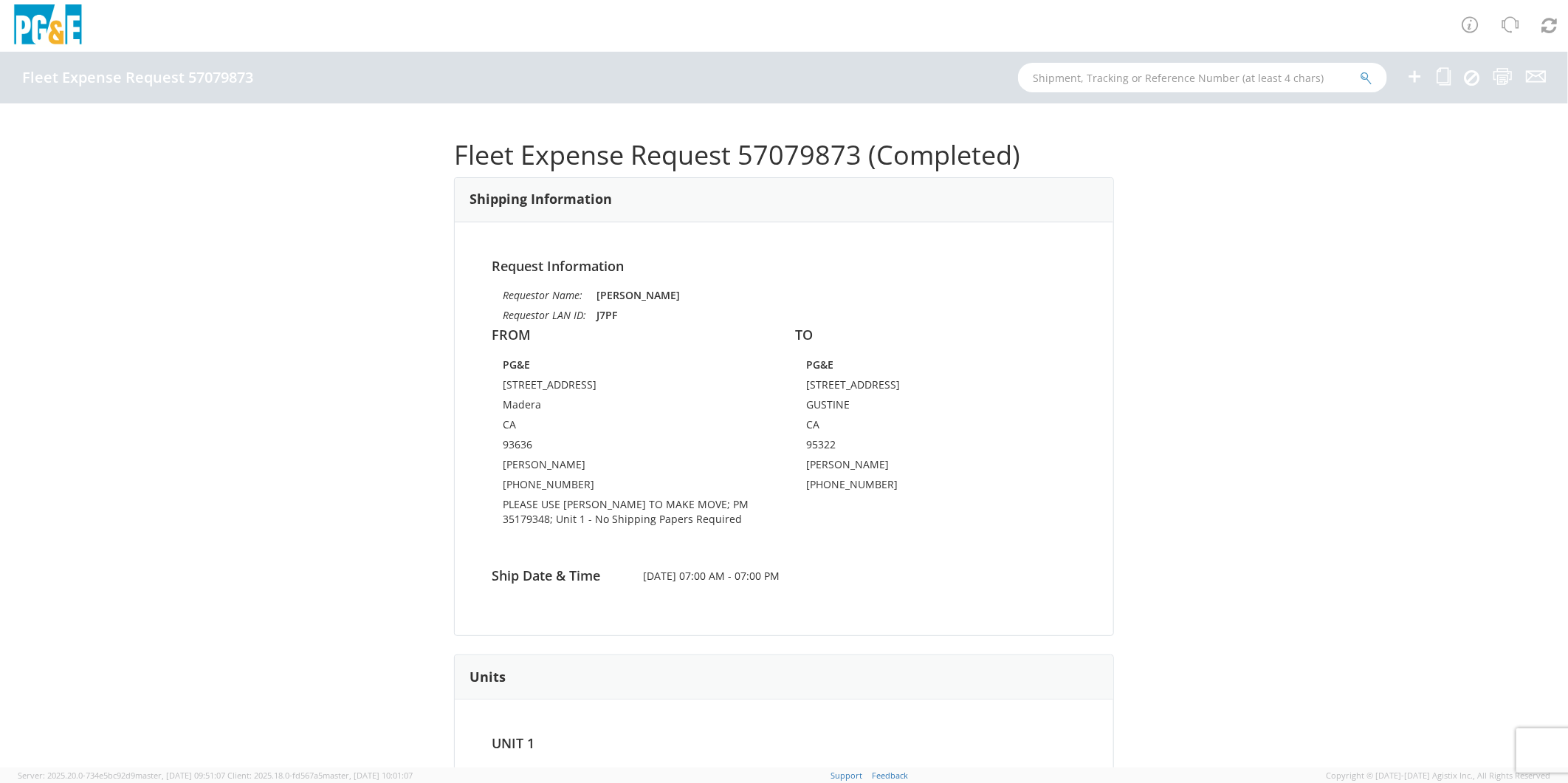
click at [1413, 78] on icon at bounding box center [1415, 76] width 18 height 18
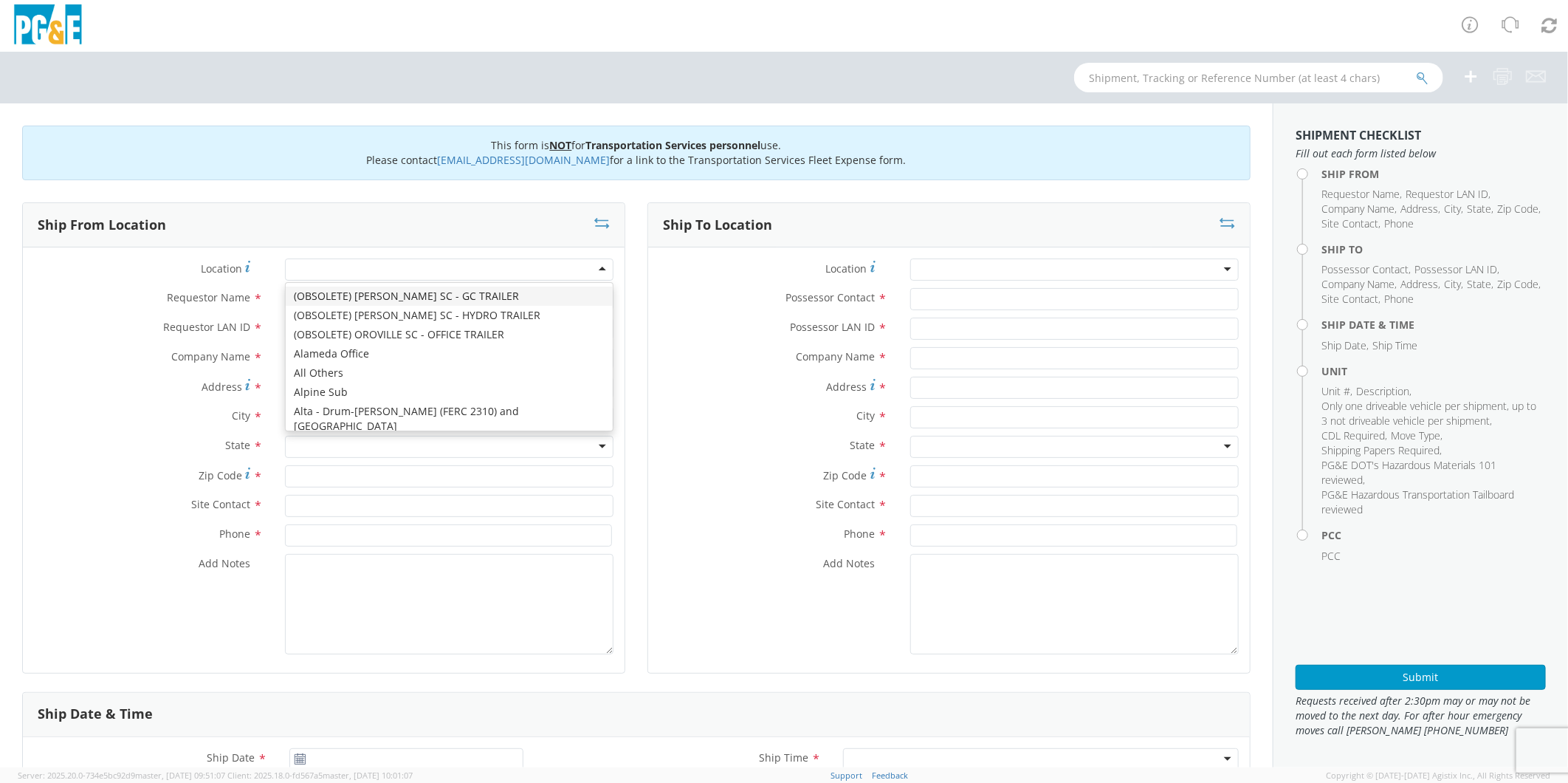
click at [350, 266] on div at bounding box center [449, 269] width 329 height 22
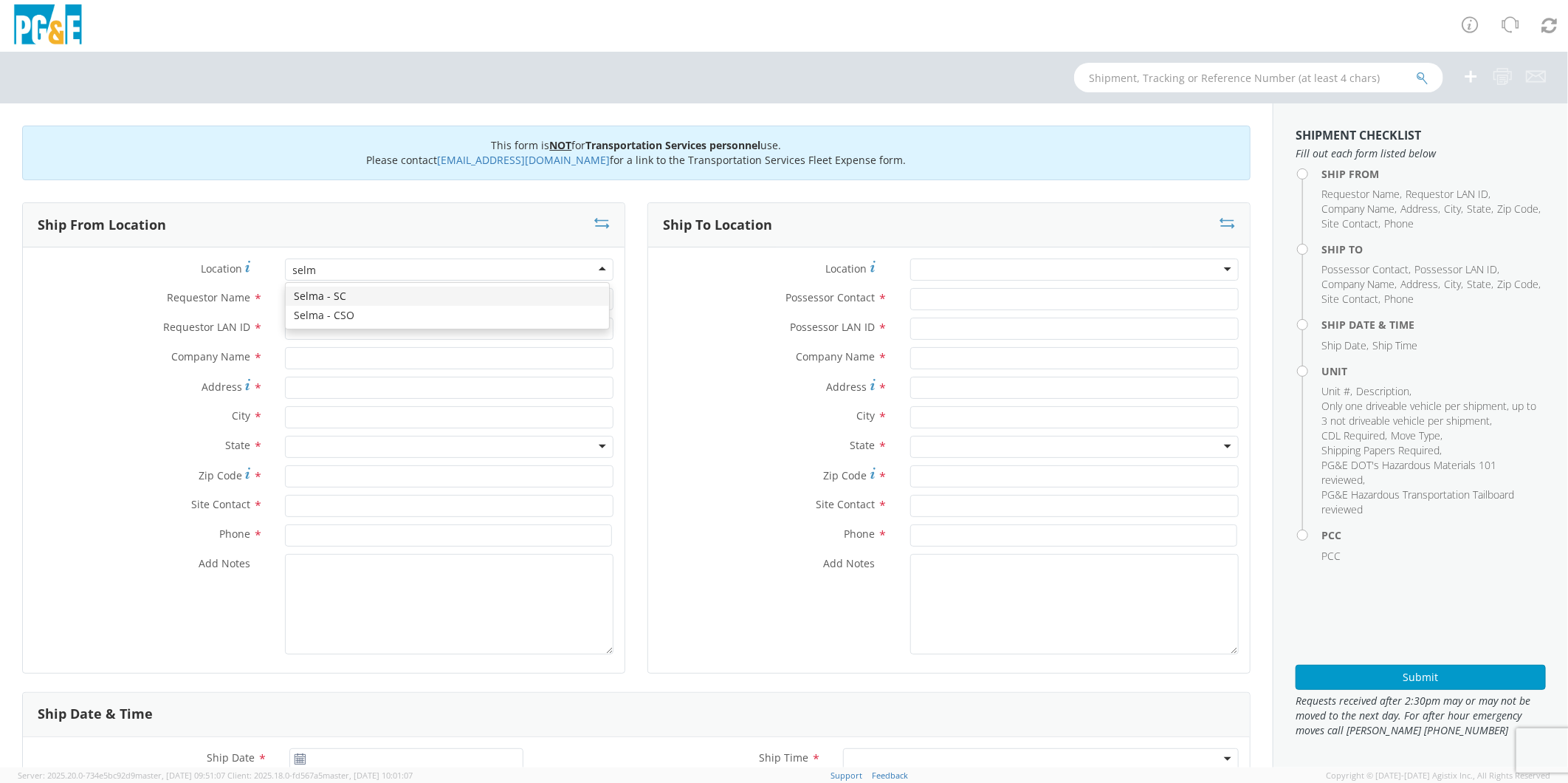
type input "selma"
type input "PG&E"
type input "[STREET_ADDRESS][PERSON_NAME]"
type input "SELMA"
type input "93662"
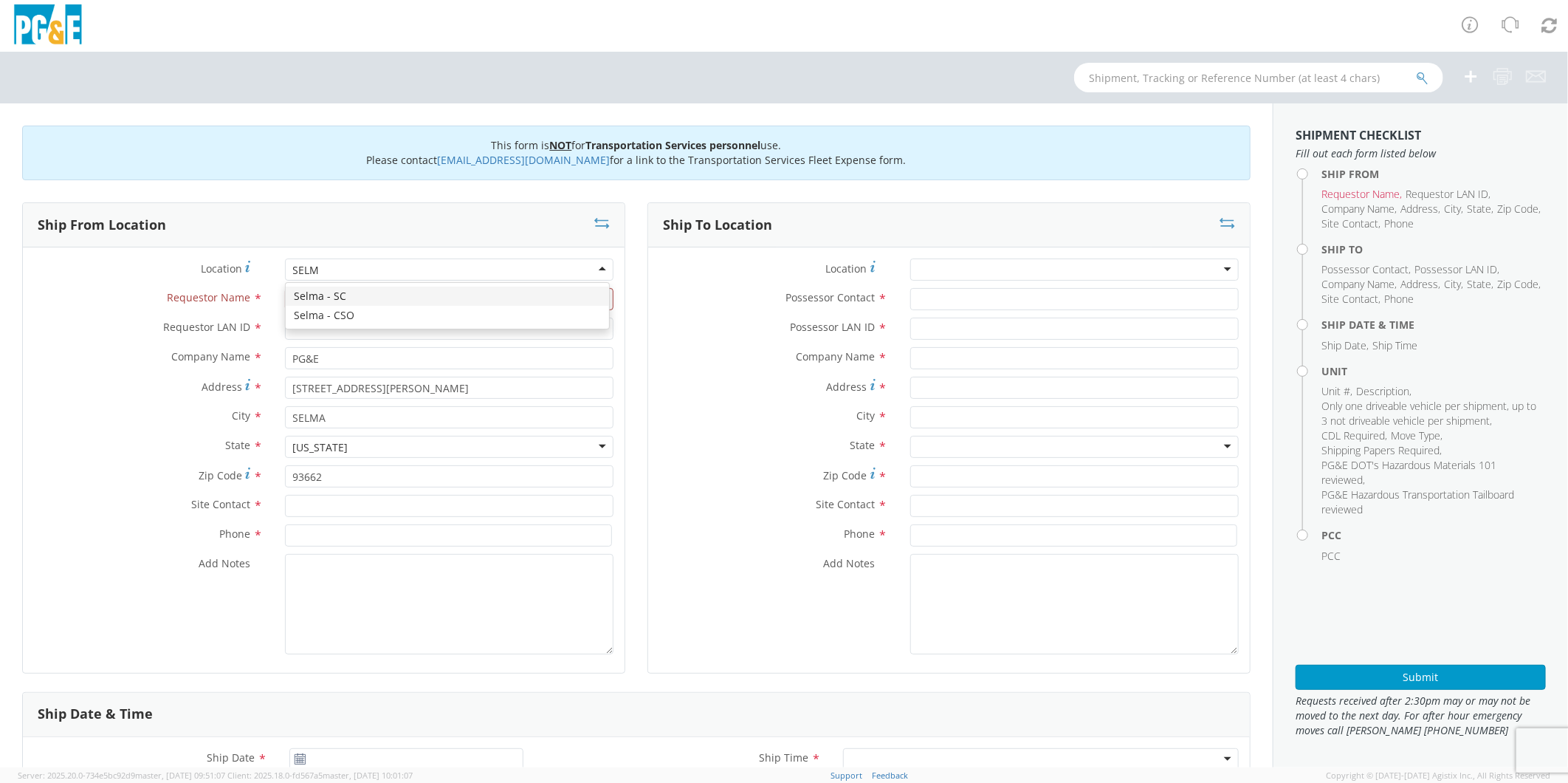
type input "SELMA"
type input "1745 2nd St"
type input "Selma"
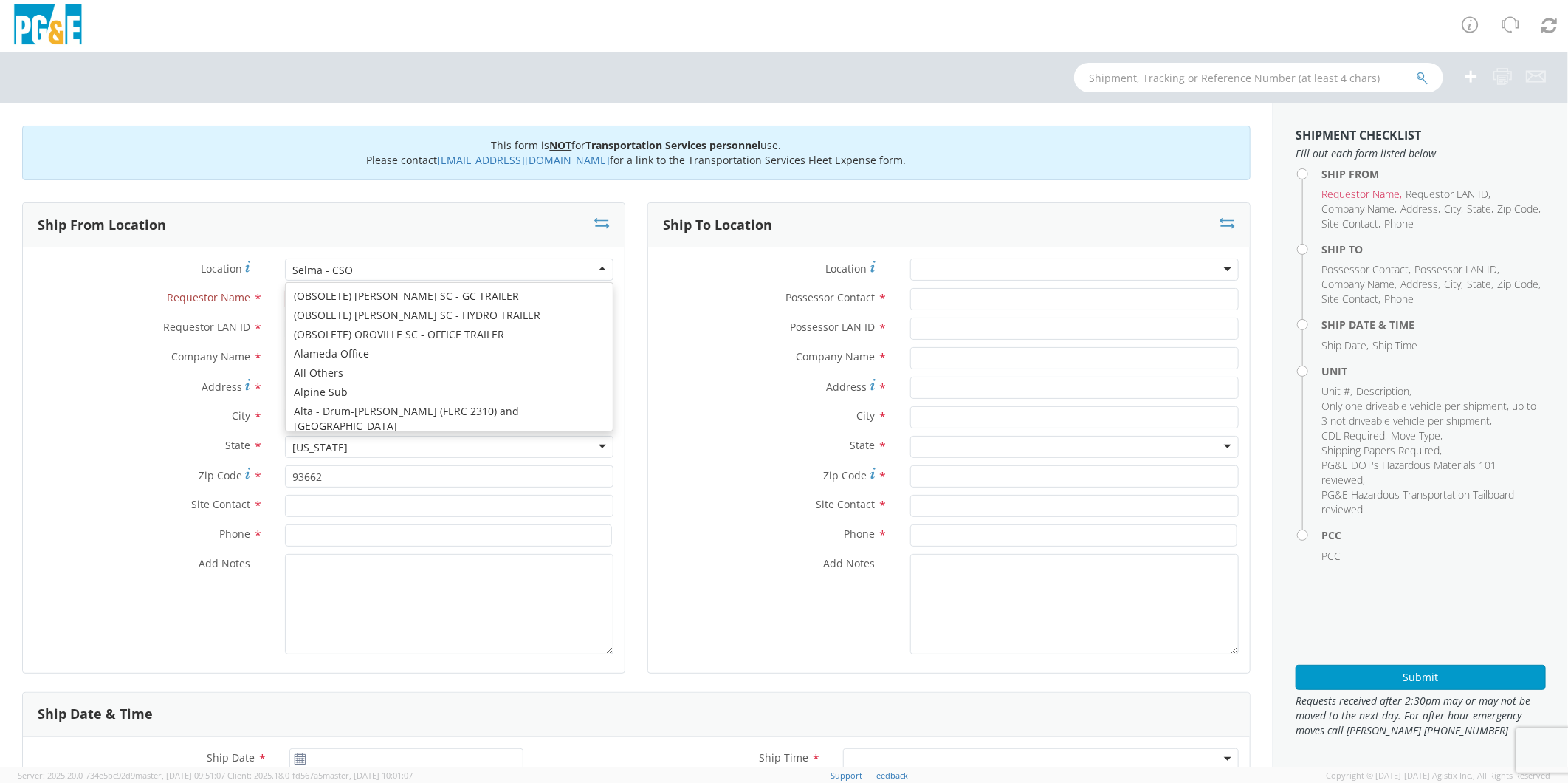
scroll to position [7818, 0]
type input "[STREET_ADDRESS][PERSON_NAME]"
type input "SELMA"
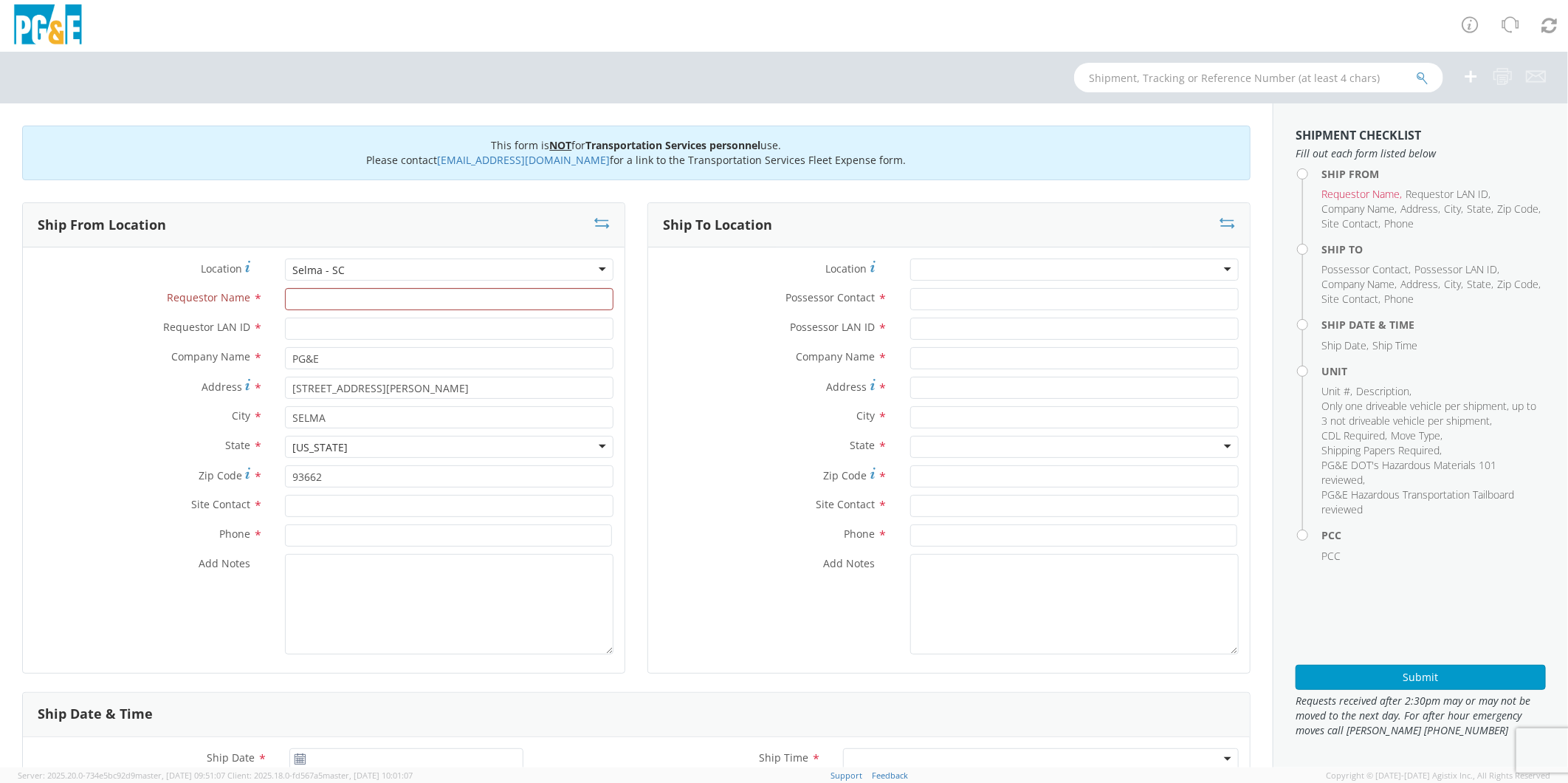
scroll to position [0, 0]
type input "[PERSON_NAME]"
type input "RFR5"
type input "[PERSON_NAME]"
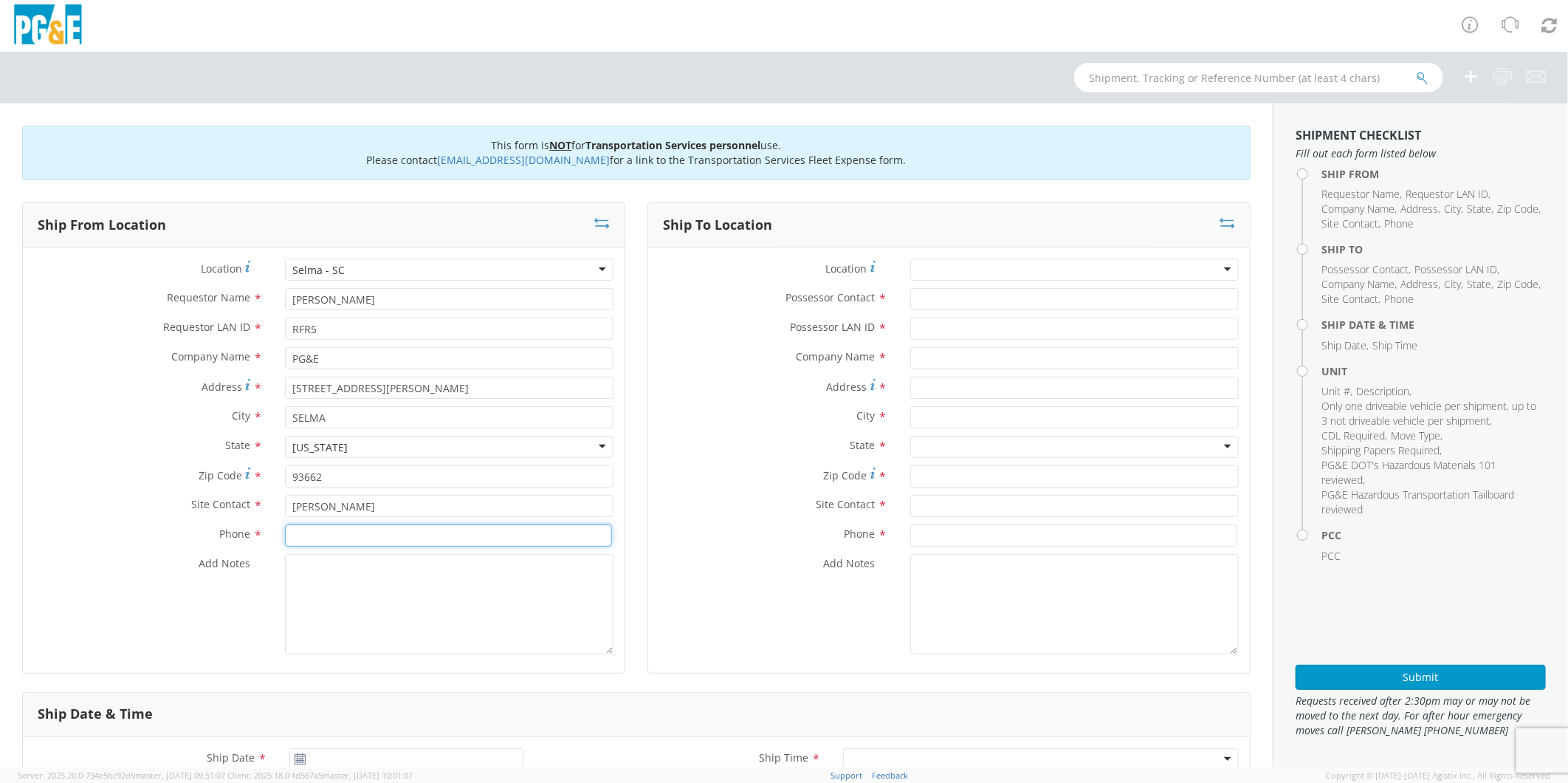
type input "2"
type input "[PHONE_NUMBER]"
type textarea "P"
paste textarea "PLEASE USE [PERSON_NAME] TO MAKE MOVE; PM 35633289"
type textarea "PLEASE USE [PERSON_NAME] TO MAKE MOVE; PM 46561394"
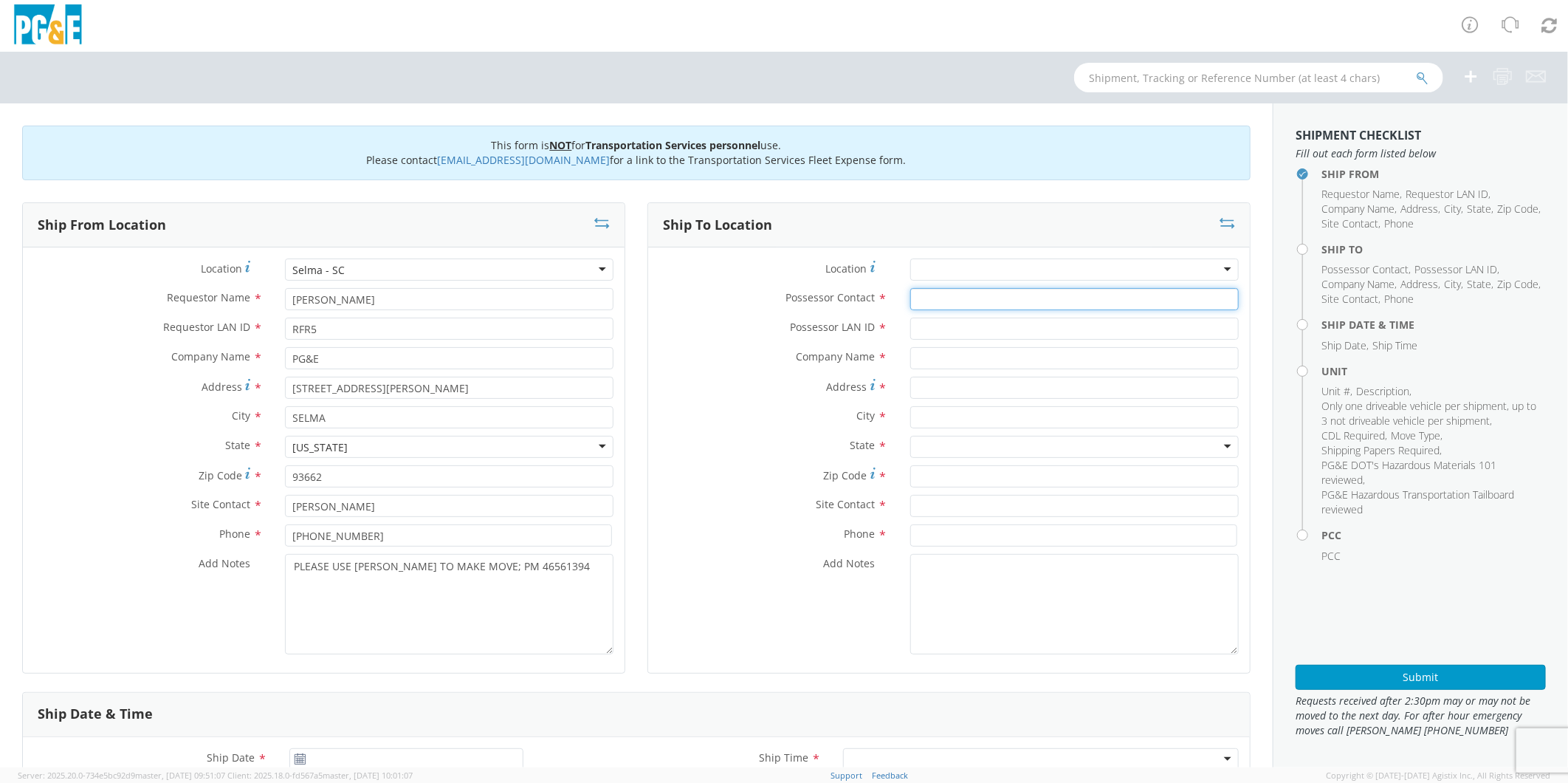
click at [912, 298] on input "Possessor Contact *" at bounding box center [1074, 298] width 329 height 22
type input "[PERSON_NAME]"
type input "RFR5"
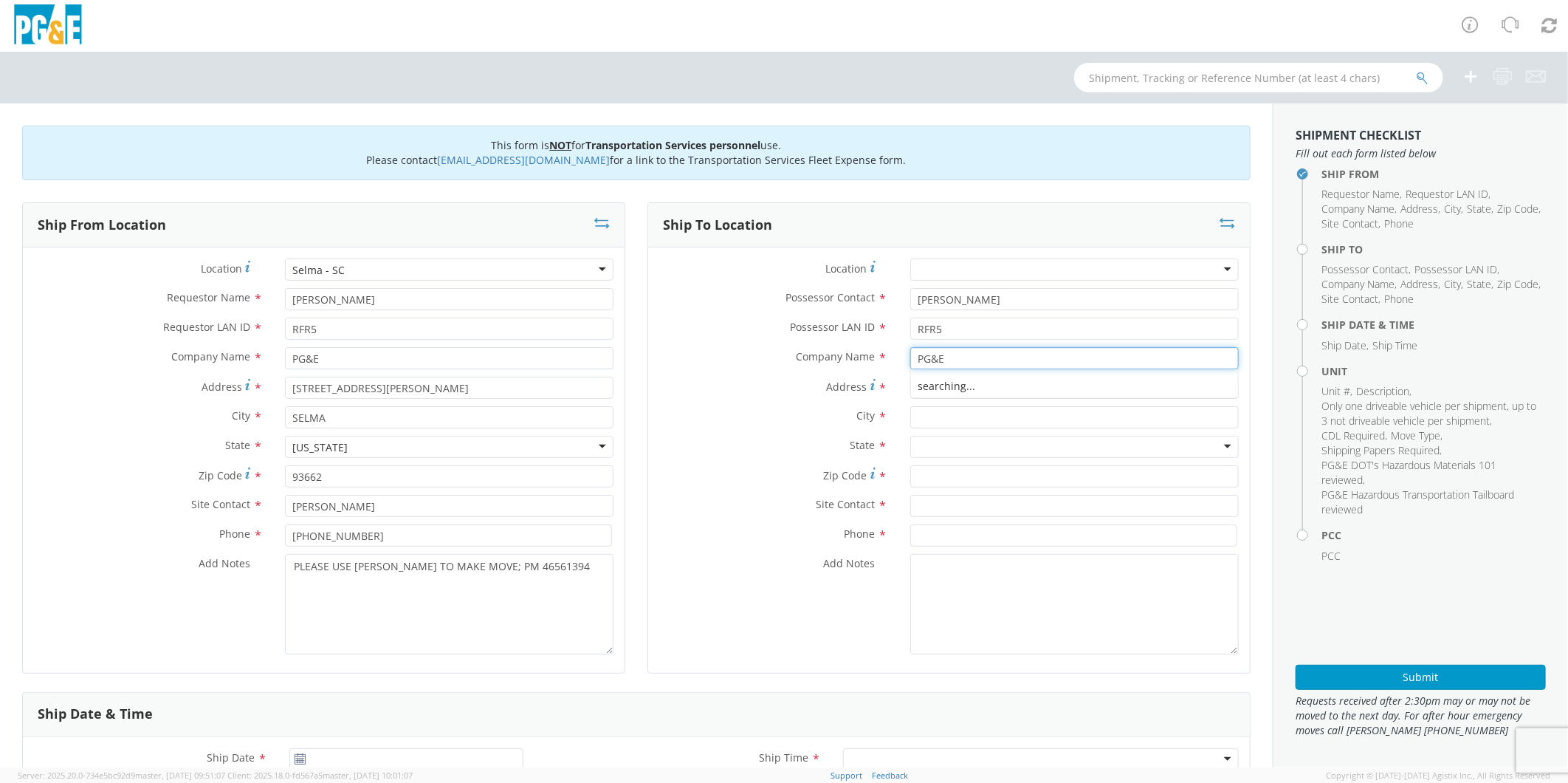
type input "PG&E"
type input "[STREET_ADDRESS]"
type input "SANGER"
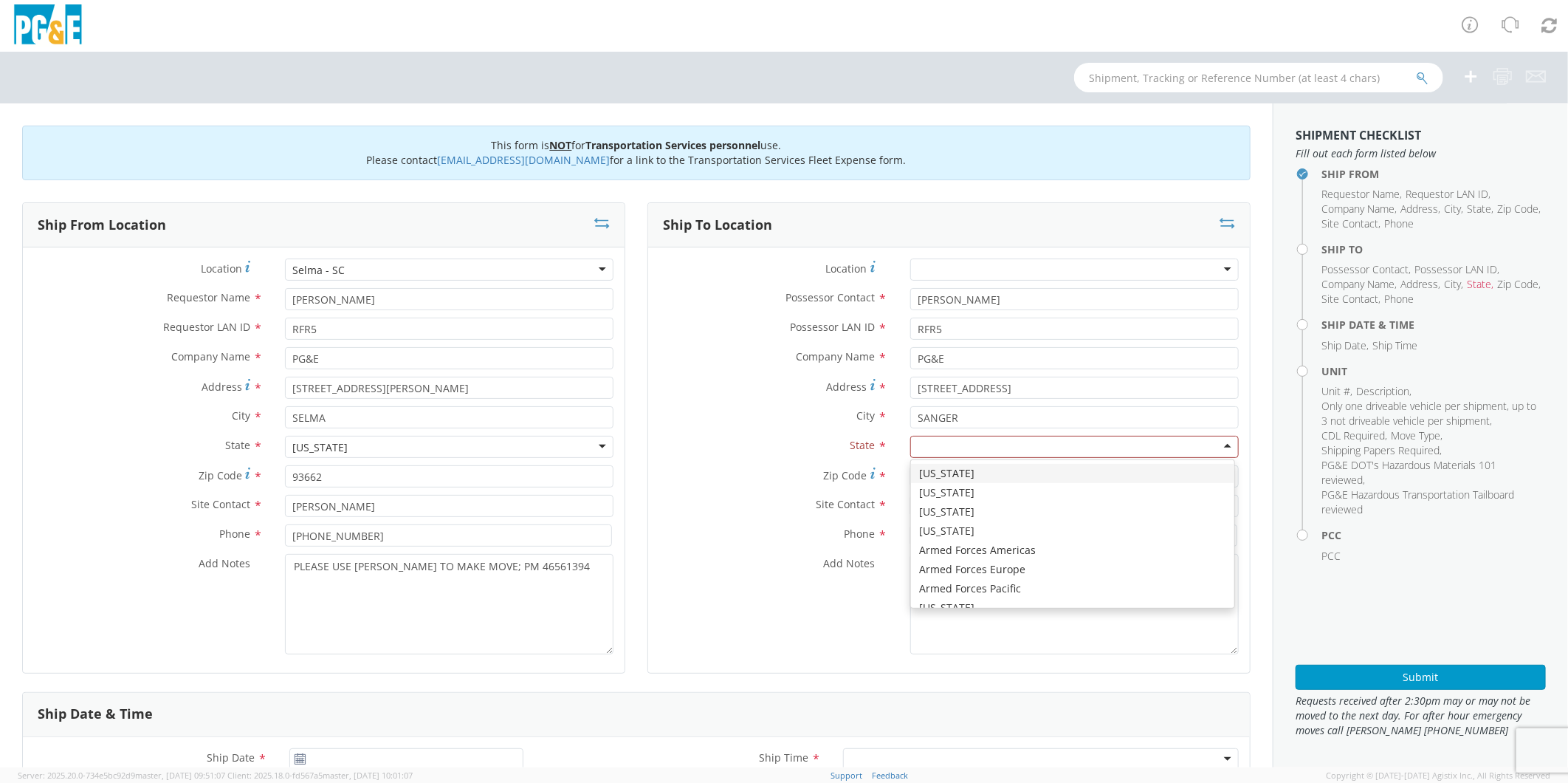
type input "C"
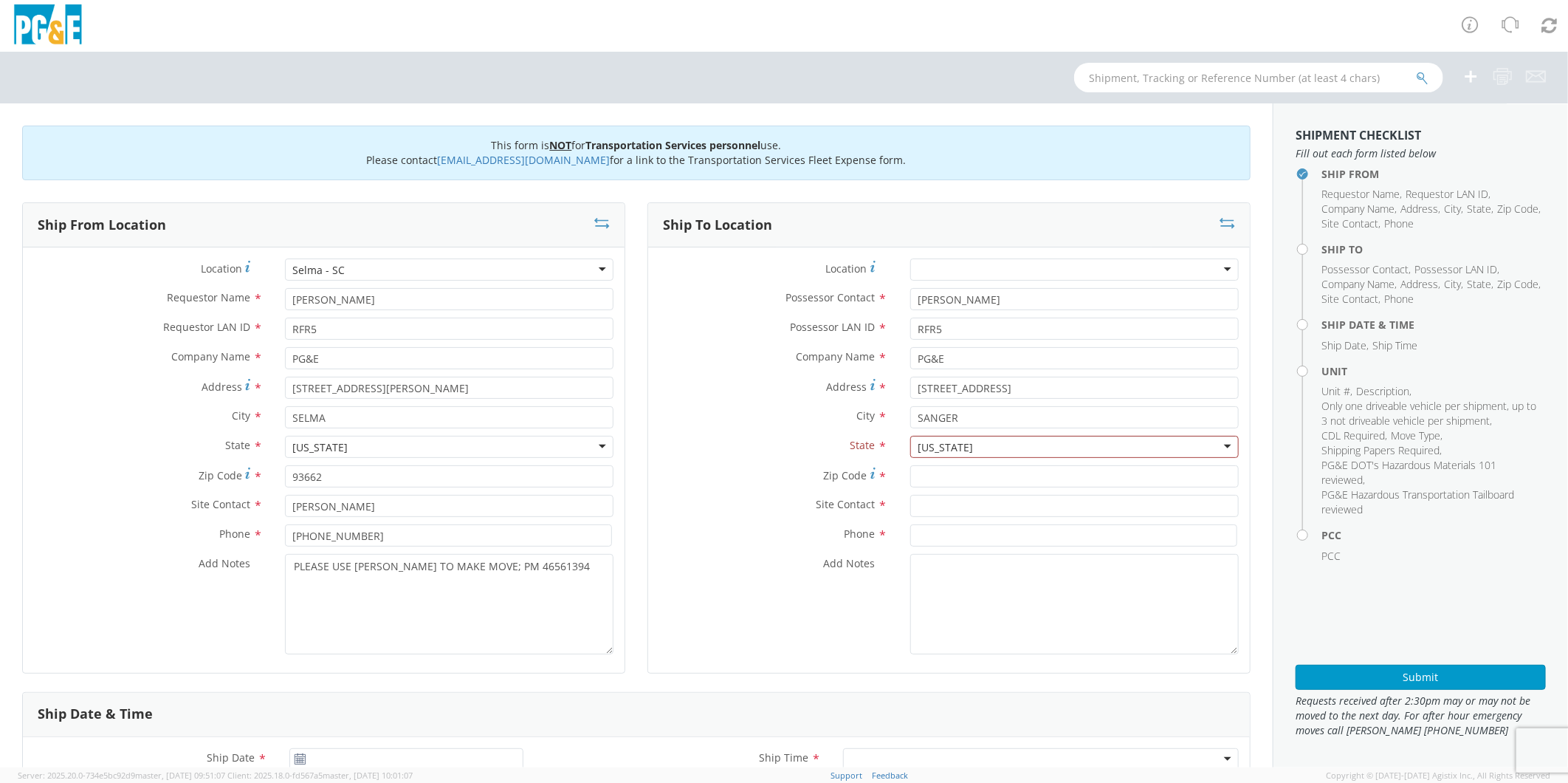
scroll to position [0, 0]
click at [1102, 469] on input "Zip Code *" at bounding box center [1074, 476] width 329 height 22
type input "93657"
type input "[PERSON_NAME]"
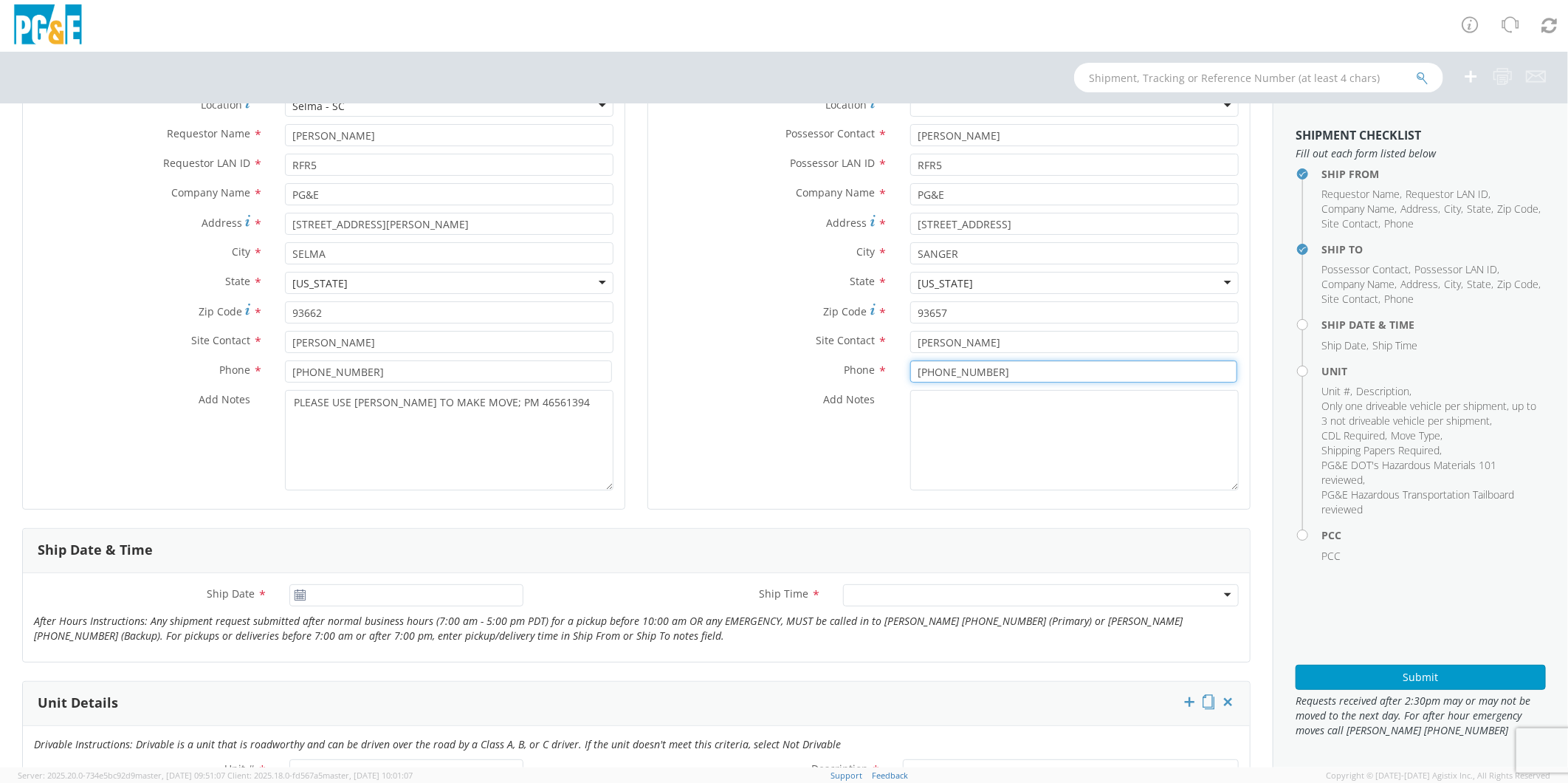
type input "[PHONE_NUMBER]"
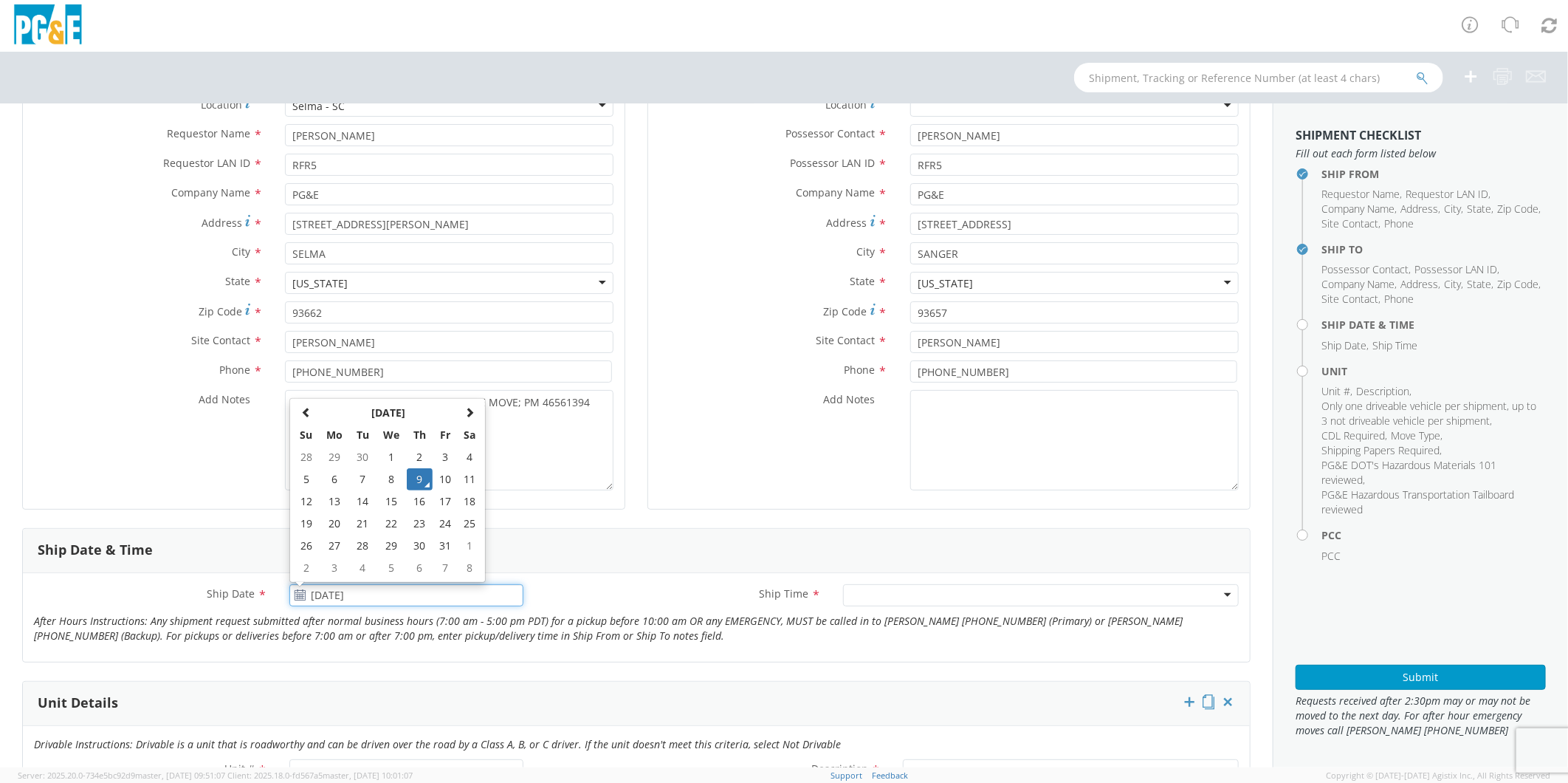
click at [354, 593] on input "[DATE]" at bounding box center [406, 595] width 234 height 22
click at [466, 407] on span at bounding box center [469, 412] width 11 height 11
click at [414, 474] on td "6" at bounding box center [420, 479] width 26 height 22
type input "[DATE]"
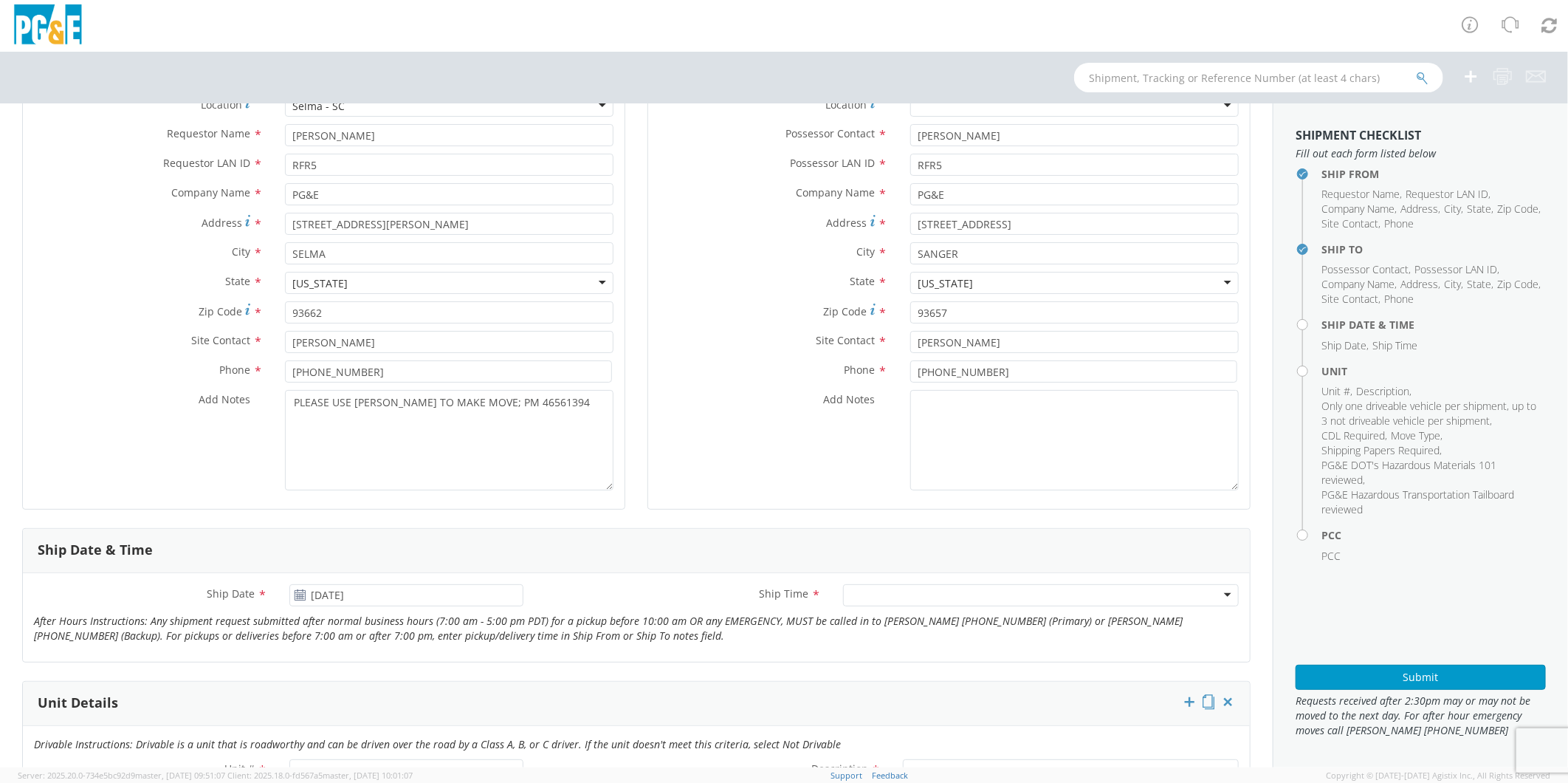
click at [863, 601] on div at bounding box center [1041, 595] width 396 height 22
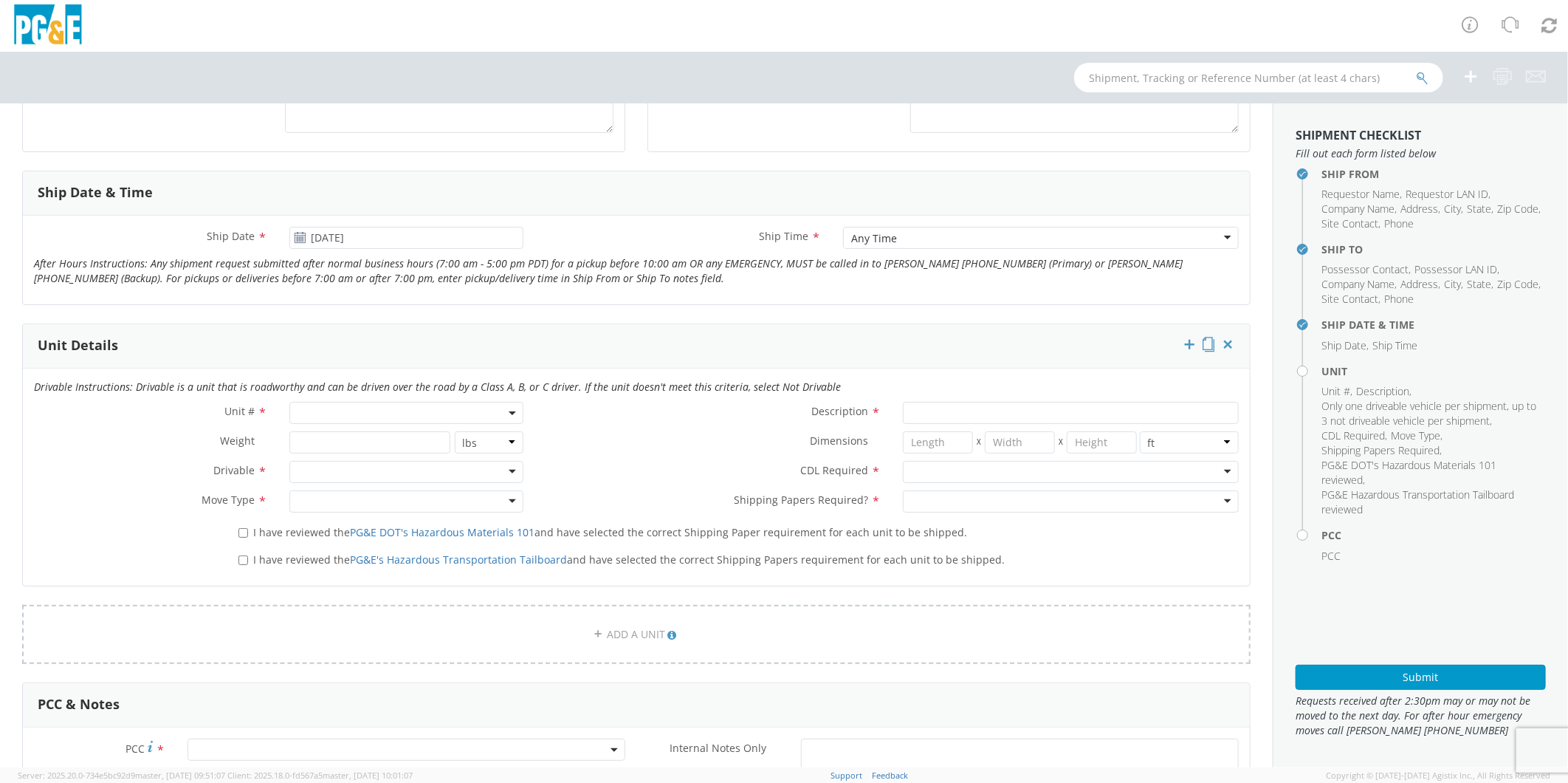
scroll to position [492, 0]
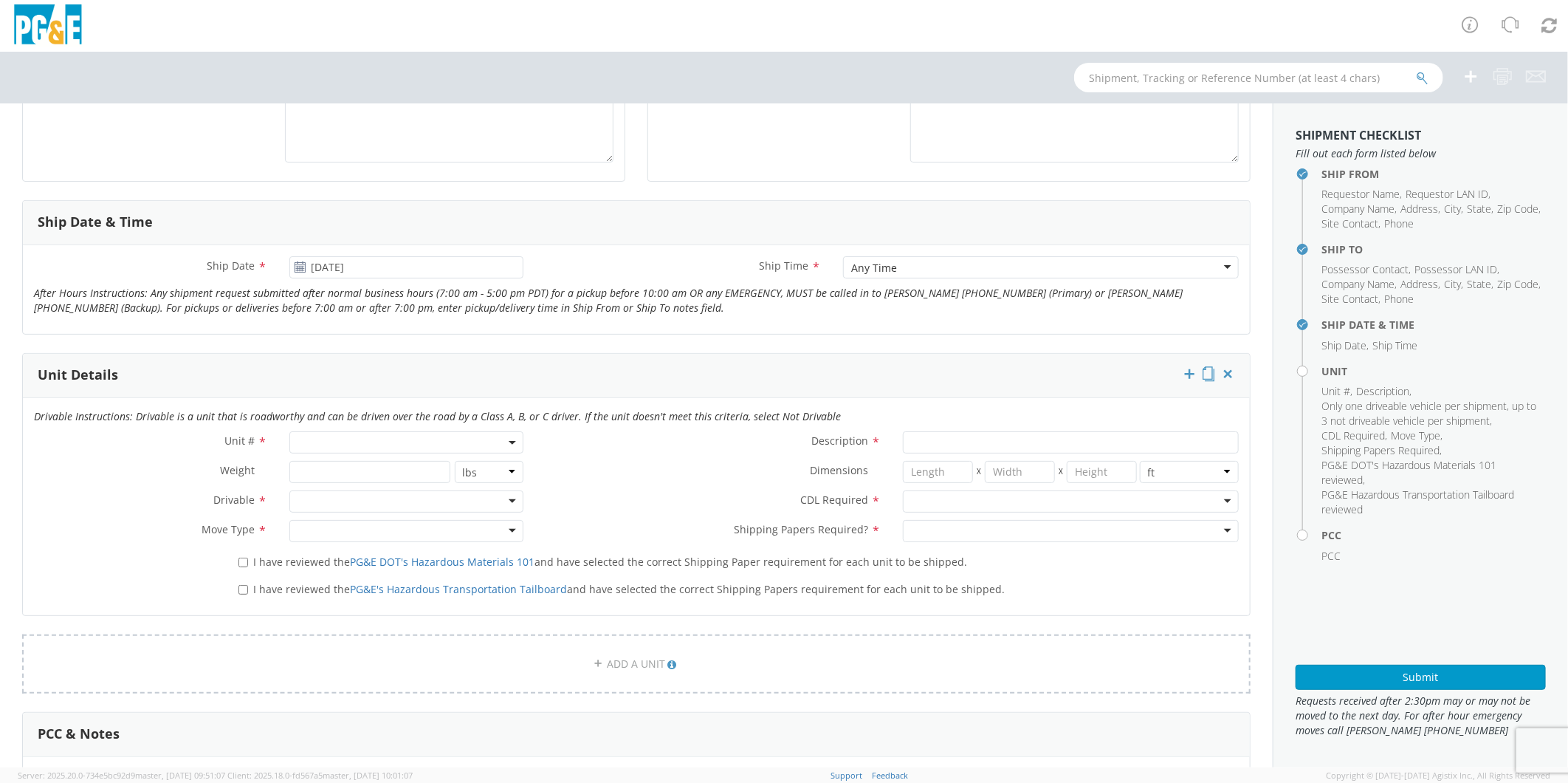
click at [322, 439] on span at bounding box center [406, 442] width 234 height 22
click at [331, 466] on input "search" at bounding box center [405, 466] width 224 height 22
type input "OTH"
select select "Other"
select select "? undefined:undefined ?"
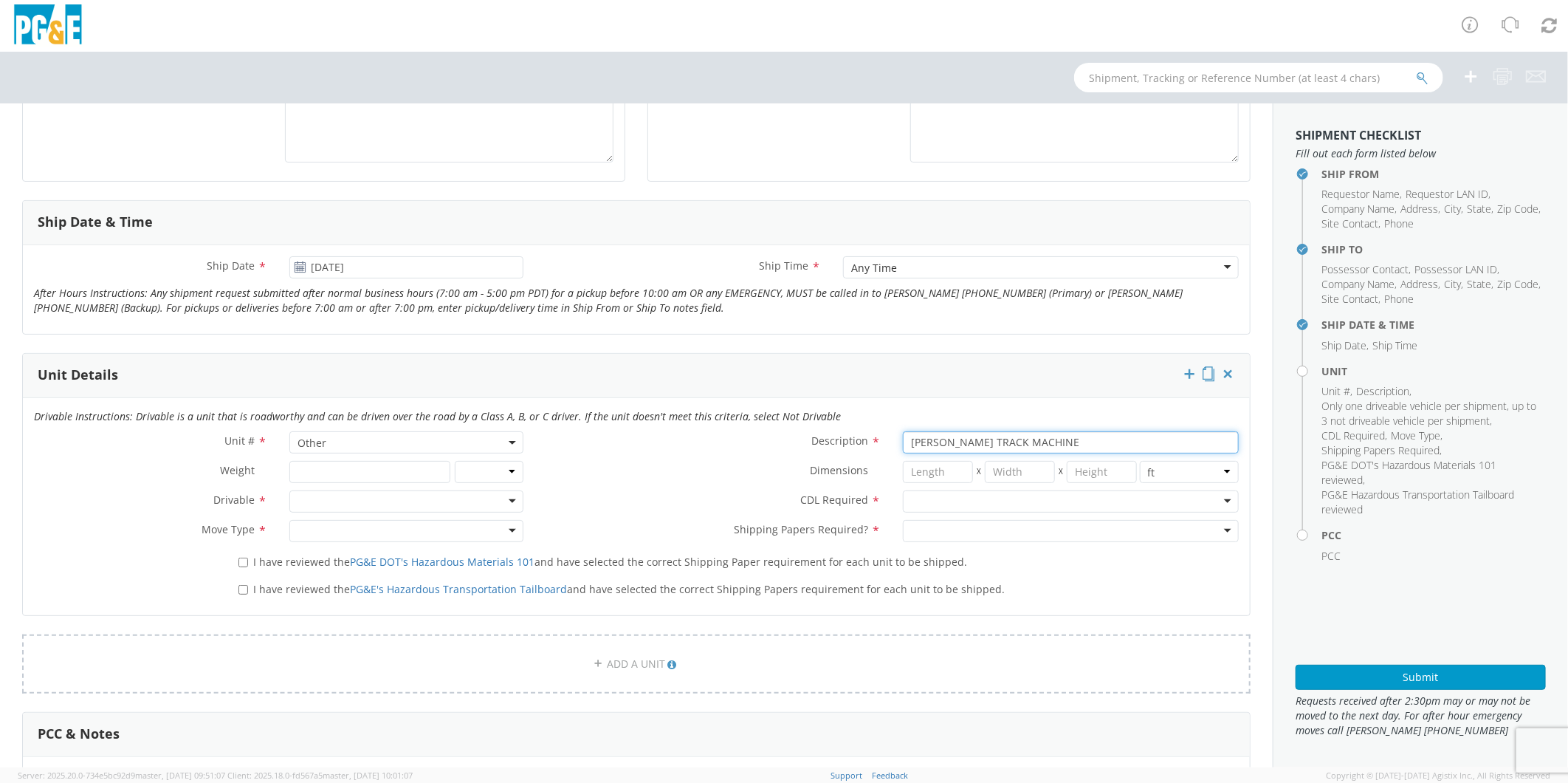
type input "[PERSON_NAME] TRACK MACHINE"
click at [322, 496] on div at bounding box center [406, 501] width 234 height 22
click at [920, 498] on div at bounding box center [1071, 501] width 336 height 22
click at [335, 528] on div at bounding box center [406, 531] width 234 height 22
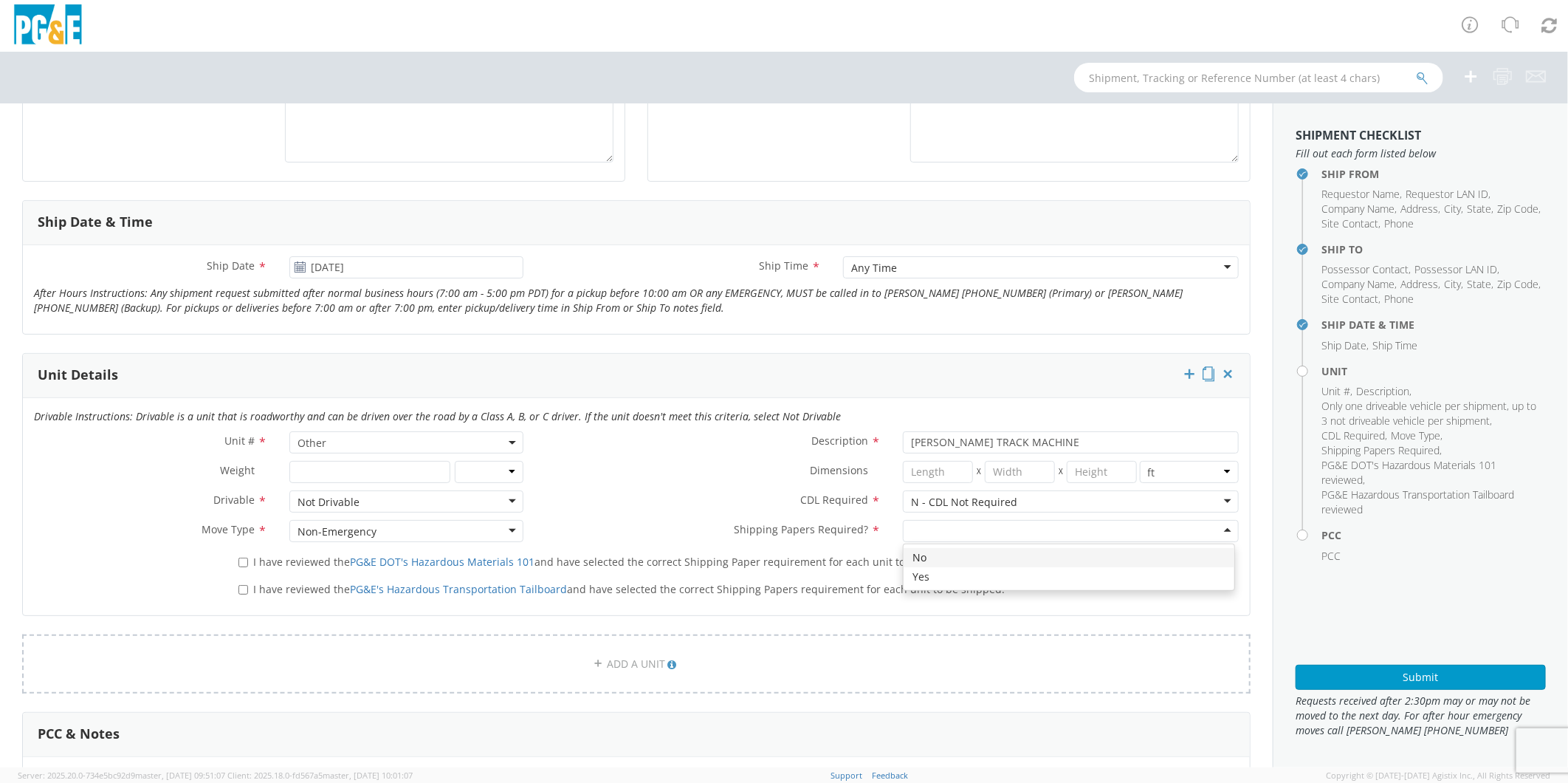
click at [954, 528] on div at bounding box center [1071, 531] width 336 height 22
click at [240, 565] on input "I have reviewed the PG&E DOT's Hazardous Materials 101 and have selected the co…" at bounding box center [243, 562] width 10 height 10
checkbox input "true"
click at [242, 588] on input "I have reviewed the PG&E's Hazardous Transportation Tailboard and have selected…" at bounding box center [243, 589] width 10 height 10
checkbox input "true"
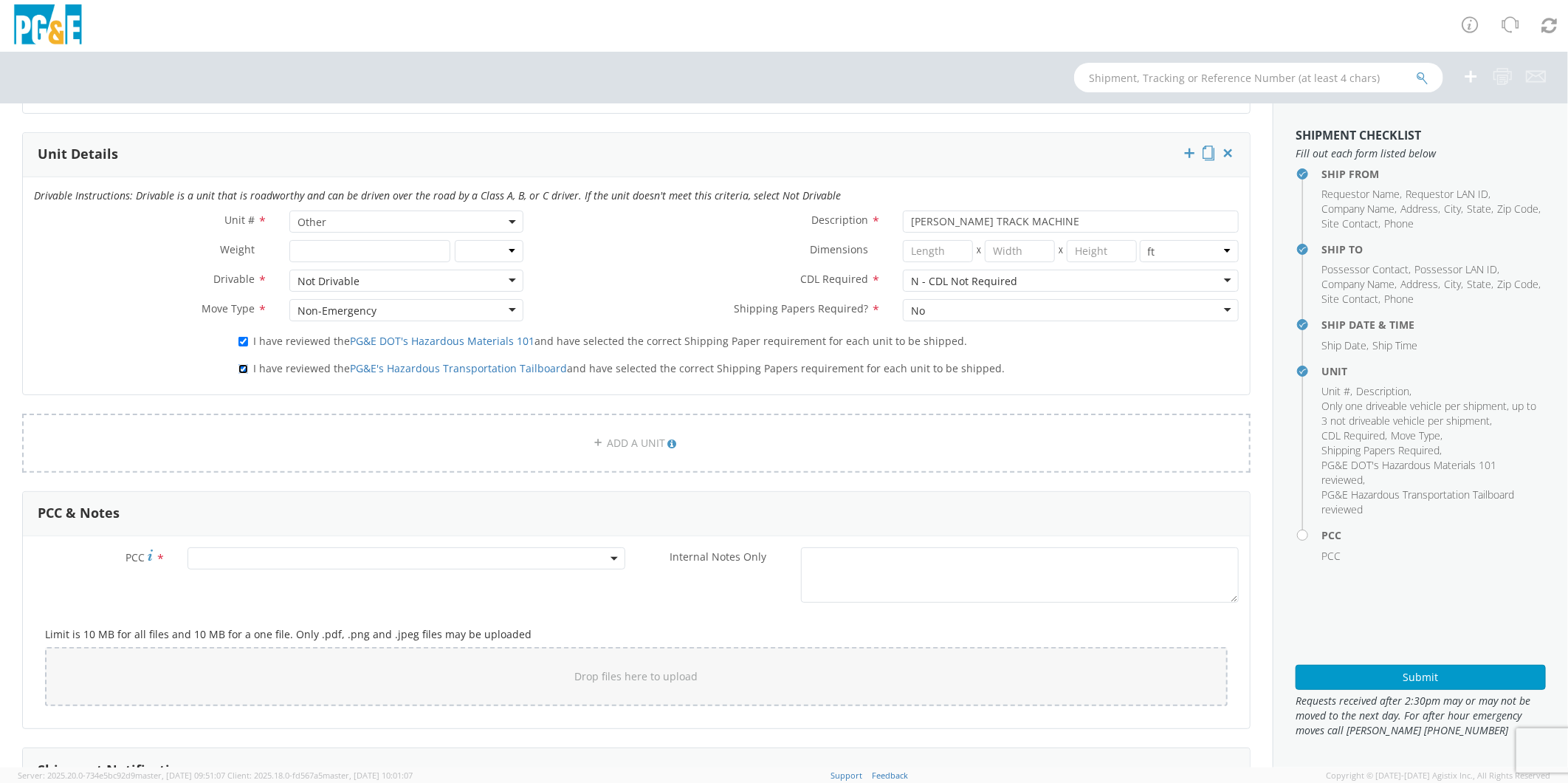
scroll to position [739, 0]
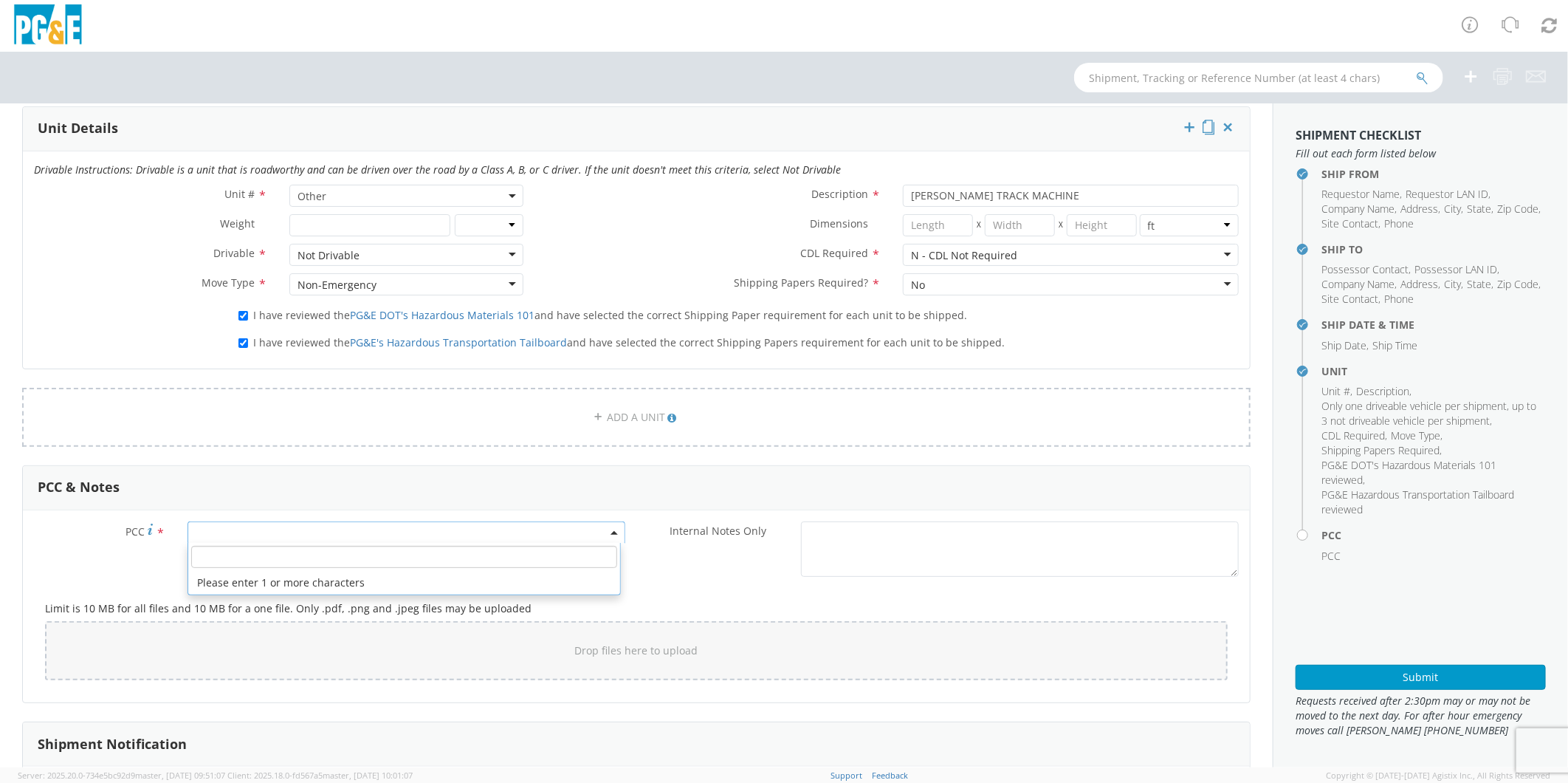
click at [240, 539] on span at bounding box center [406, 532] width 438 height 22
click at [245, 555] on input "number" at bounding box center [404, 556] width 426 height 22
click at [301, 555] on input "number" at bounding box center [404, 556] width 426 height 22
type input "12207"
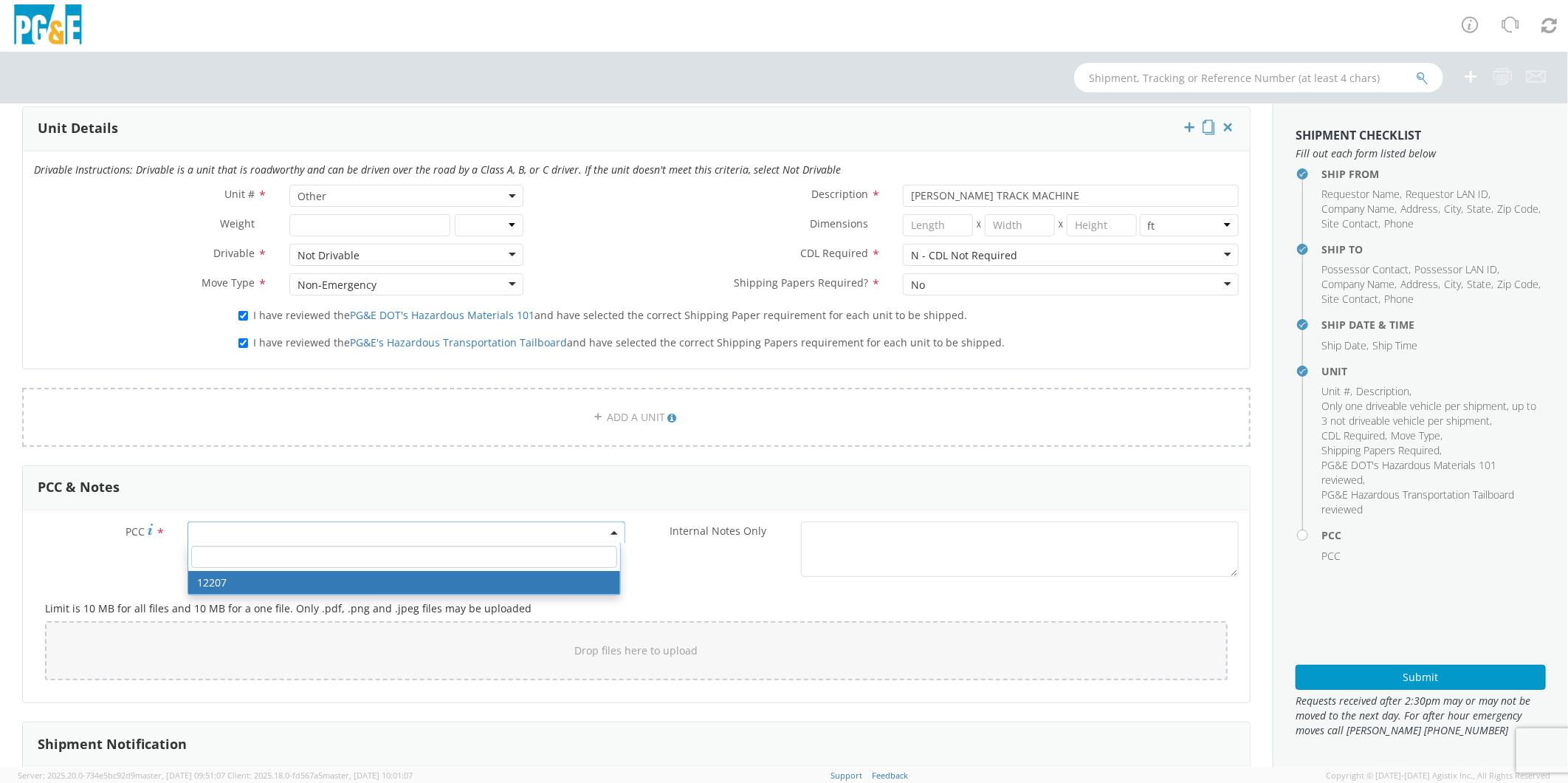
select select "12207"
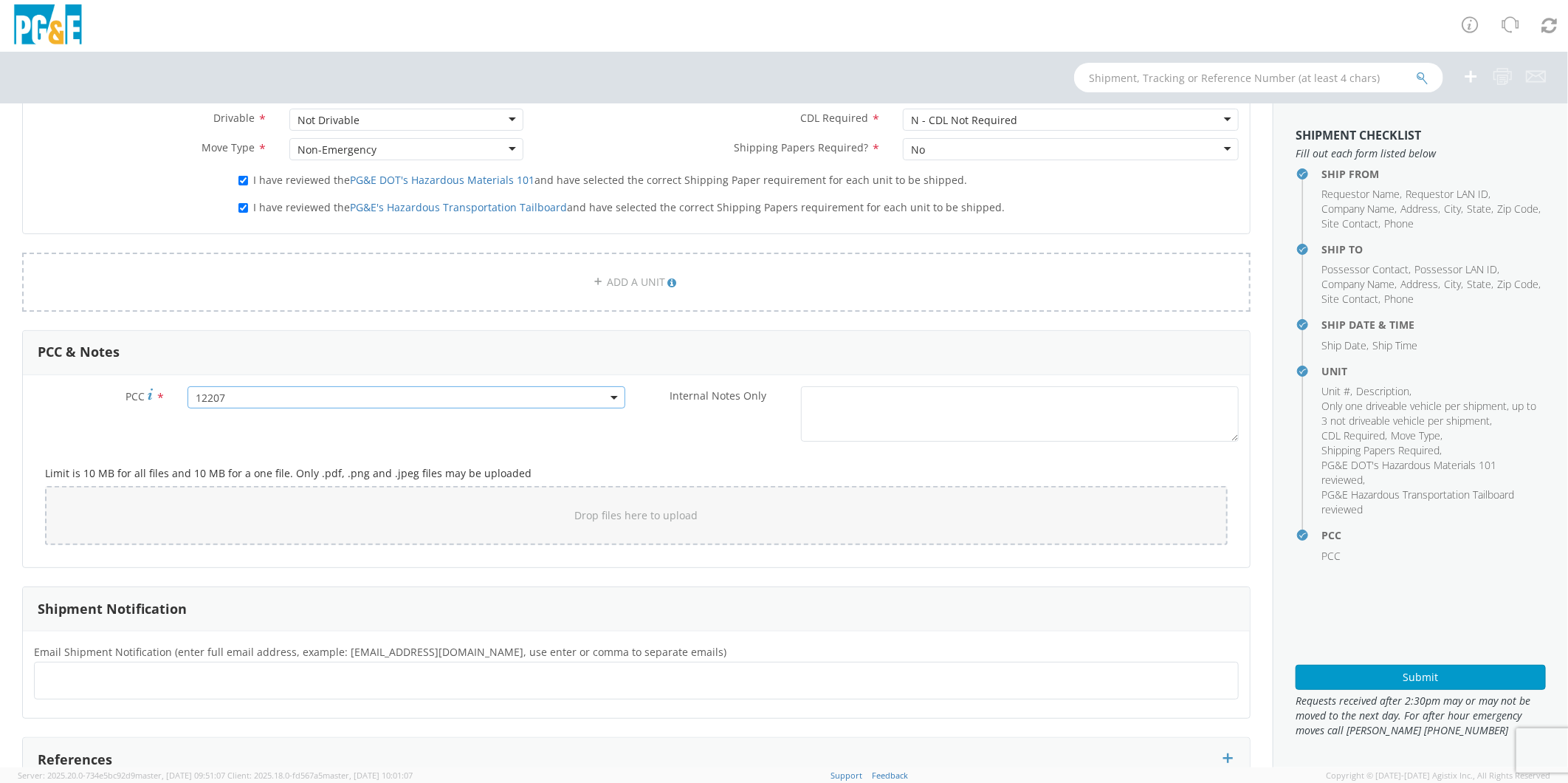
scroll to position [902, 0]
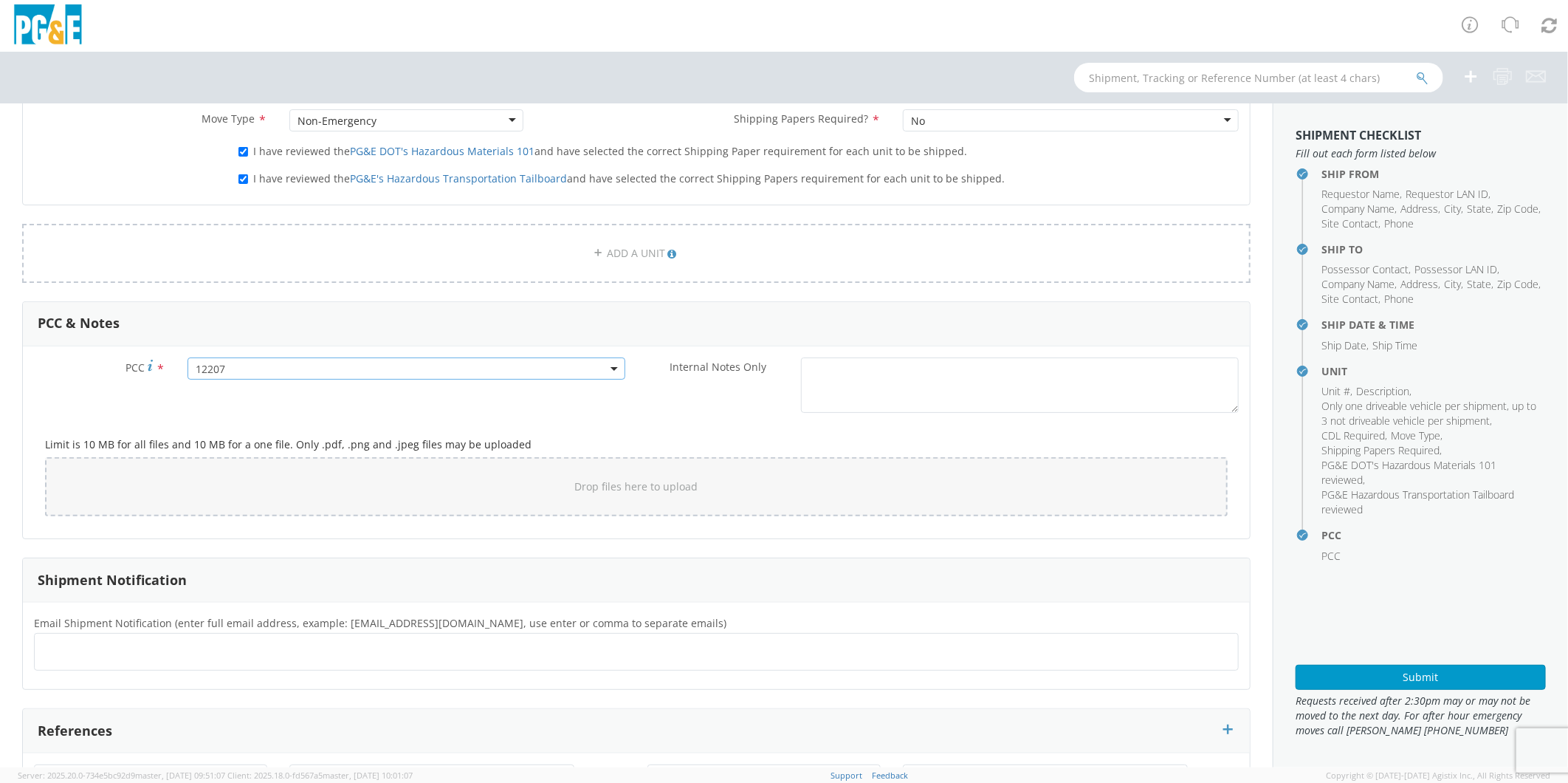
click at [298, 661] on ul at bounding box center [637, 652] width 1192 height 24
type input "[EMAIL_ADDRESS][DOMAIN_NAME]"
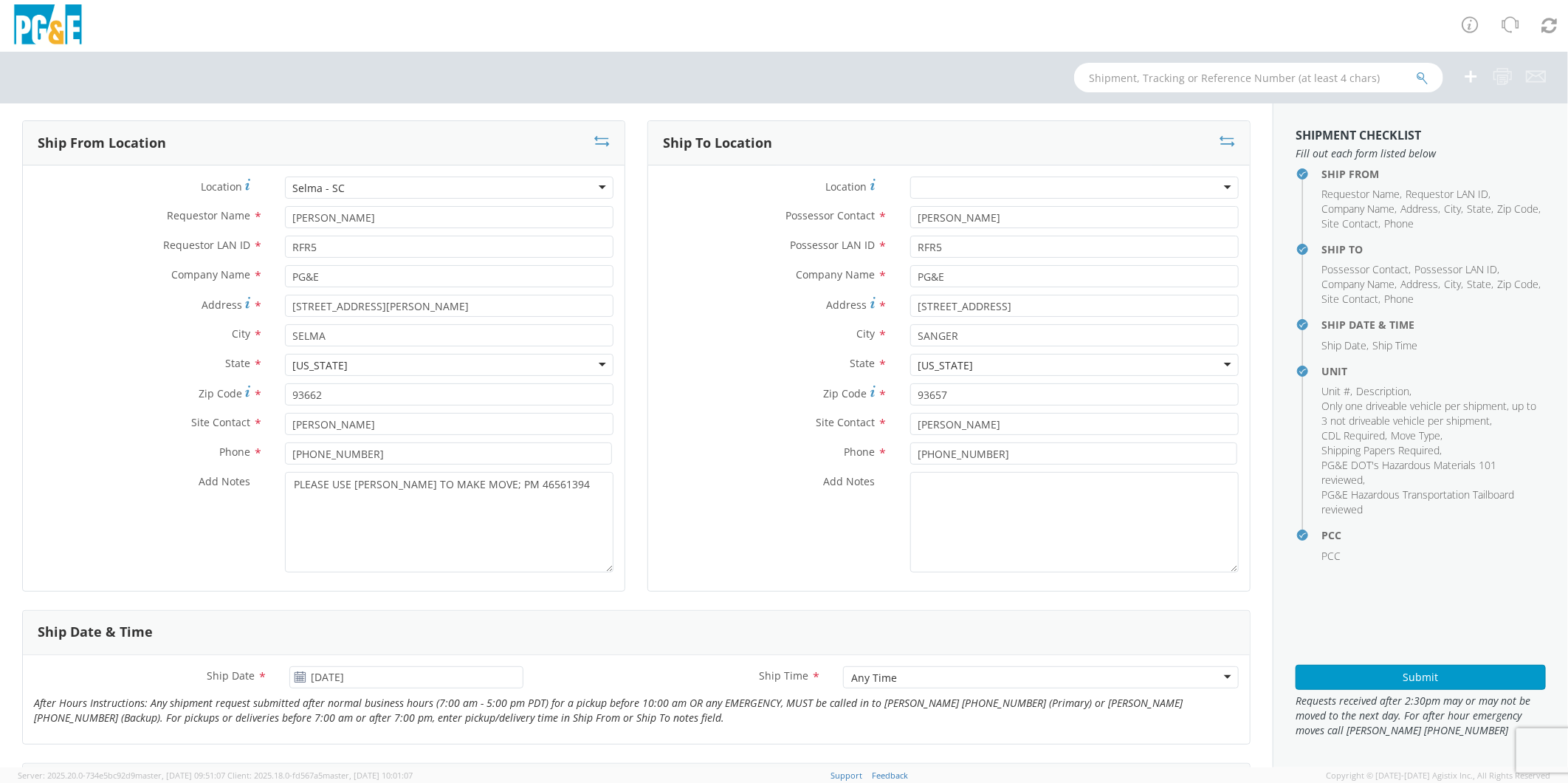
scroll to position [0, 0]
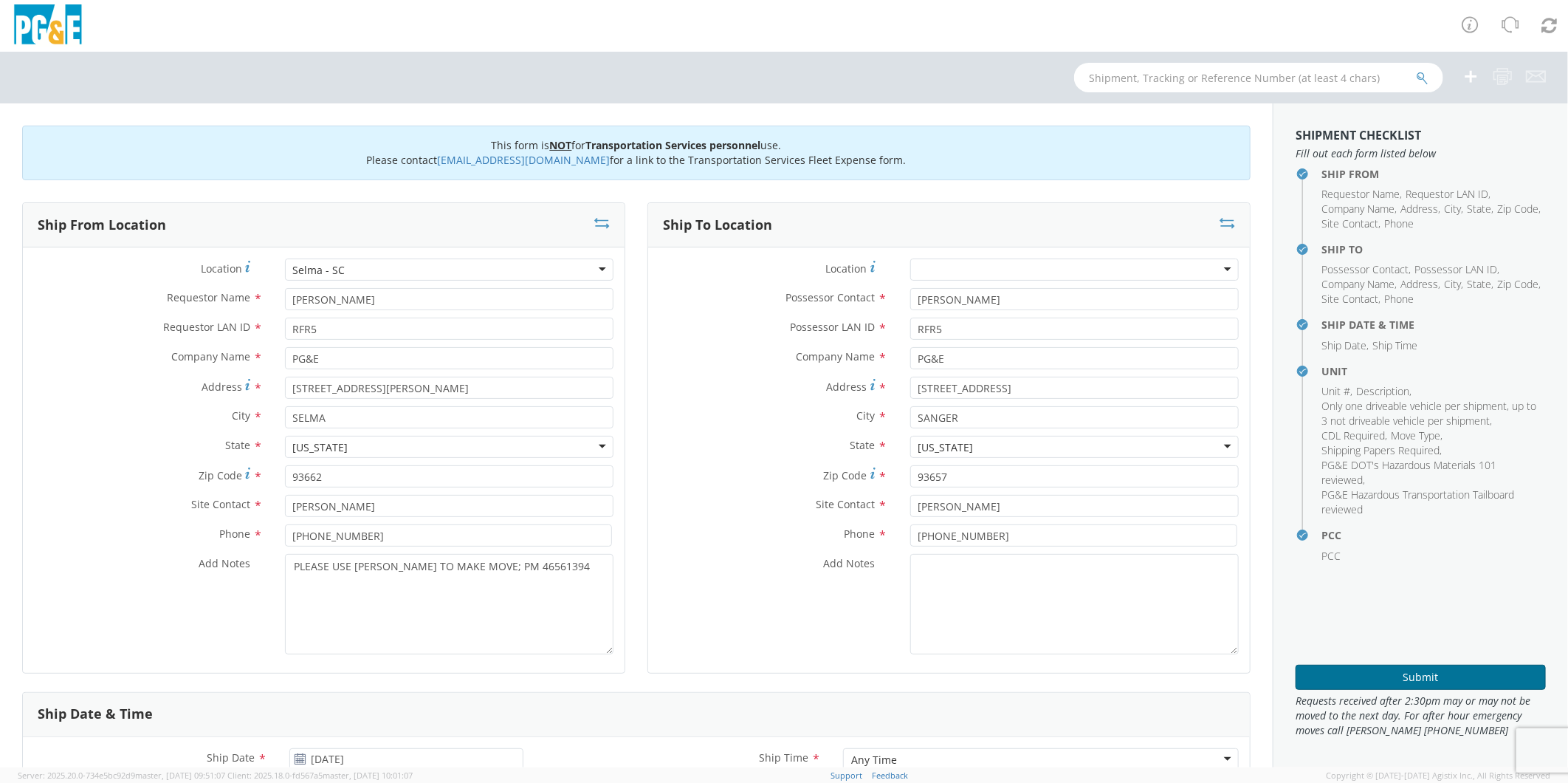
click at [1375, 672] on button "Submit" at bounding box center [1421, 677] width 250 height 25
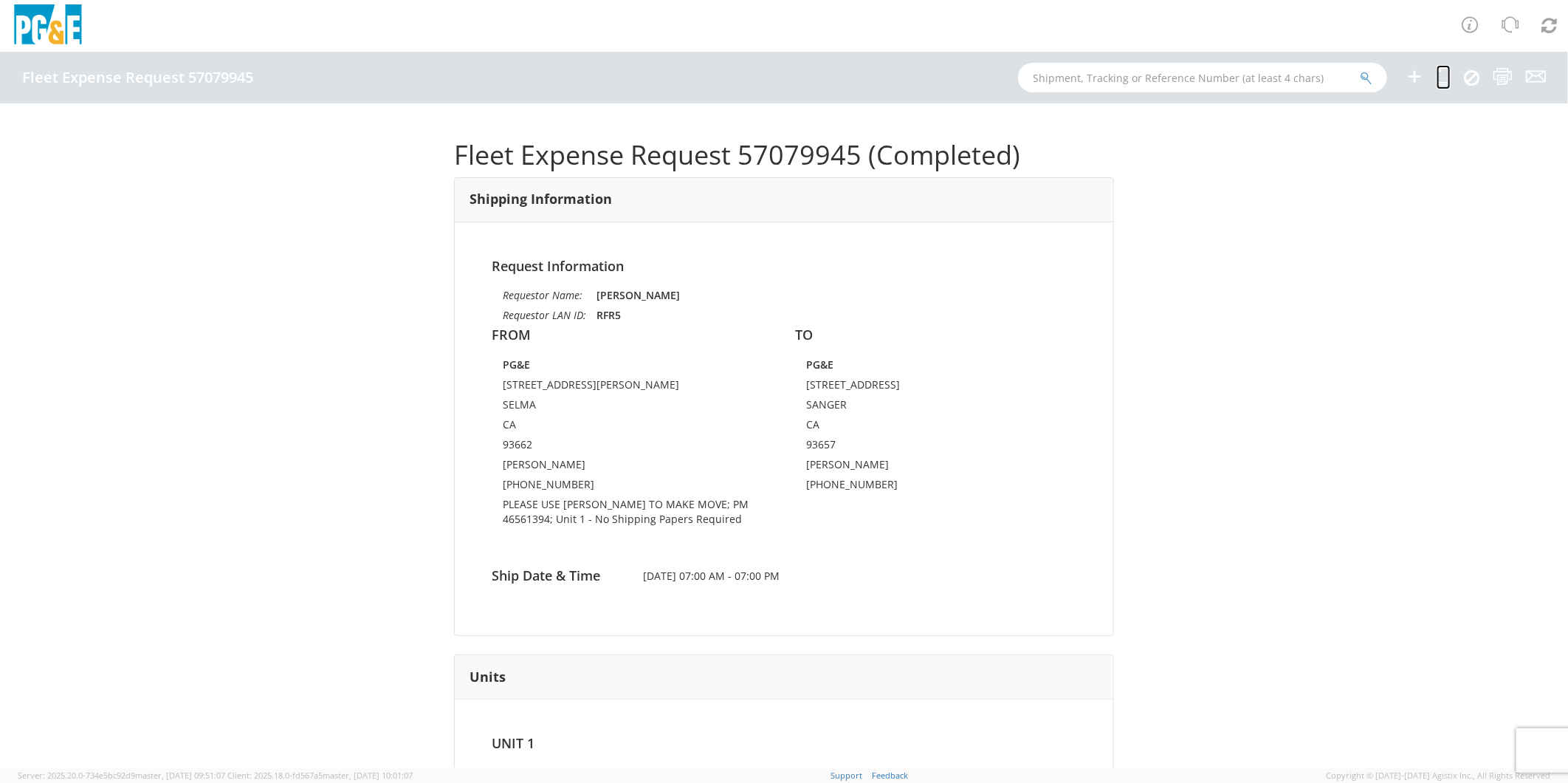
click at [1441, 75] on icon at bounding box center [1444, 76] width 14 height 18
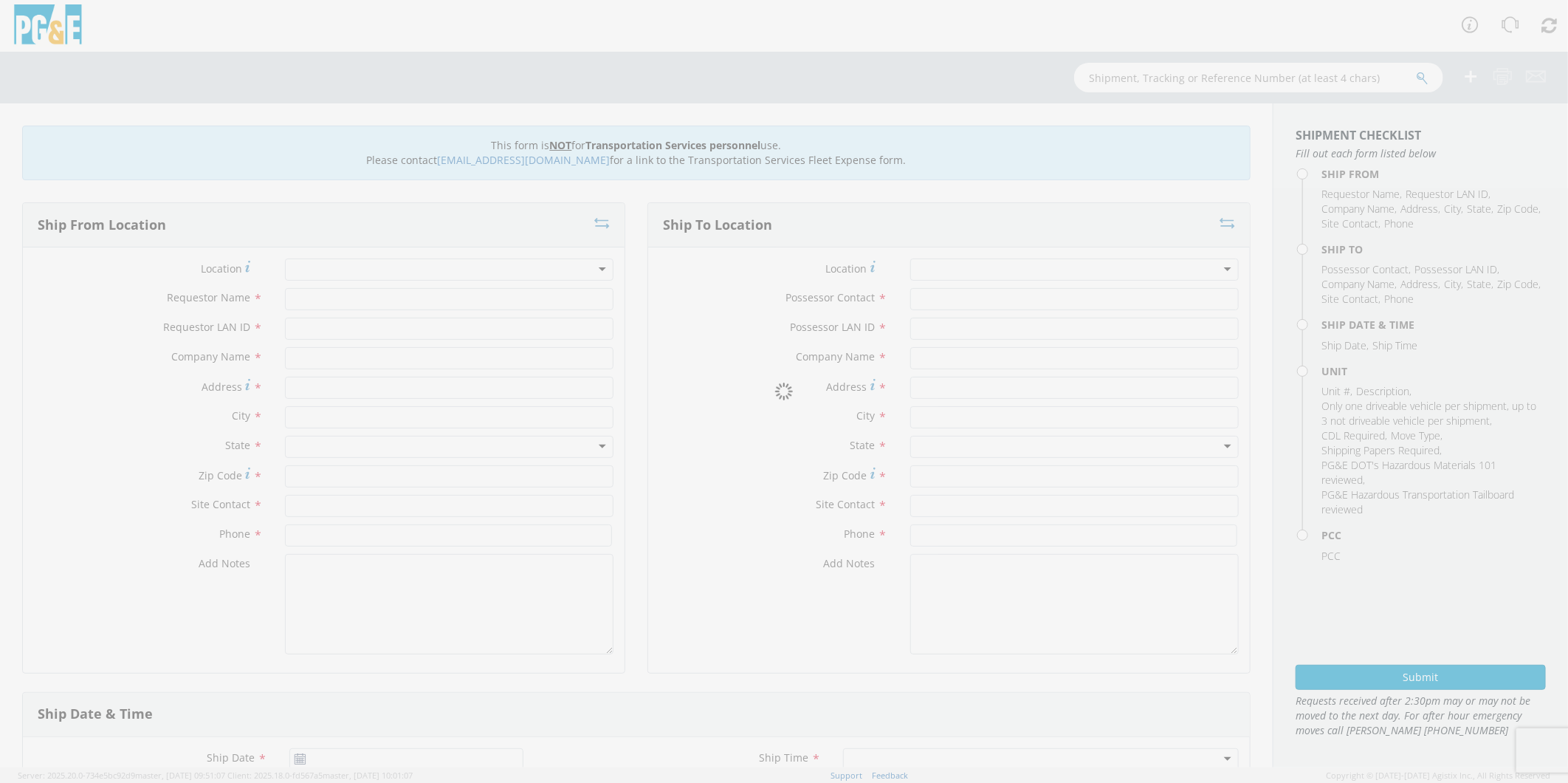
type input "[PERSON_NAME]"
type input "RFR5"
type input "PG&E"
type input "[STREET_ADDRESS][PERSON_NAME]"
type input "SELMA"
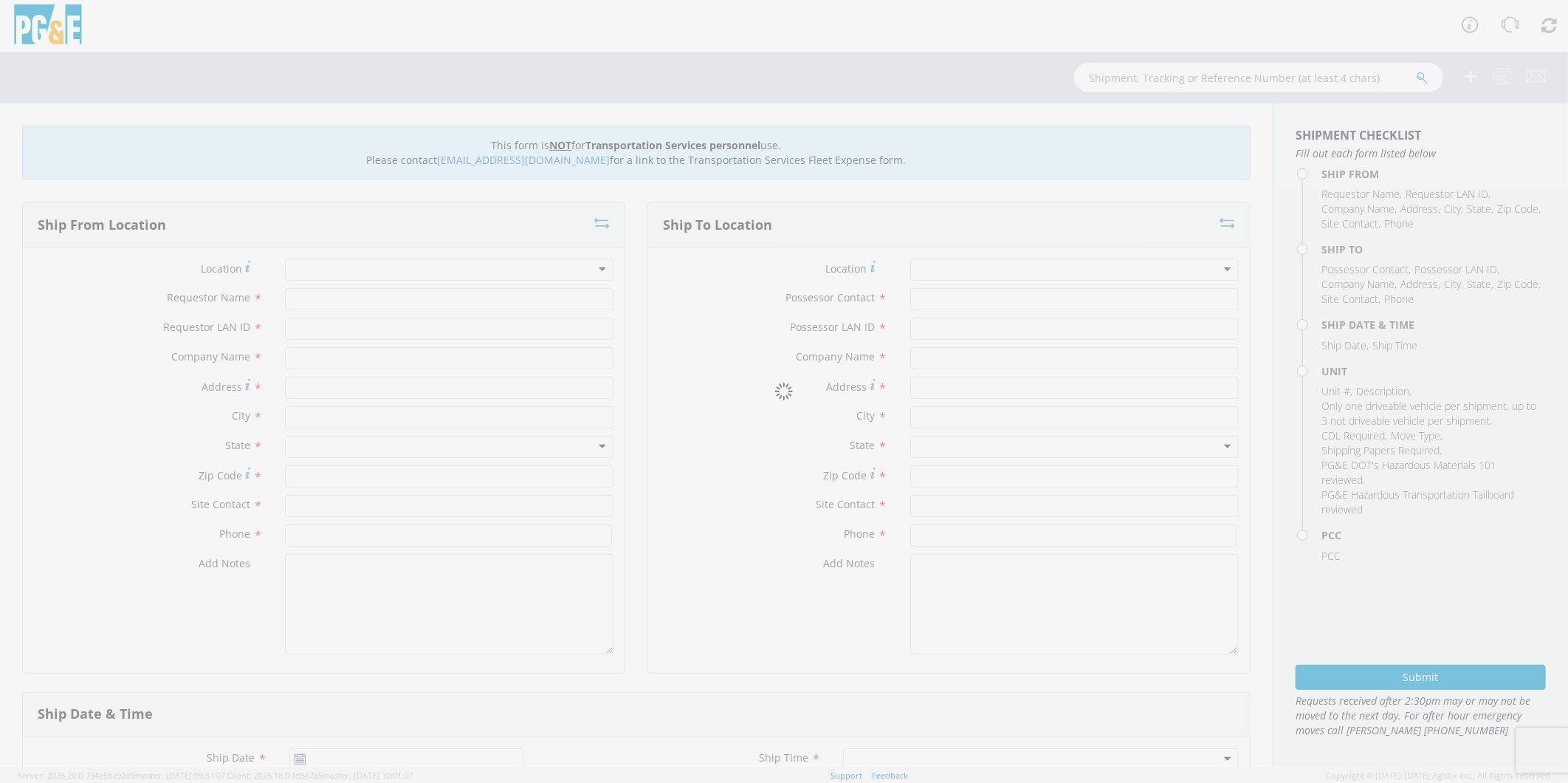
type input "93662"
type input "[PERSON_NAME]"
type input "[PHONE_NUMBER]"
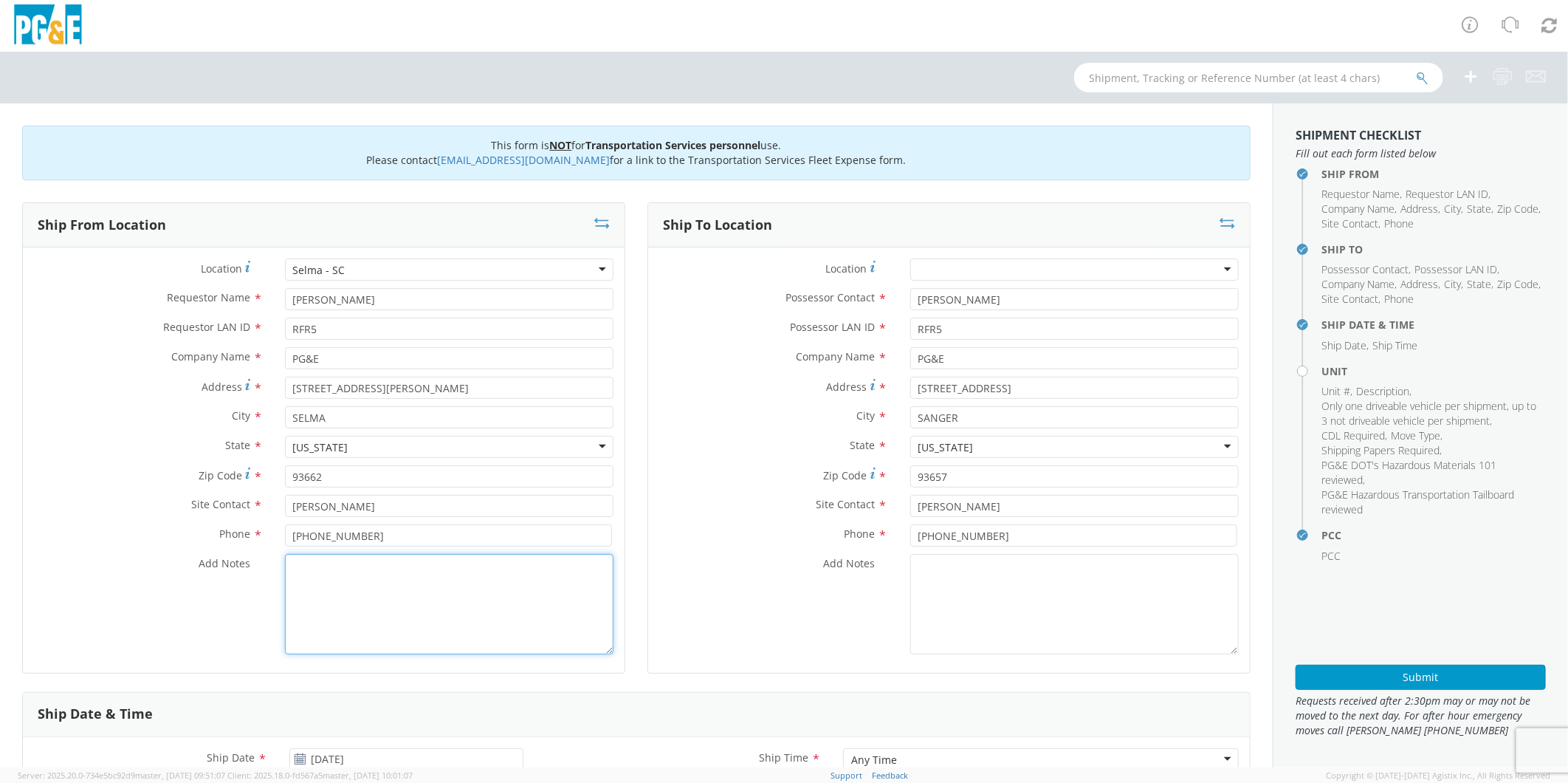
click at [478, 609] on textarea "Add Notes *" at bounding box center [449, 604] width 329 height 100
paste textarea "PLEASE USE [PERSON_NAME] TO MAKE MOVE; PM 46561394"
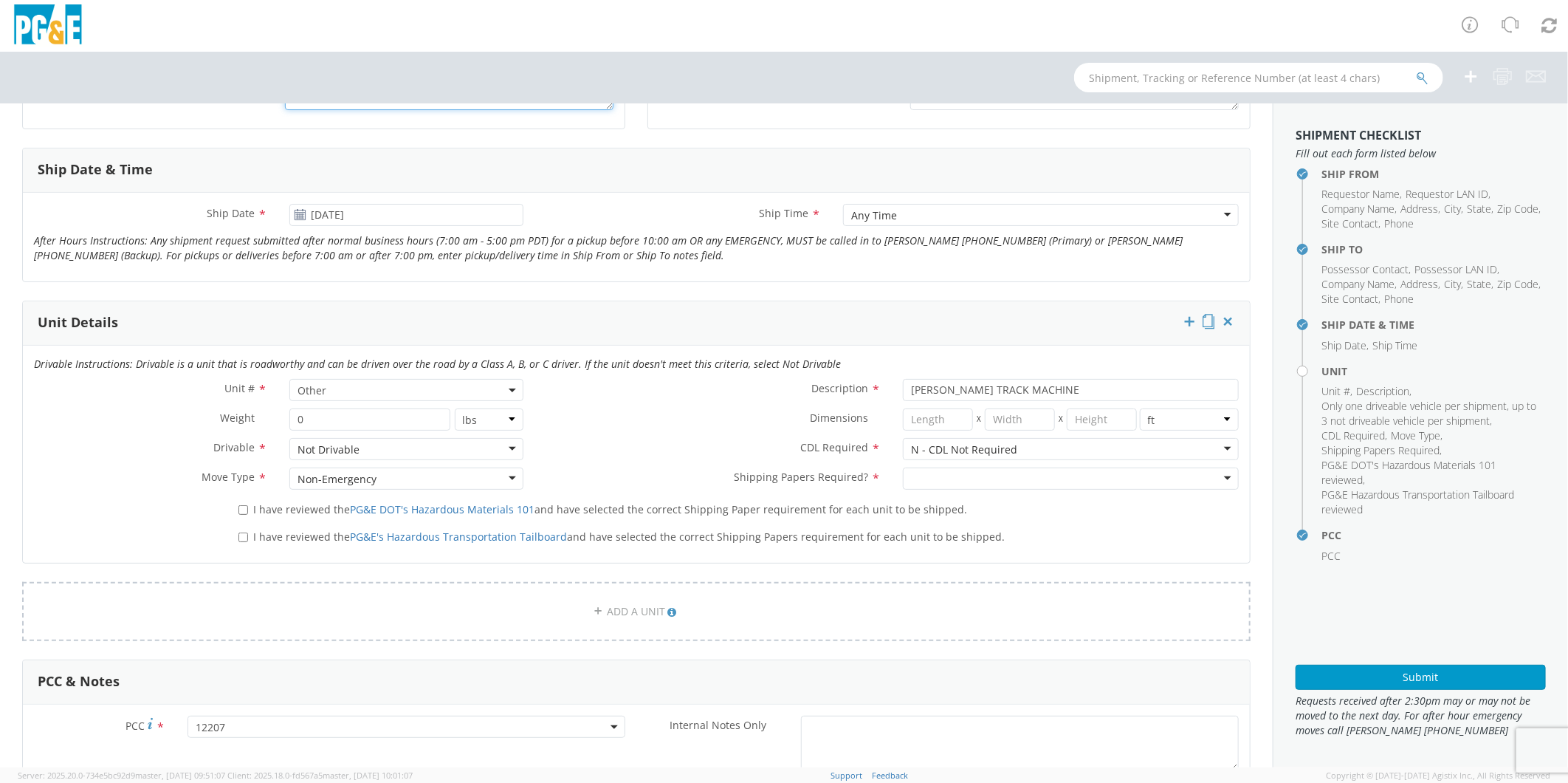
scroll to position [573, 0]
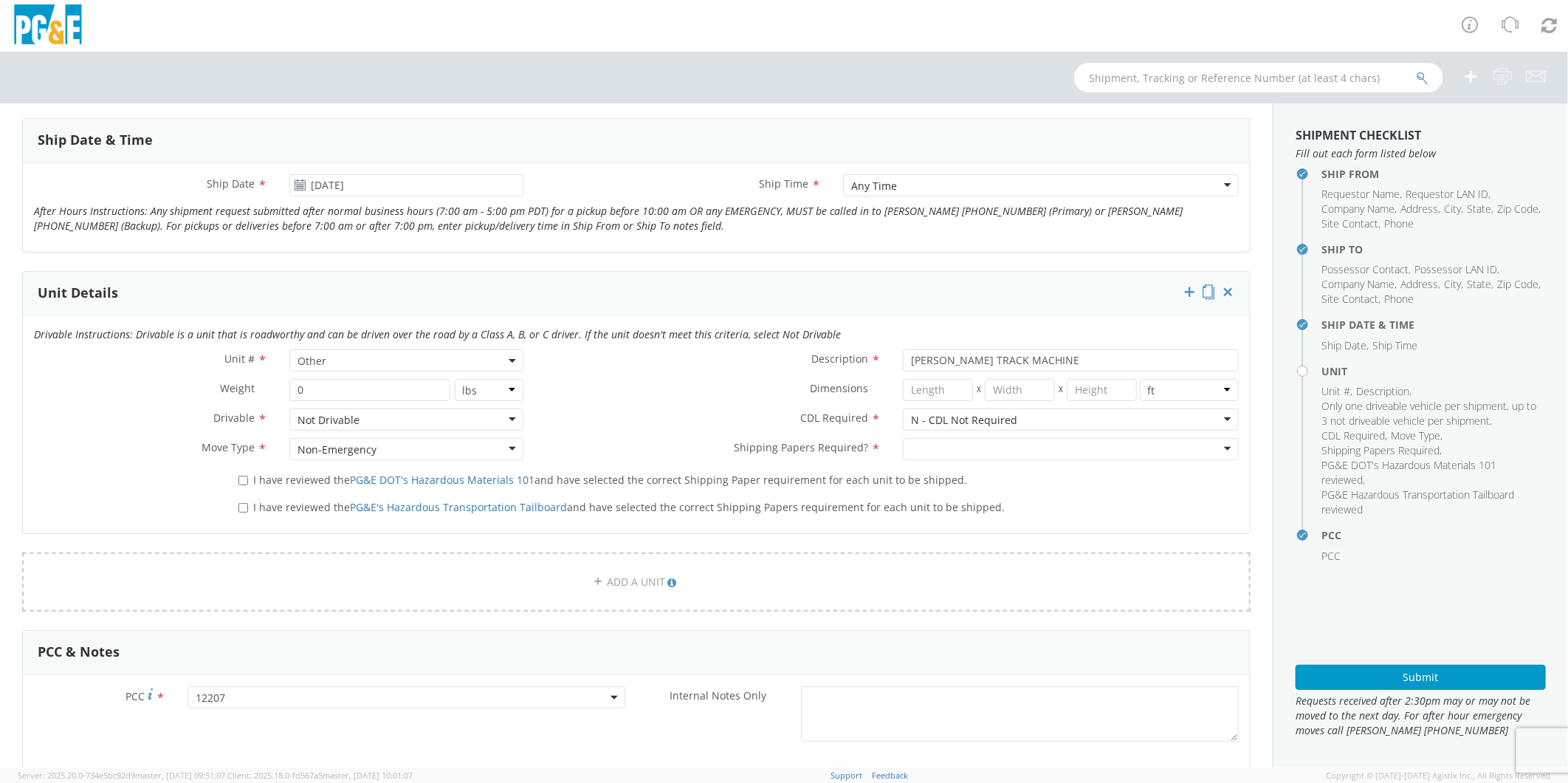
click at [359, 355] on span "Other" at bounding box center [406, 360] width 217 height 14
click at [359, 378] on input "search" at bounding box center [405, 384] width 224 height 22
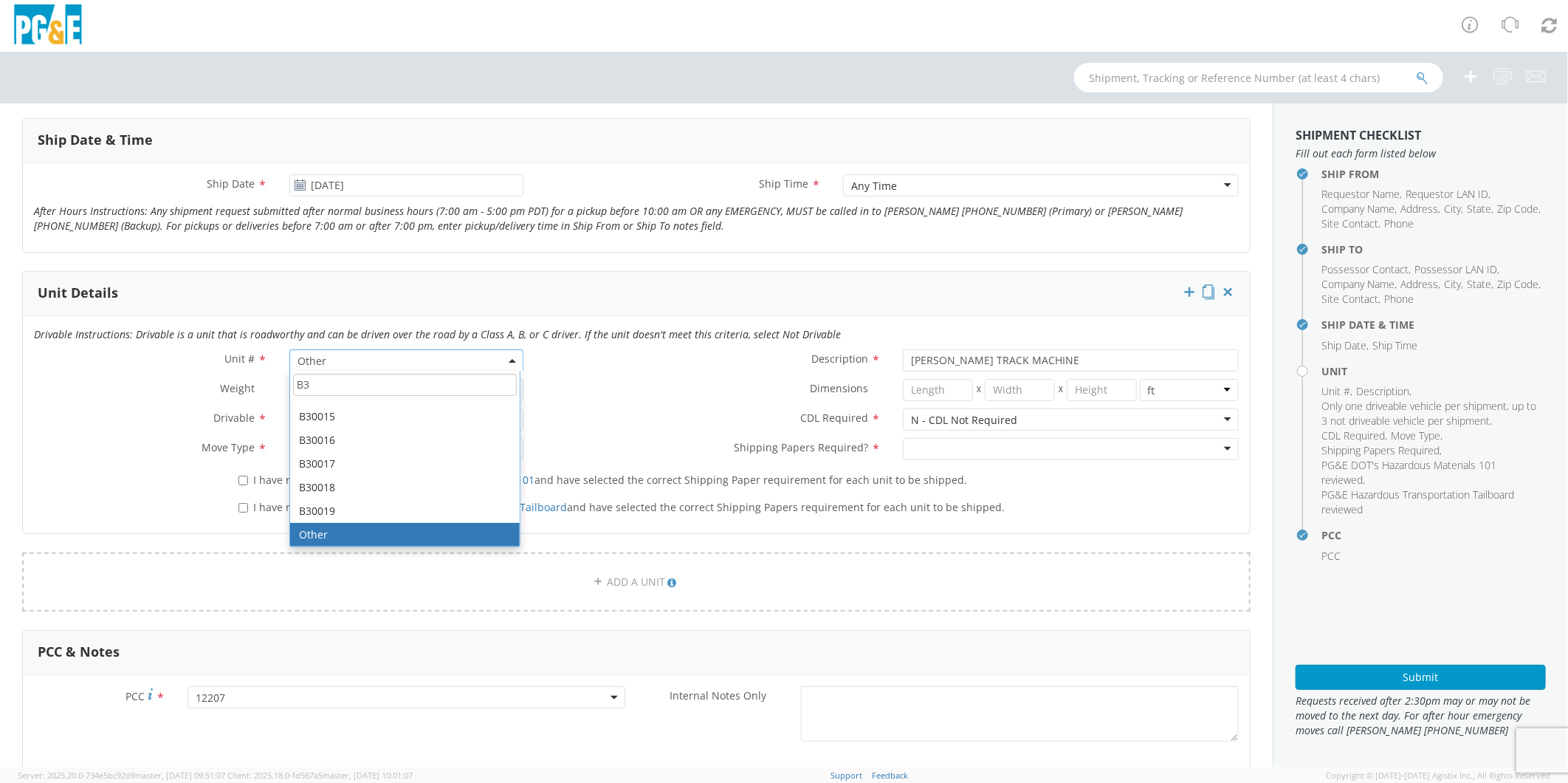
scroll to position [348, 0]
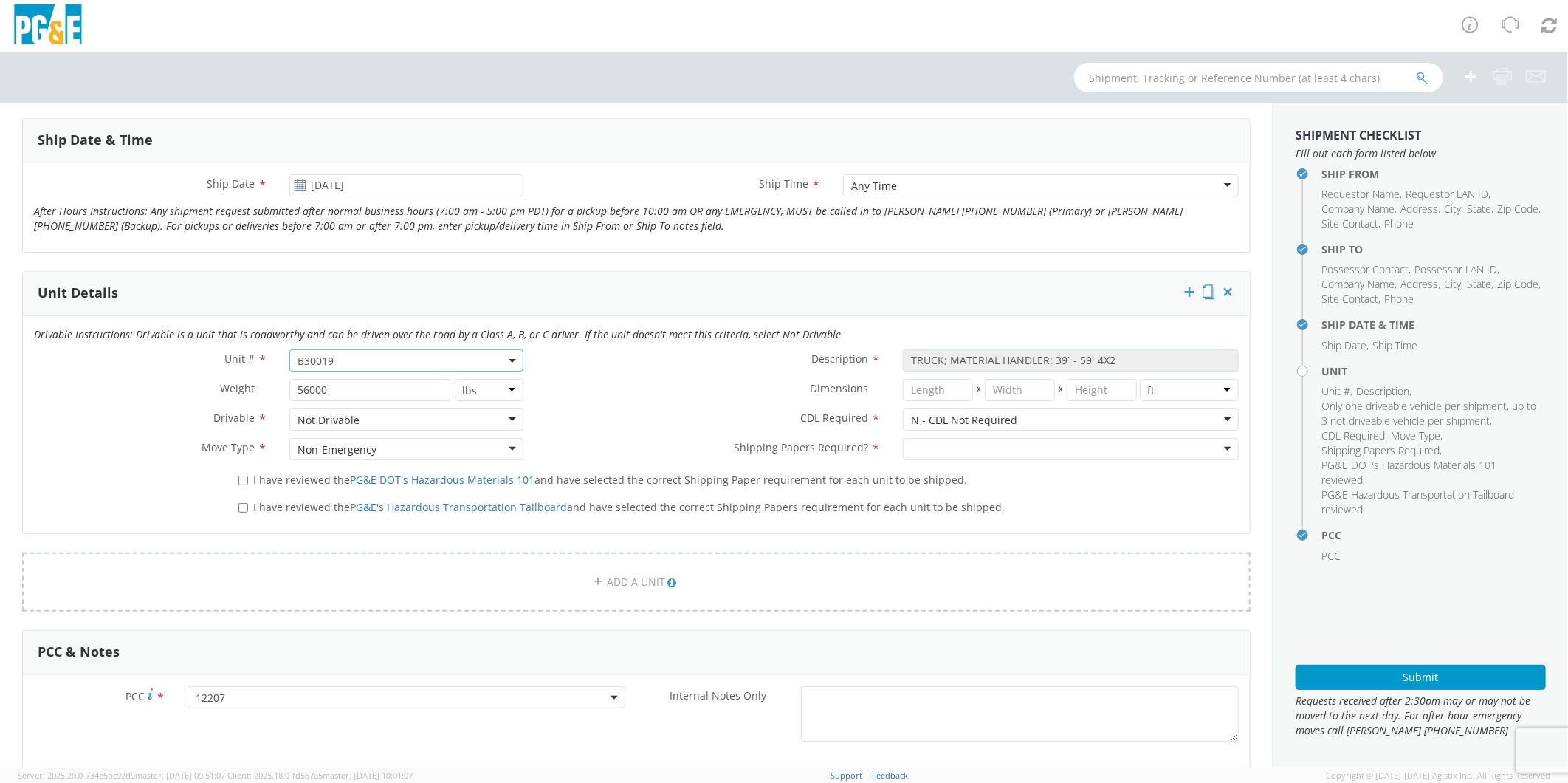
click at [350, 357] on span "B30019" at bounding box center [406, 360] width 217 height 14
click at [350, 379] on input "search" at bounding box center [405, 384] width 224 height 22
click at [970, 448] on div at bounding box center [1071, 448] width 336 height 22
click at [239, 479] on input "I have reviewed the PG&E DOT's Hazardous Materials 101 and have selected the co…" at bounding box center [243, 480] width 10 height 10
click at [240, 508] on input "I have reviewed the PG&E's Hazardous Transportation Tailboard and have selected…" at bounding box center [243, 507] width 10 height 10
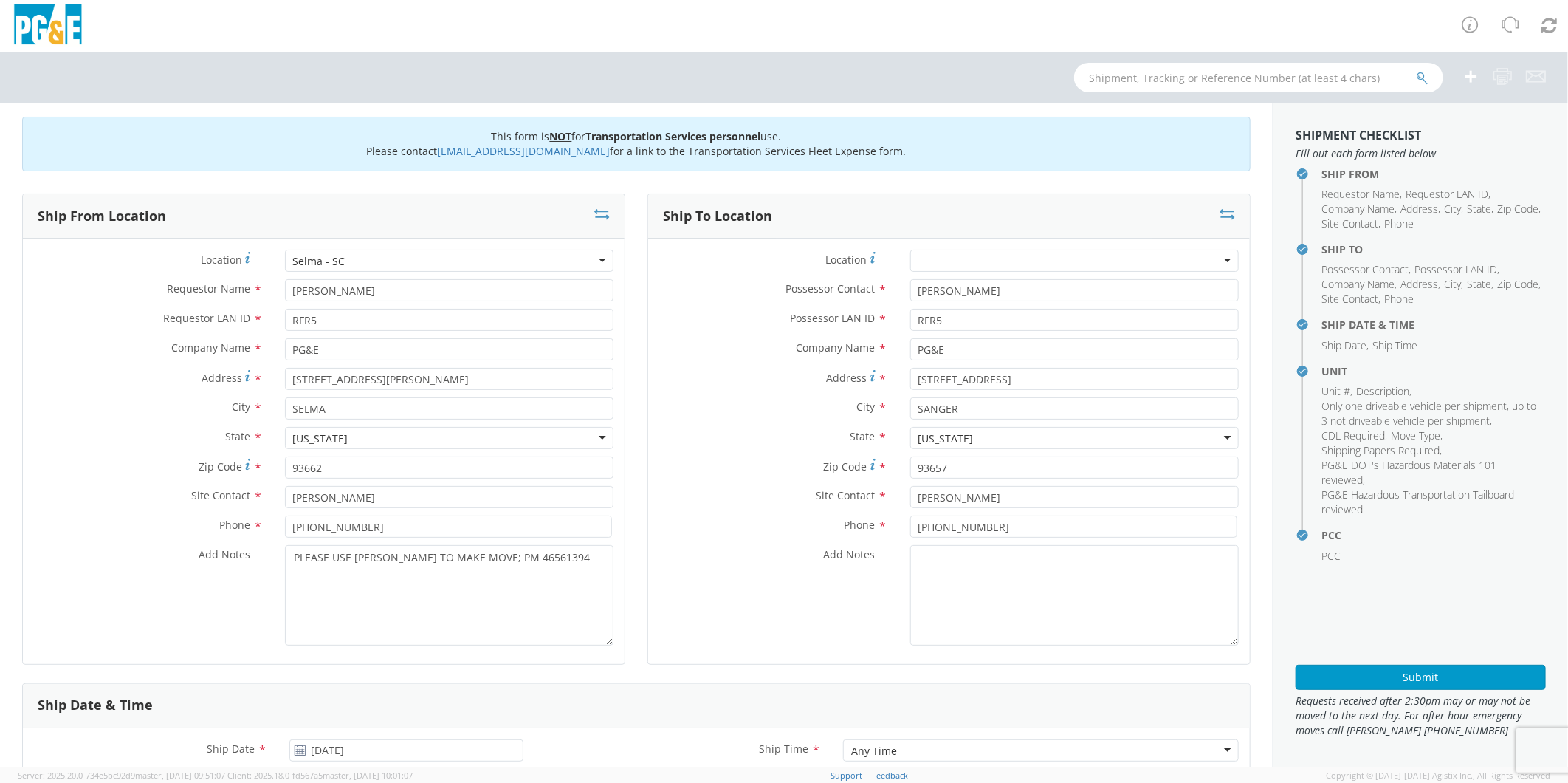
scroll to position [0, 0]
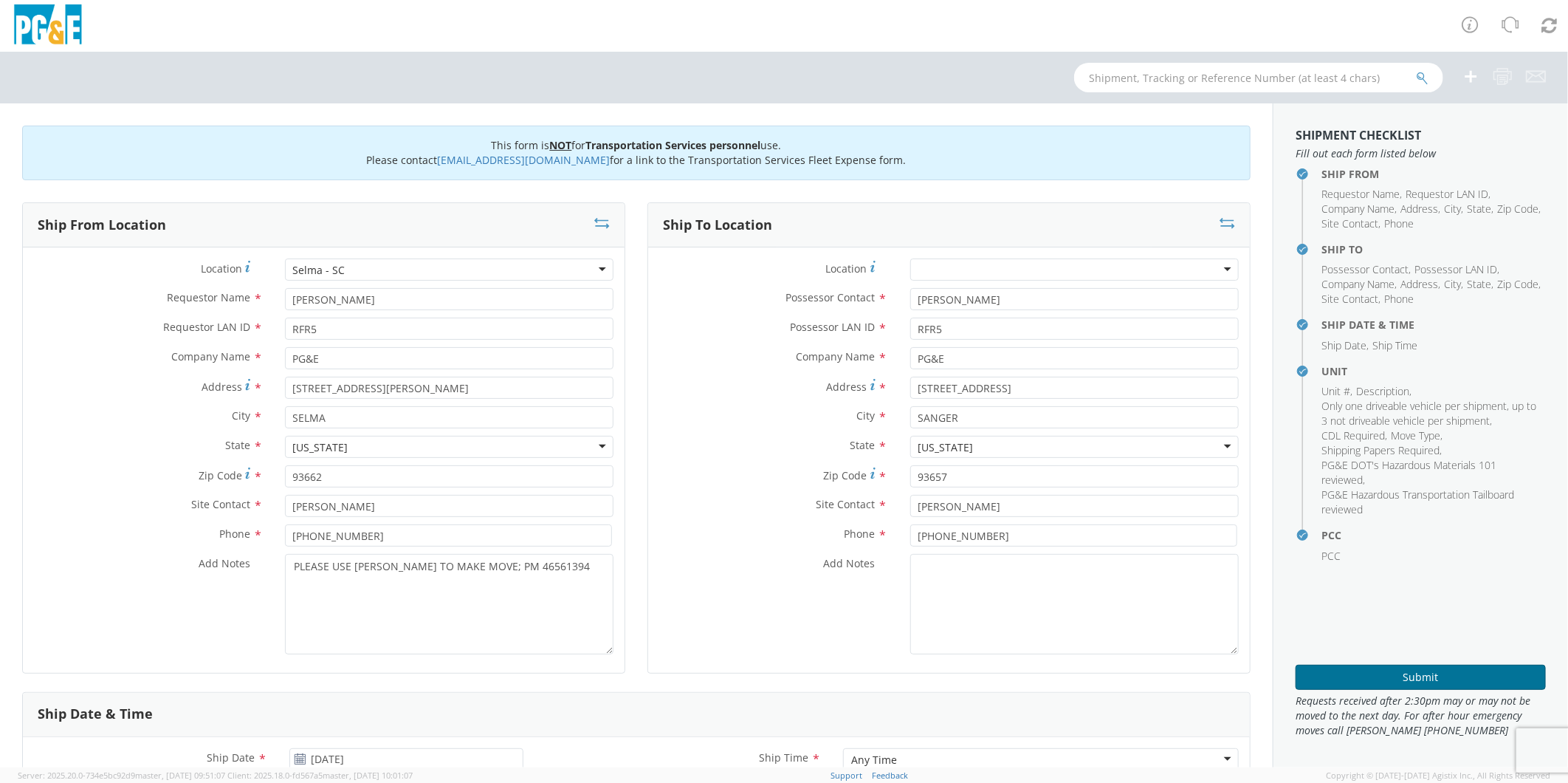
click at [1448, 677] on button "Submit" at bounding box center [1421, 677] width 250 height 25
